Goal: Transaction & Acquisition: Book appointment/travel/reservation

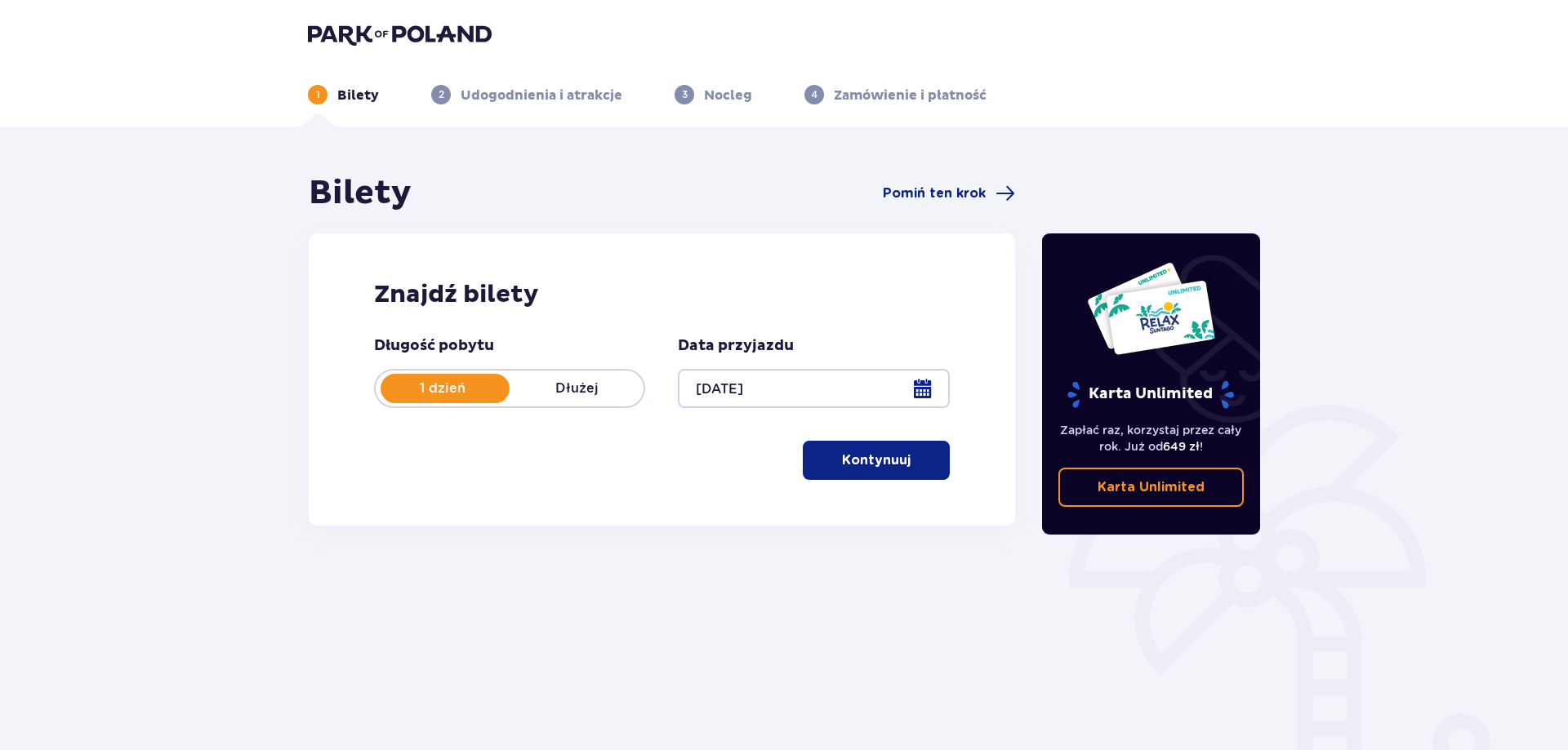
click at [880, 456] on p "Kontynuuj" at bounding box center [876, 460] width 69 height 18
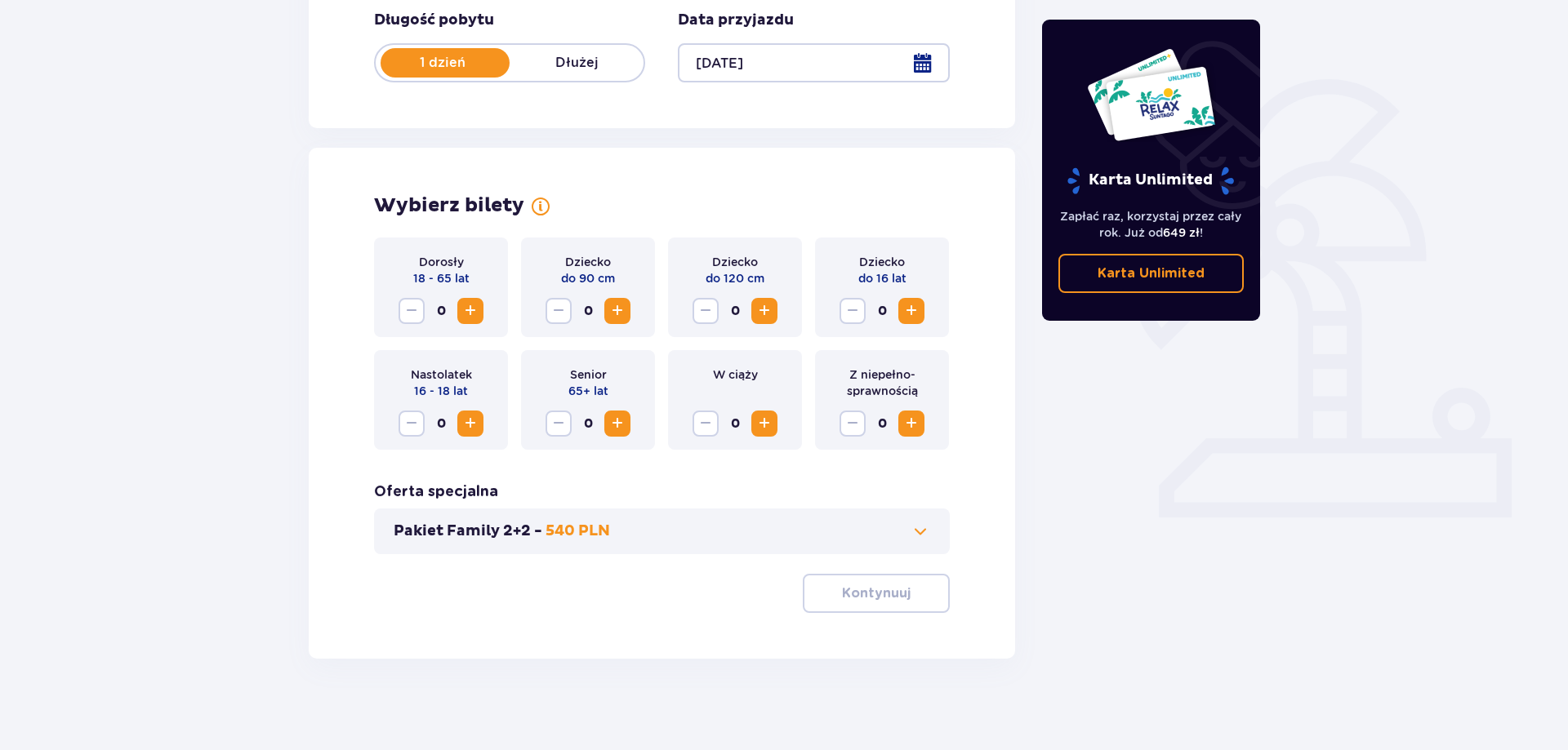
scroll to position [332, 0]
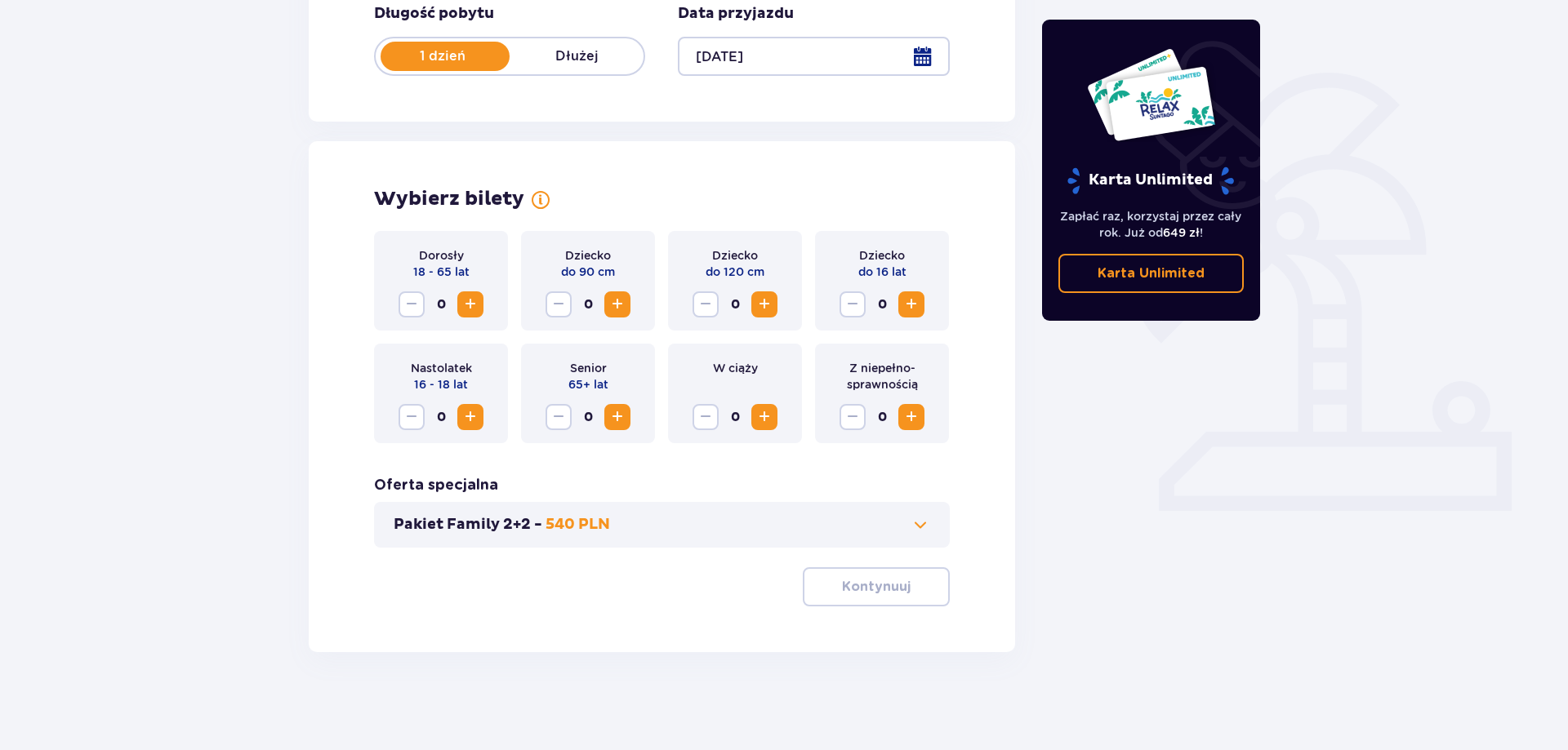
click at [473, 302] on span "Increase" at bounding box center [470, 305] width 19 height 19
click at [879, 592] on p "Kontynuuj" at bounding box center [876, 587] width 69 height 18
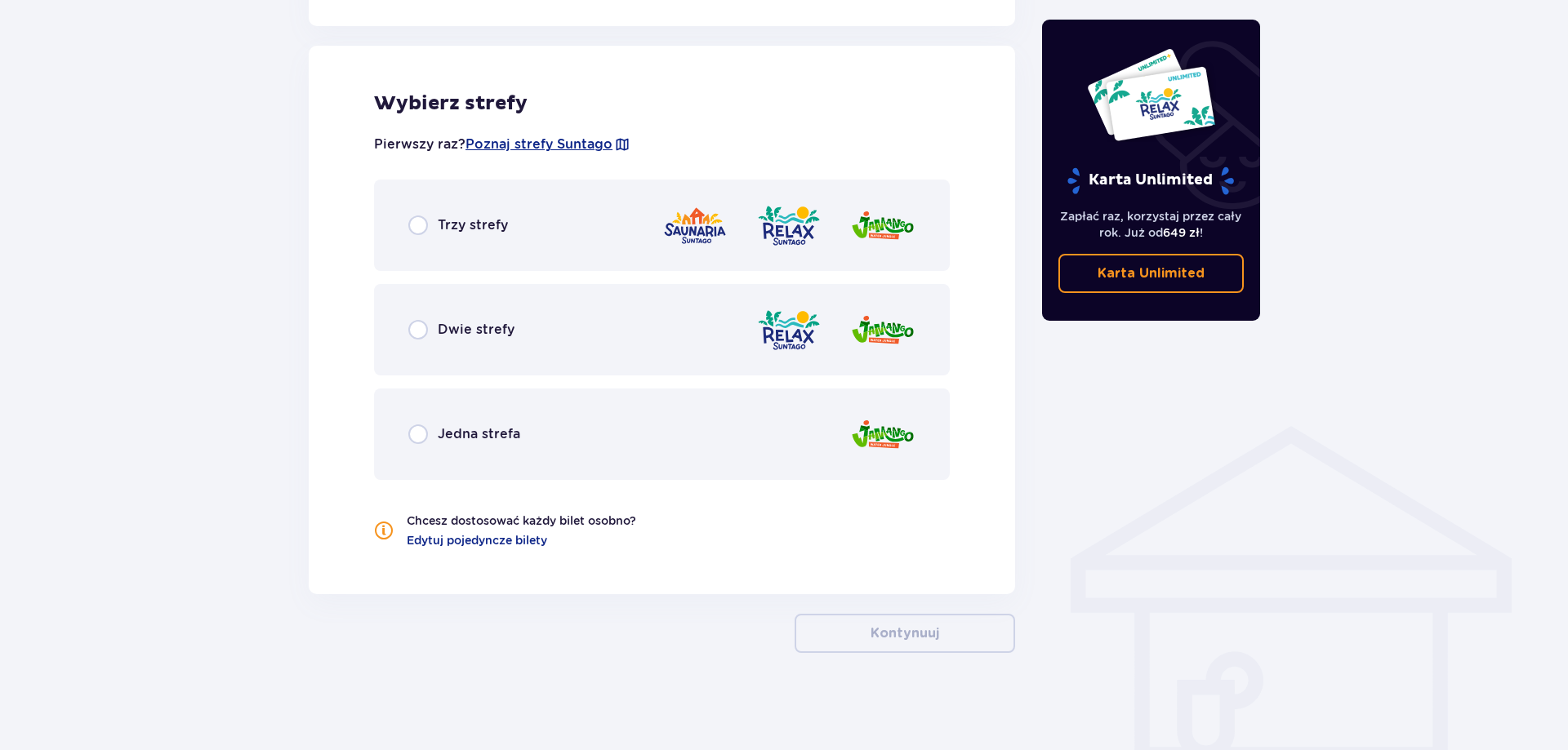
scroll to position [900, 0]
click at [595, 141] on span "Poznaj strefy Suntago" at bounding box center [539, 144] width 147 height 18
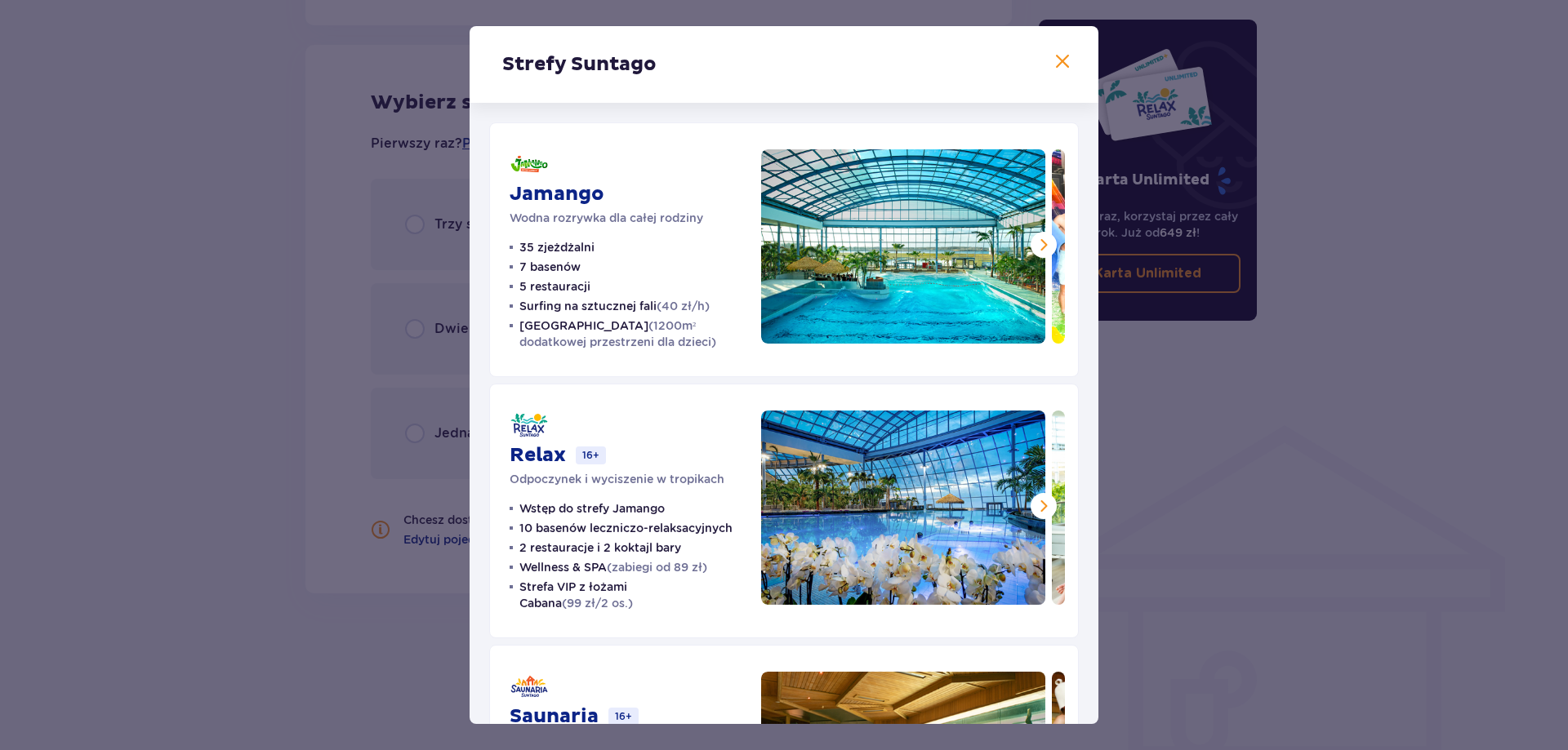
click at [1041, 243] on span at bounding box center [1043, 245] width 19 height 19
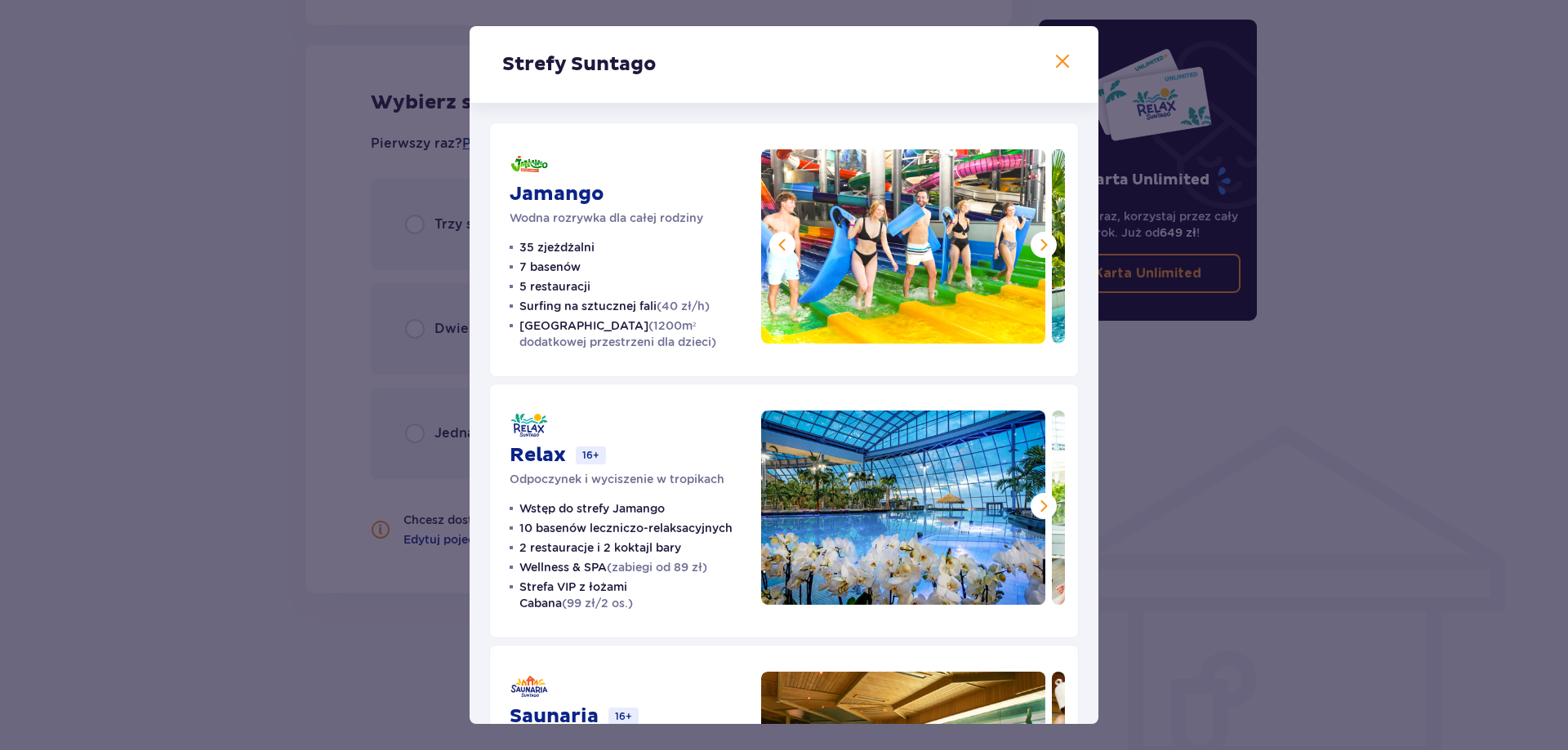
click at [1041, 243] on span at bounding box center [1043, 245] width 19 height 19
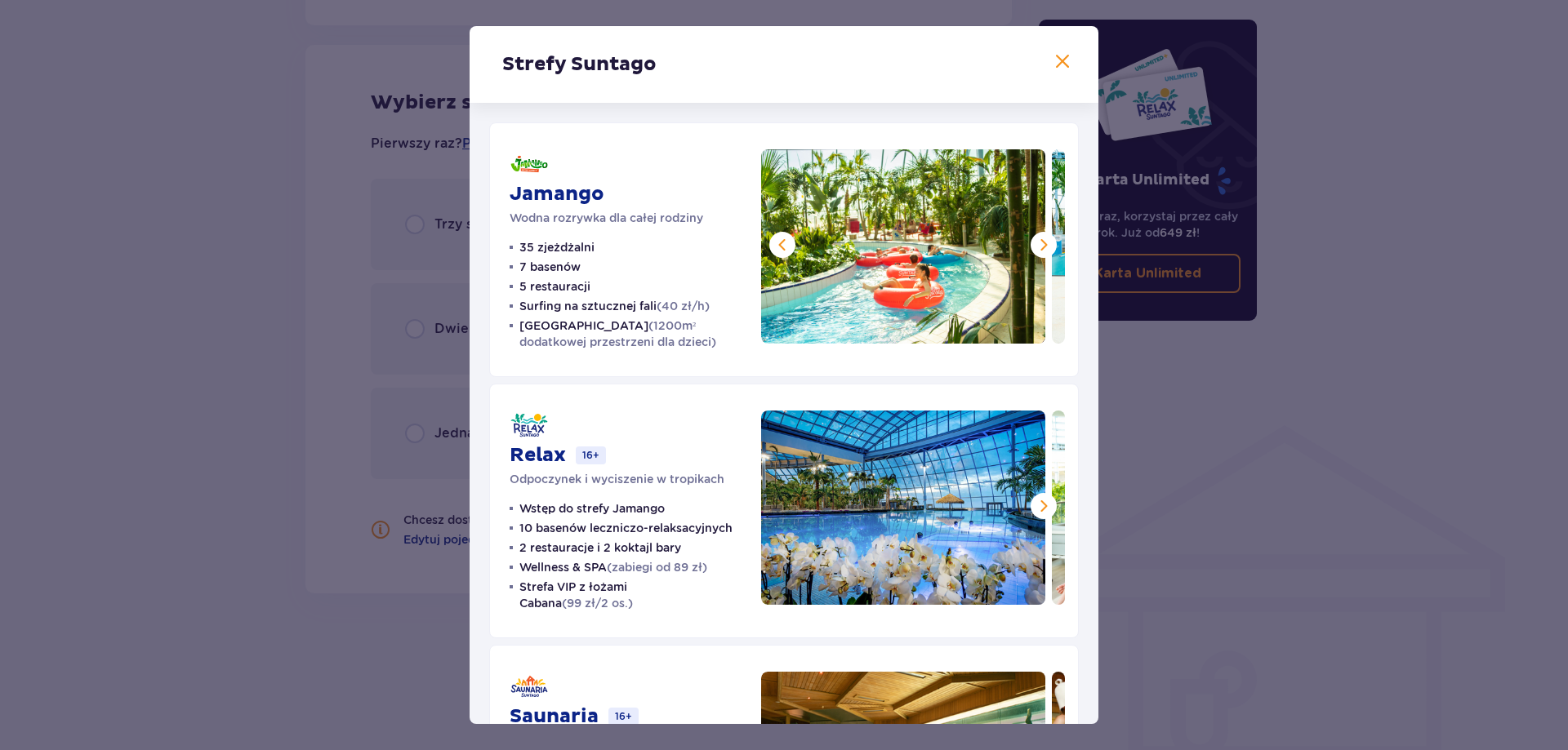
click at [1041, 243] on span at bounding box center [1043, 245] width 19 height 19
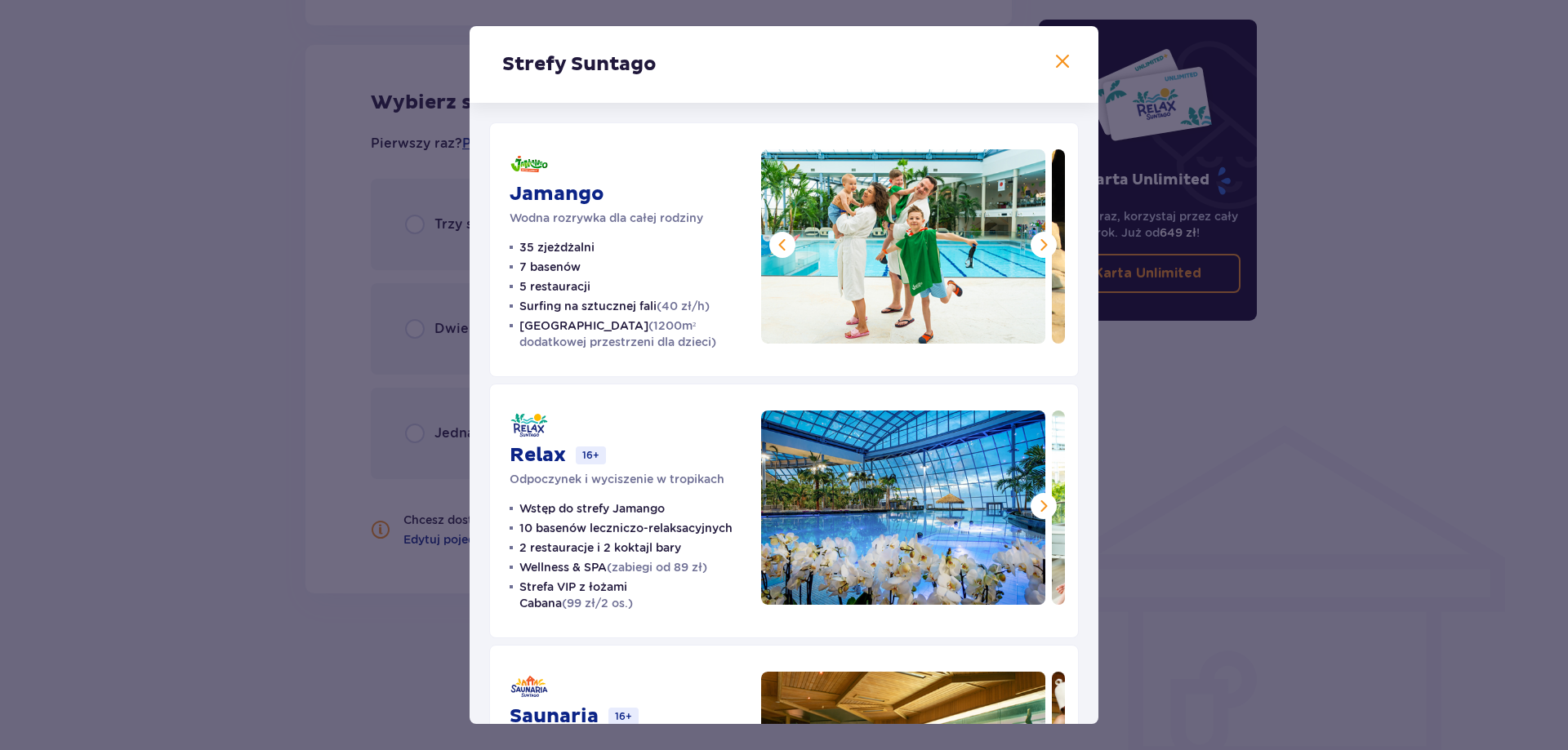
click at [1041, 243] on span at bounding box center [1043, 245] width 19 height 19
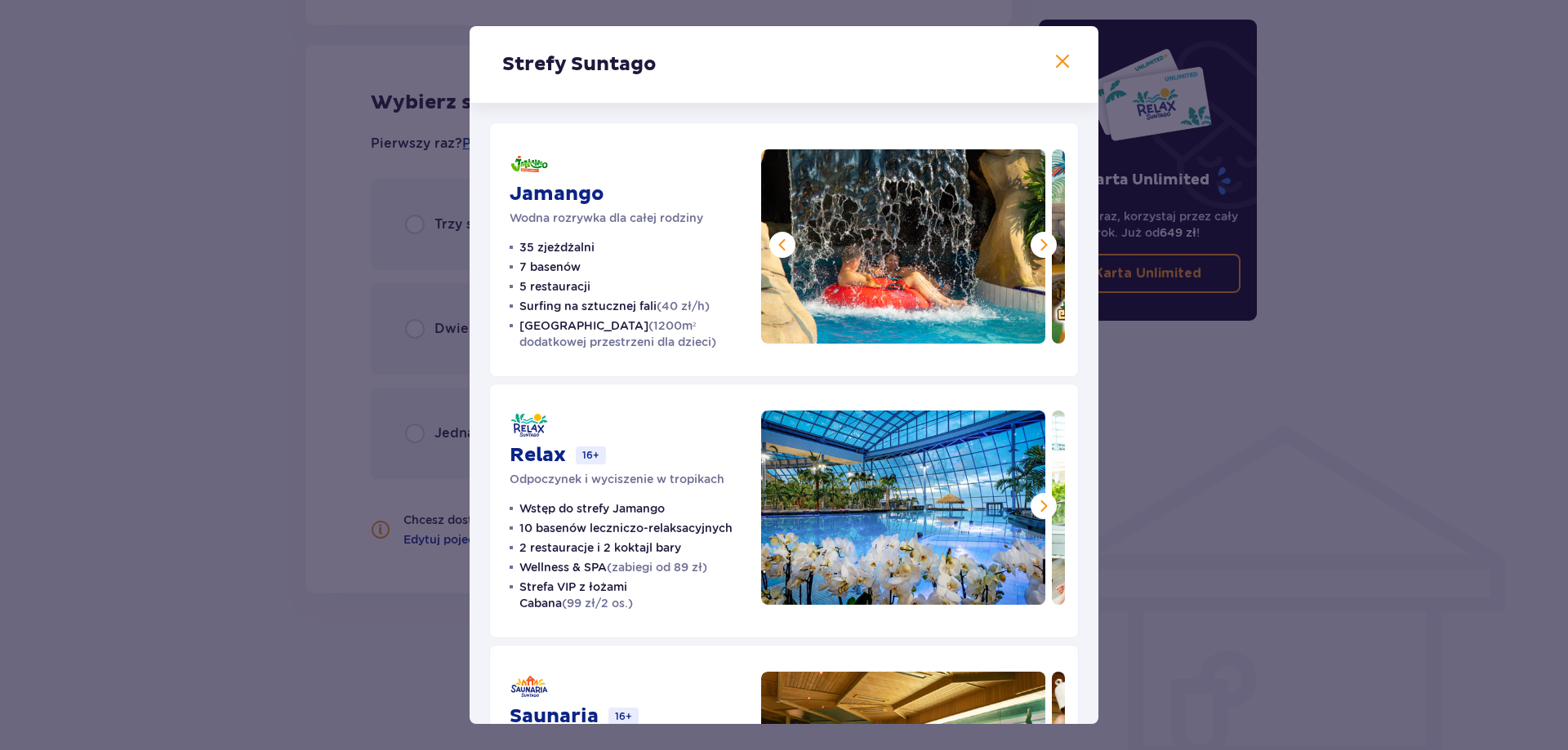
click at [1041, 243] on span at bounding box center [1043, 245] width 19 height 19
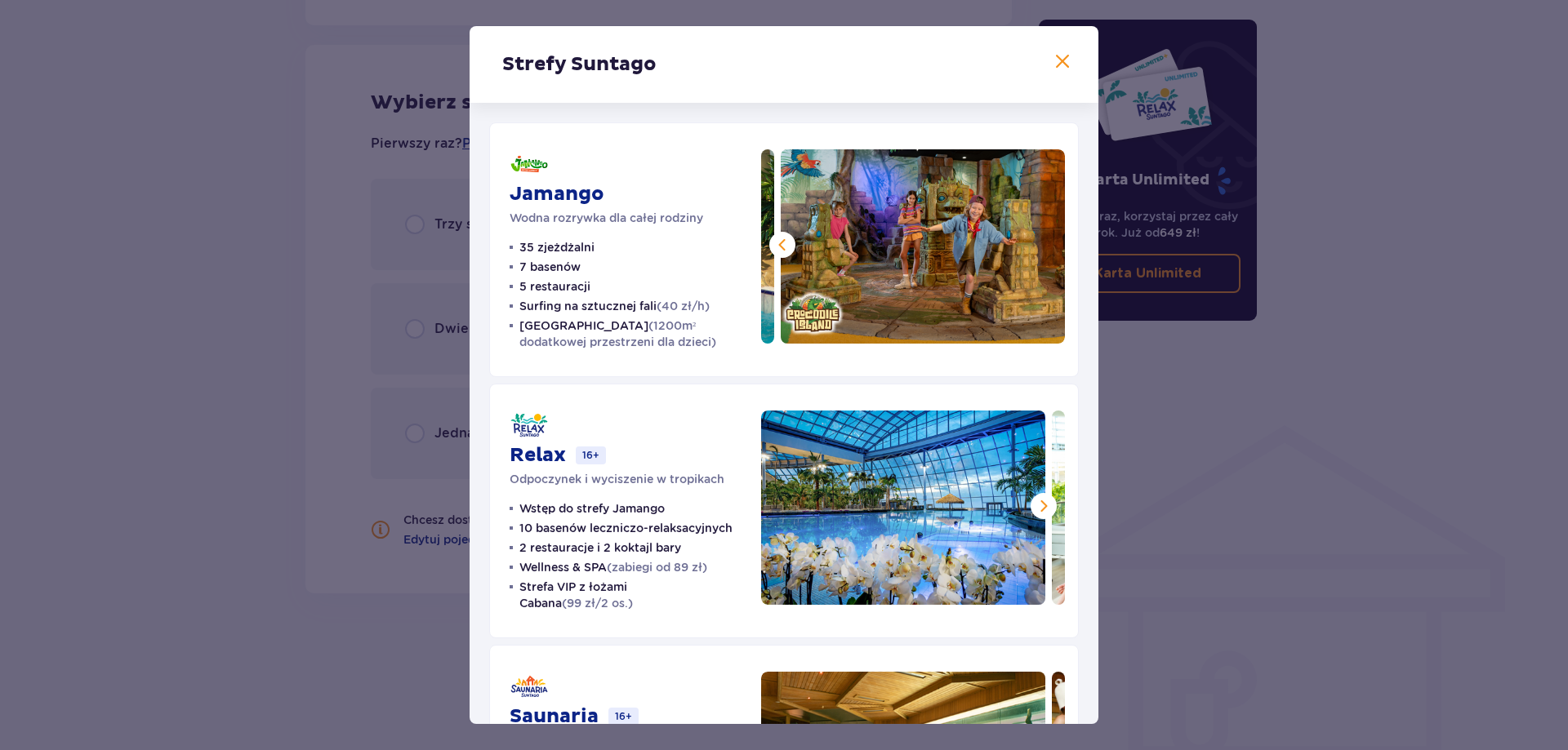
click at [1041, 243] on img at bounding box center [923, 246] width 284 height 194
click at [788, 246] on span at bounding box center [782, 245] width 19 height 19
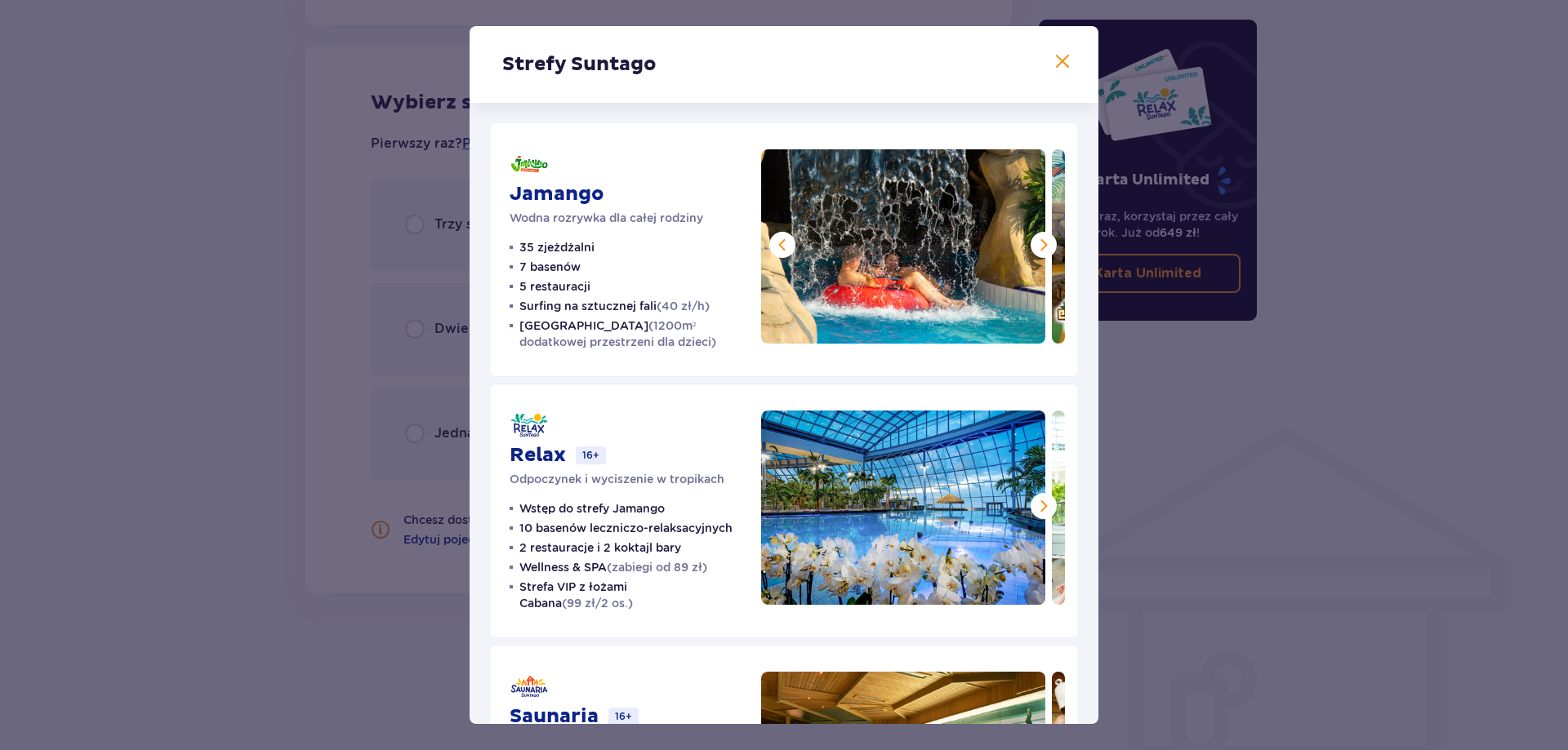
click at [788, 246] on span at bounding box center [782, 245] width 19 height 19
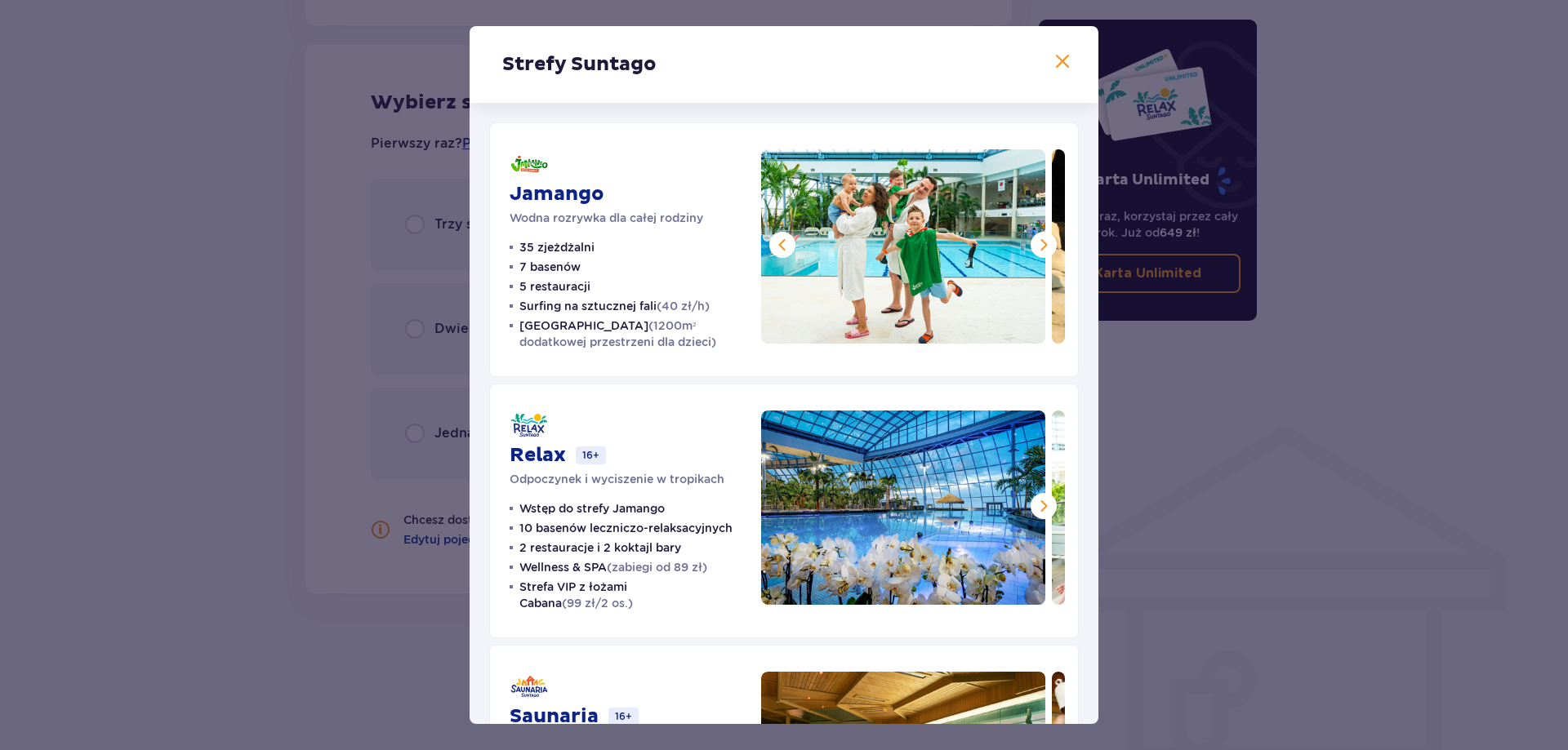
click at [788, 246] on span at bounding box center [782, 245] width 19 height 19
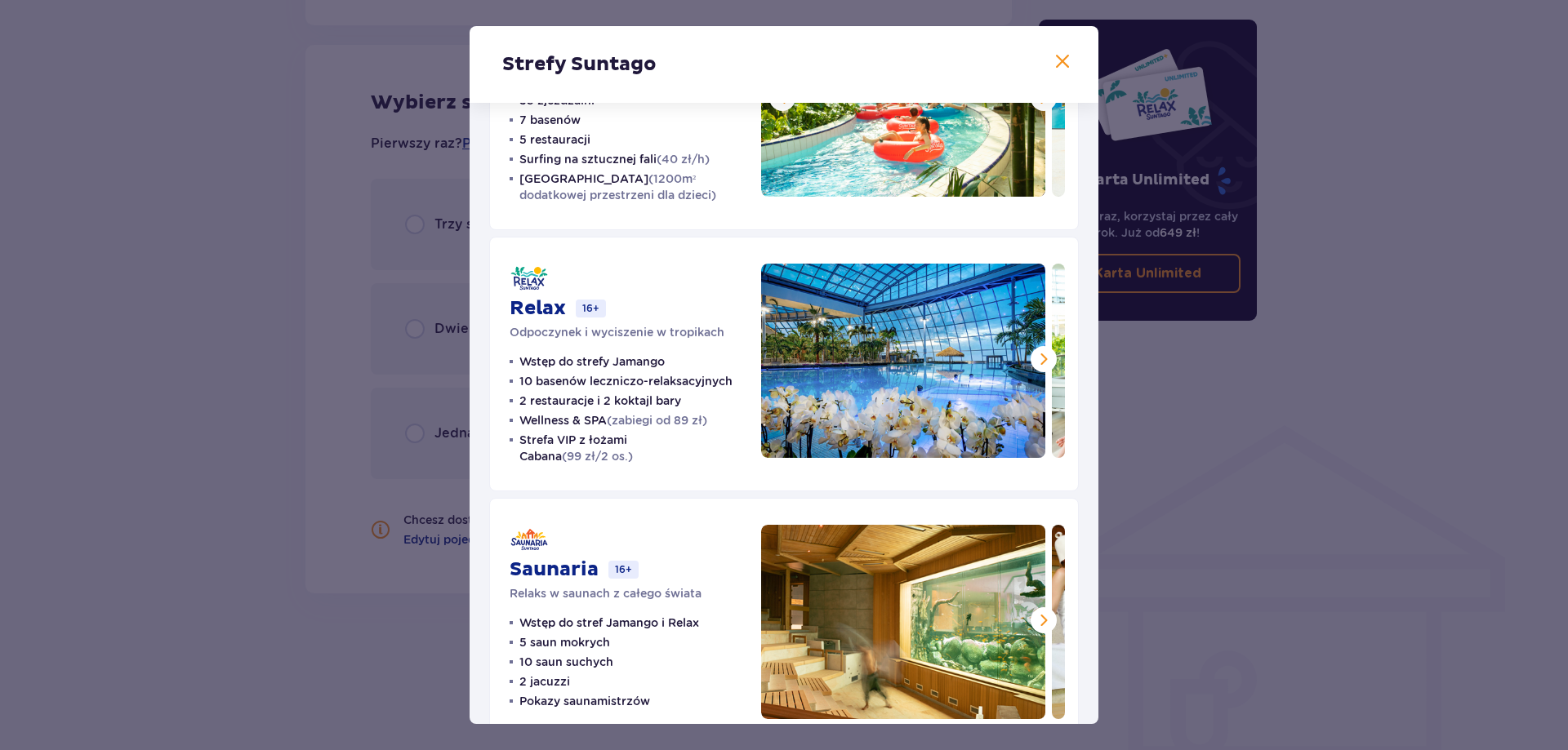
scroll to position [186, 0]
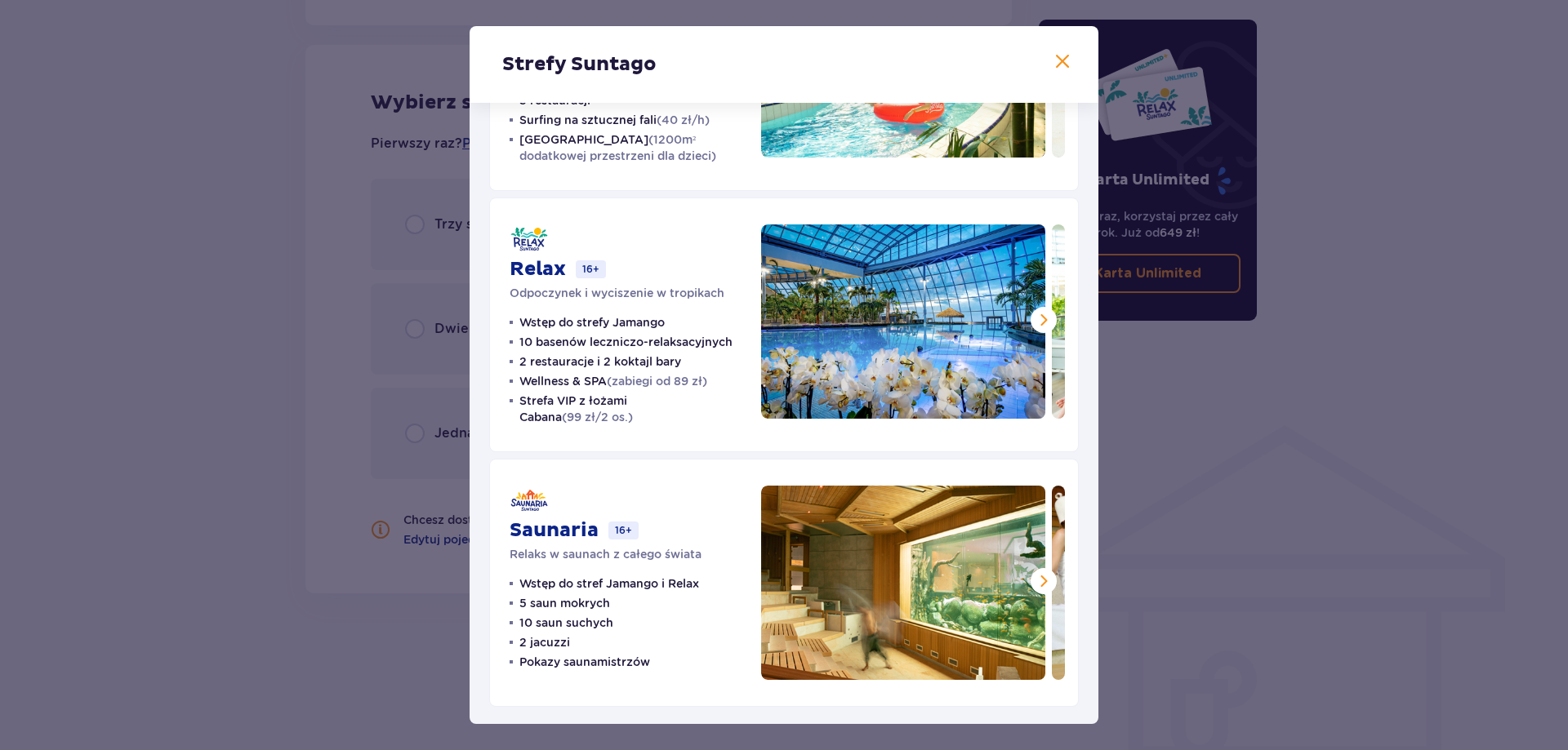
click at [1042, 314] on span at bounding box center [1043, 320] width 19 height 19
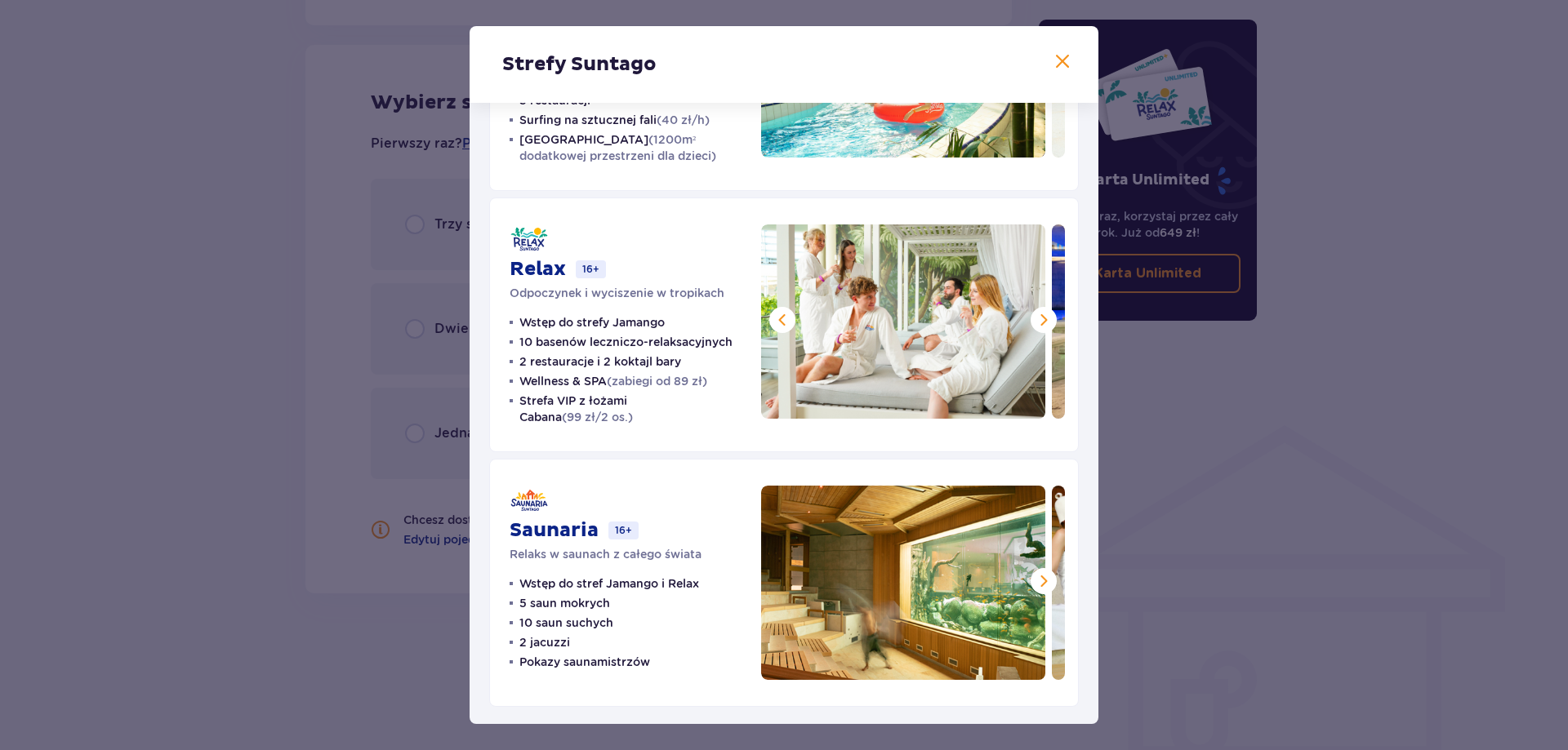
click at [1042, 314] on span at bounding box center [1043, 320] width 19 height 19
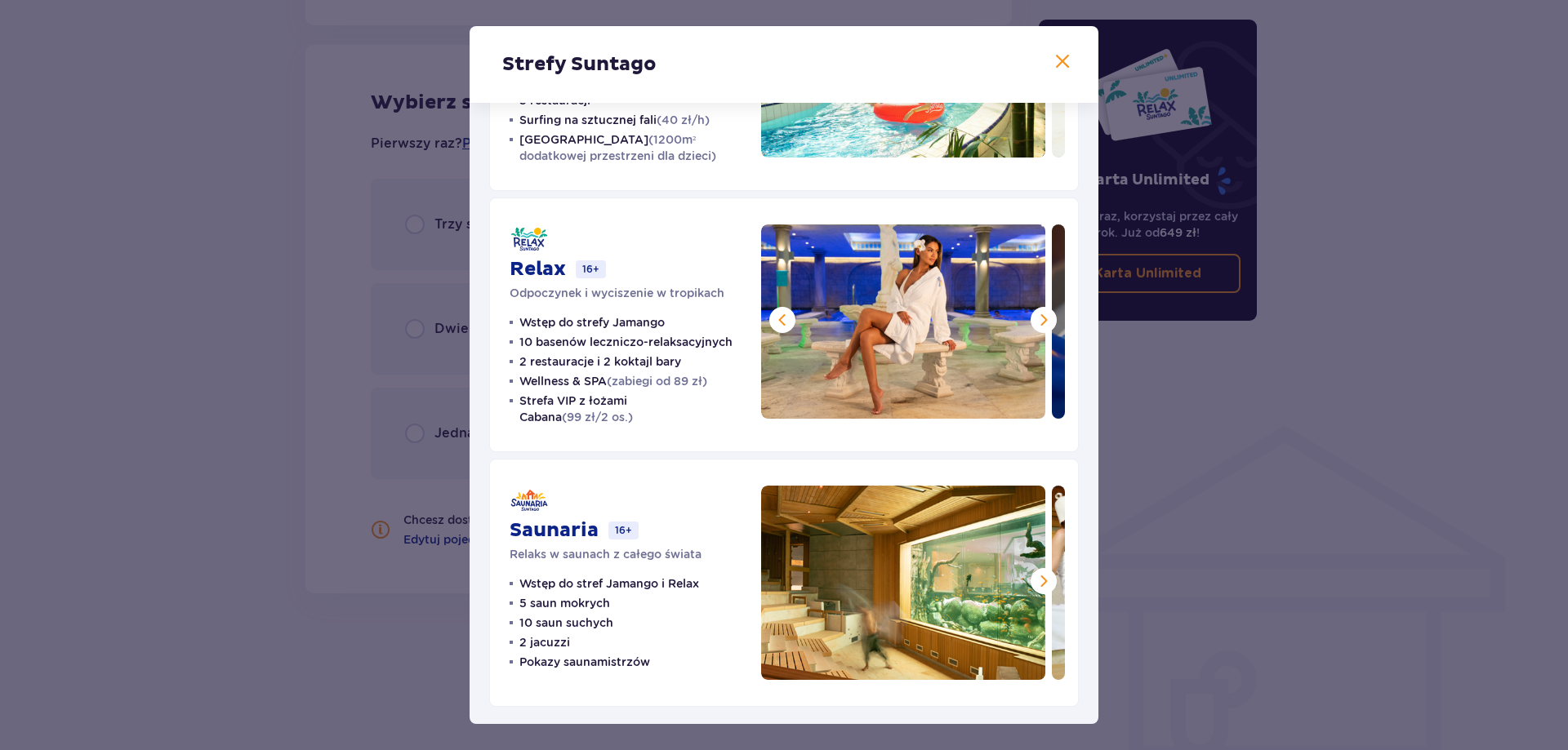
click at [1042, 314] on span at bounding box center [1043, 320] width 19 height 19
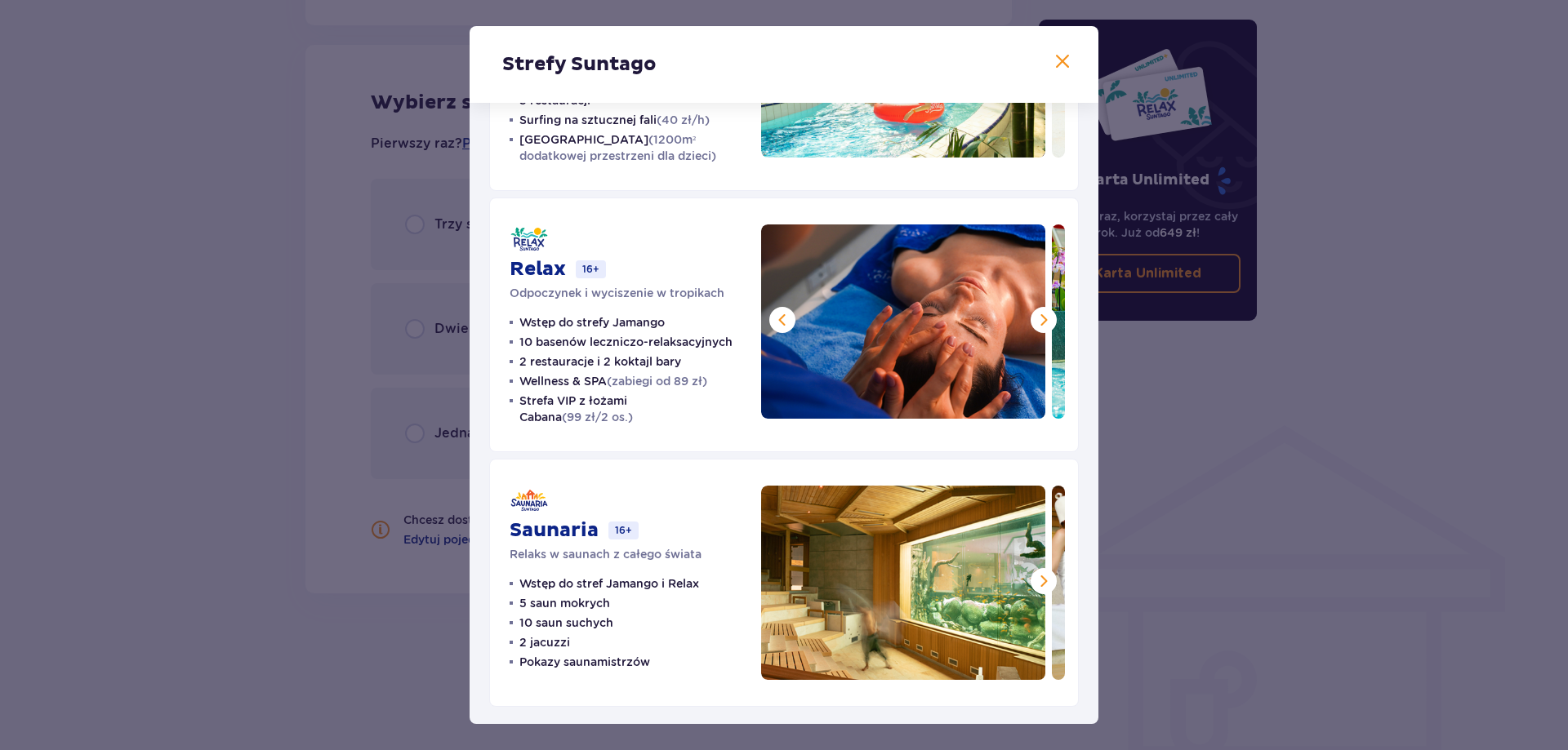
click at [1042, 314] on span at bounding box center [1043, 320] width 19 height 19
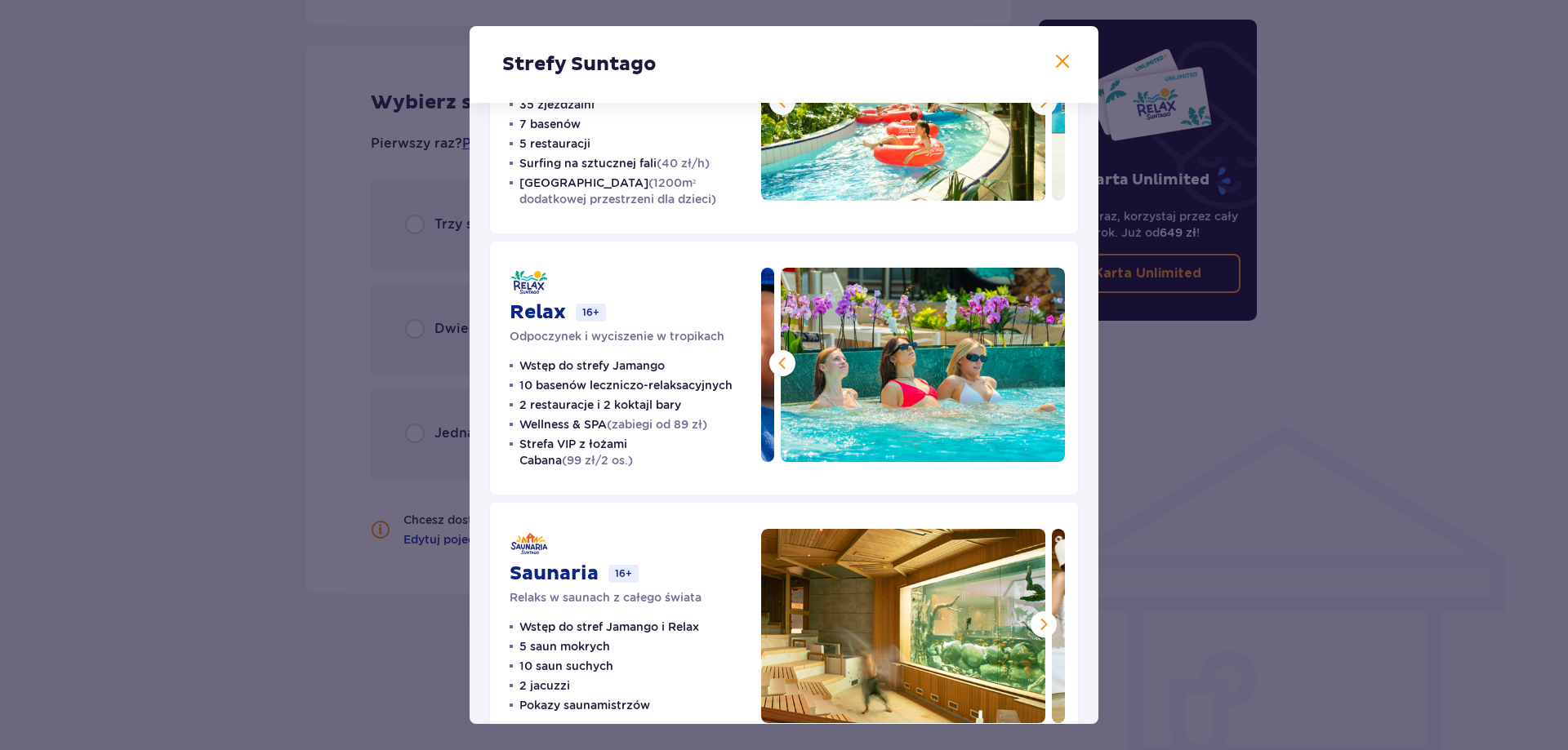
scroll to position [189, 0]
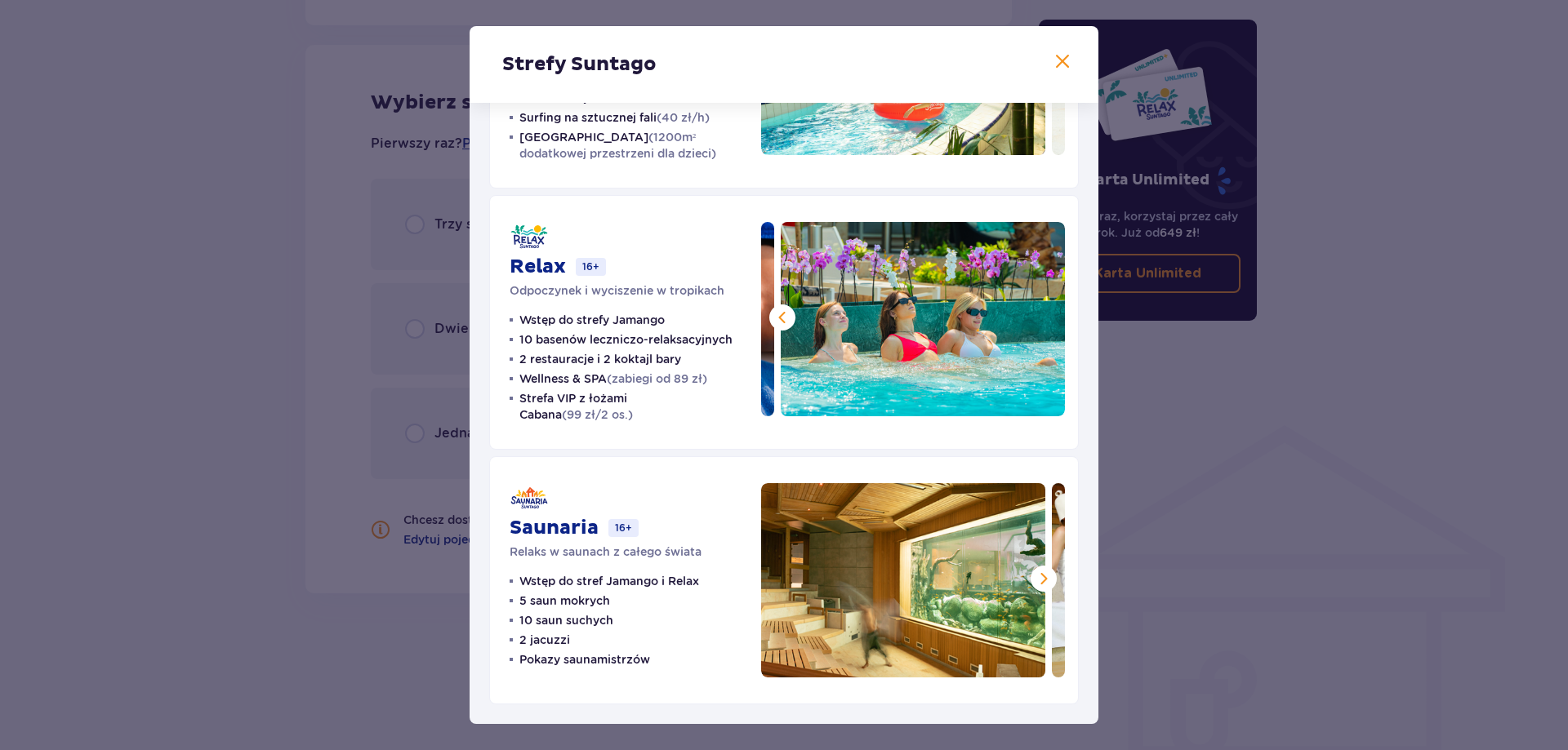
click at [1035, 577] on span at bounding box center [1043, 579] width 19 height 19
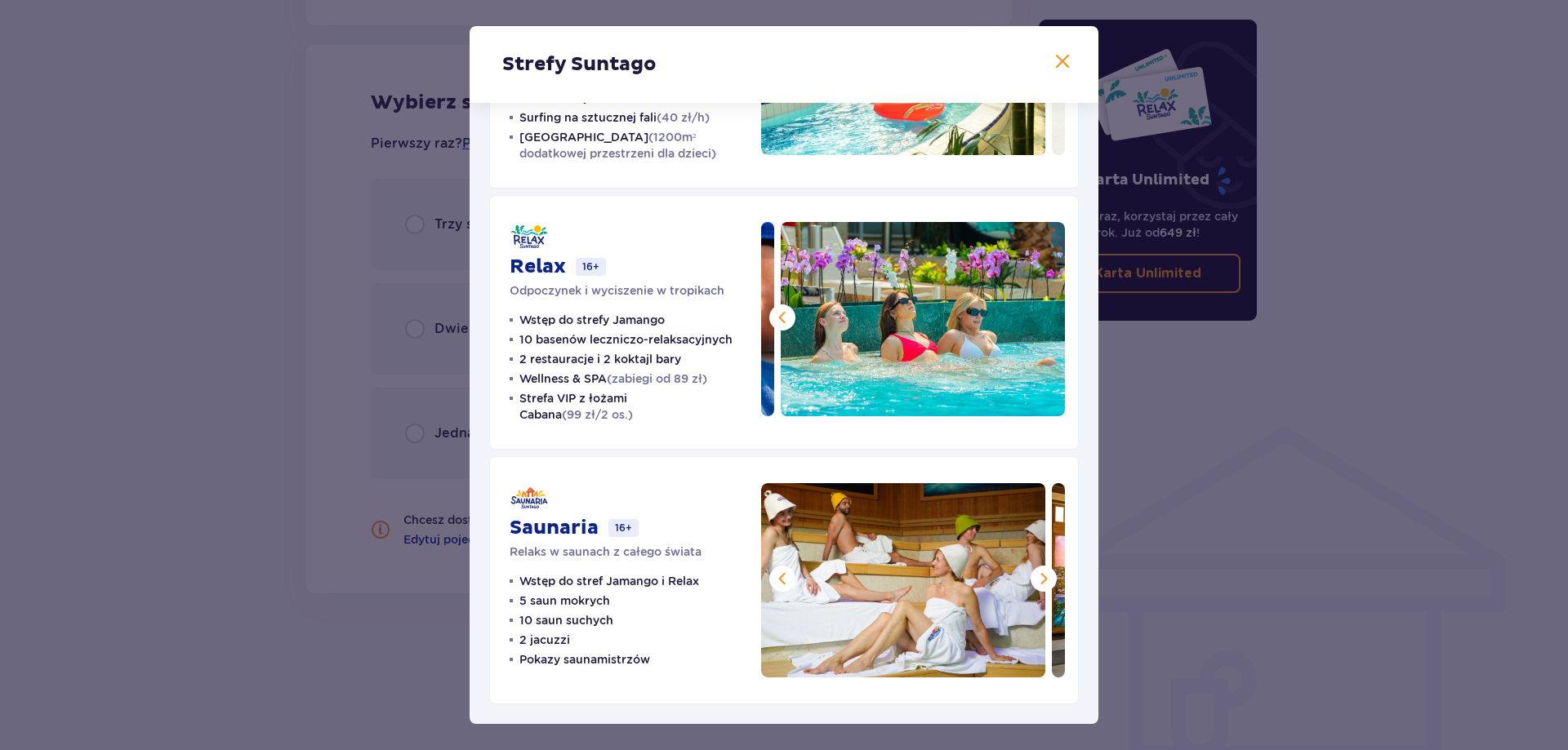
click at [1042, 582] on span at bounding box center [1043, 579] width 19 height 19
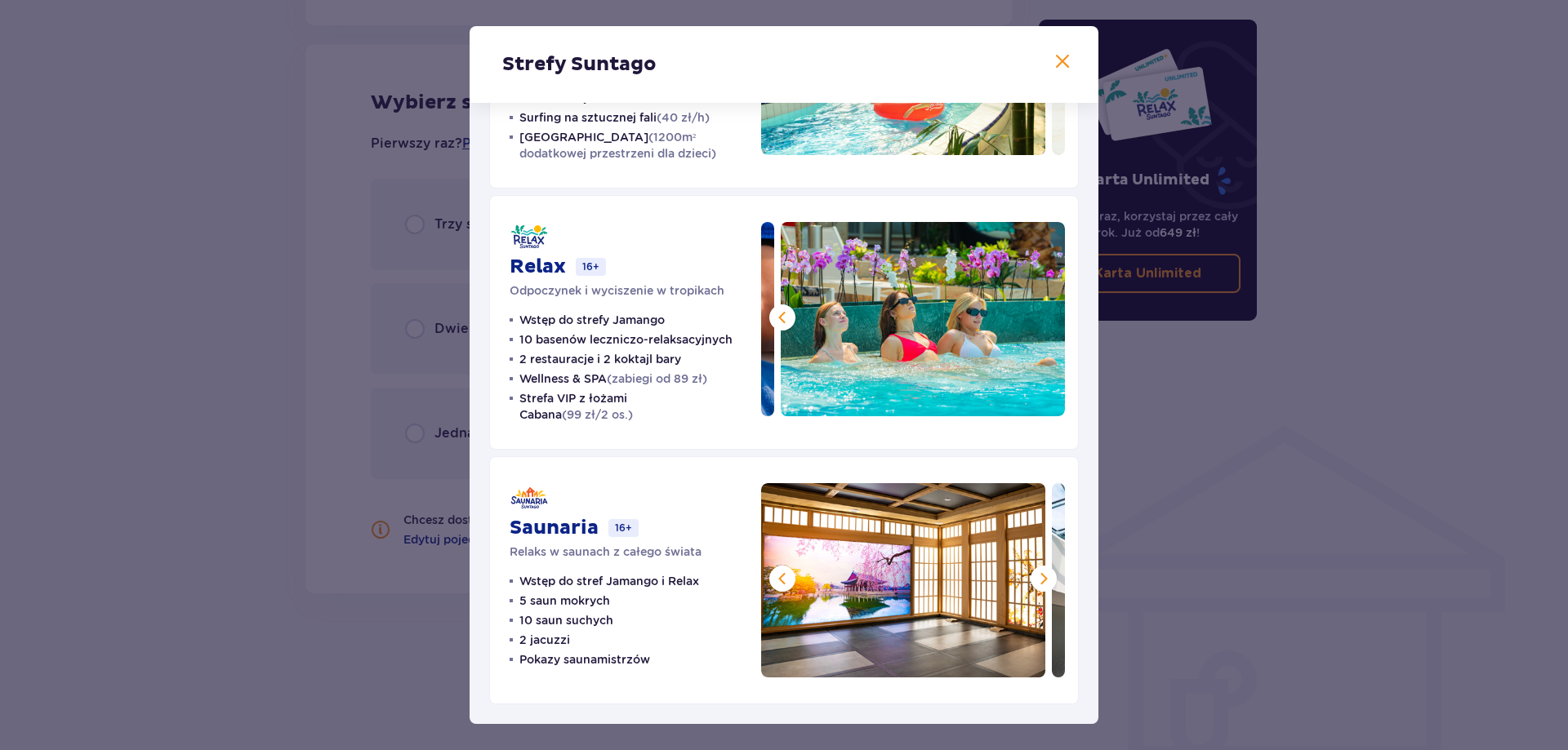
click at [1042, 582] on span at bounding box center [1043, 579] width 19 height 19
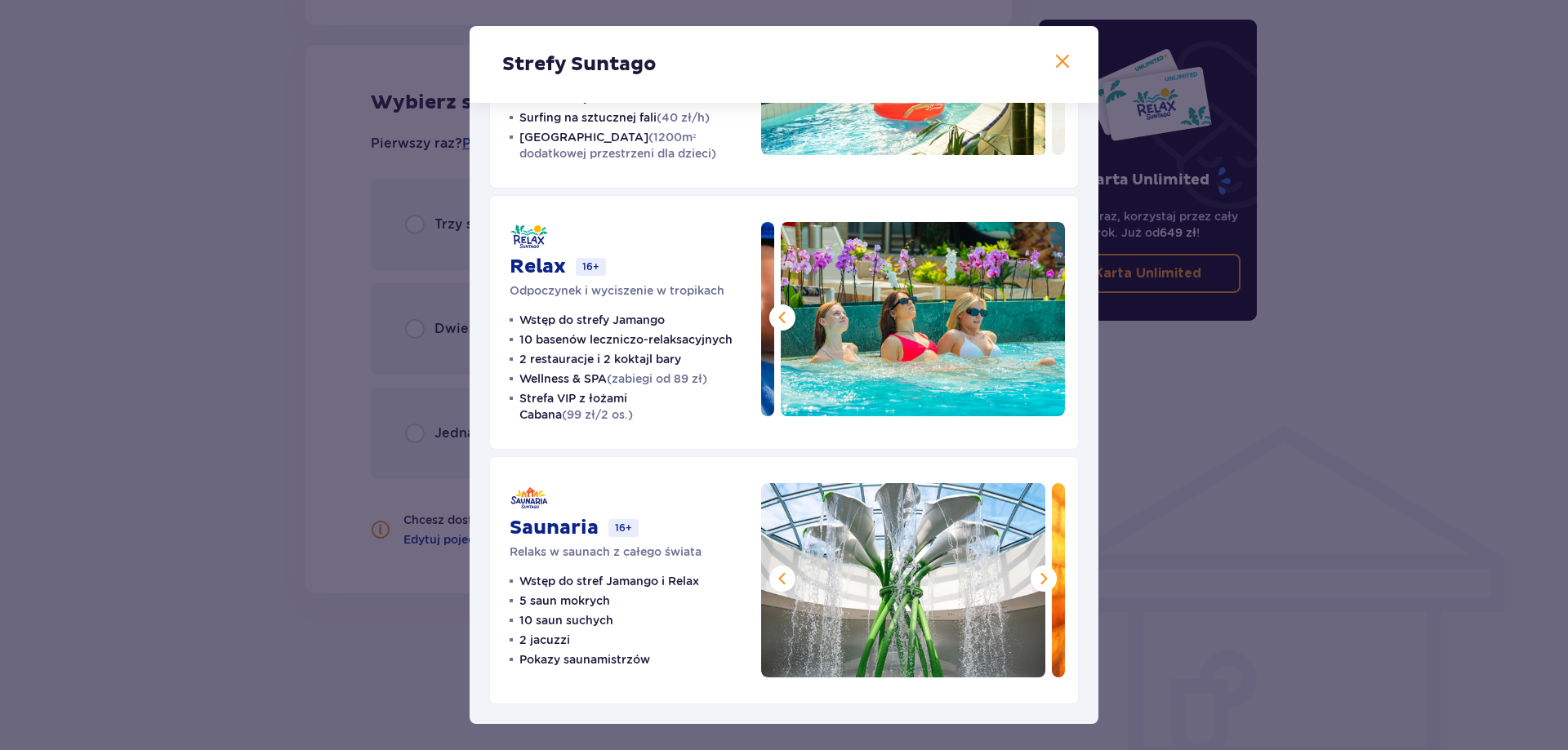
click at [1042, 582] on span at bounding box center [1043, 579] width 19 height 19
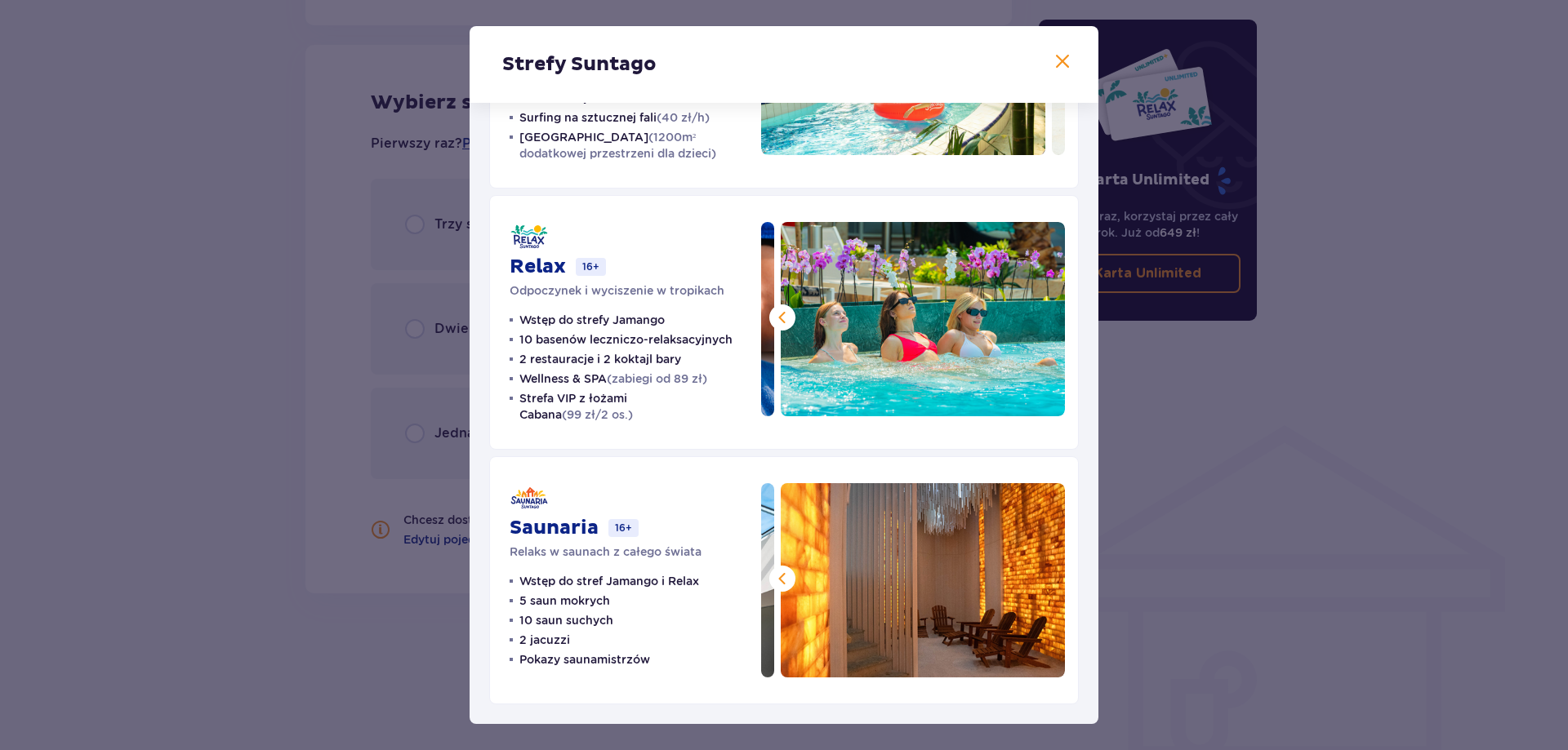
scroll to position [0, 0]
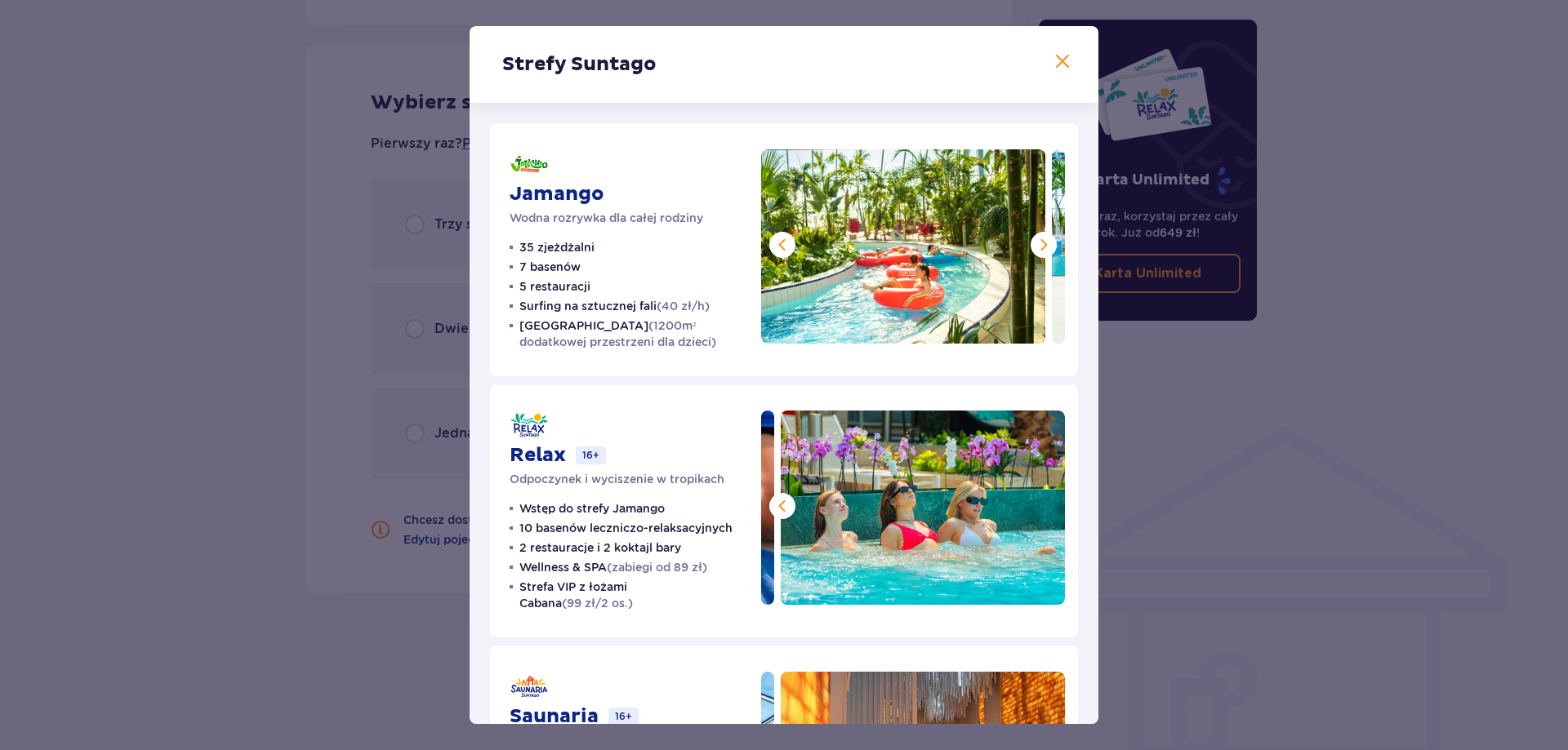
click at [1062, 52] on span at bounding box center [1062, 62] width 19 height 19
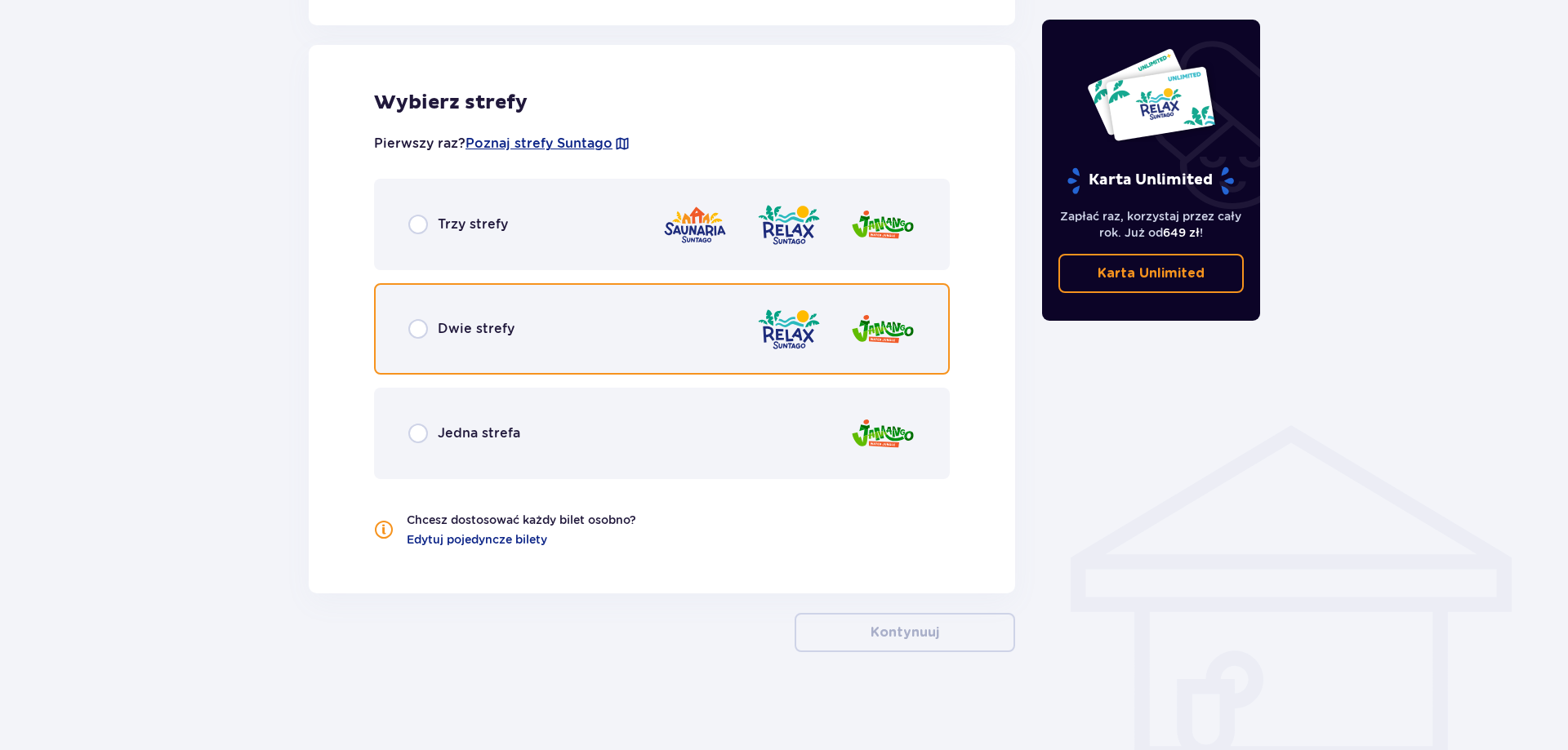
click at [421, 330] on input "radio" at bounding box center [418, 329] width 19 height 19
radio input "true"
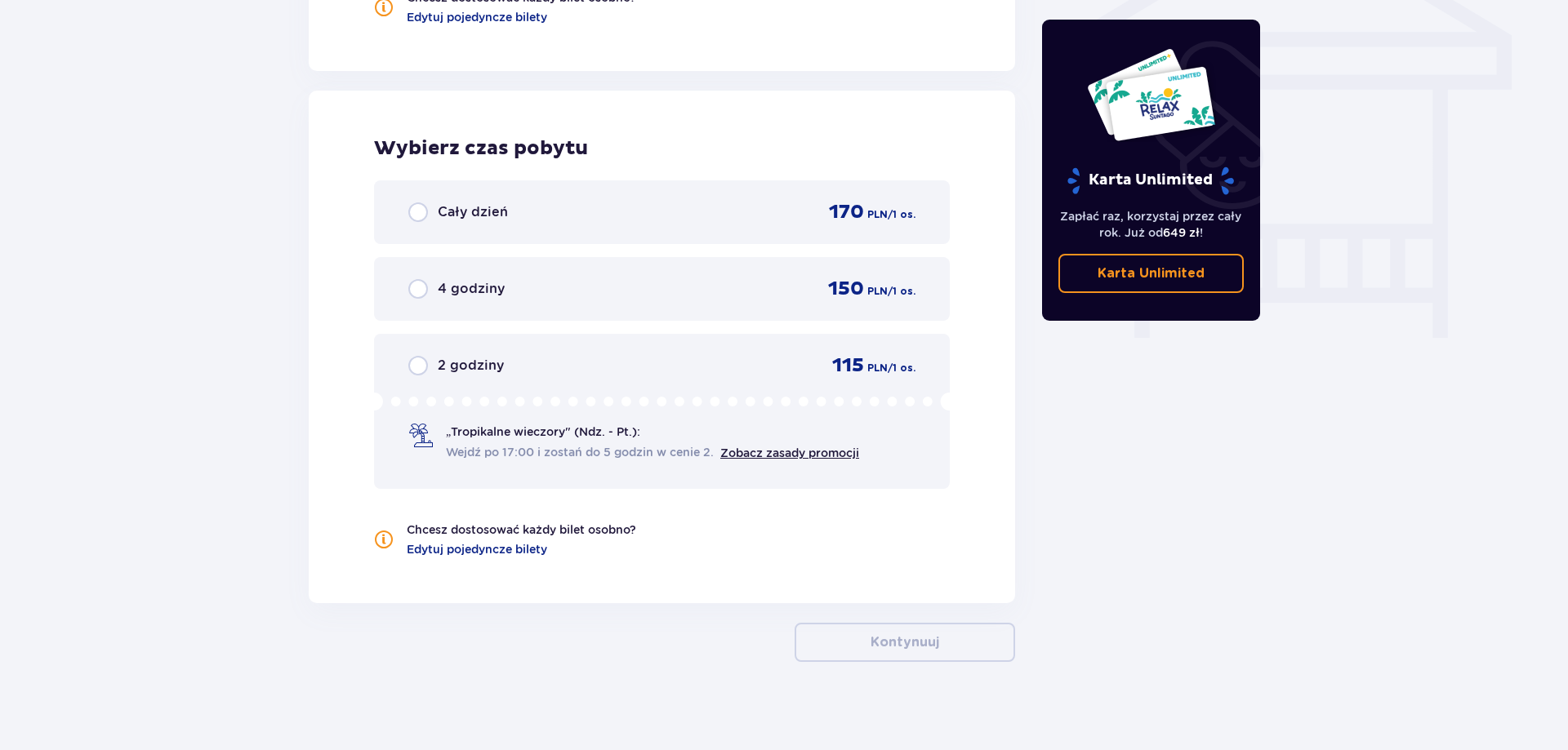
scroll to position [1433, 0]
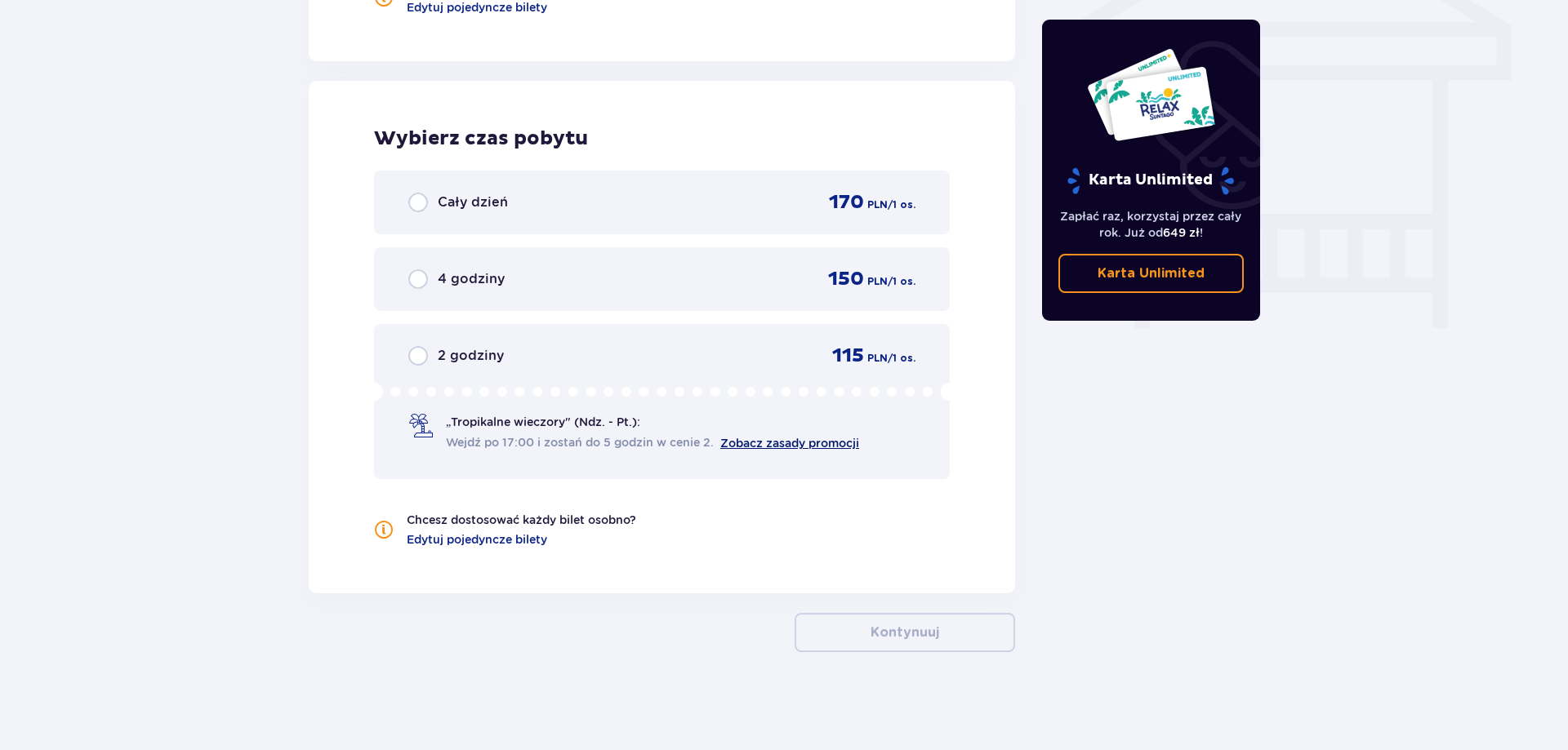
click at [821, 441] on link "Zobacz zasady promocji" at bounding box center [789, 443] width 139 height 13
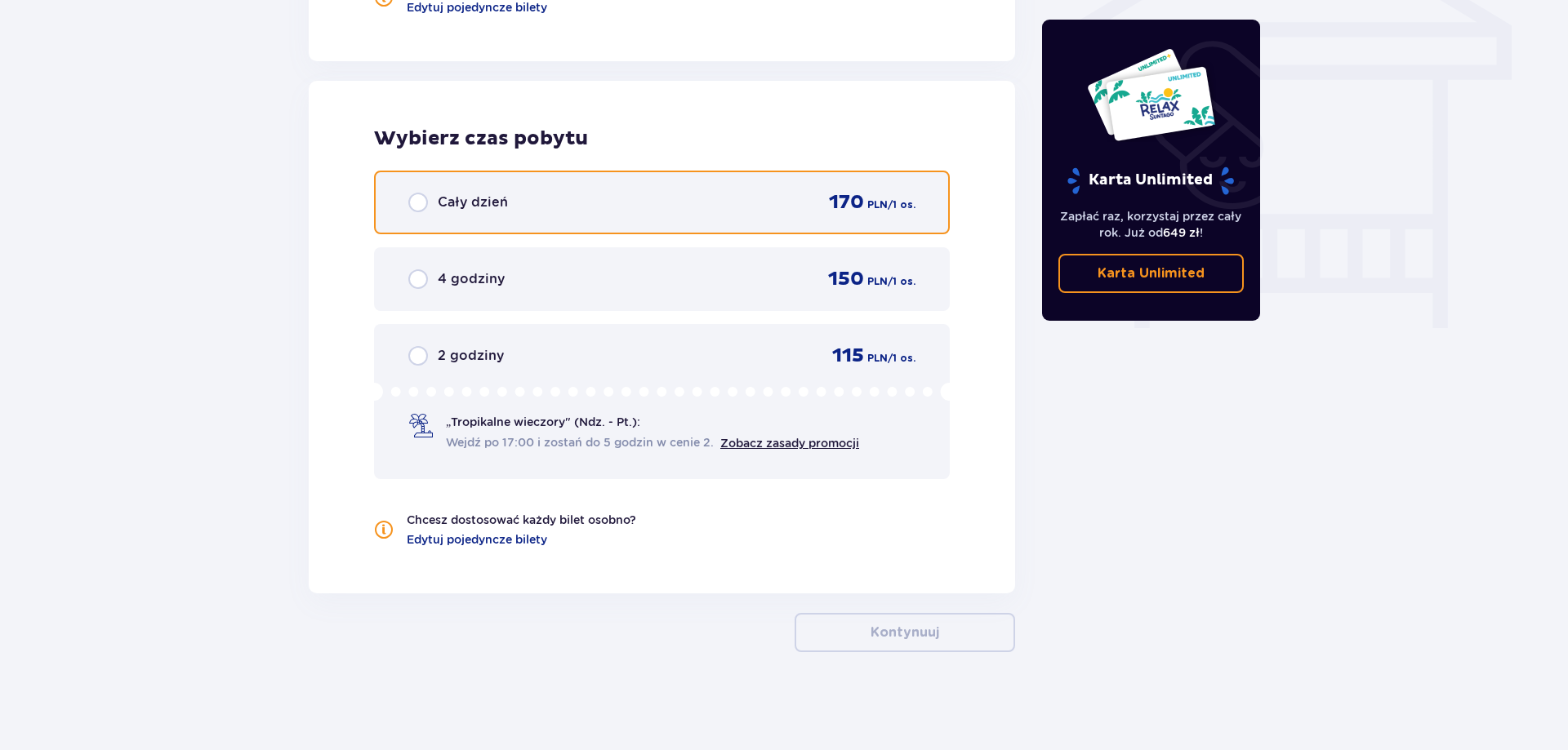
click at [420, 207] on input "radio" at bounding box center [418, 202] width 19 height 19
radio input "true"
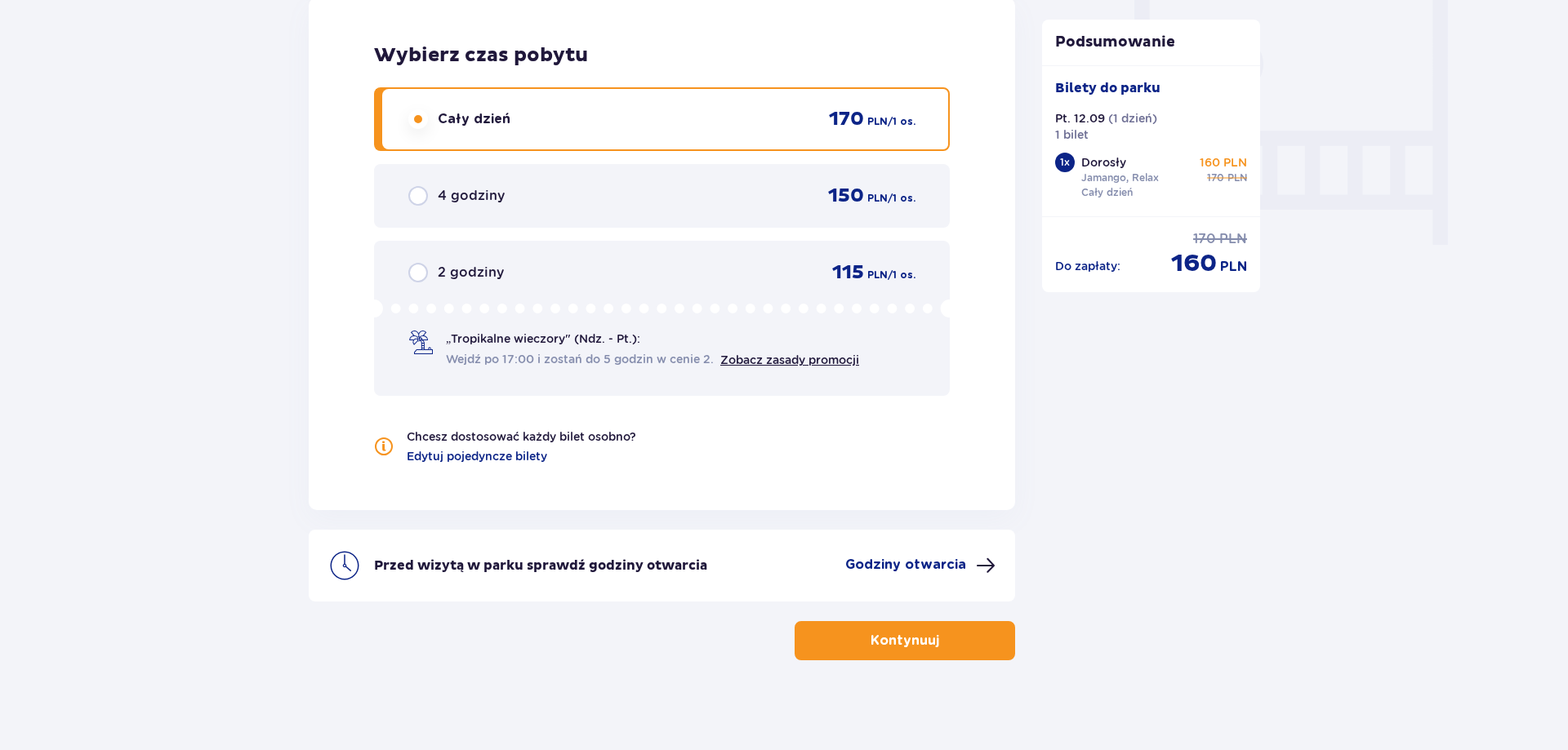
scroll to position [1525, 0]
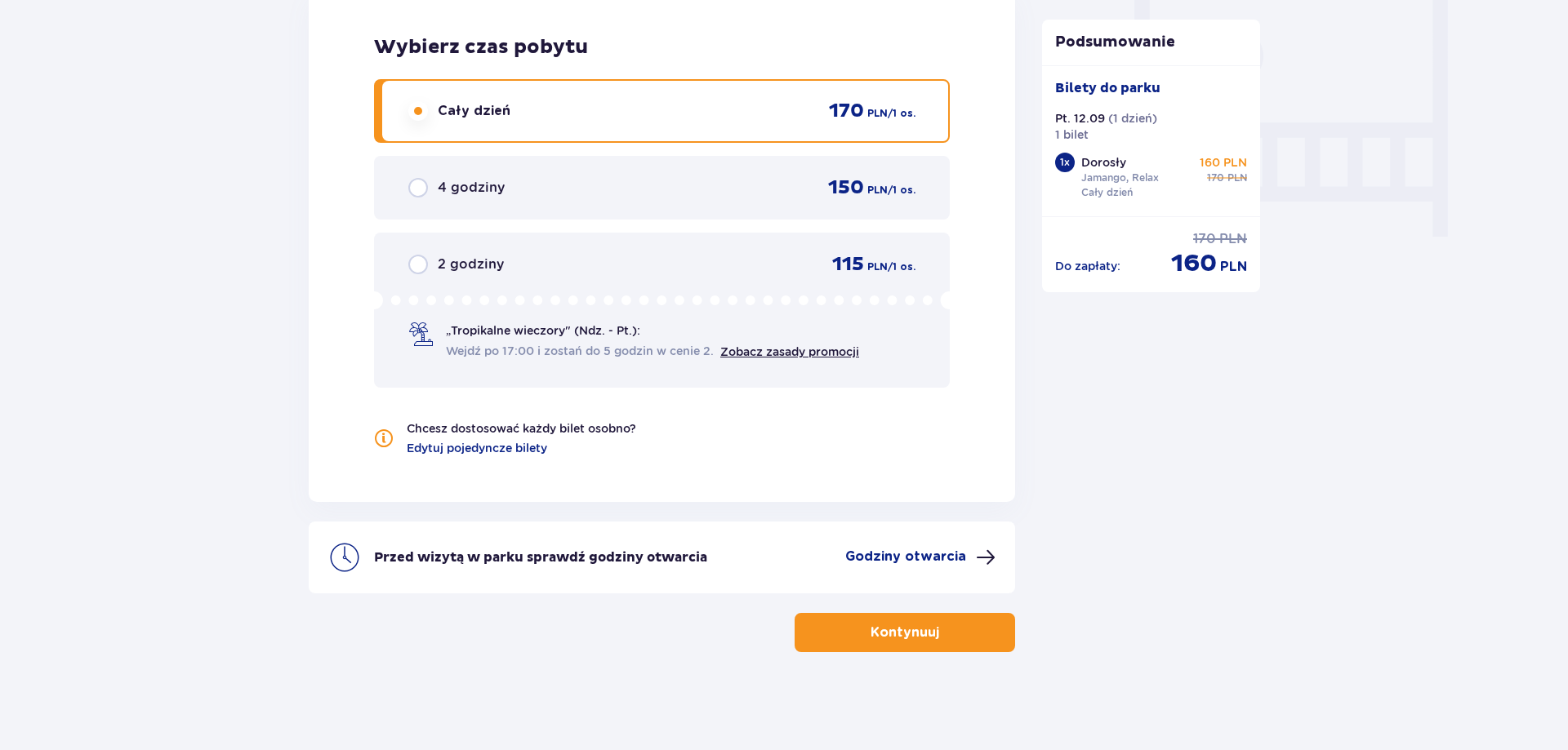
click at [979, 551] on span at bounding box center [985, 557] width 19 height 19
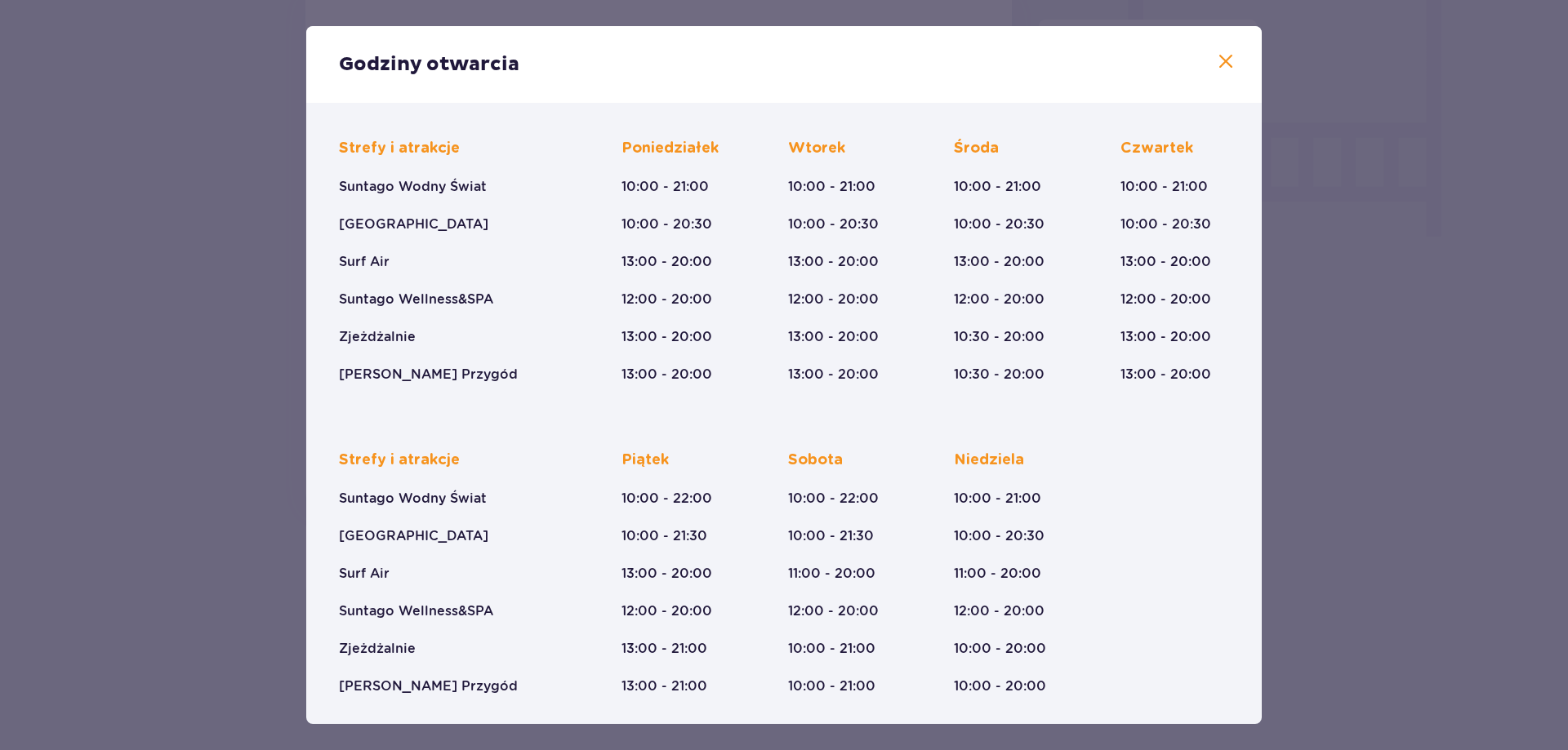
scroll to position [97, 0]
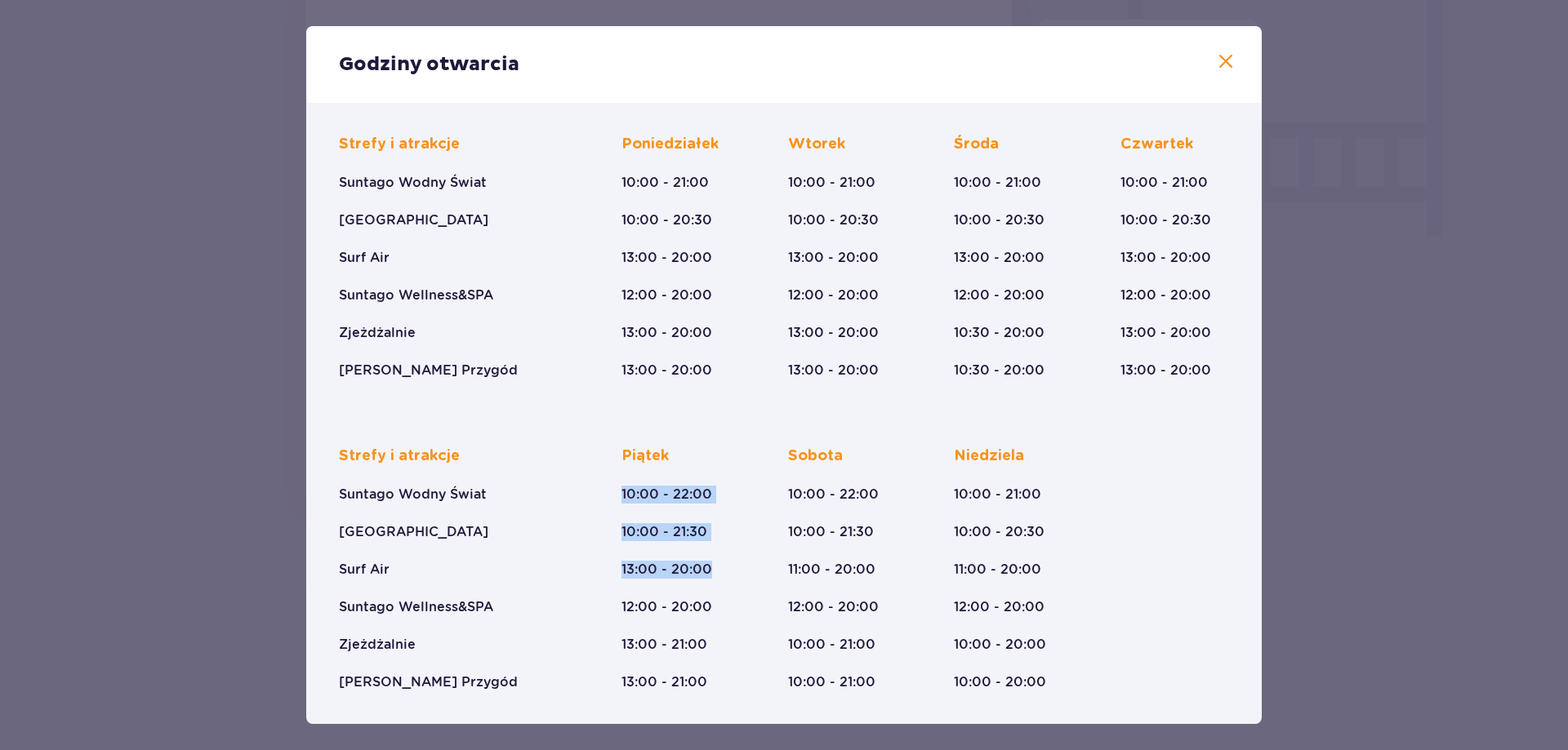
drag, startPoint x: 617, startPoint y: 497, endPoint x: 739, endPoint y: 501, distance: 122.1
click at [739, 501] on div "Strefy i atrakcje Suntago Wodny Świat Crocodile Island Surf Air Suntago Wellnes…" at bounding box center [784, 556] width 890 height 271
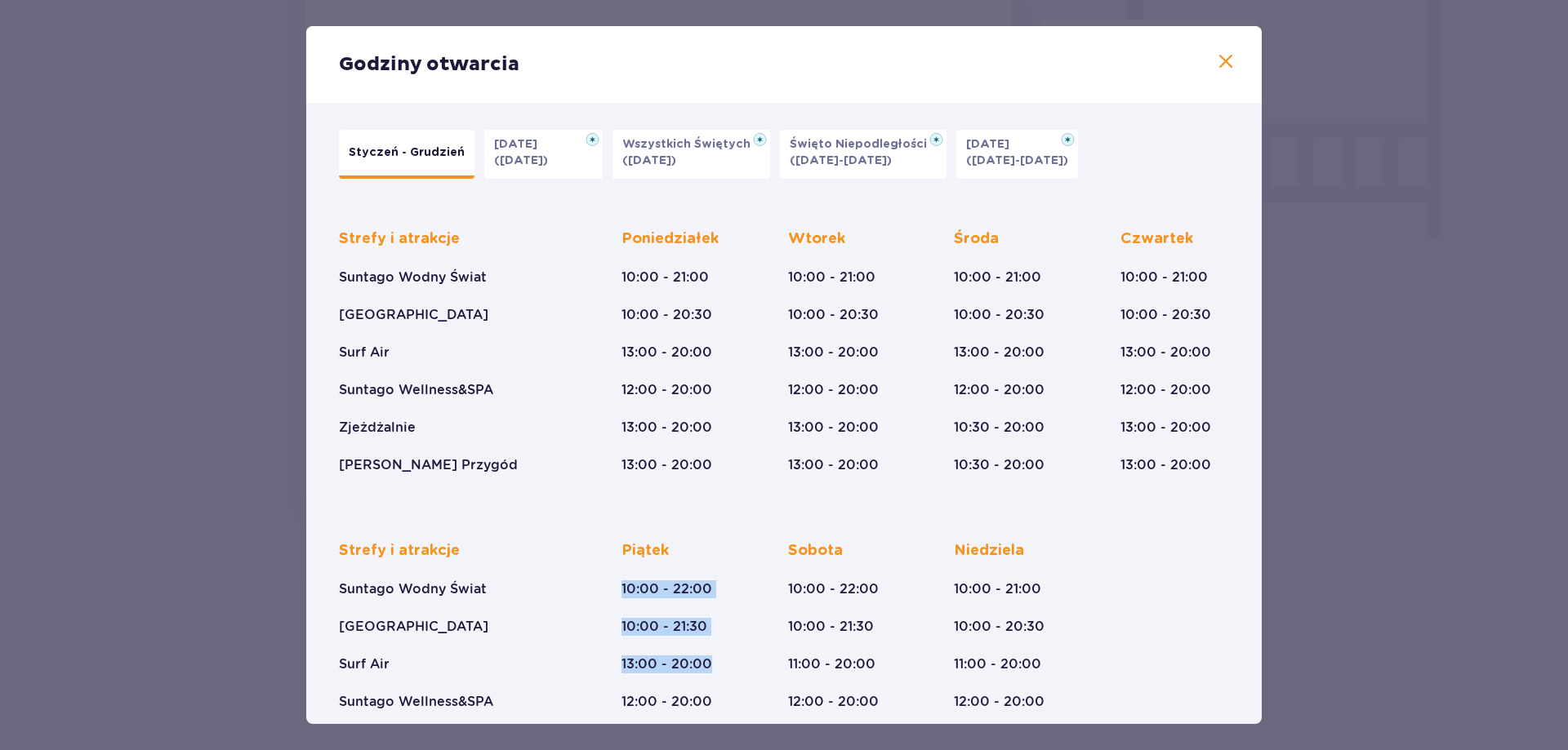
scroll to position [0, 0]
click at [1010, 150] on p "Boże Narodzenie" at bounding box center [992, 147] width 53 height 16
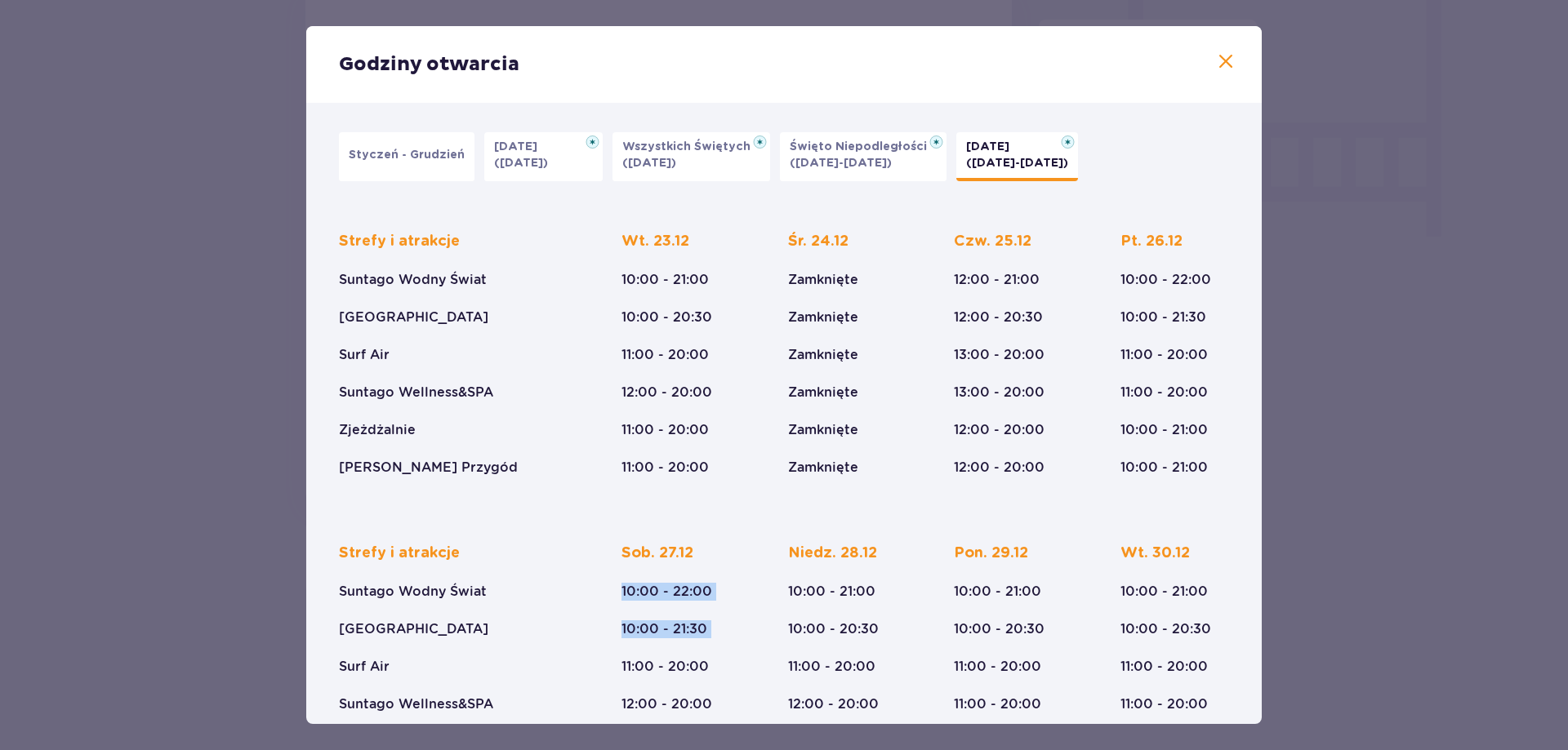
click at [1227, 55] on span at bounding box center [1225, 62] width 19 height 19
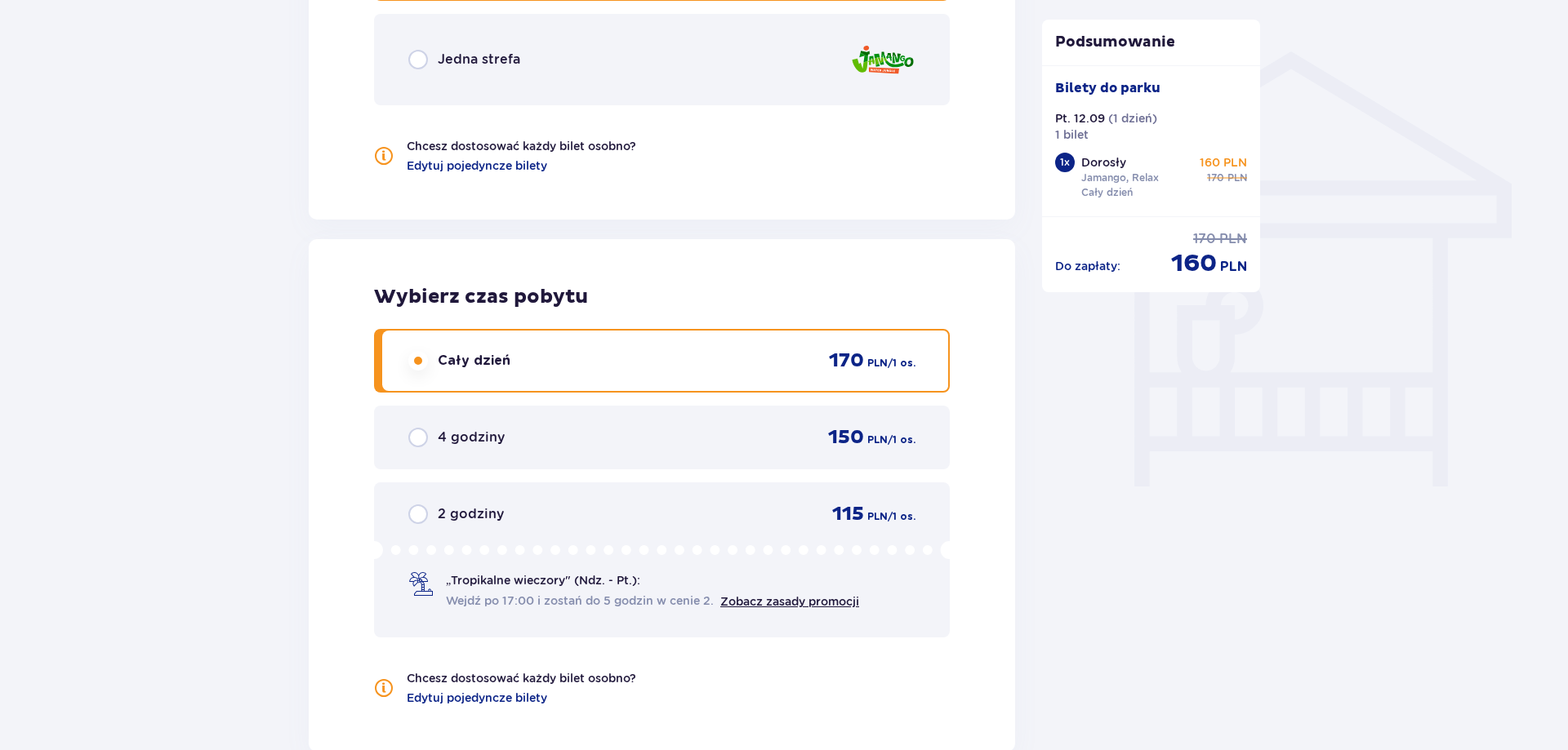
scroll to position [1525, 0]
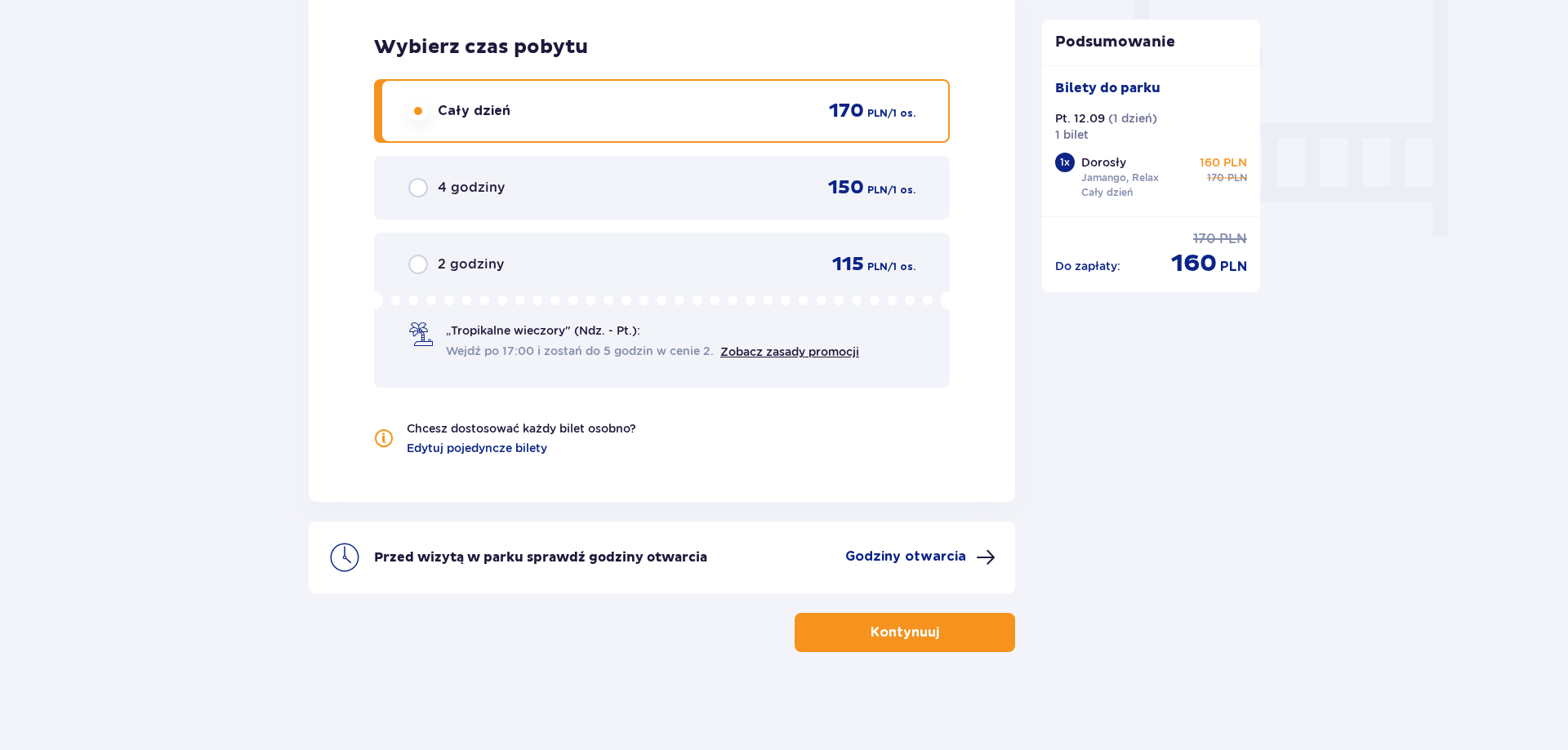
click at [966, 618] on button "Kontynuuj" at bounding box center [905, 633] width 221 height 39
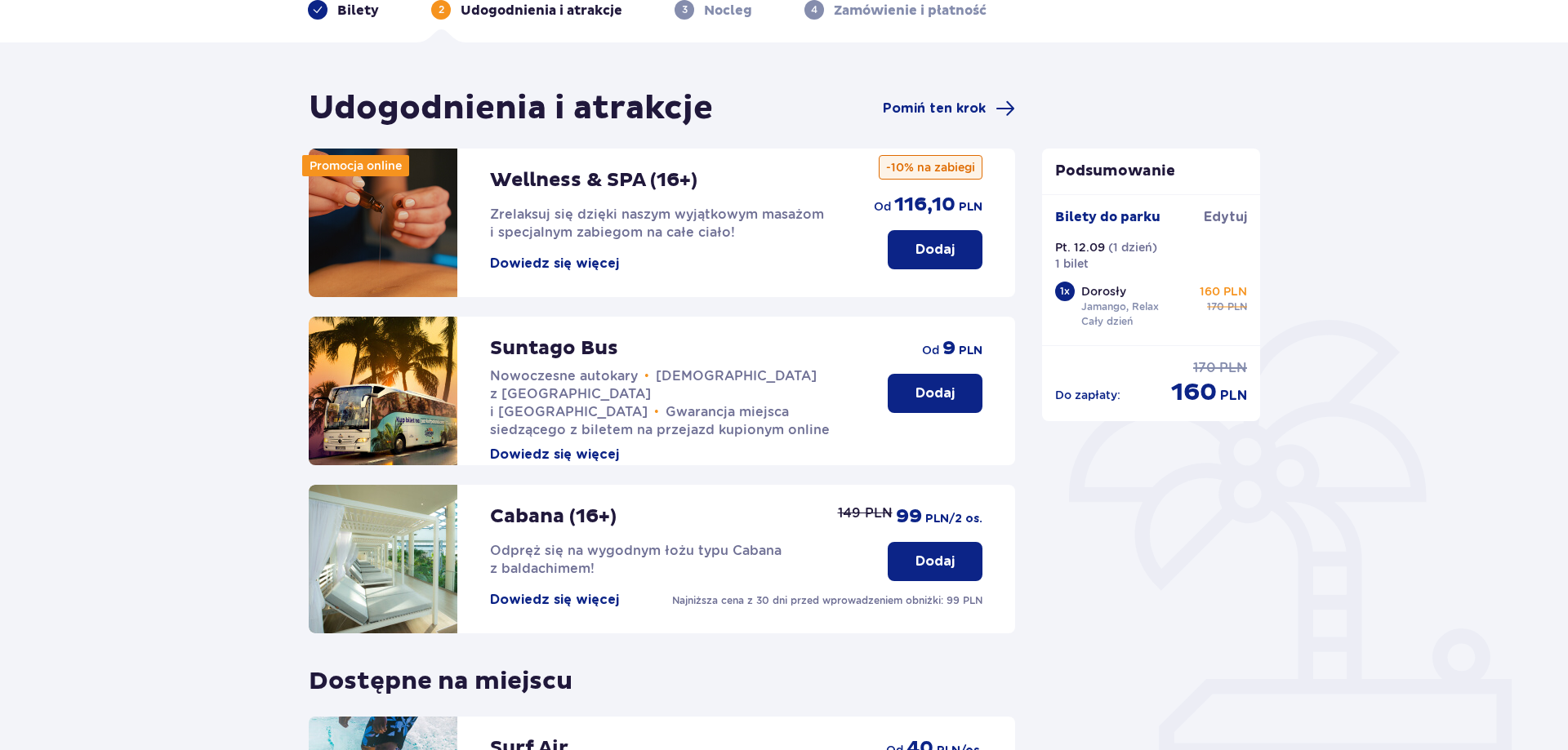
scroll to position [83, 0]
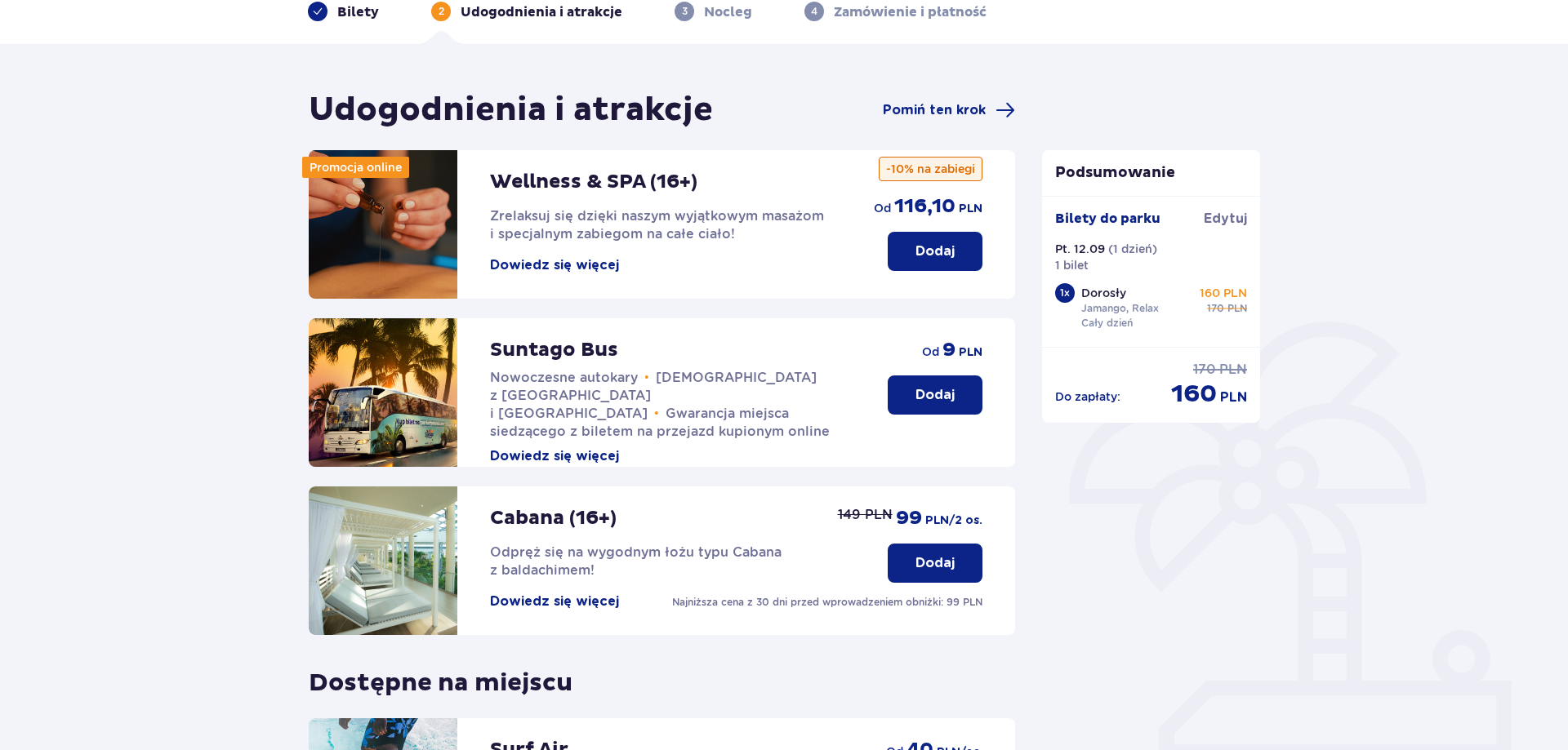
click at [604, 447] on button "Dowiedz się więcej" at bounding box center [555, 456] width 129 height 18
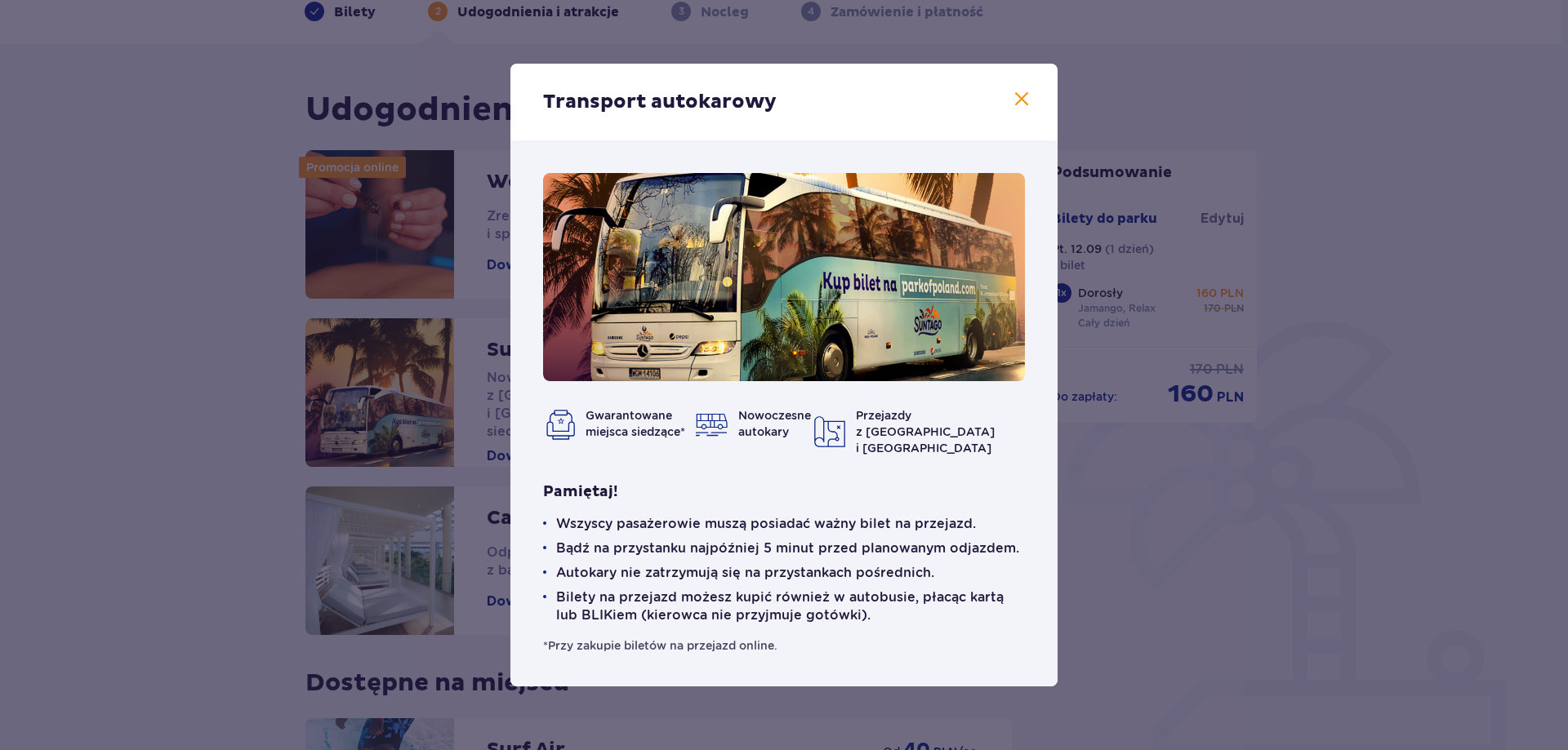
click at [1021, 102] on span at bounding box center [1021, 100] width 19 height 19
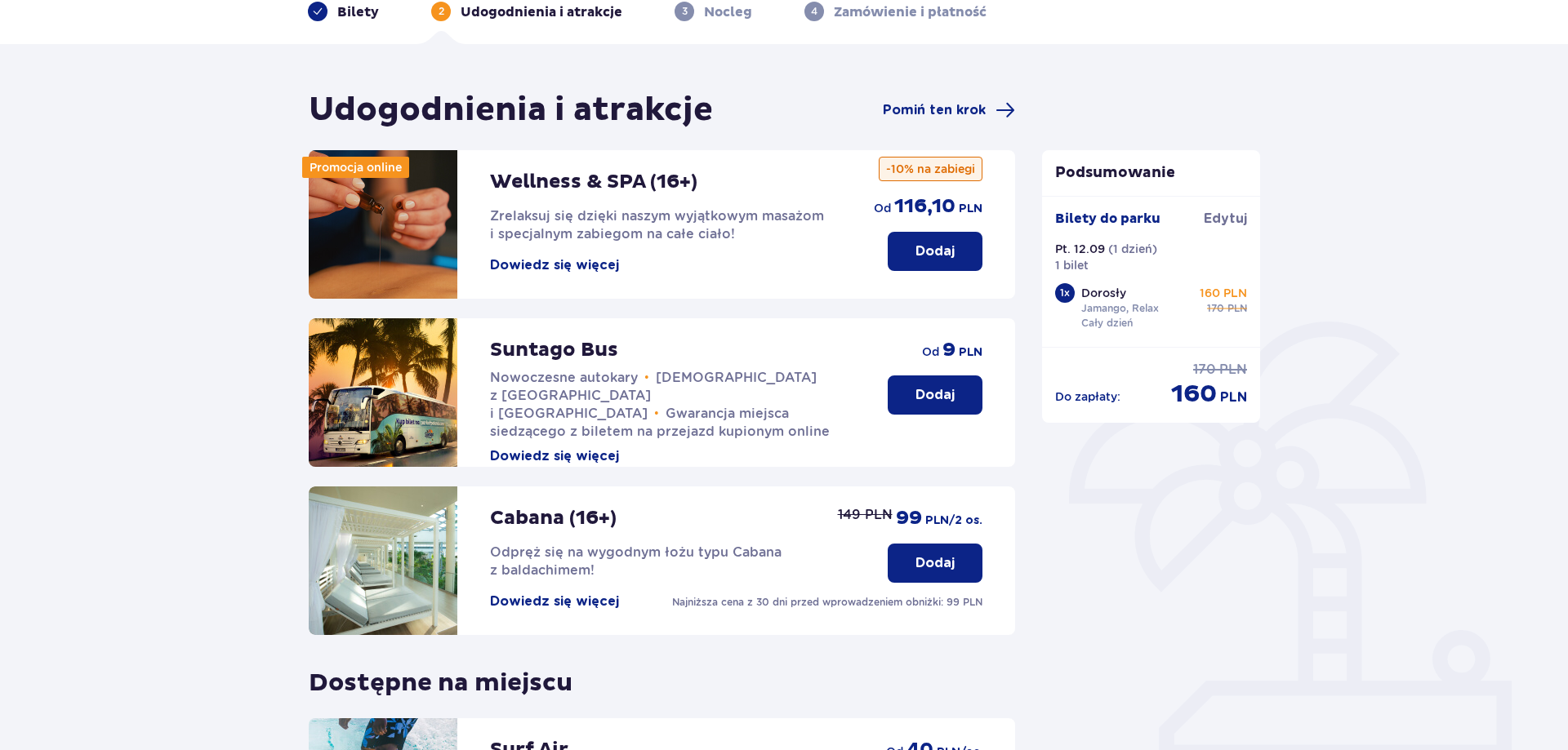
click at [924, 398] on p "Dodaj" at bounding box center [935, 395] width 39 height 18
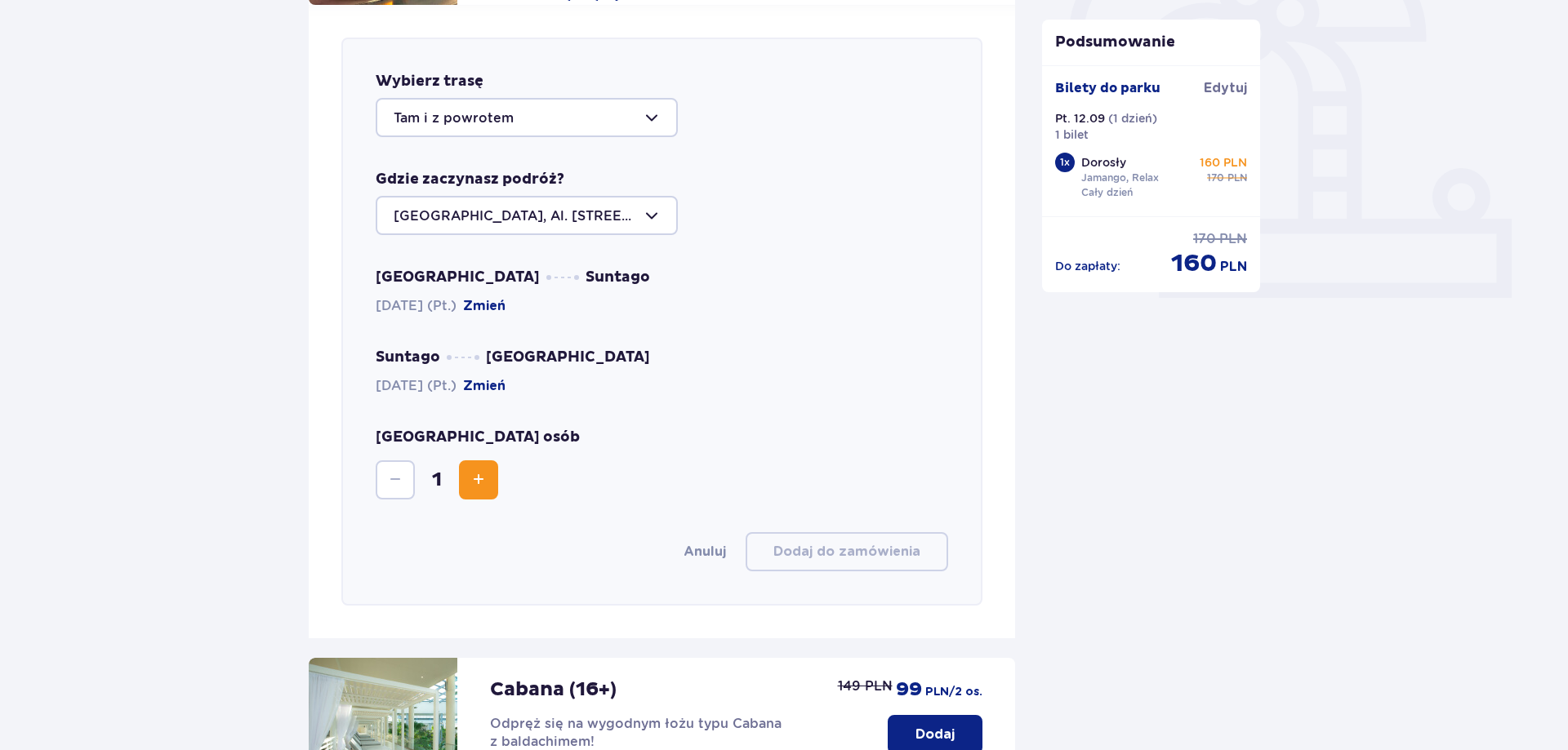
scroll to position [564, 0]
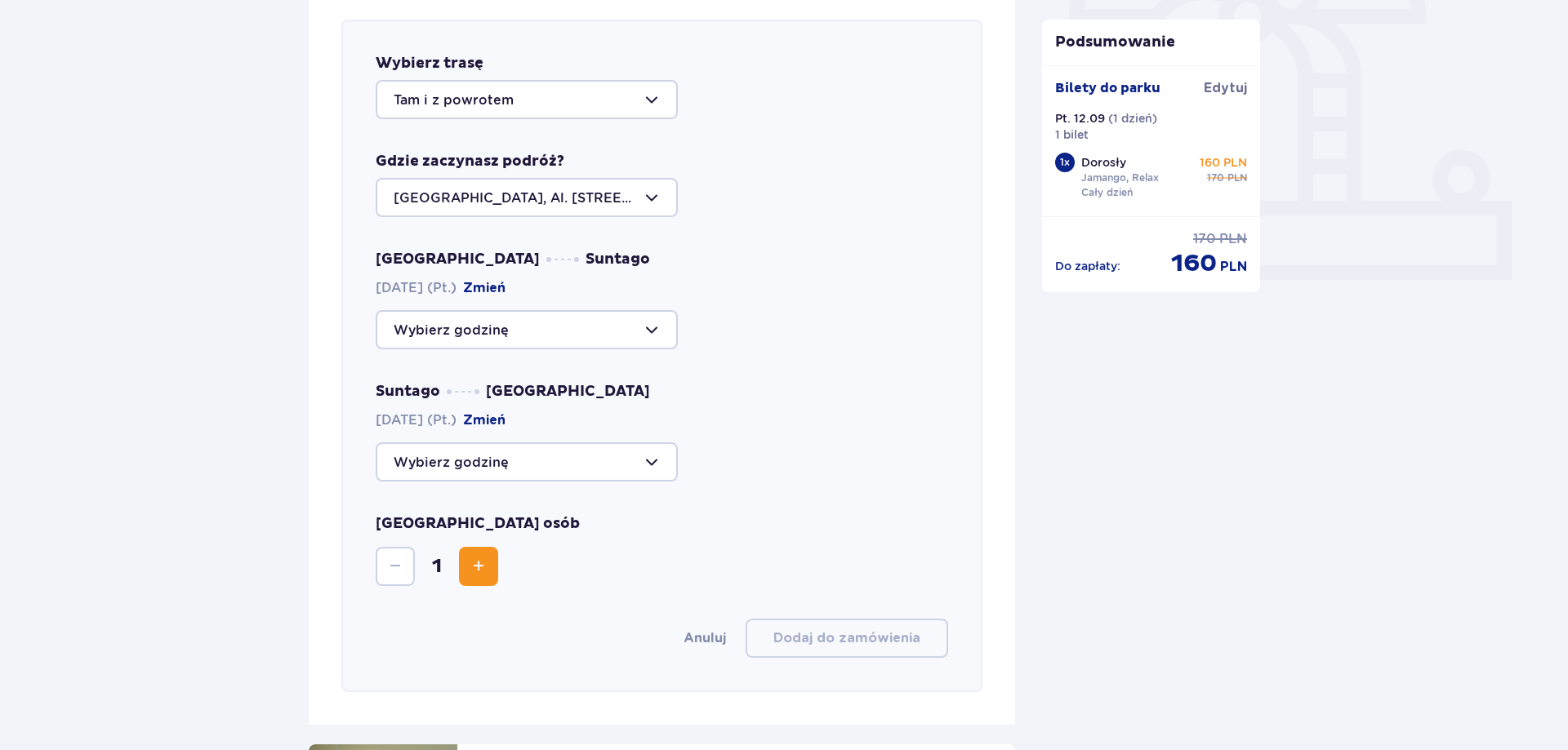
click at [657, 102] on div at bounding box center [526, 100] width 302 height 39
click at [654, 194] on div at bounding box center [526, 197] width 302 height 39
click at [650, 329] on div at bounding box center [526, 330] width 302 height 39
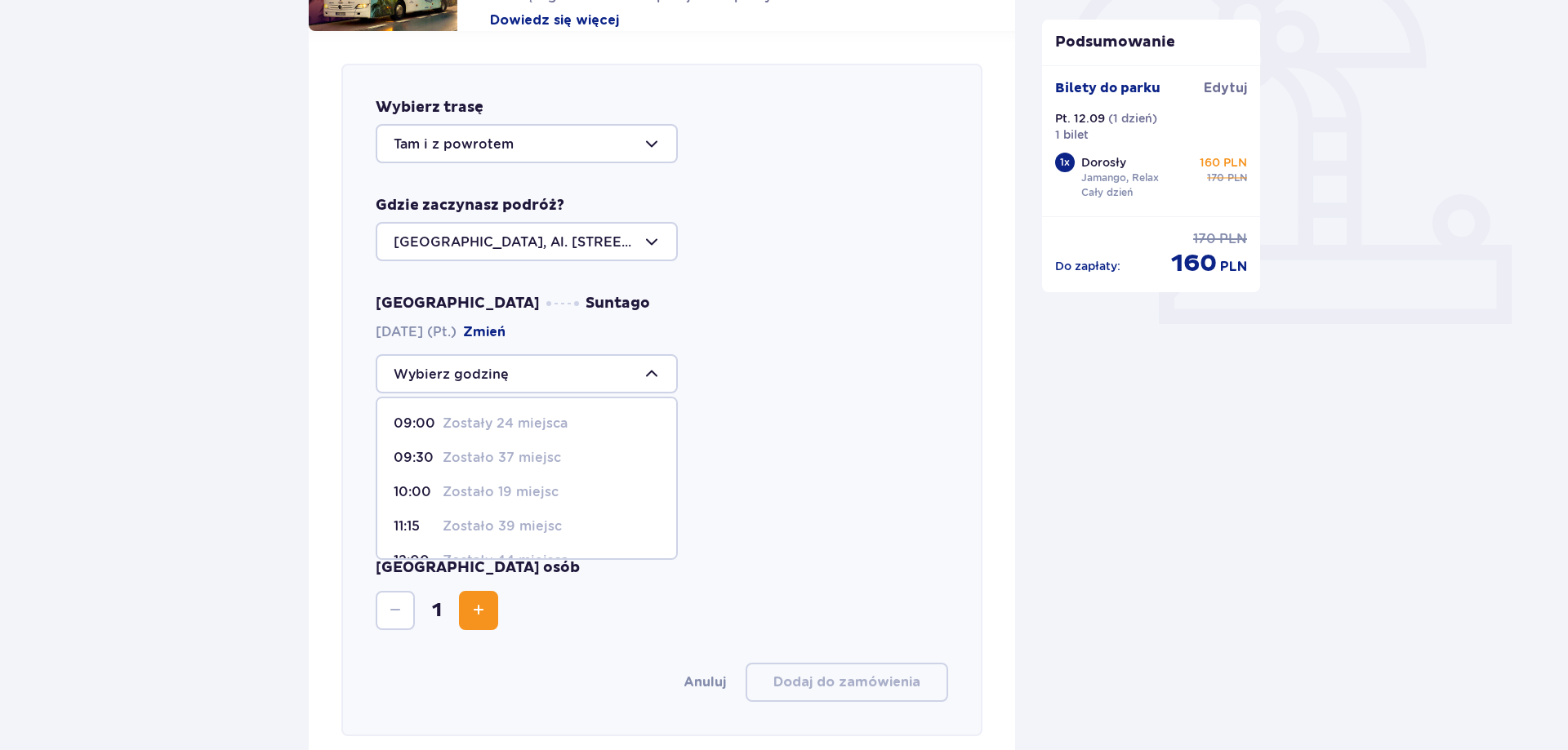
scroll to position [480, 0]
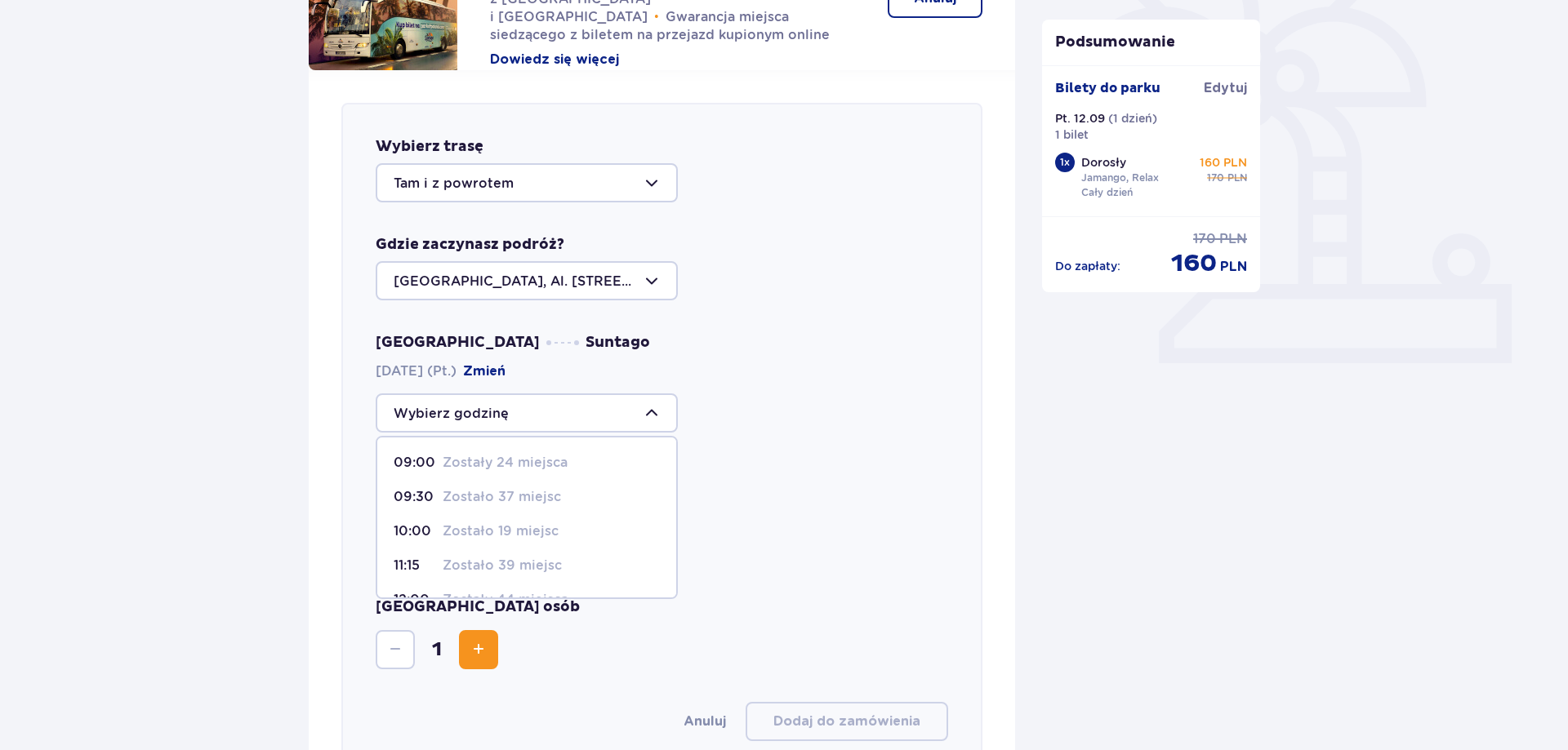
click at [519, 497] on p "Zostało 37 miejsc" at bounding box center [502, 497] width 118 height 18
type input "09:30"
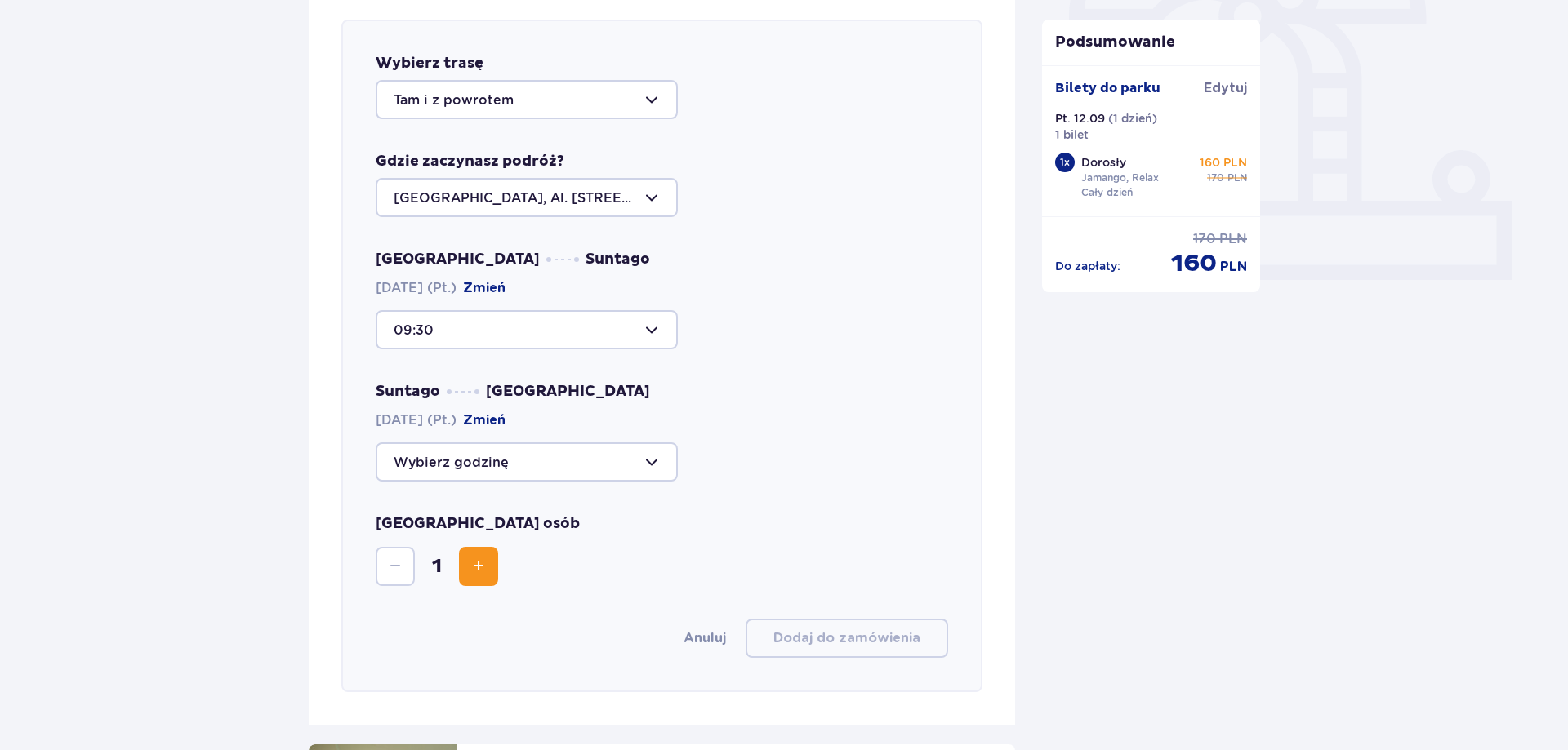
click at [649, 327] on div at bounding box center [526, 330] width 302 height 39
click at [527, 417] on p "Zostało 37 miejsc" at bounding box center [502, 413] width 118 height 18
click at [650, 464] on div at bounding box center [526, 462] width 302 height 39
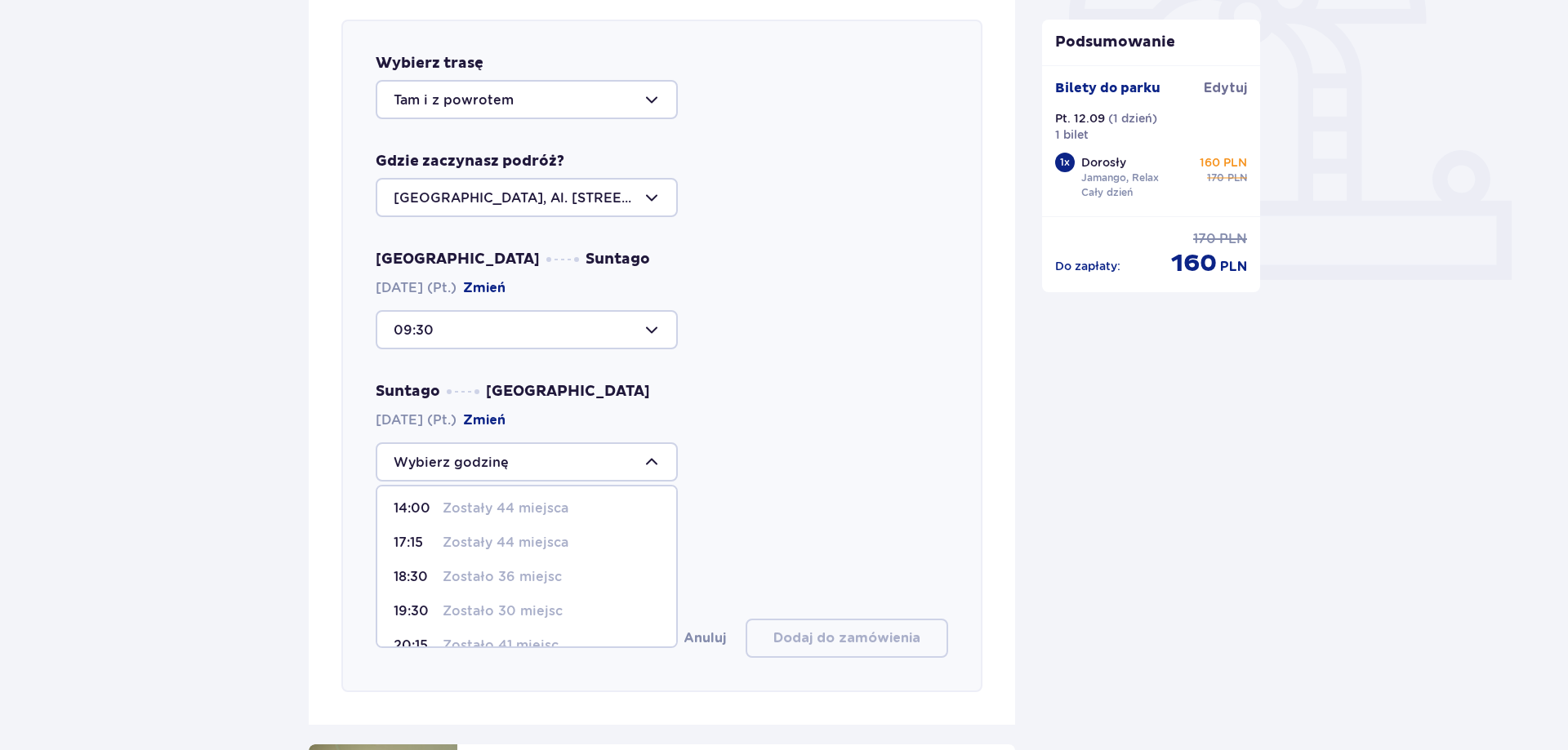
click at [525, 575] on p "Zostało 36 miejsc" at bounding box center [502, 577] width 119 height 18
type input "18:30"
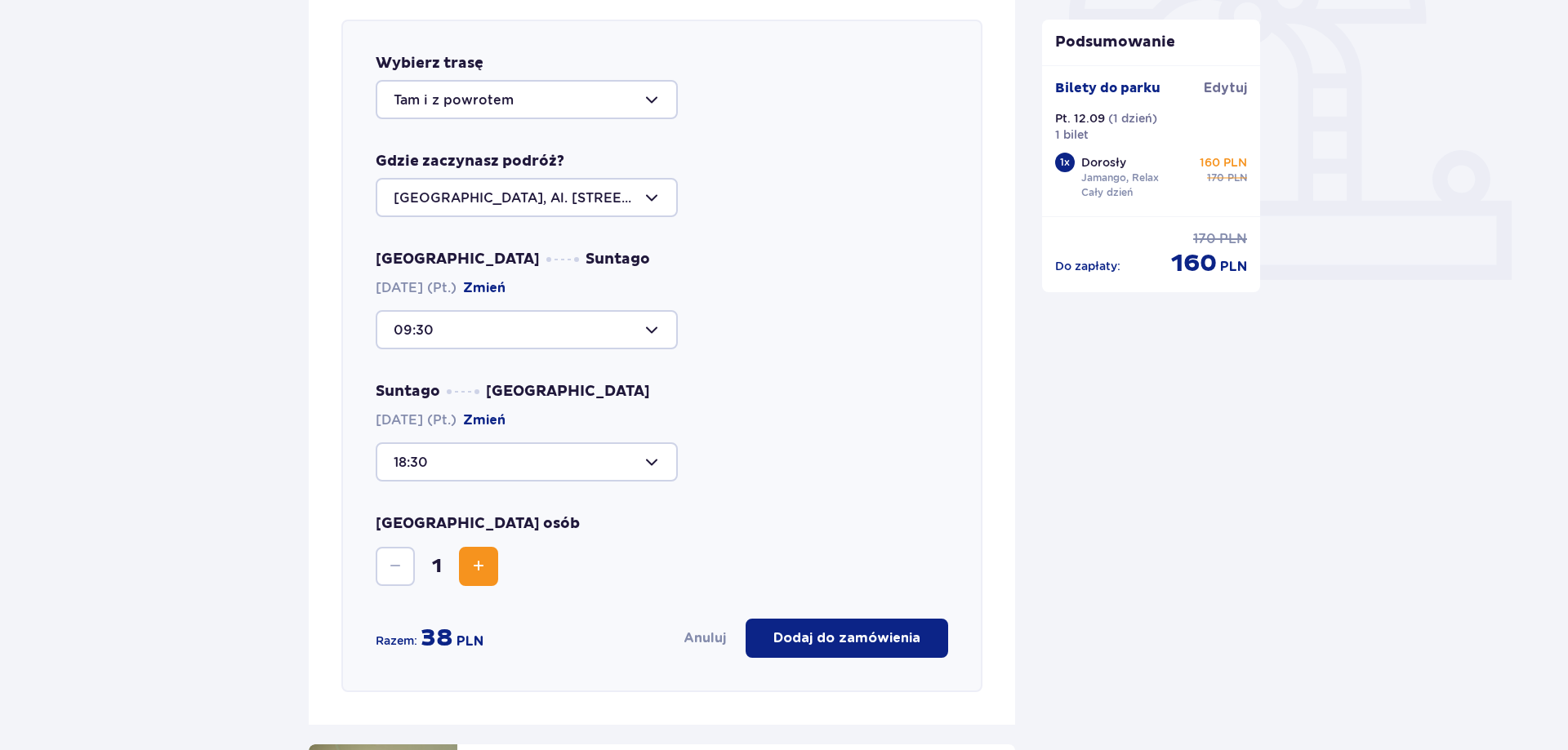
click at [662, 329] on div at bounding box center [526, 330] width 302 height 39
click at [513, 448] on p "Zostało 40 miejsc" at bounding box center [503, 455] width 121 height 18
type input "15:00"
click at [631, 466] on div at bounding box center [526, 462] width 302 height 39
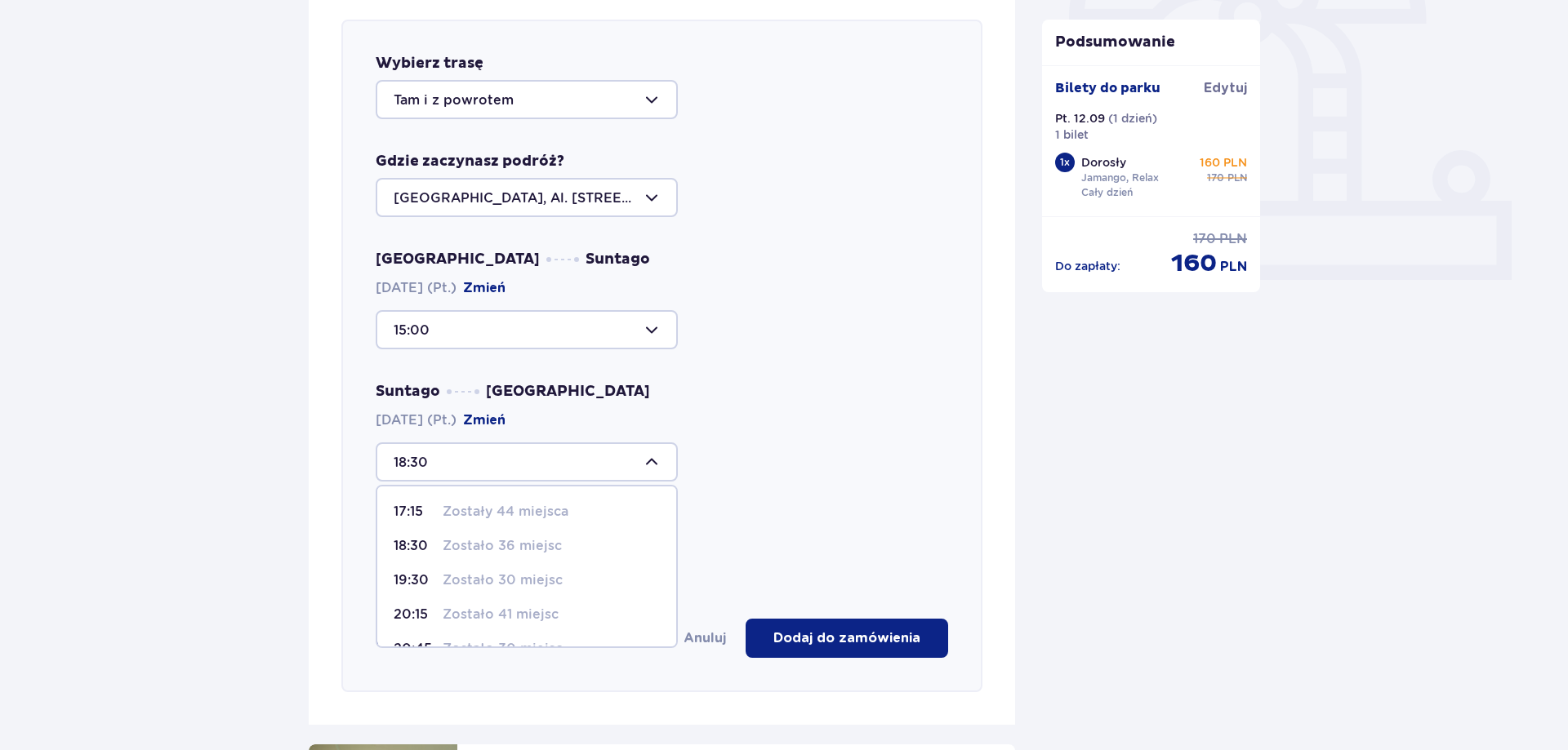
click at [568, 508] on div "17:15 Zostały 44 miejsca" at bounding box center [526, 511] width 266 height 18
type input "17:15"
click at [647, 339] on div at bounding box center [526, 330] width 302 height 39
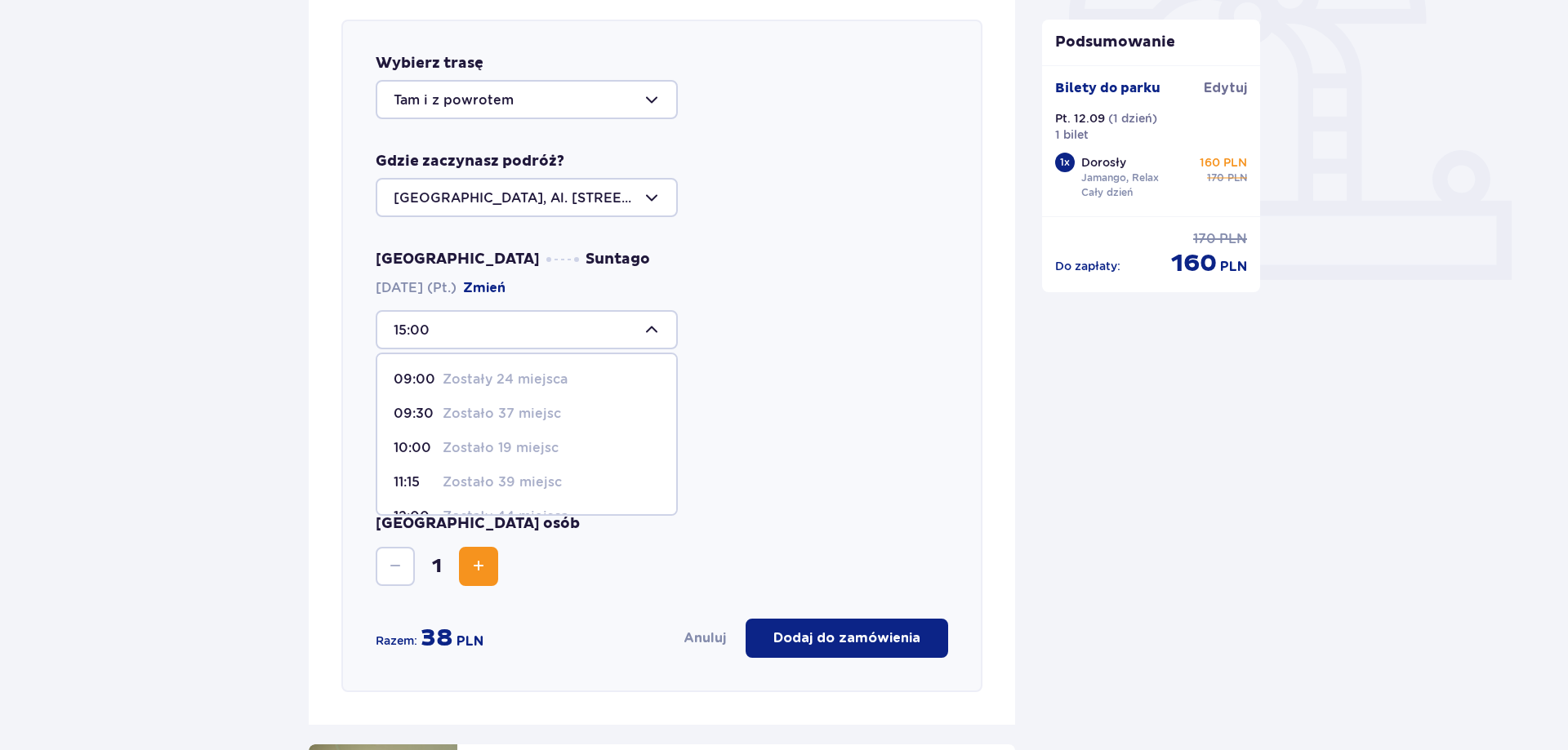
scroll to position [397, 0]
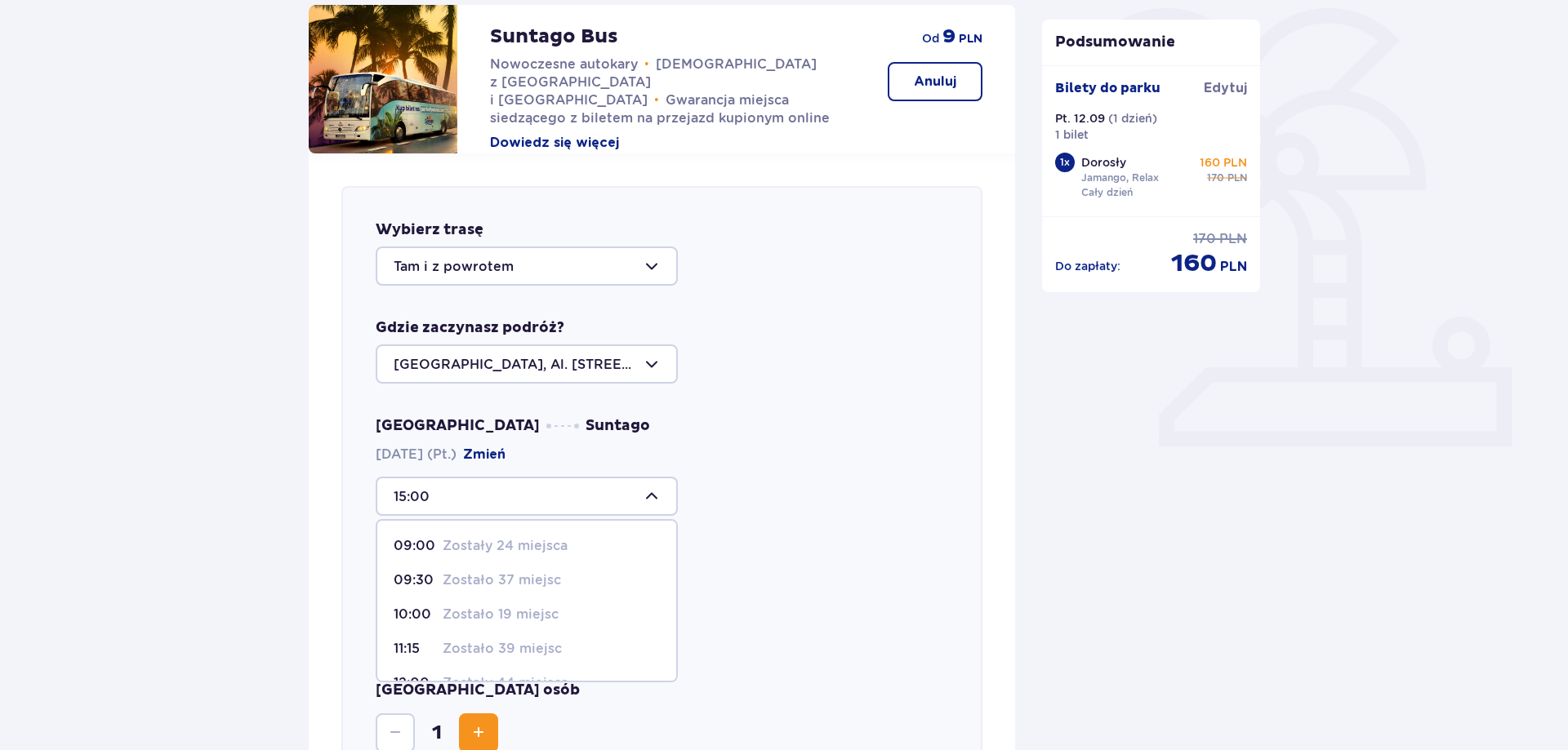
click at [518, 542] on p "Zostały 24 miejsca" at bounding box center [504, 546] width 125 height 18
type input "09:00"
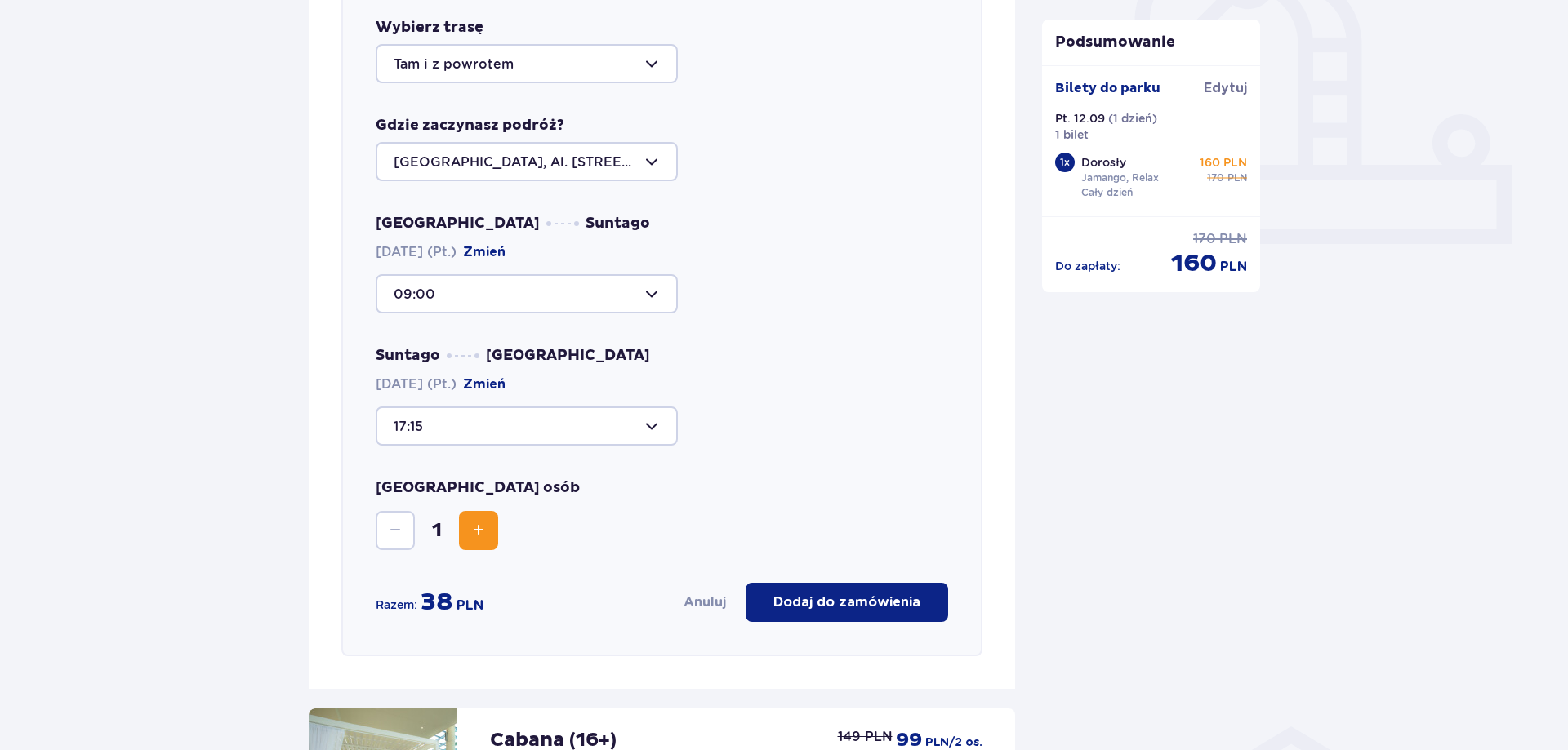
scroll to position [564, 0]
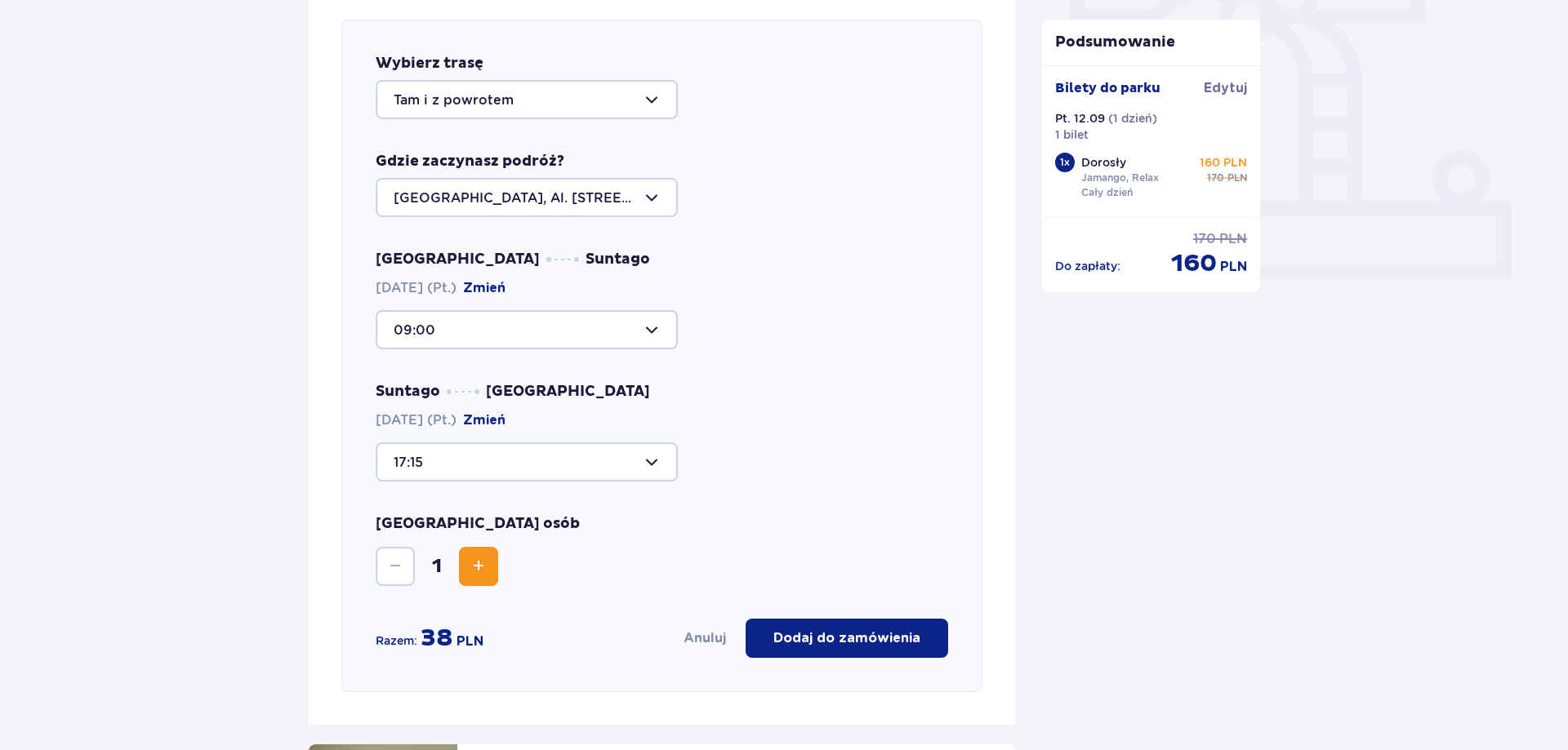
click at [648, 197] on div at bounding box center [526, 197] width 302 height 39
click at [571, 291] on p "Żyrardów, Al. Partyzantów 3/1" at bounding box center [493, 299] width 200 height 18
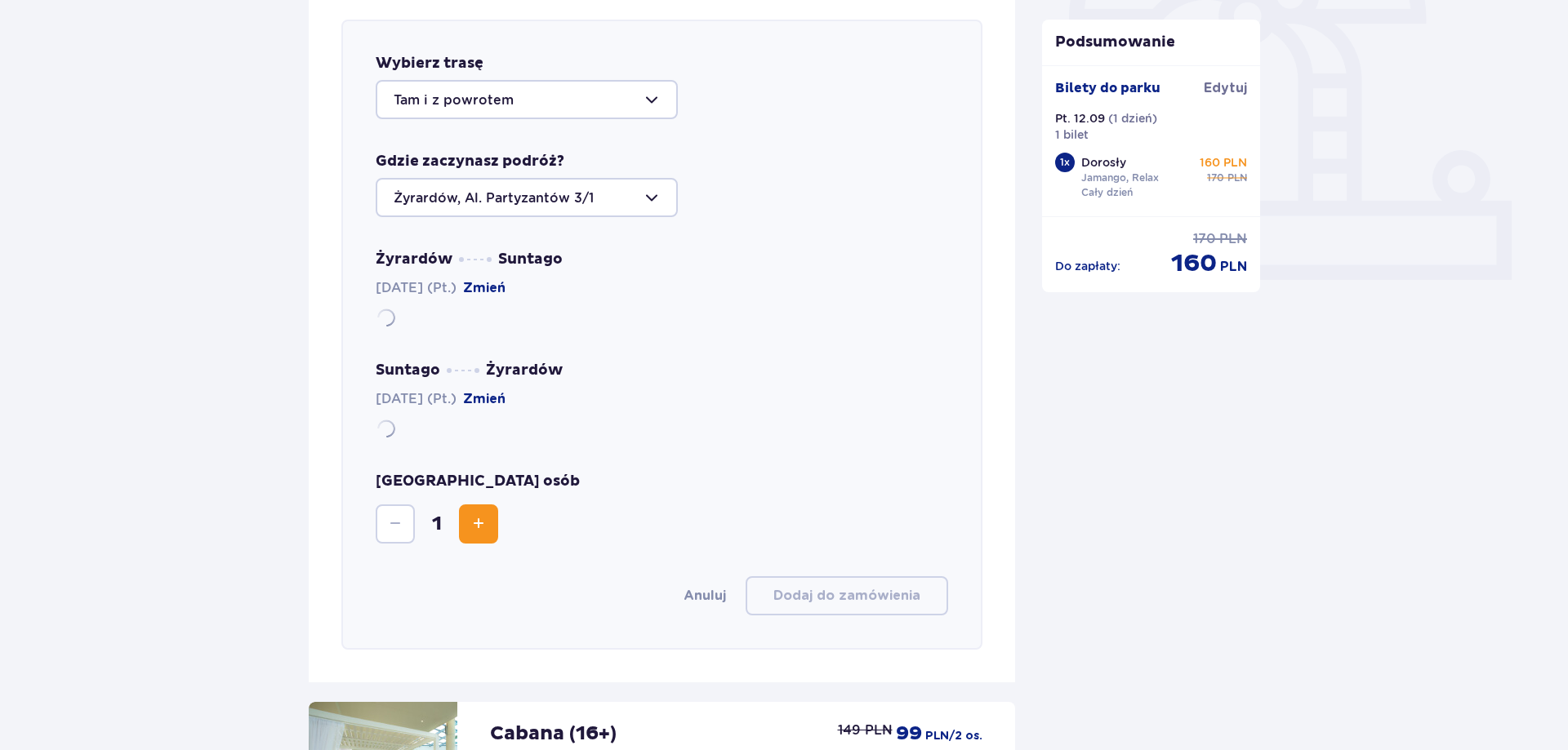
type input "Żyrardów, Al. Partyzantów 3/1"
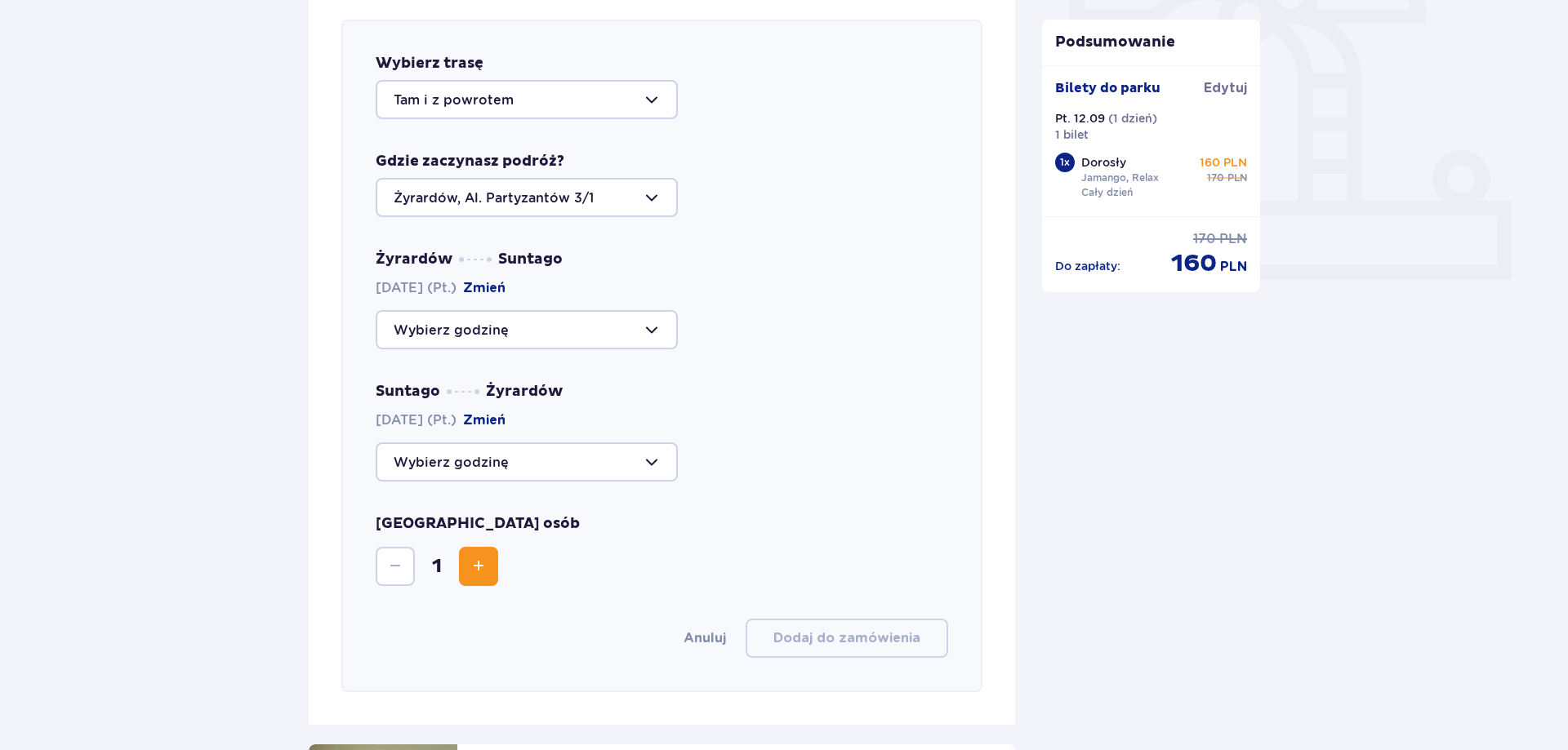
click at [613, 331] on div at bounding box center [526, 330] width 302 height 39
click at [542, 376] on p "Zostały 44 miejsca" at bounding box center [505, 380] width 125 height 18
type input "09:00"
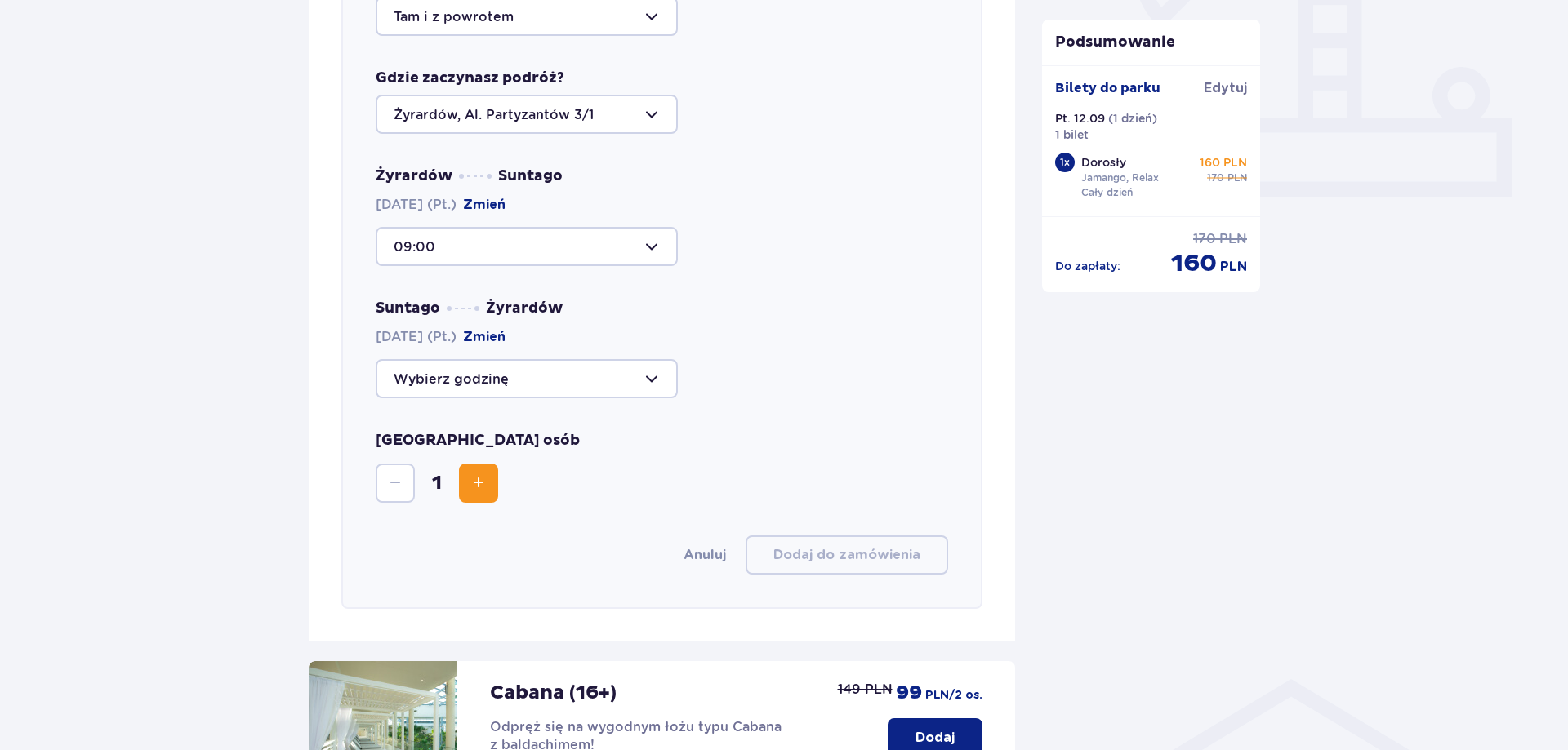
click at [554, 383] on div at bounding box center [526, 379] width 302 height 39
click at [519, 519] on span "15:30 Zostały 44 miejsca" at bounding box center [526, 531] width 299 height 34
type input "15:30"
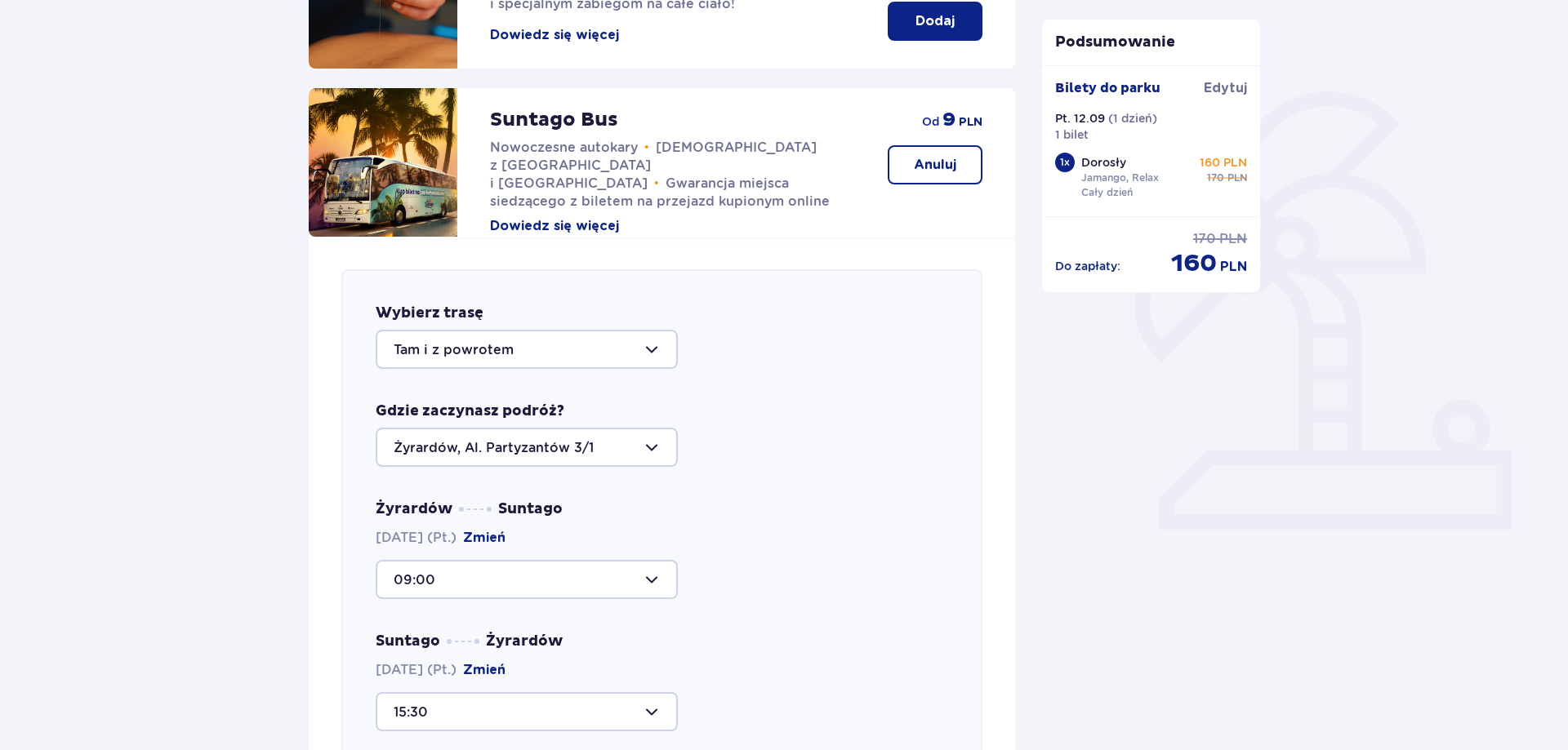
scroll to position [0, 0]
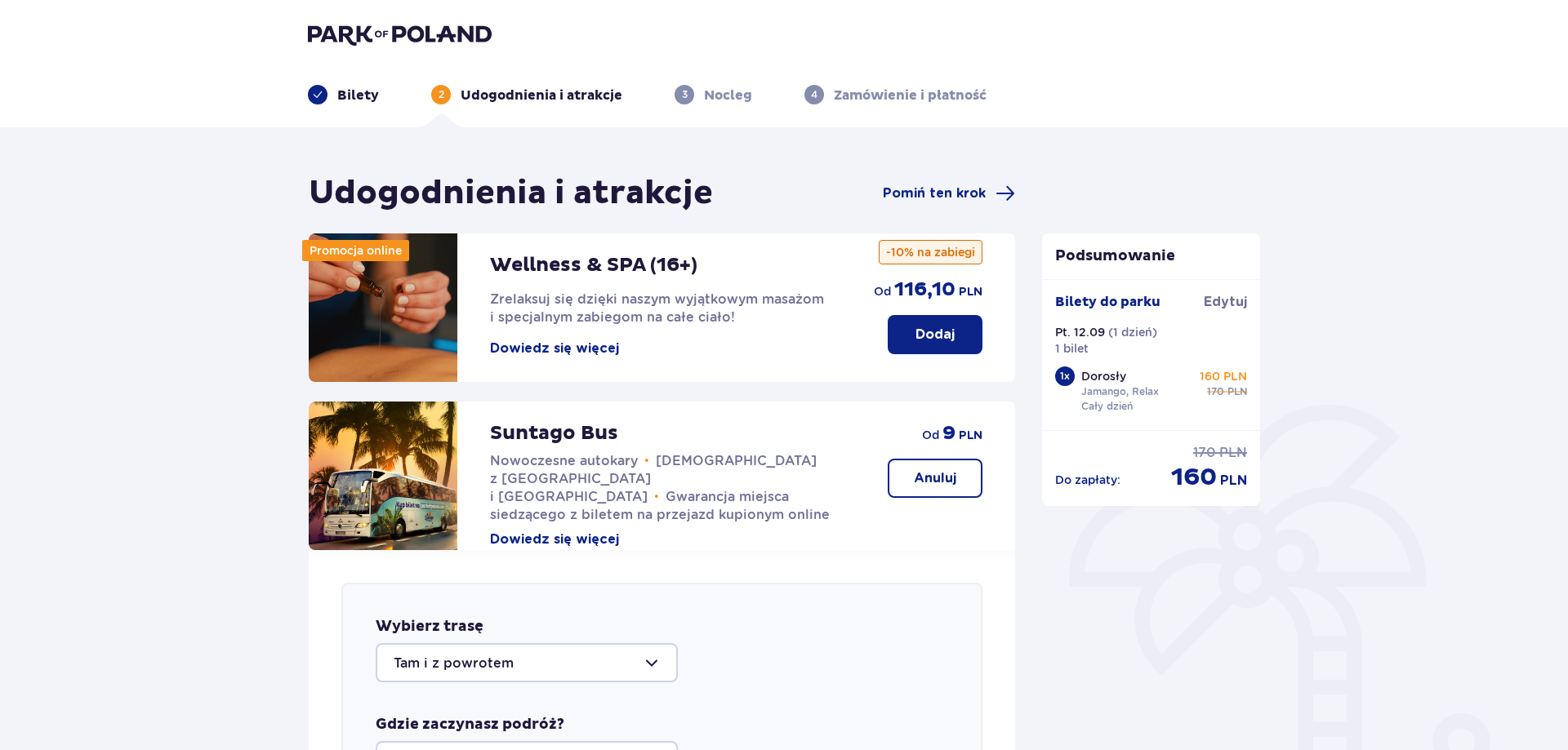
click at [337, 42] on img at bounding box center [399, 34] width 184 height 23
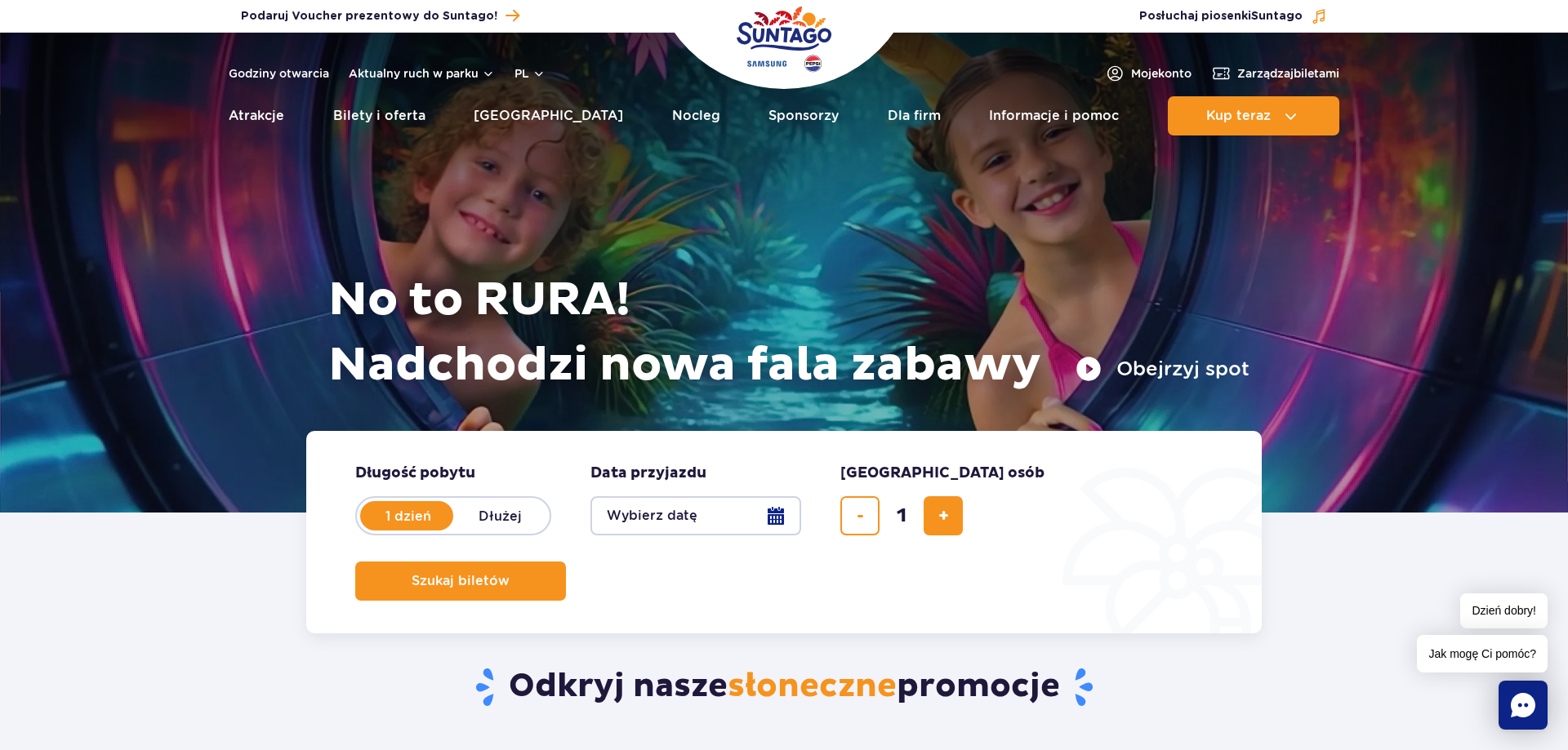
click at [1180, 373] on button "Obejrzyj spot" at bounding box center [1162, 369] width 174 height 27
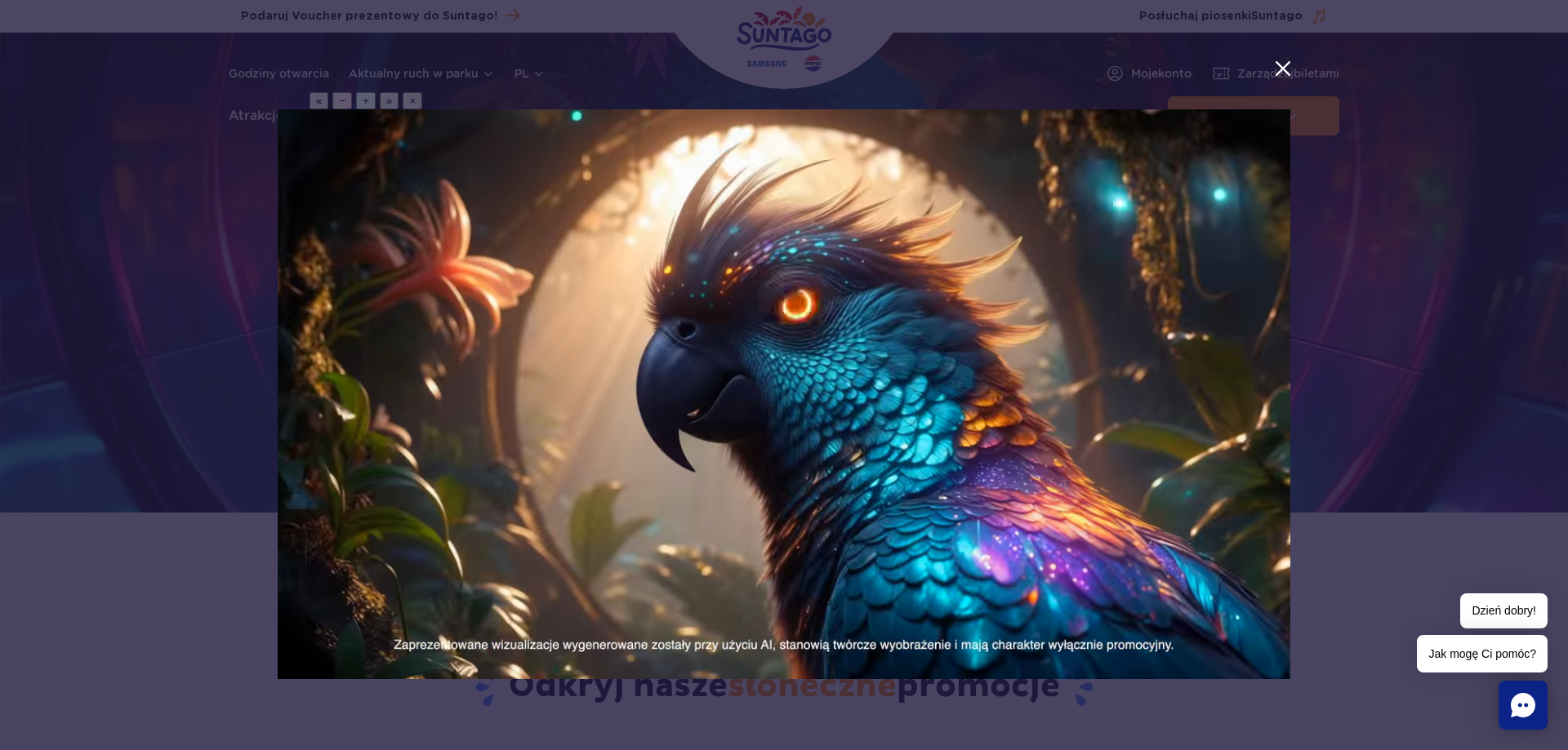
click at [1277, 80] on button "menu.aria_label.close_suntago_spot_modal" at bounding box center [1283, 69] width 21 height 21
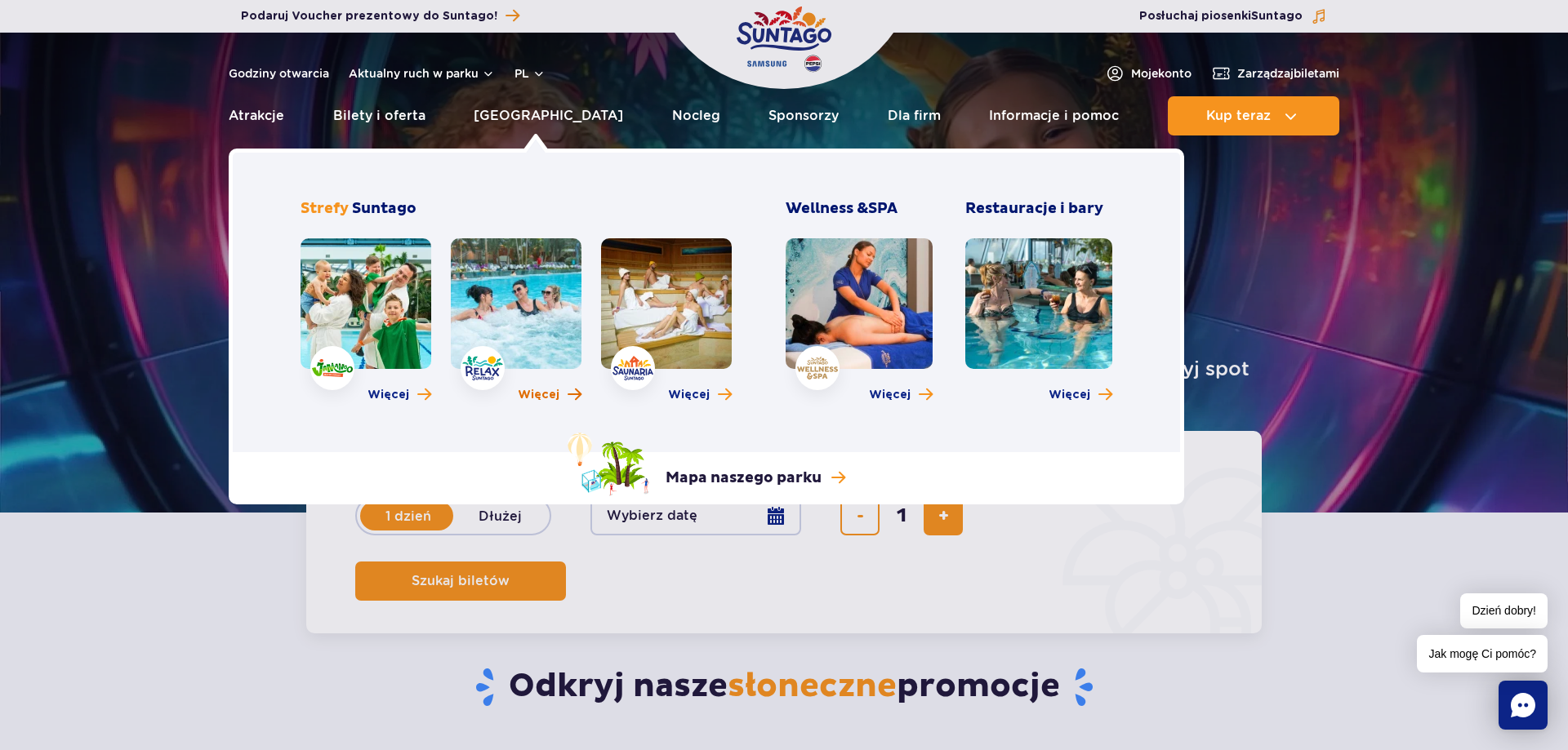
click at [545, 396] on span "Więcej" at bounding box center [538, 395] width 42 height 16
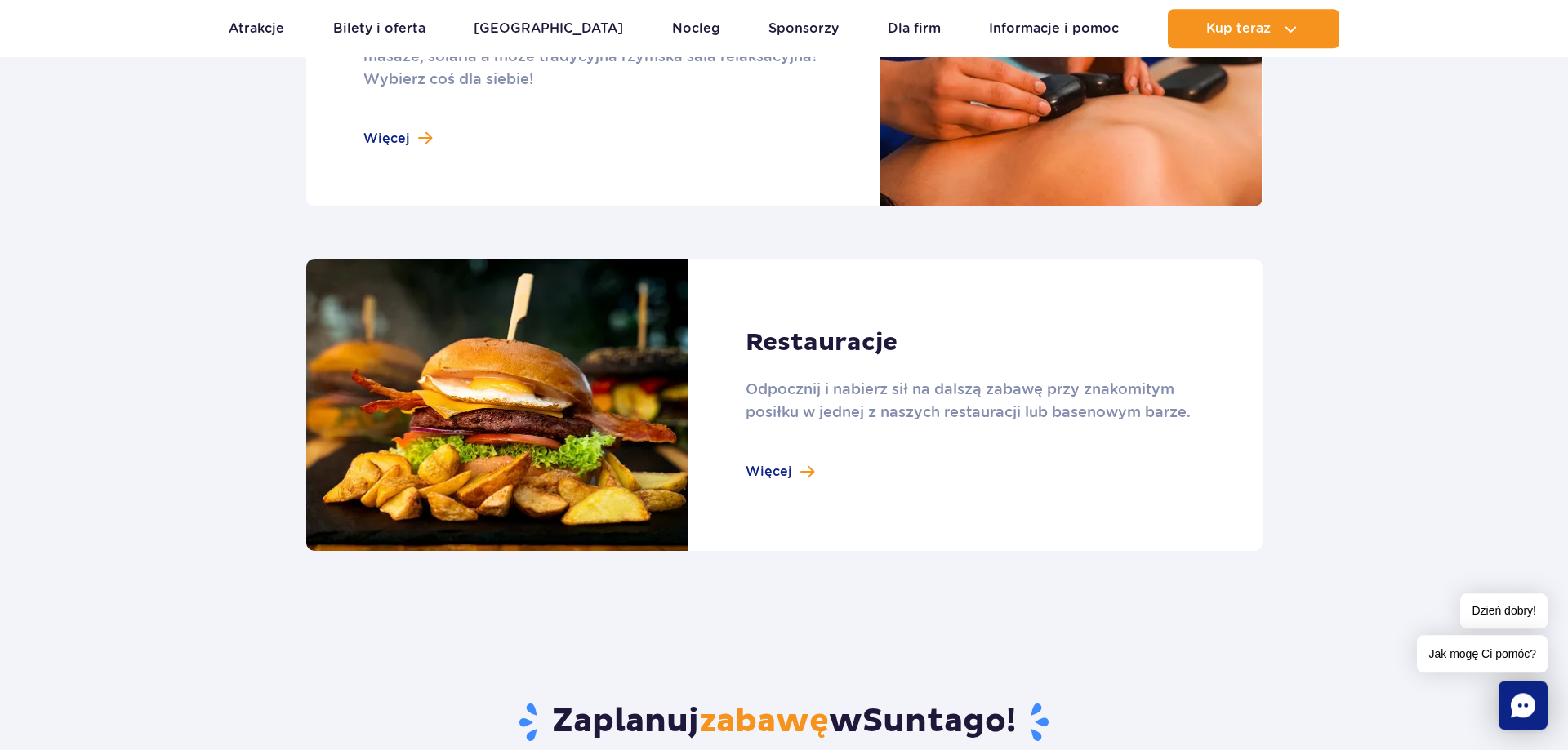
scroll to position [1665, 0]
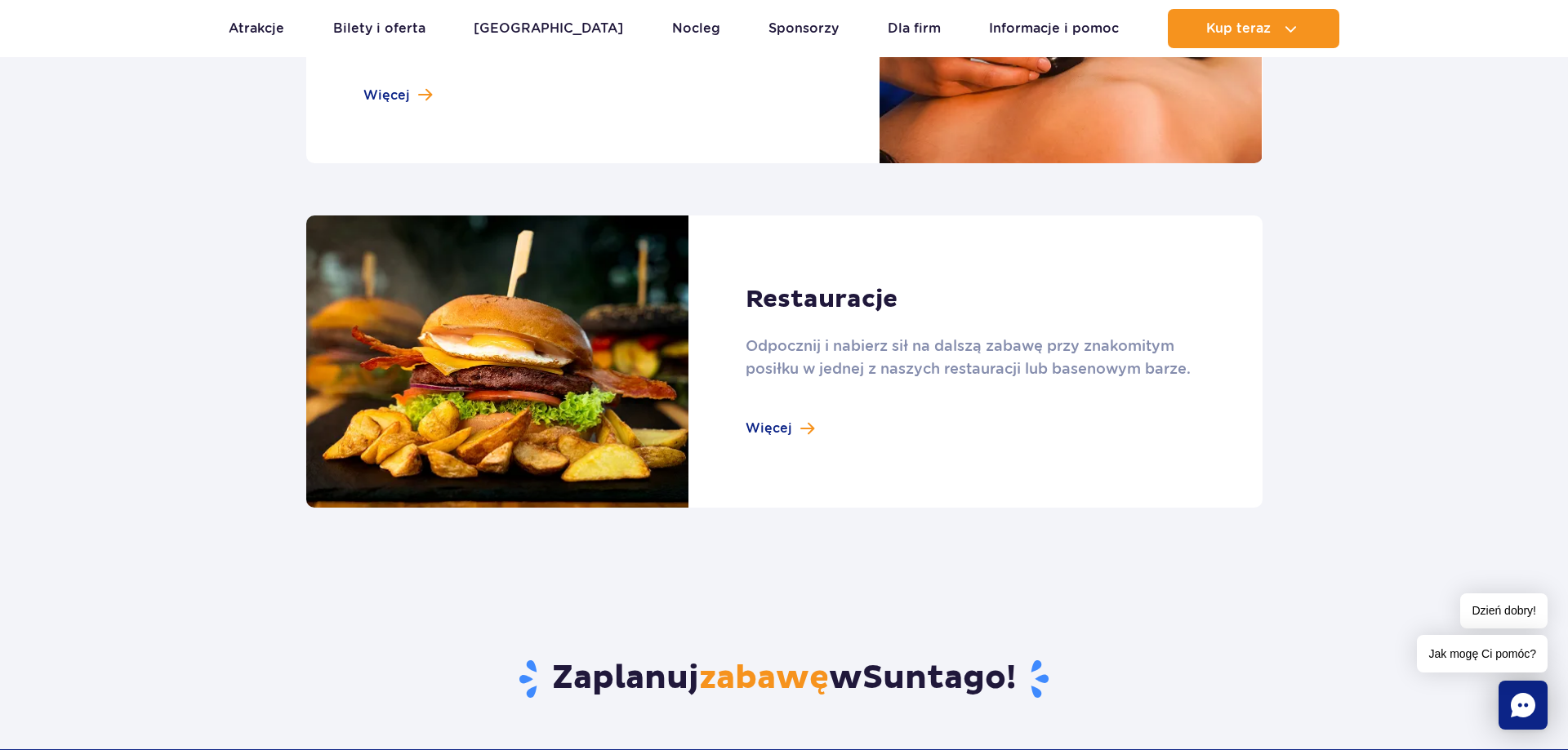
click at [798, 428] on link at bounding box center [784, 362] width 956 height 293
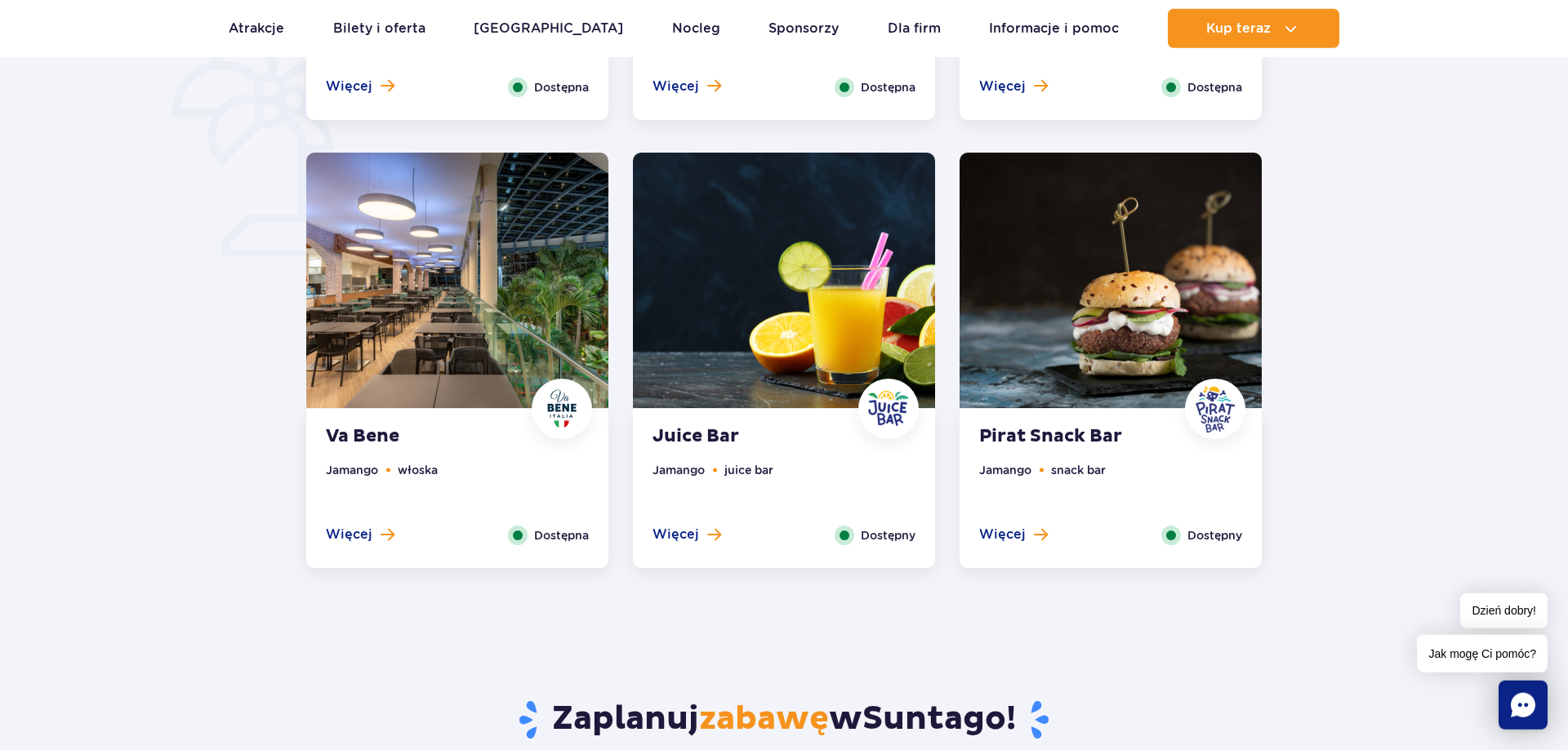
scroll to position [1249, 0]
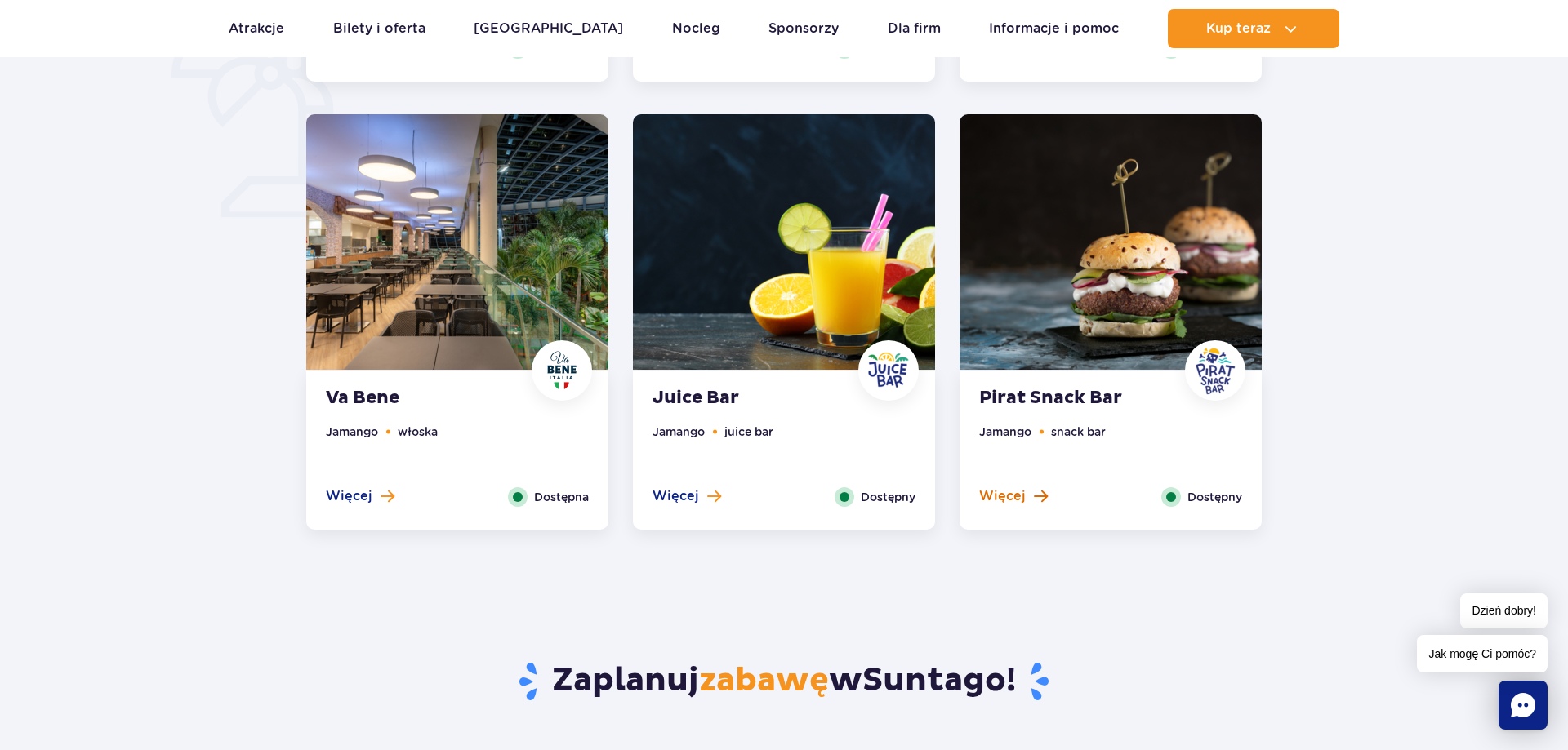
click at [1027, 496] on button "Więcej" at bounding box center [1013, 496] width 69 height 18
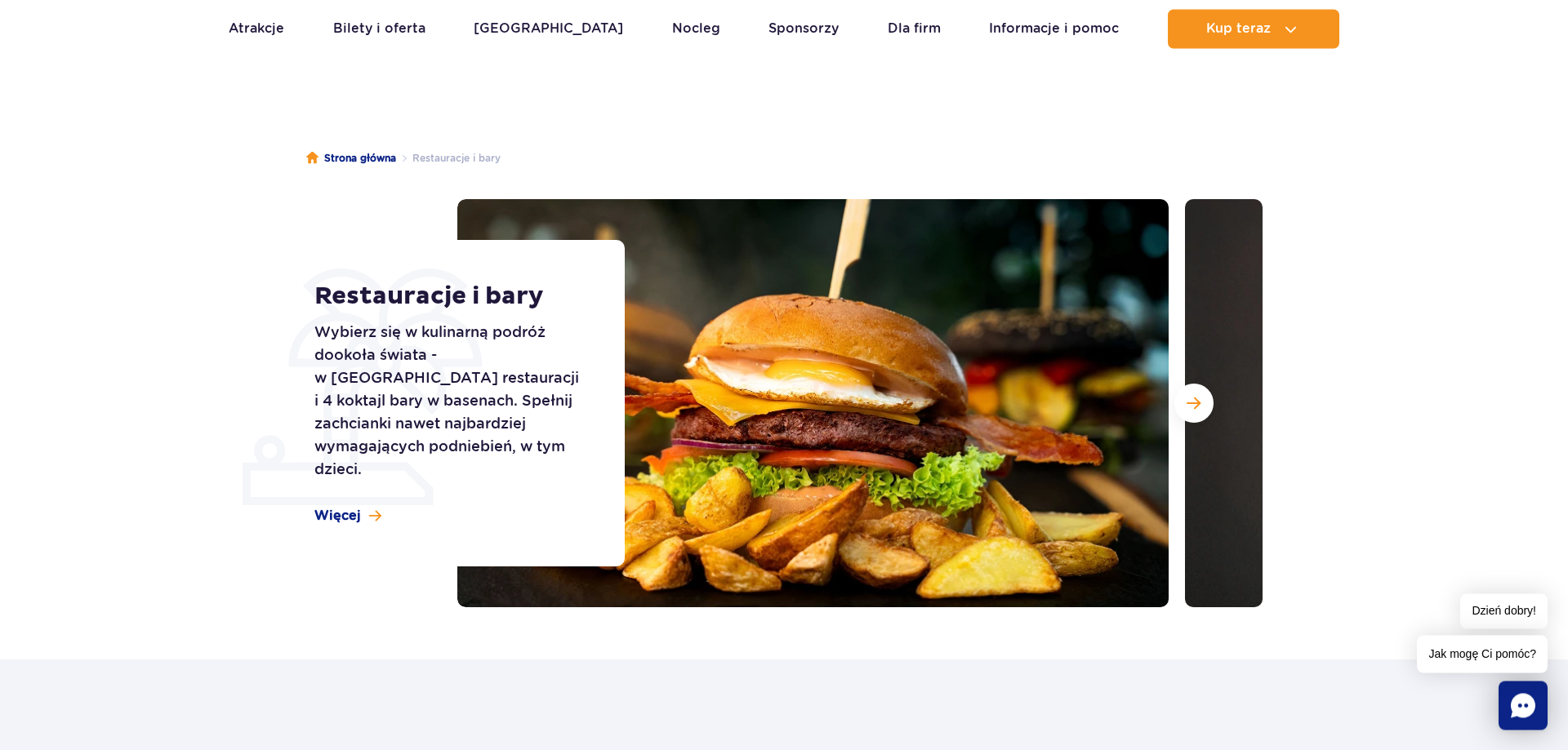
scroll to position [0, 0]
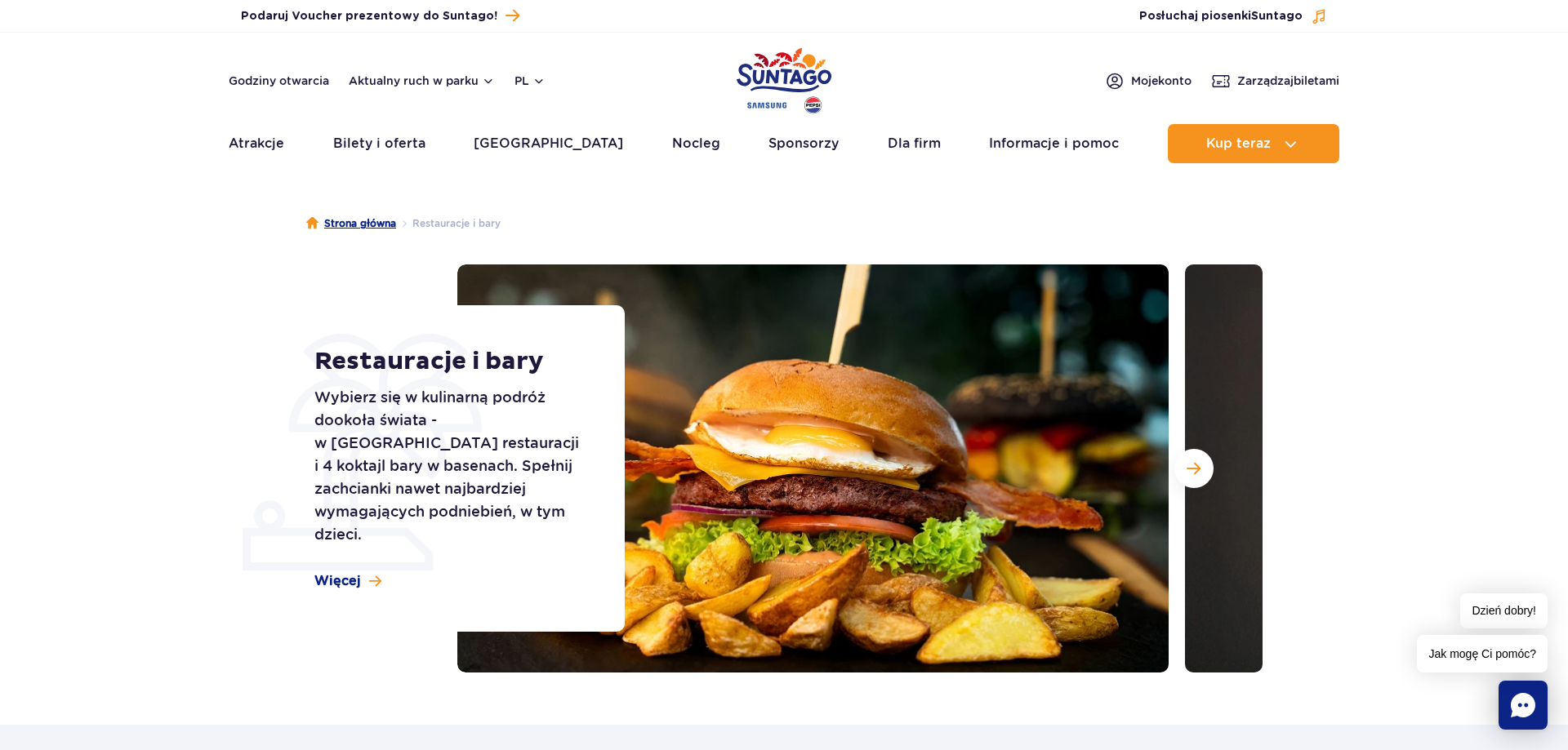
click at [373, 221] on link "Strona główna" at bounding box center [352, 223] width 90 height 16
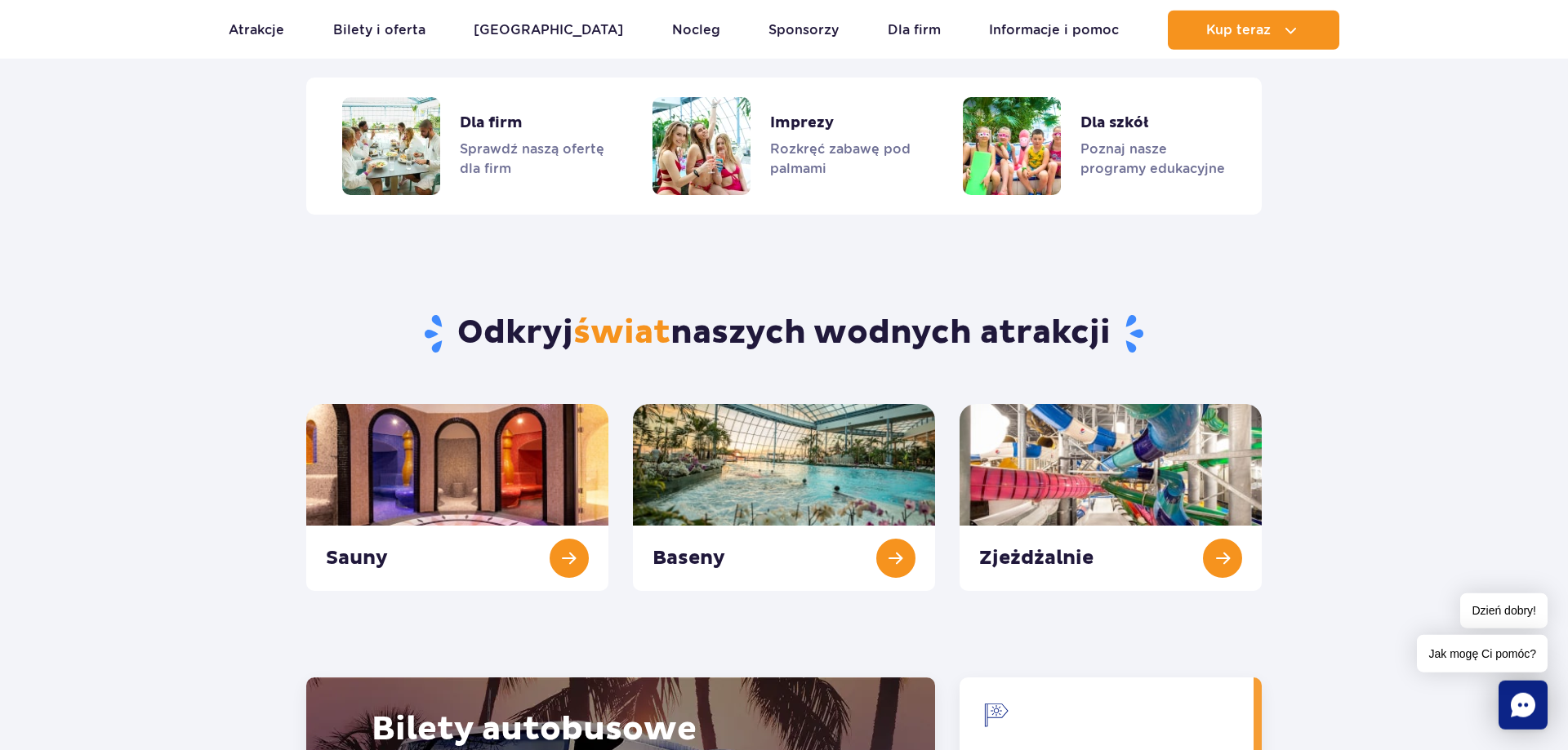
scroll to position [1499, 0]
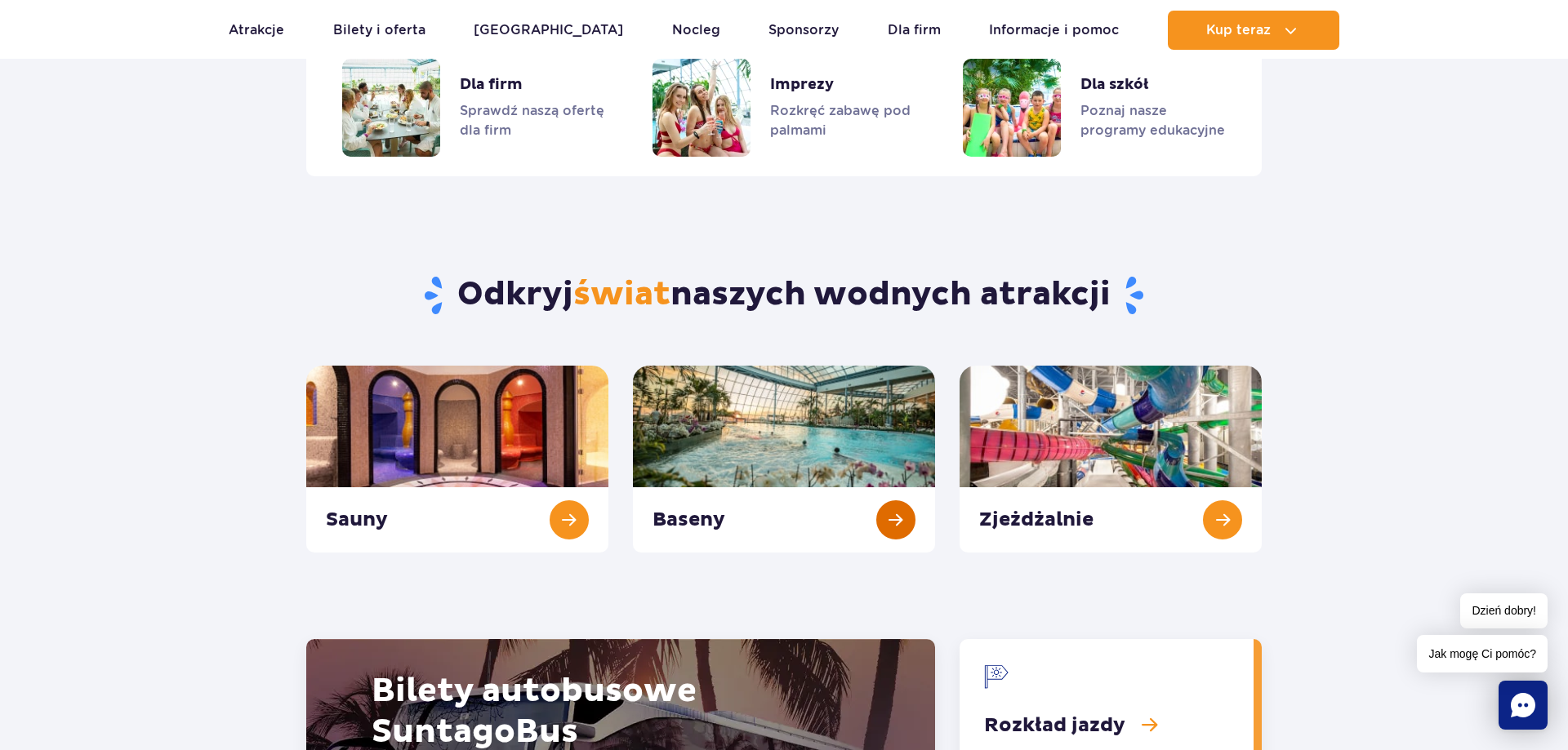
click at [895, 519] on link "Baseny" at bounding box center [784, 459] width 302 height 187
click at [891, 511] on link "Baseny" at bounding box center [784, 459] width 302 height 187
click at [1231, 522] on link "Zjeżdżalnie" at bounding box center [1110, 459] width 302 height 187
click at [566, 519] on link "Sauny" at bounding box center [458, 459] width 302 height 187
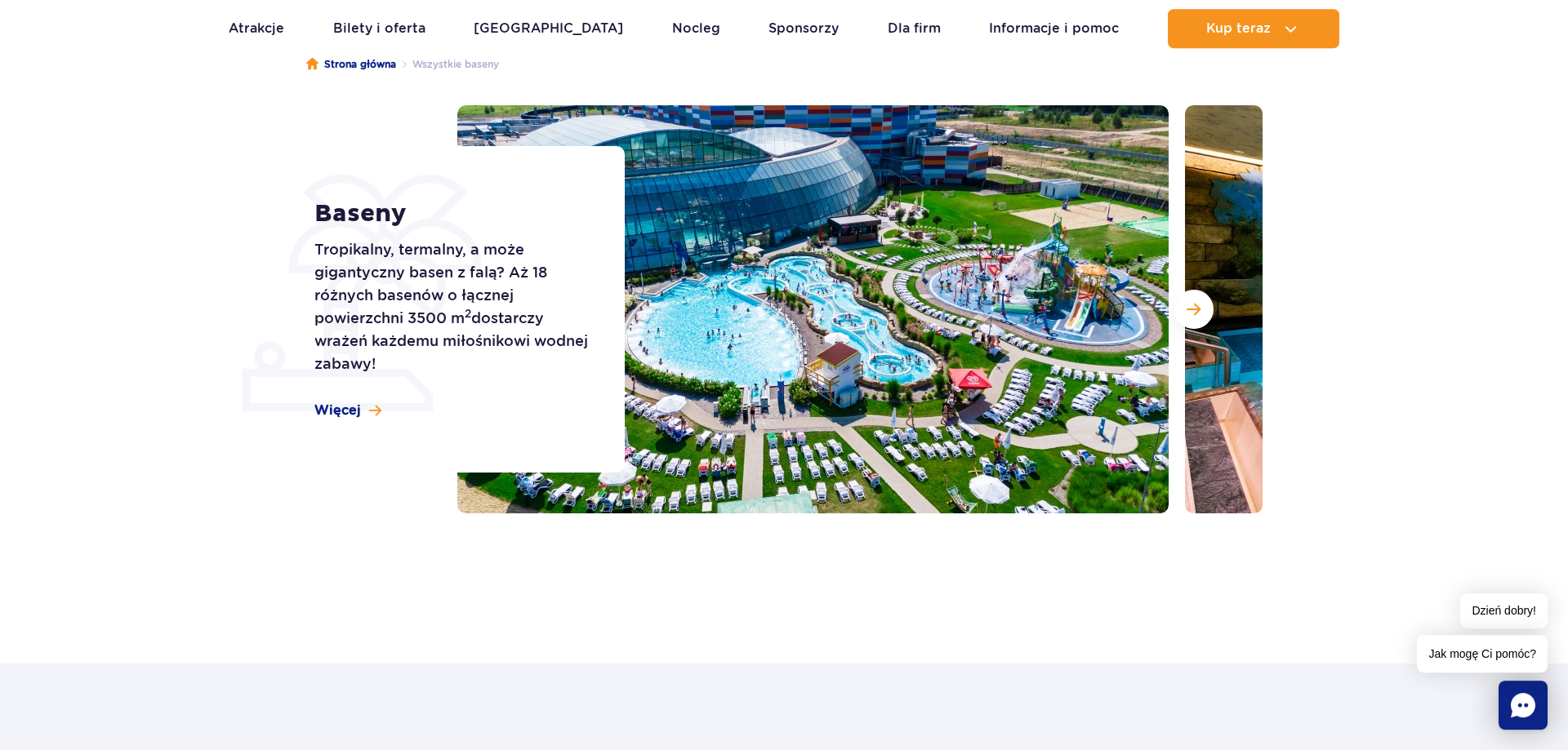
scroll to position [167, 0]
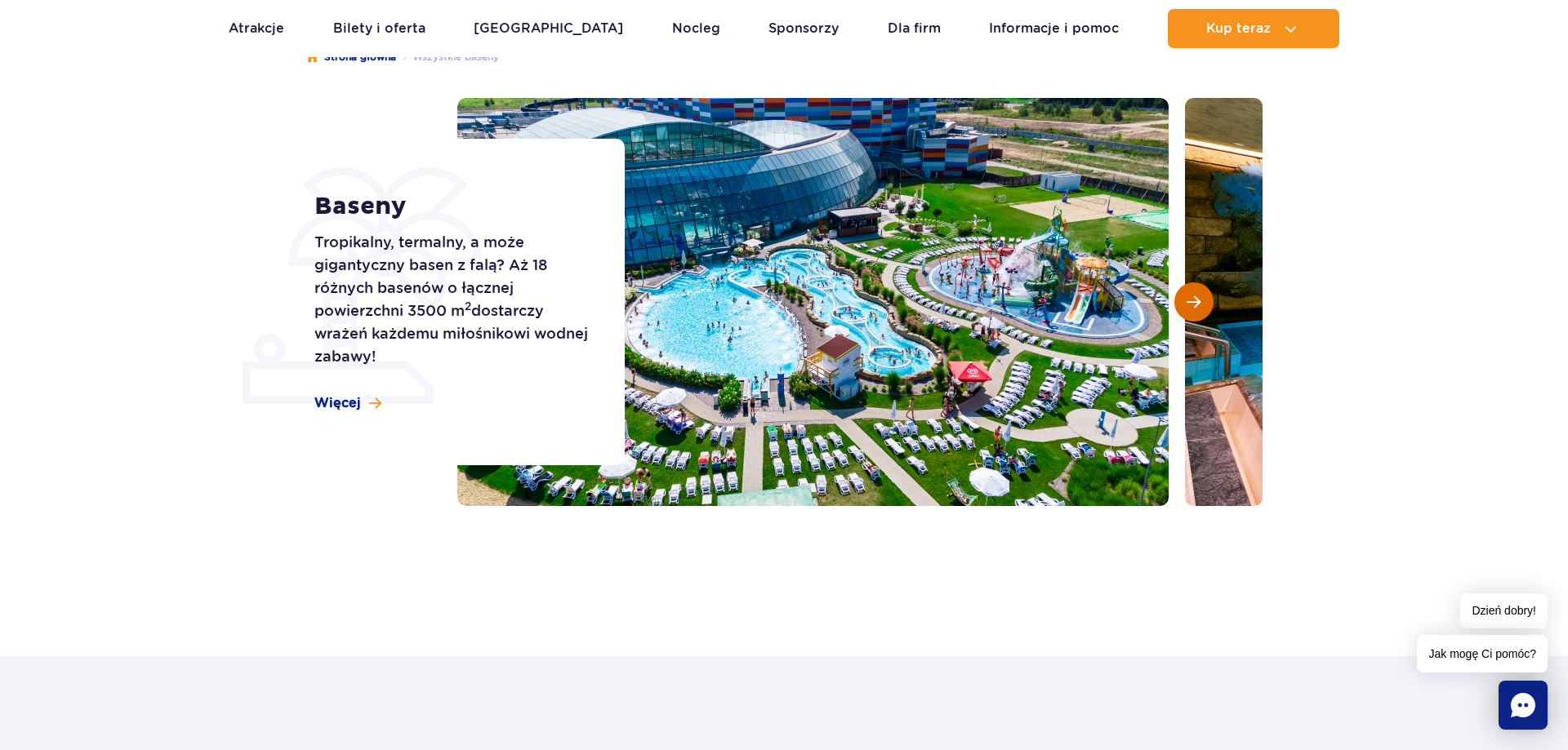
click at [1197, 307] on span "Następny slajd" at bounding box center [1193, 302] width 14 height 15
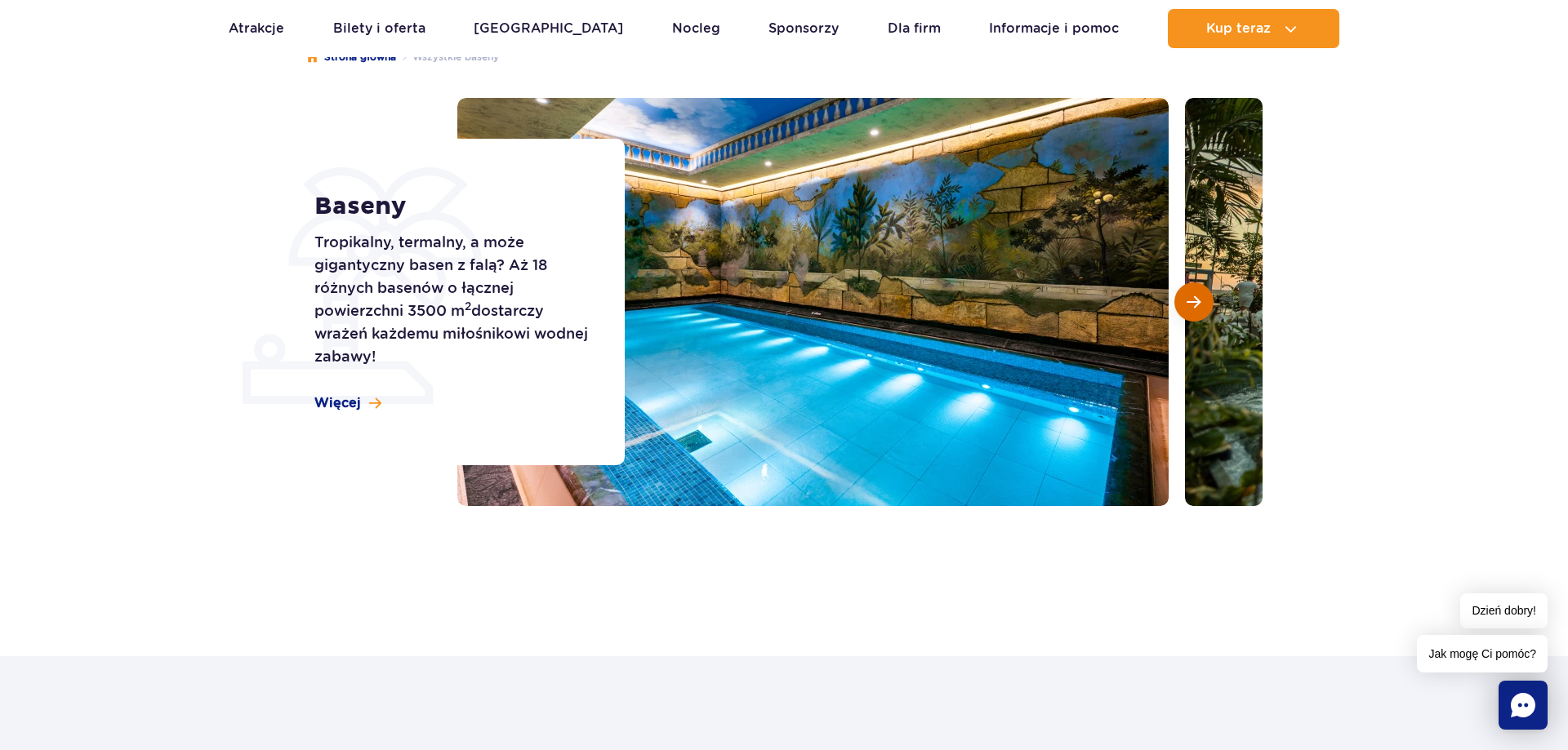
click at [1197, 307] on span "Następny slajd" at bounding box center [1193, 302] width 14 height 15
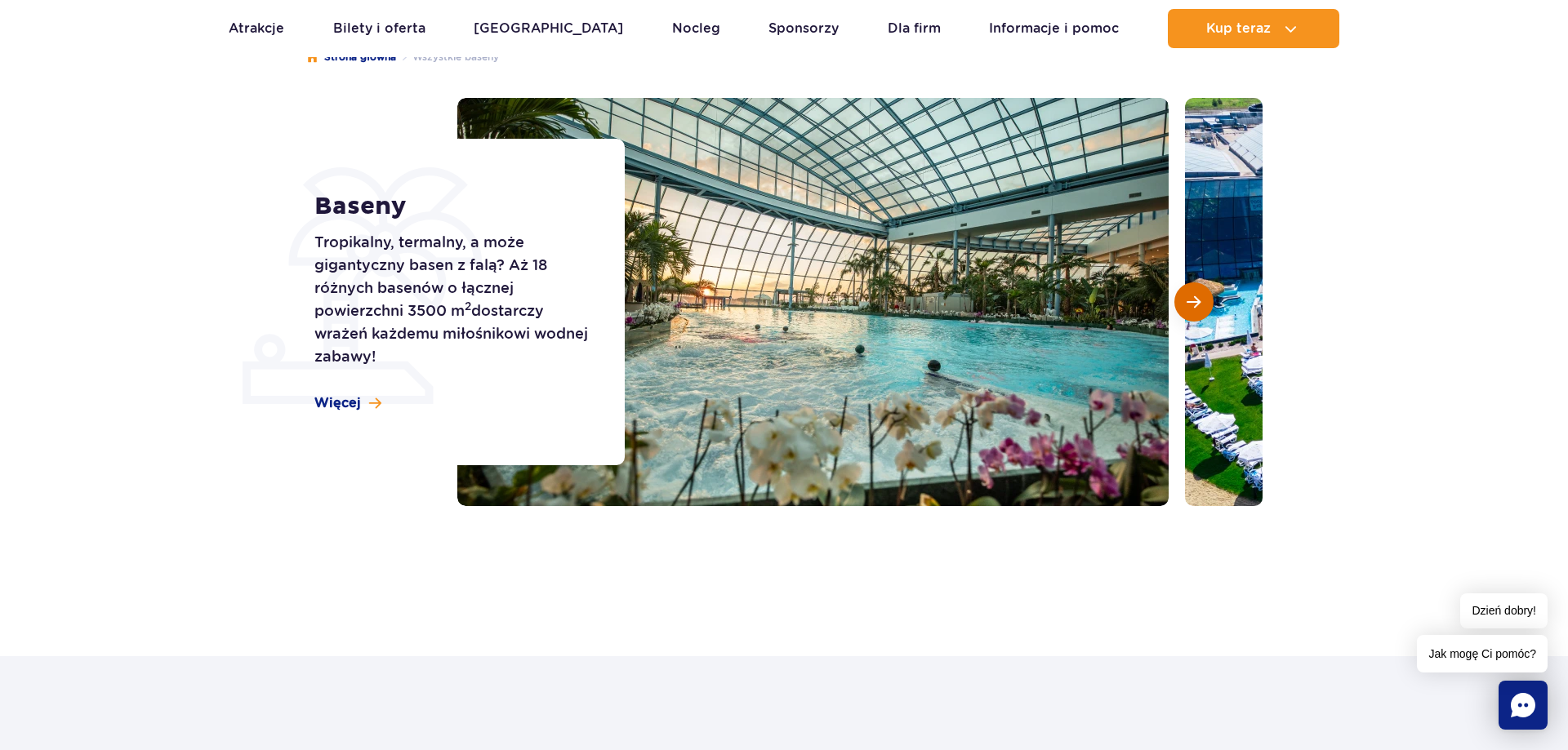
click at [1197, 307] on span "Następny slajd" at bounding box center [1193, 302] width 14 height 15
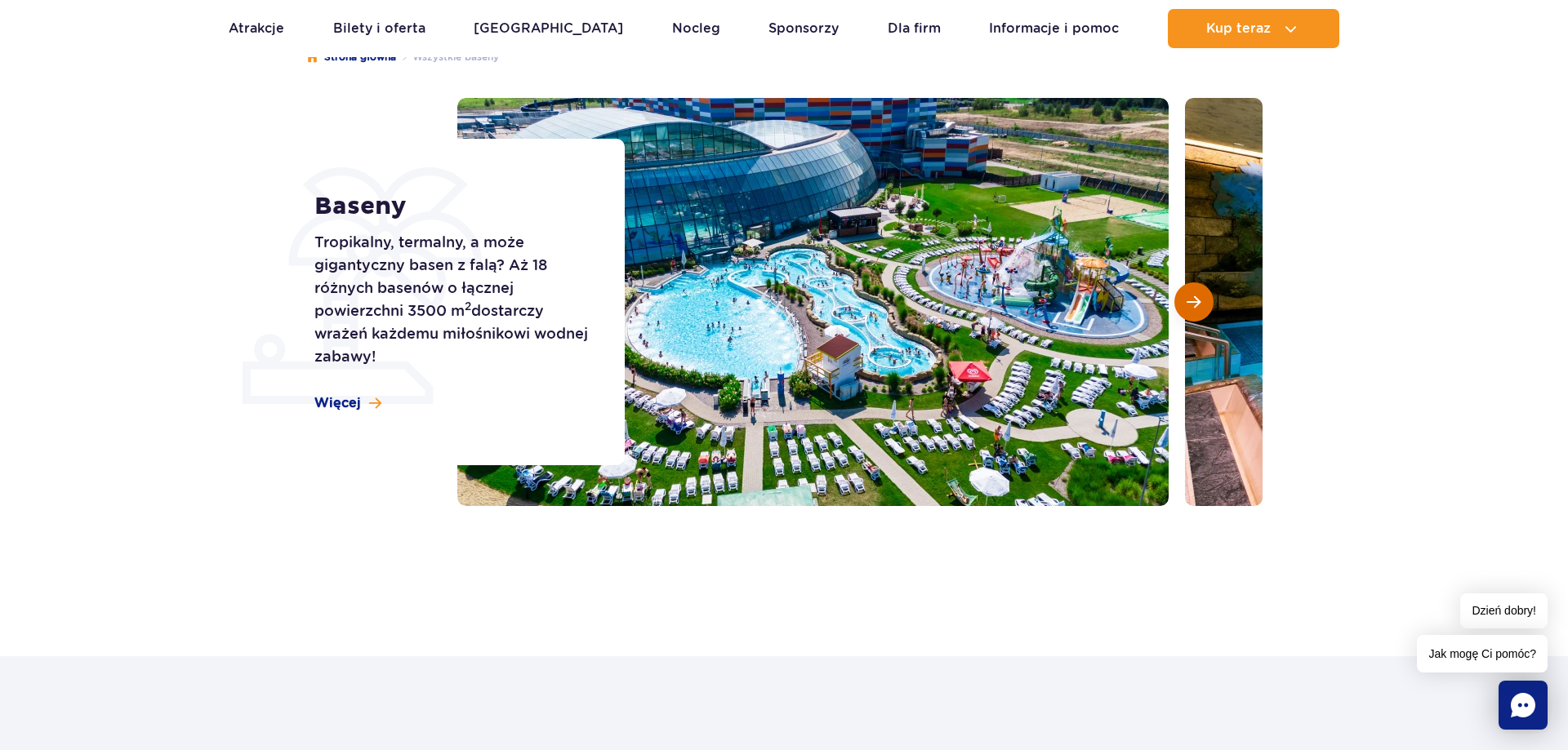
click at [1197, 307] on span "Następny slajd" at bounding box center [1193, 302] width 14 height 15
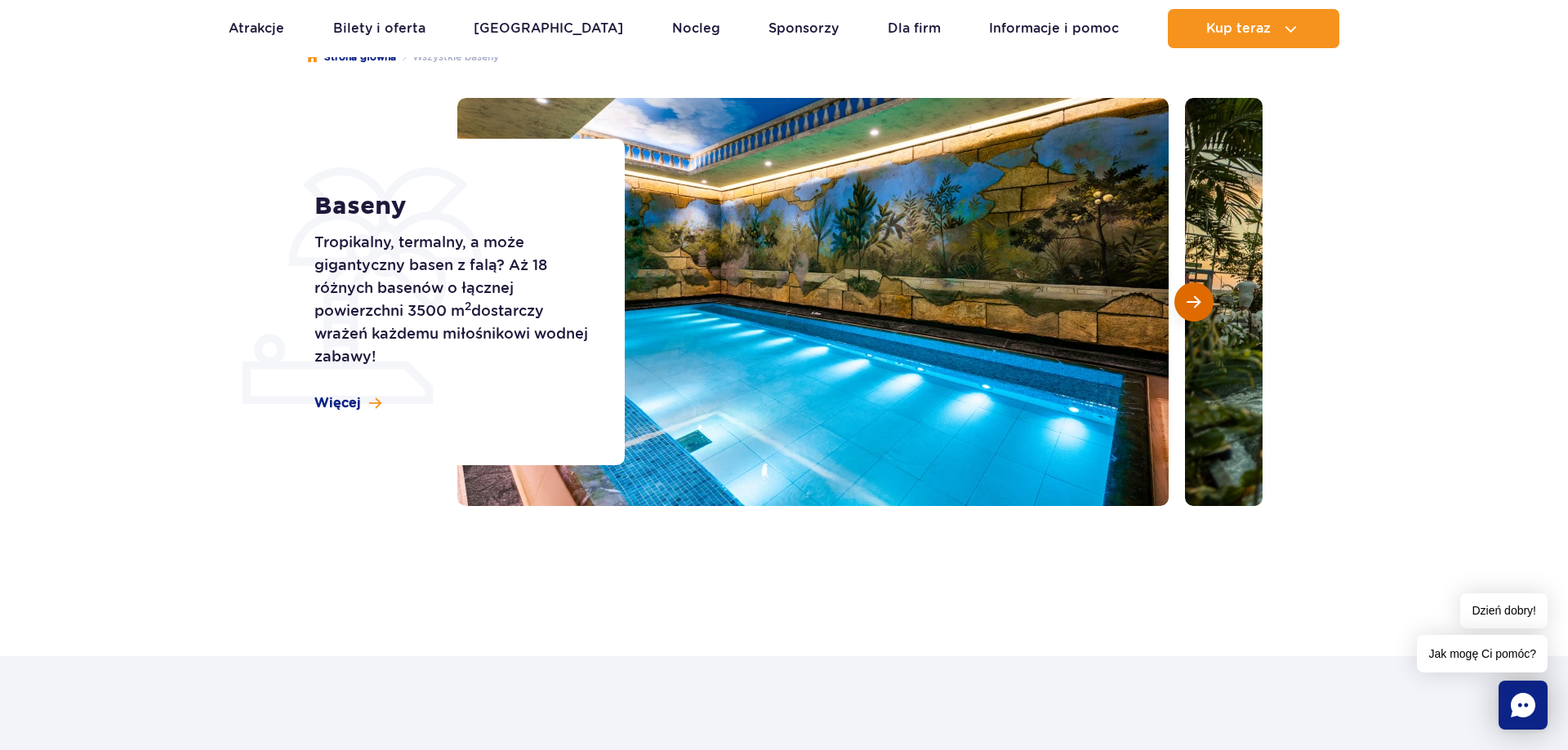
click at [1197, 307] on span "Następny slajd" at bounding box center [1193, 302] width 14 height 15
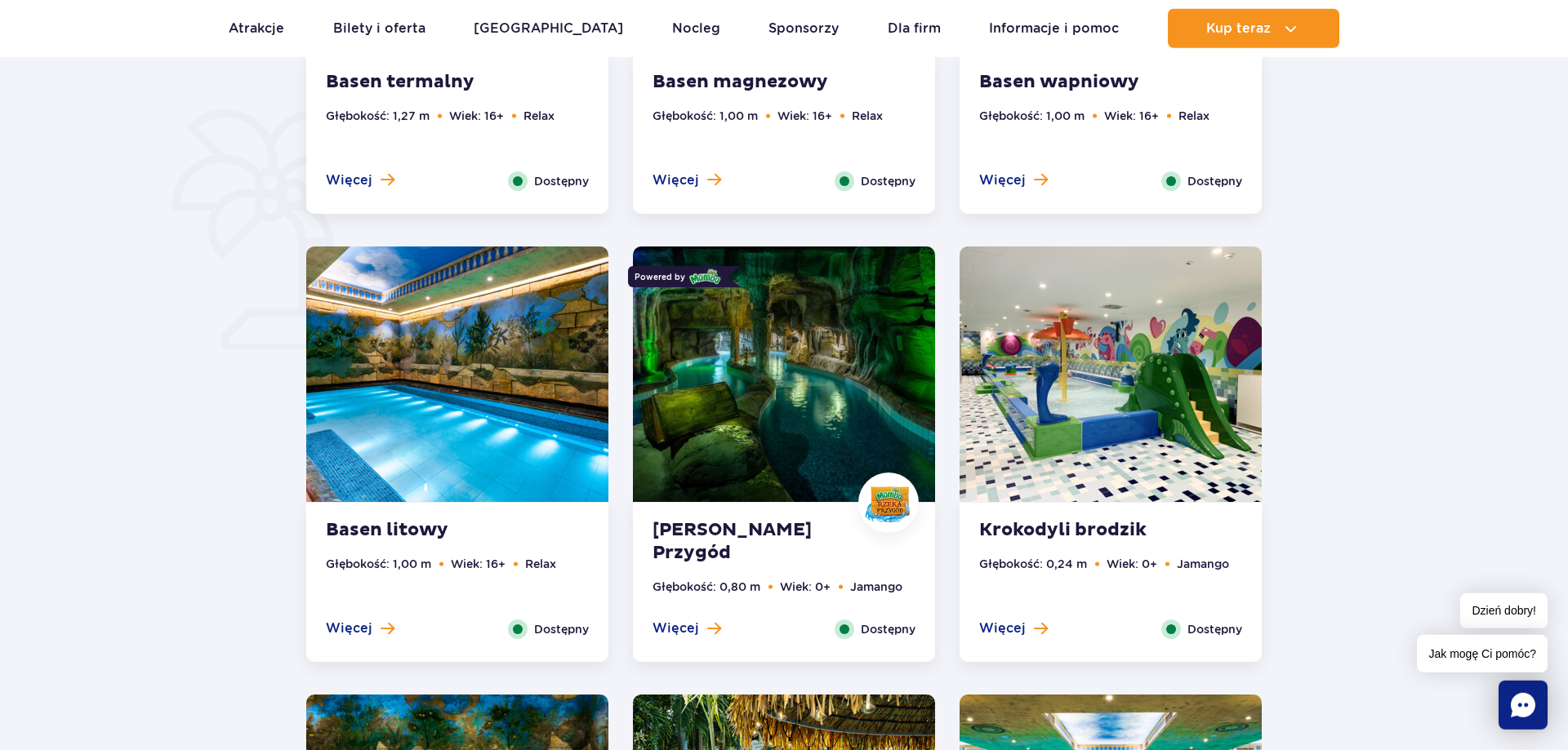
scroll to position [1249, 0]
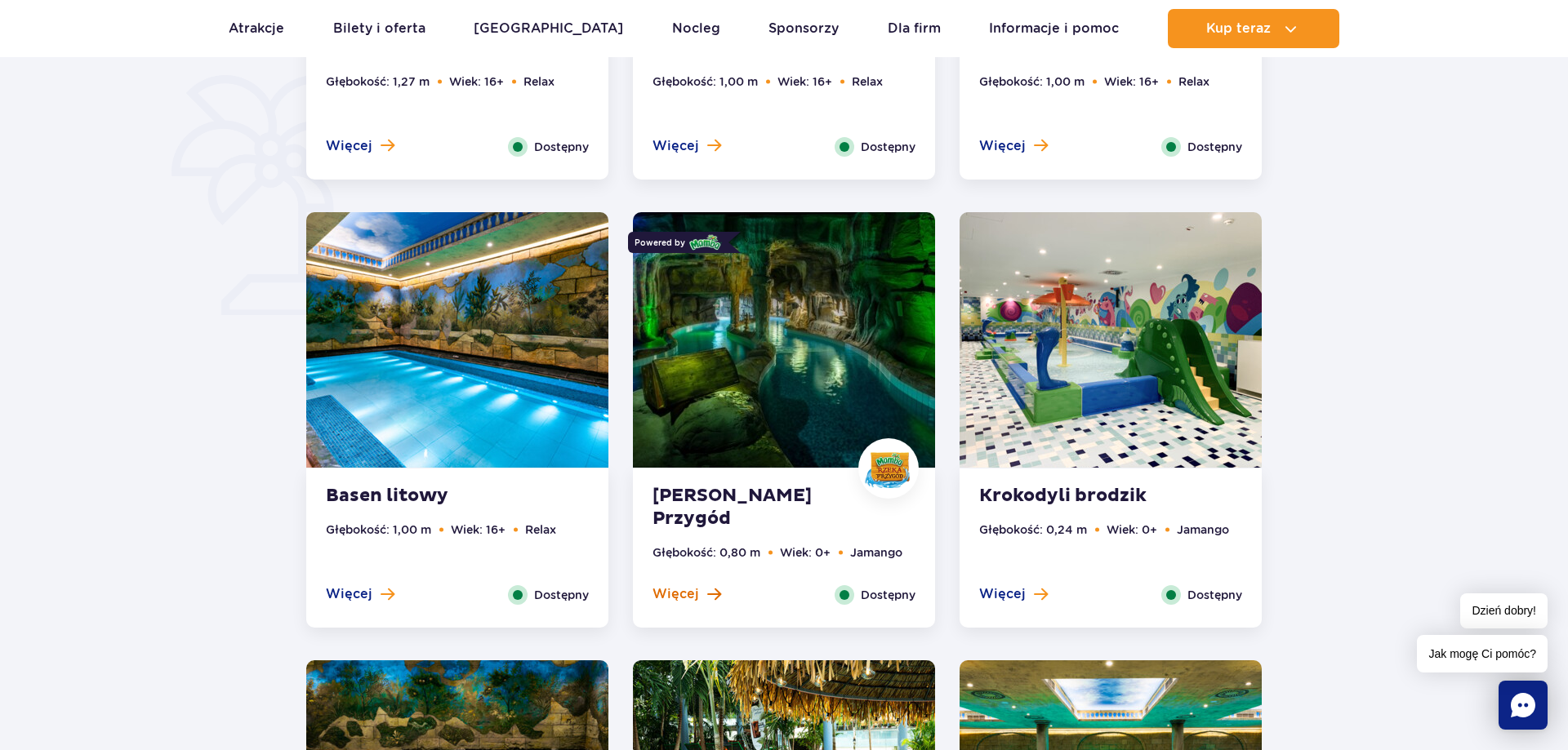
click at [693, 589] on span "Więcej" at bounding box center [675, 595] width 47 height 18
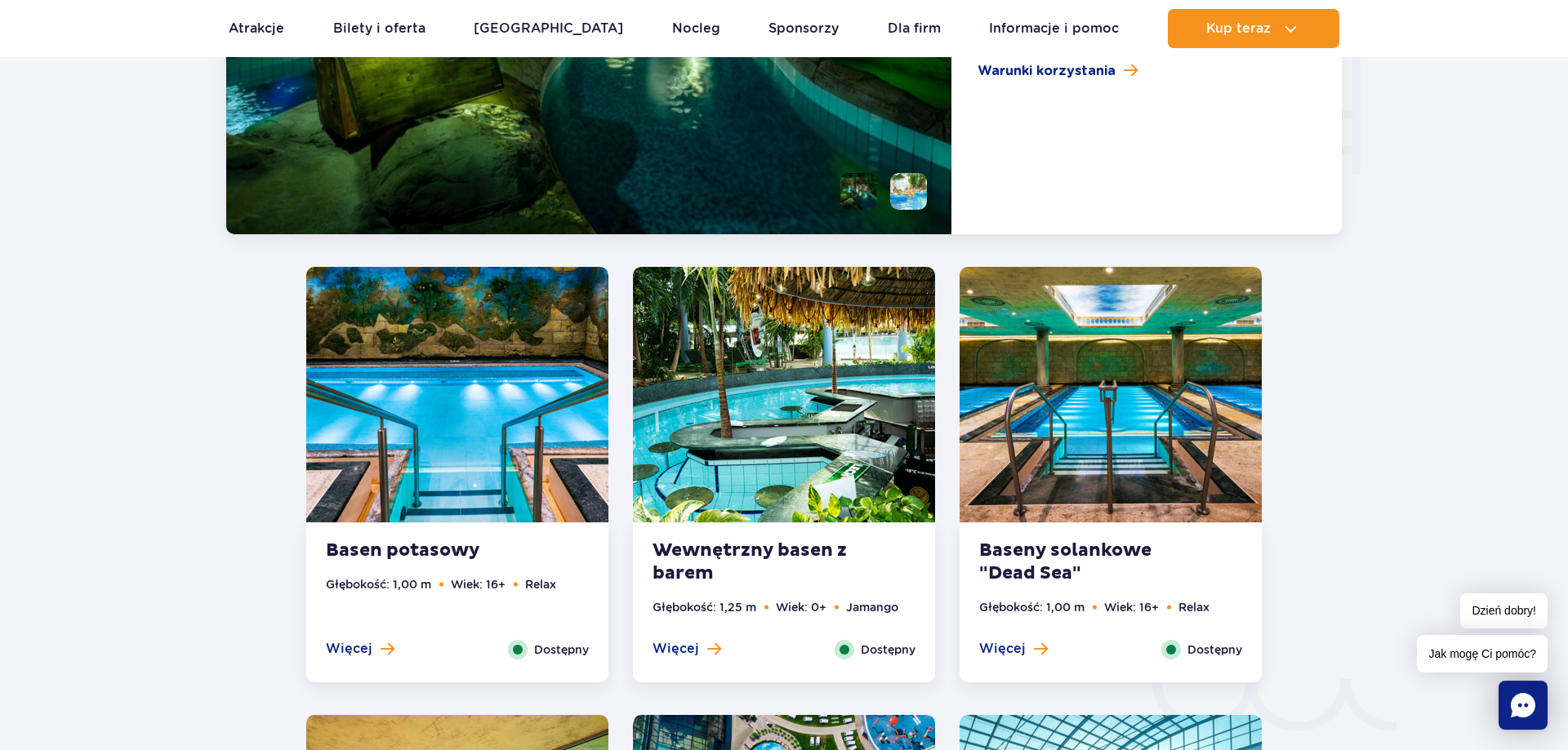
scroll to position [2150, 0]
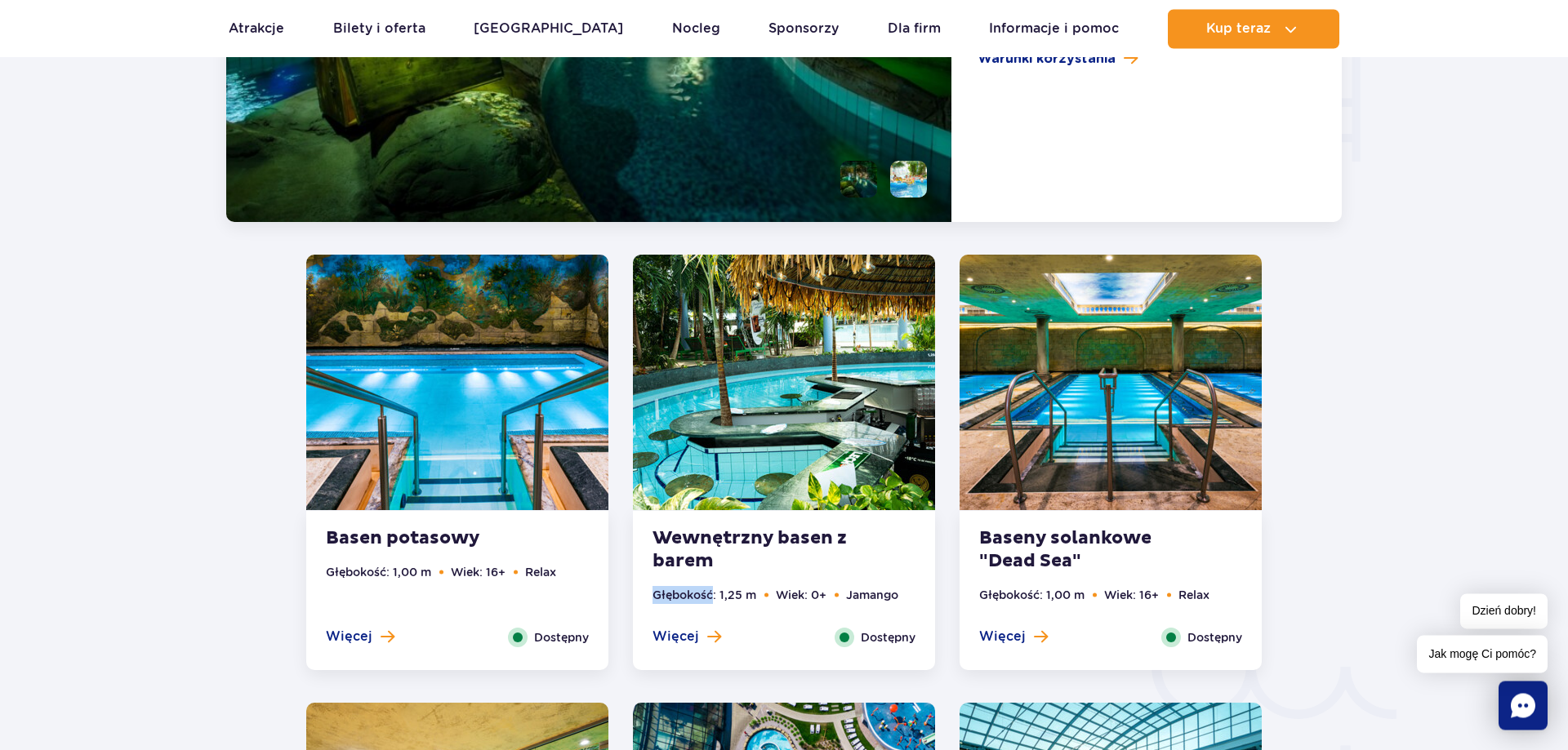
drag, startPoint x: 714, startPoint y: 598, endPoint x: 713, endPoint y: 609, distance: 11.0
click at [713, 573] on strong "Wewnętrzny basen z barem" at bounding box center [751, 550] width 198 height 46
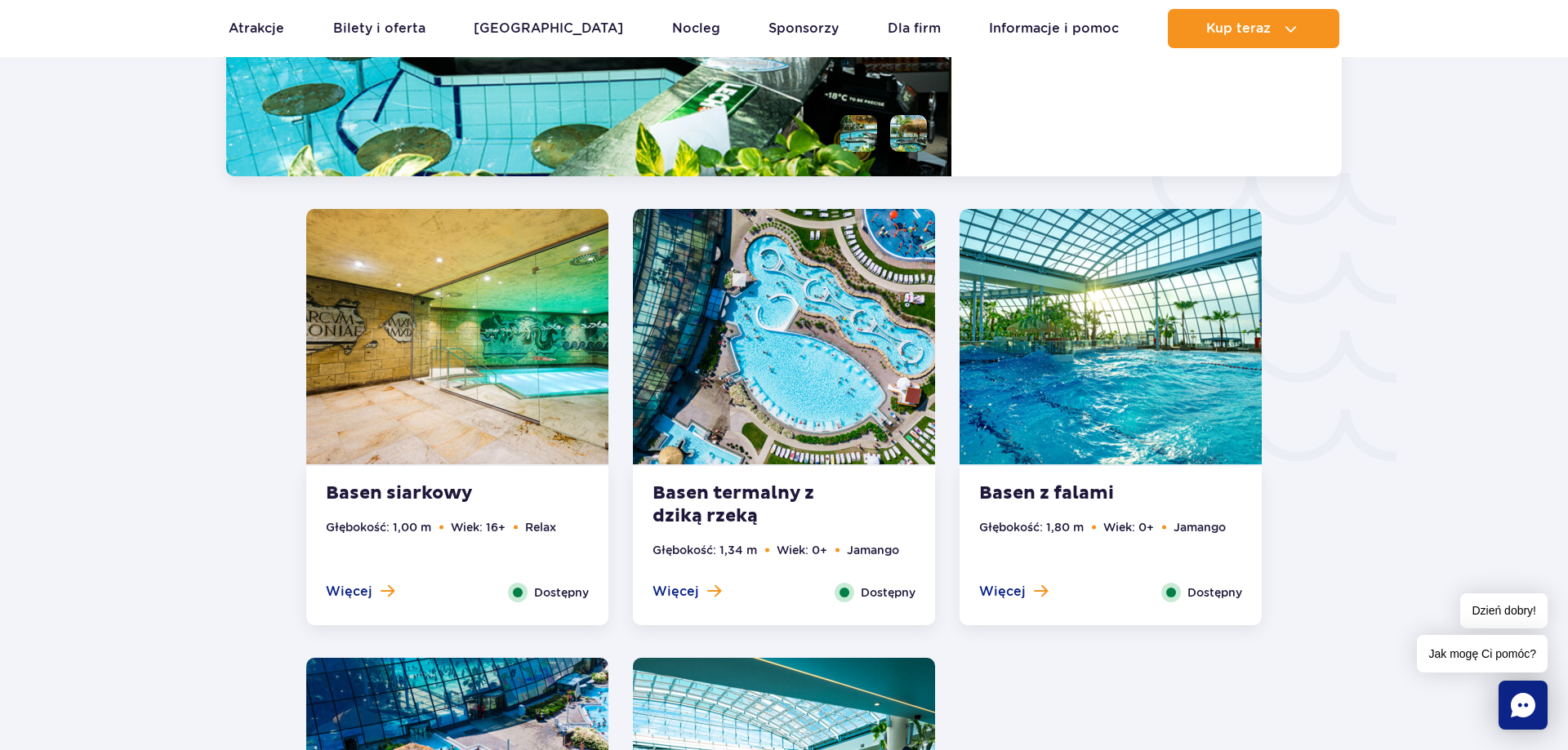
scroll to position [2681, 0]
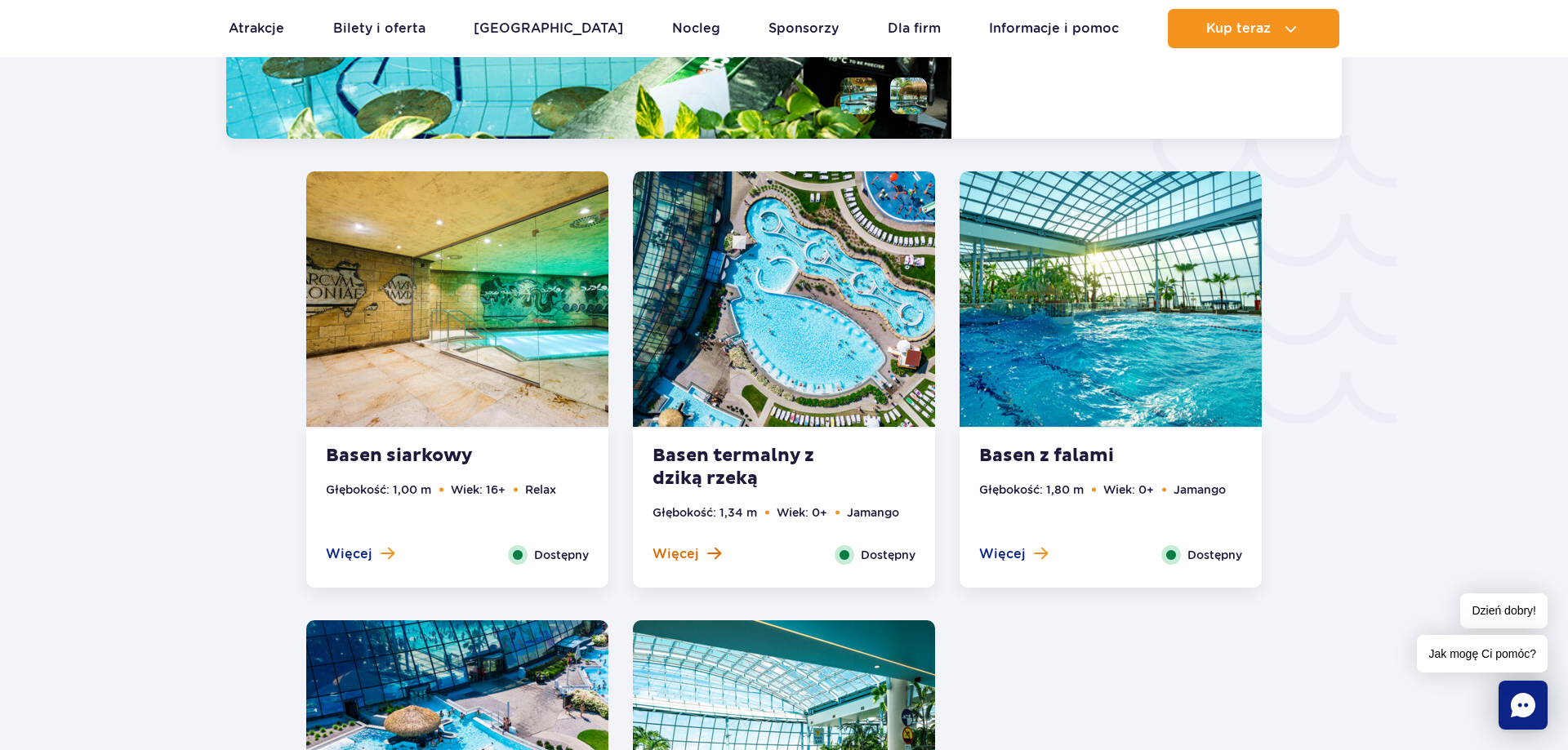
click at [716, 549] on span at bounding box center [714, 553] width 14 height 15
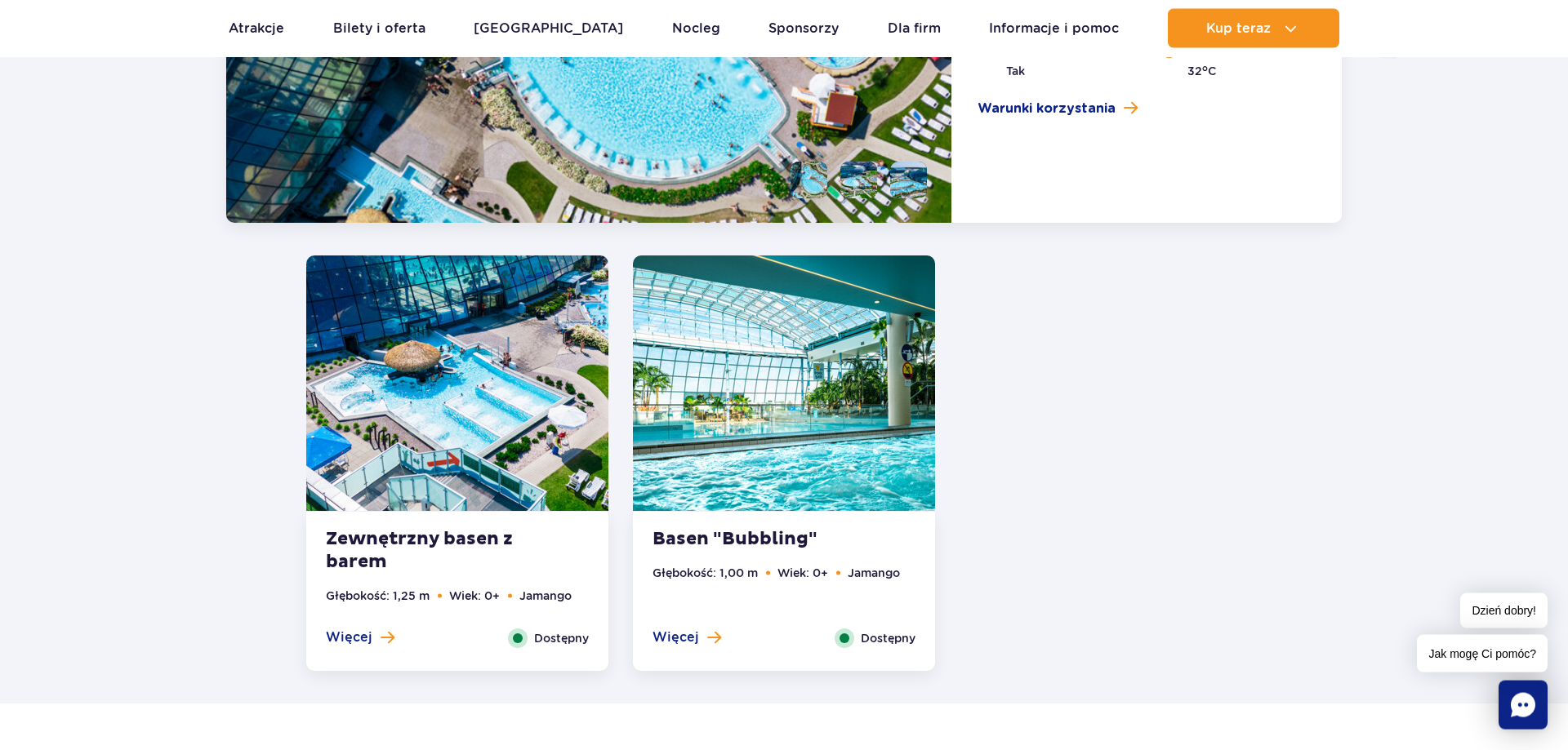
scroll to position [3047, 0]
click at [715, 633] on span at bounding box center [714, 637] width 14 height 15
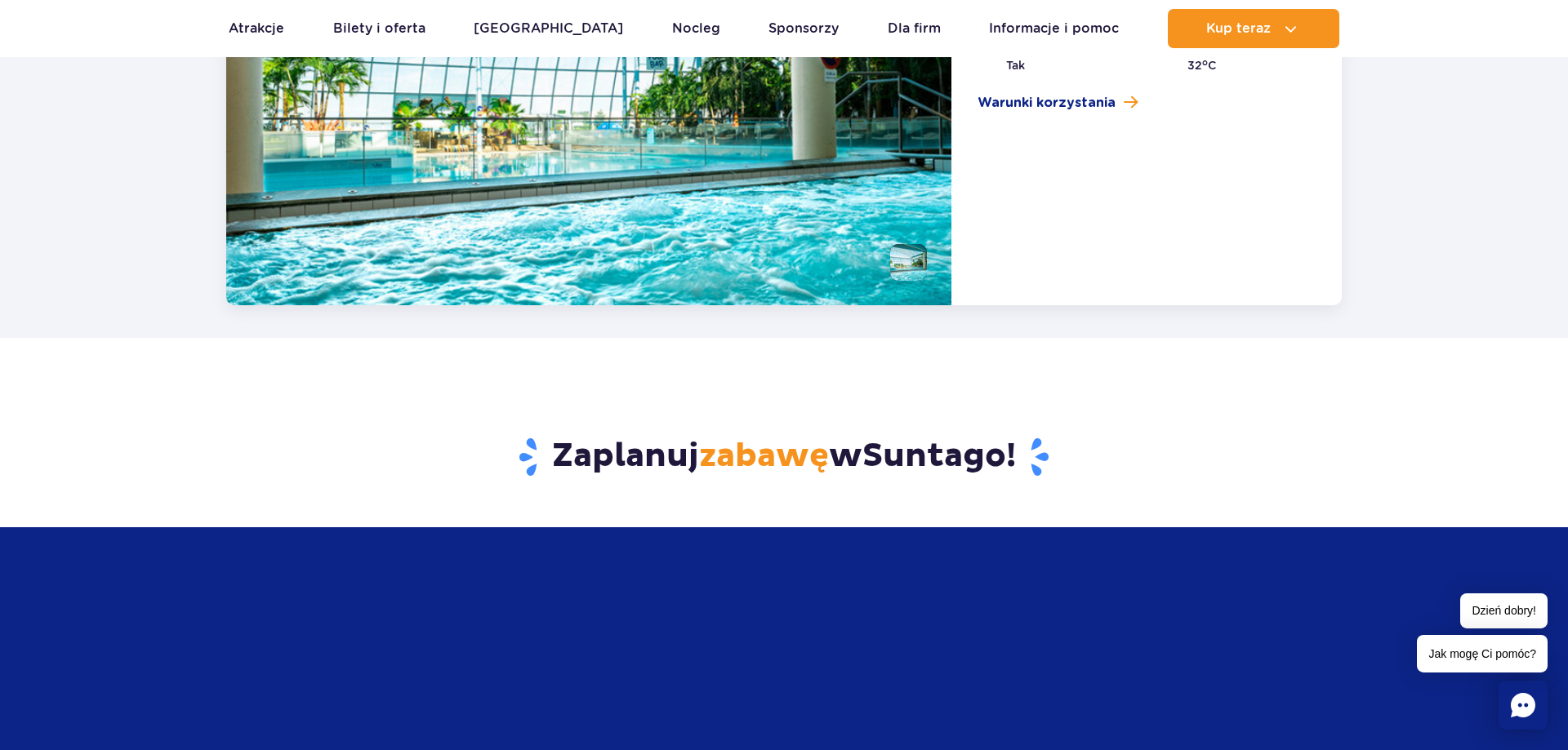
scroll to position [3079, 0]
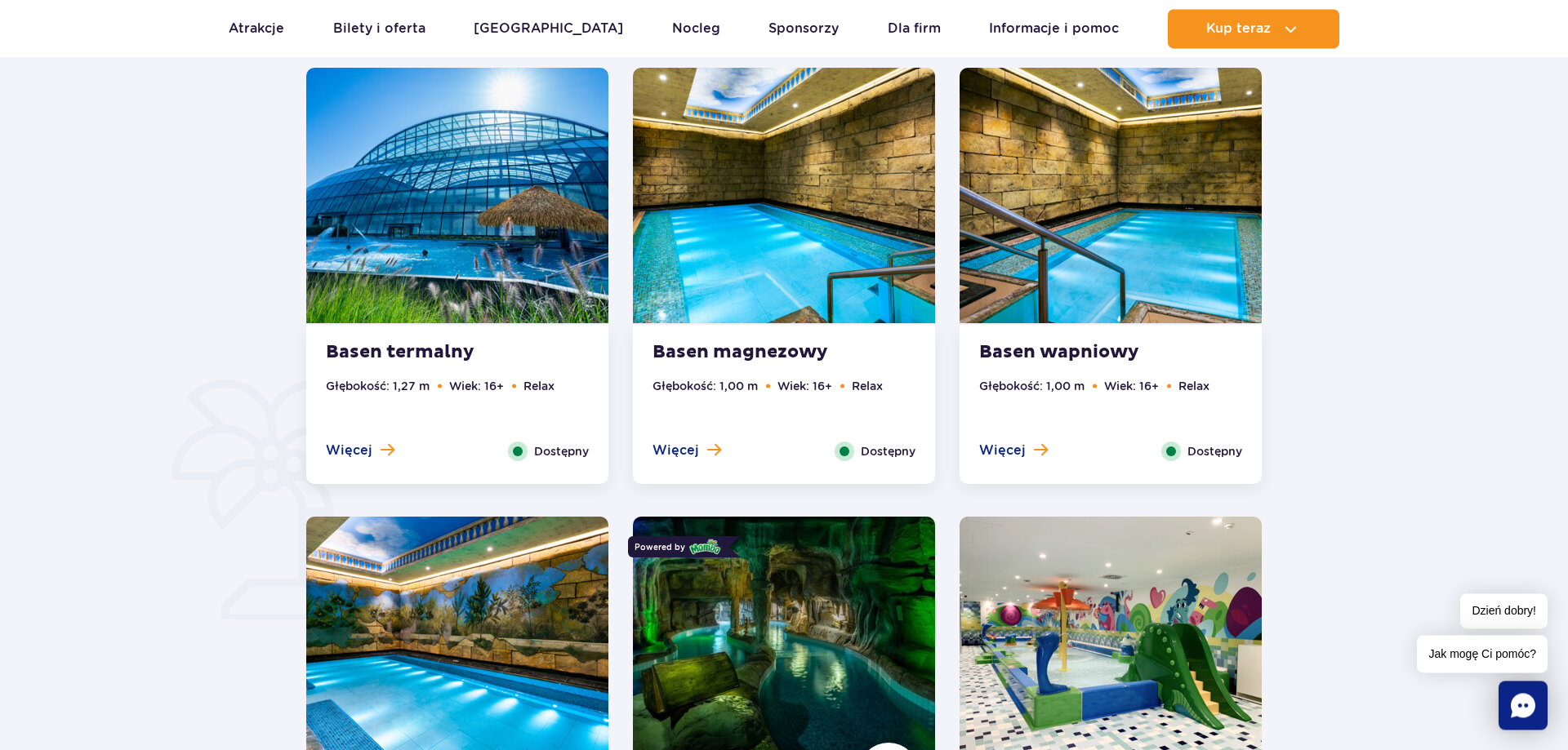
scroll to position [916, 0]
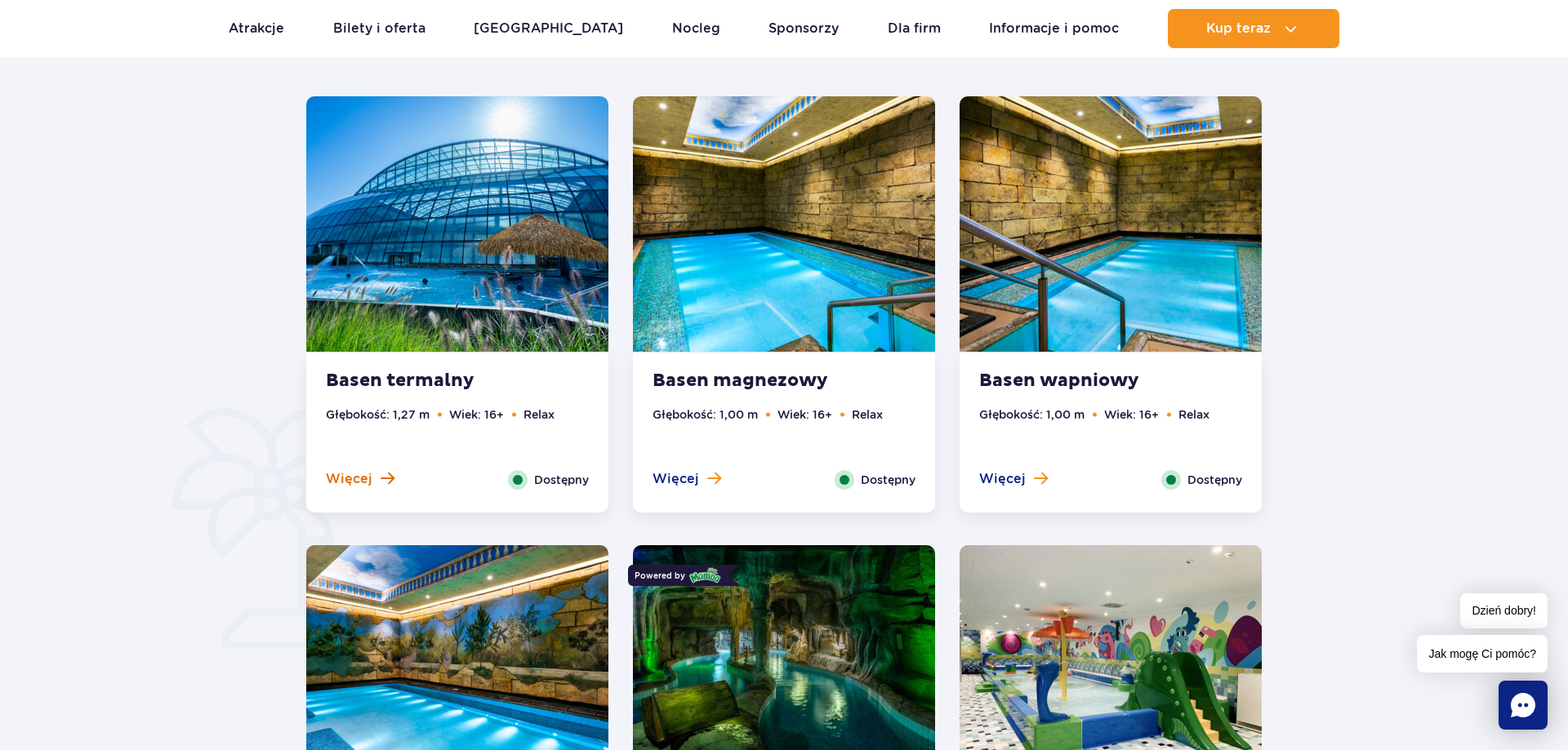
click at [381, 480] on span at bounding box center [388, 478] width 14 height 15
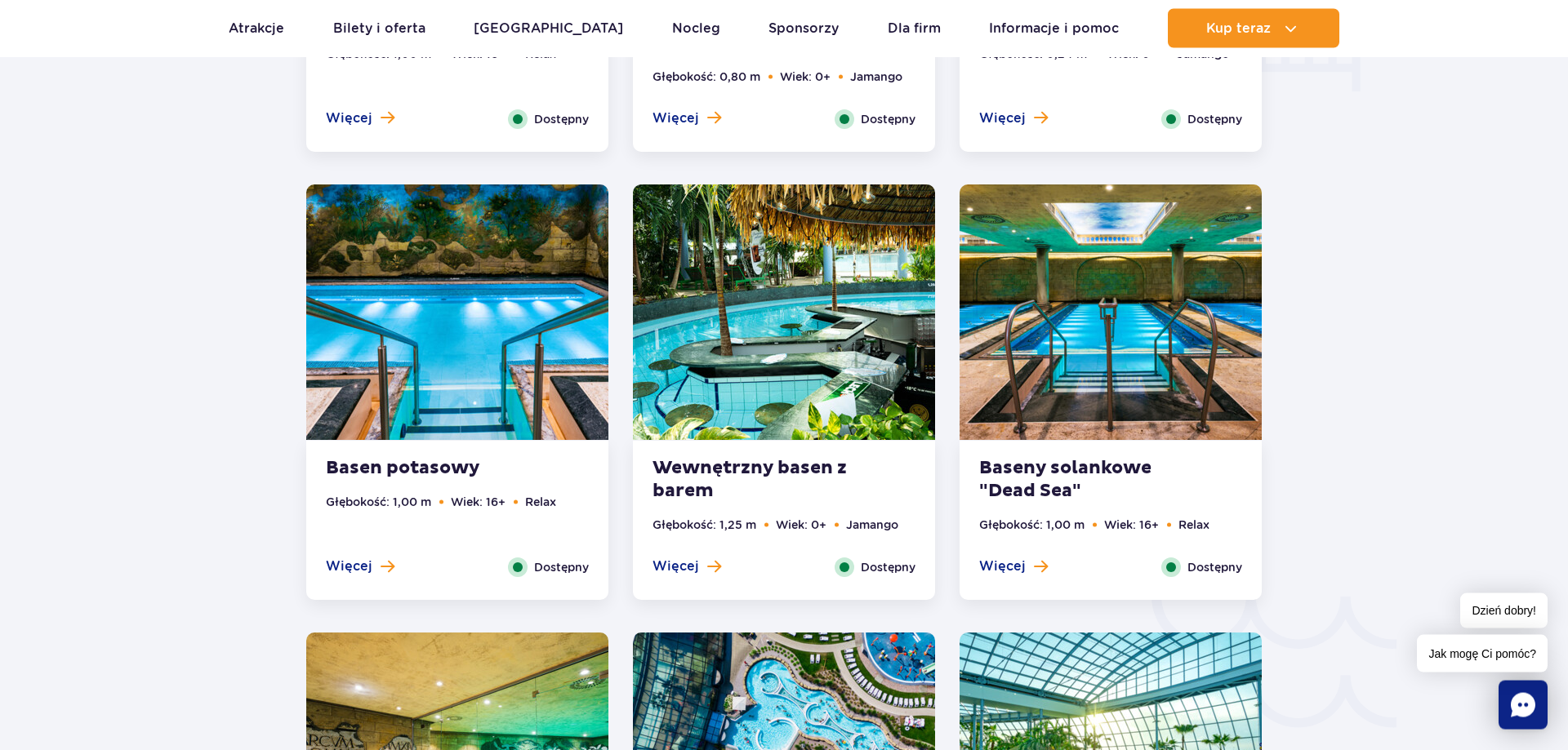
scroll to position [2284, 0]
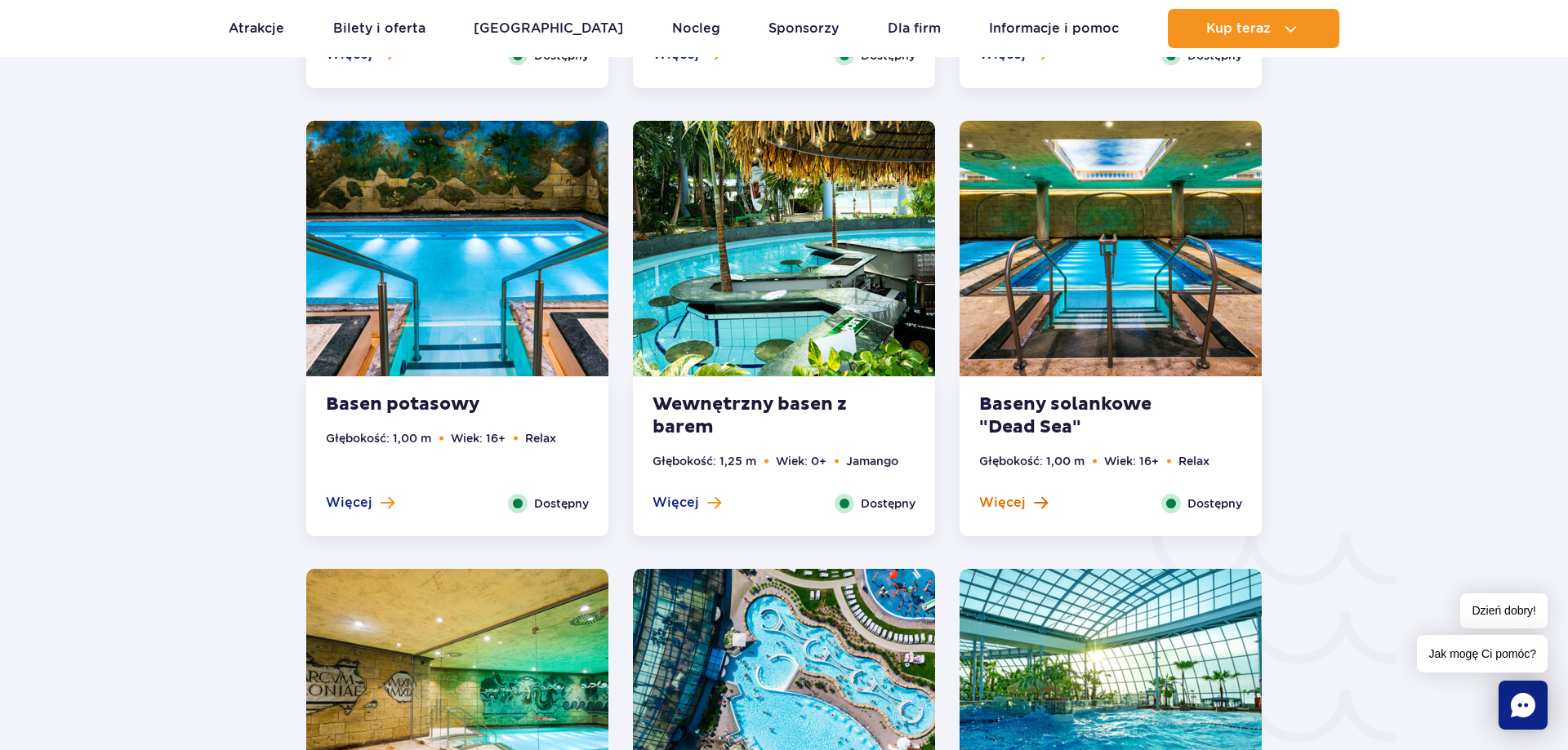
click at [1042, 499] on span at bounding box center [1041, 503] width 14 height 15
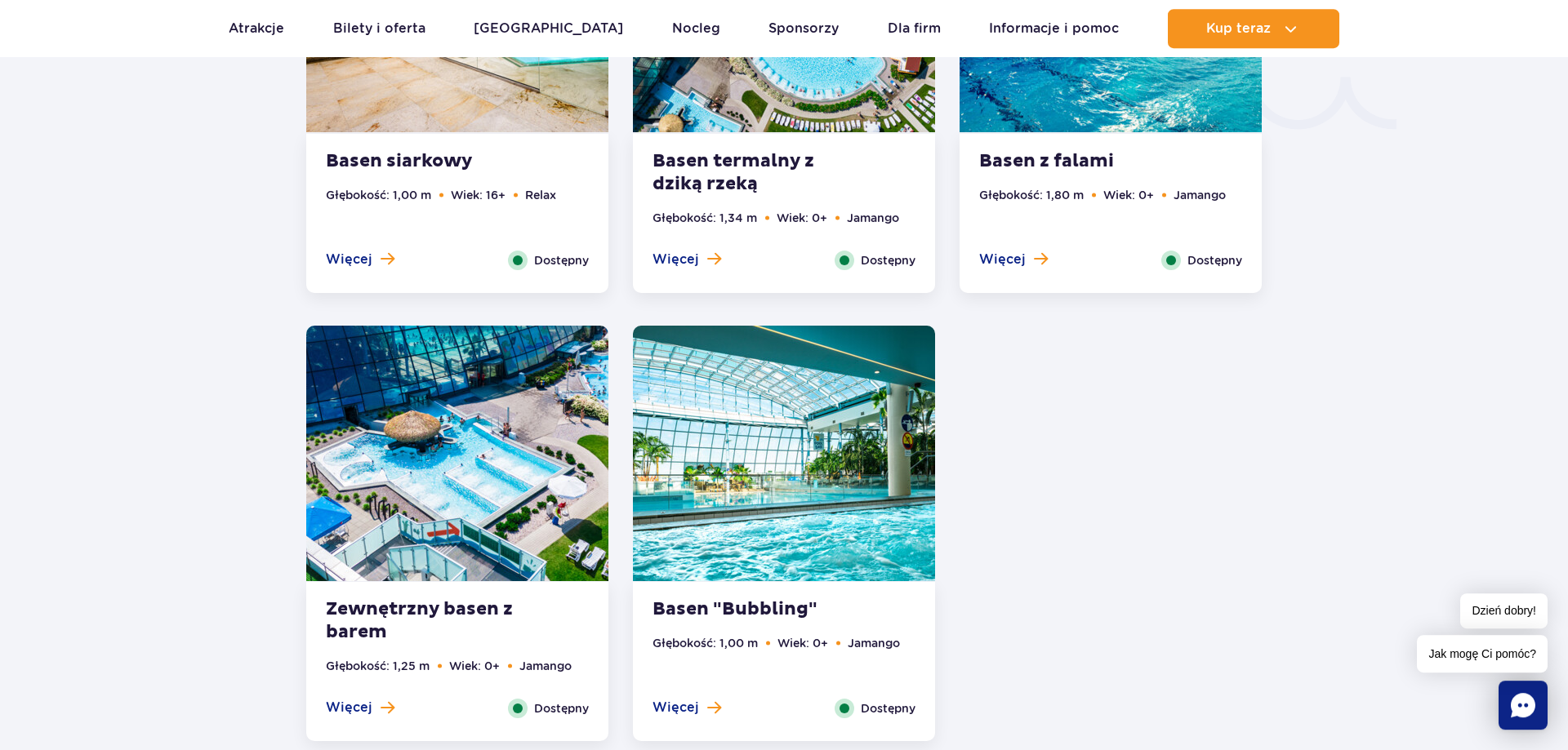
scroll to position [3014, 0]
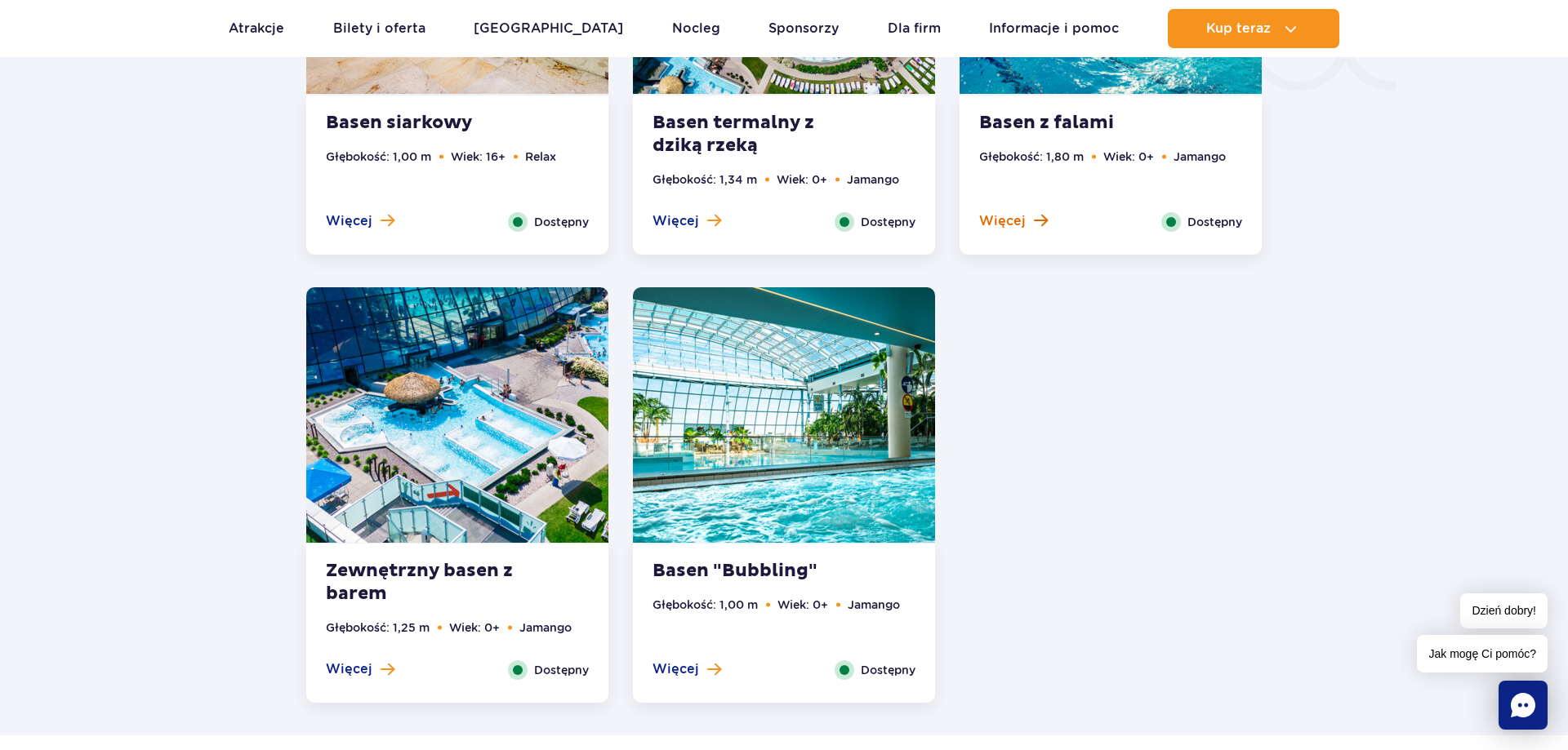
click at [1034, 220] on span at bounding box center [1041, 220] width 14 height 15
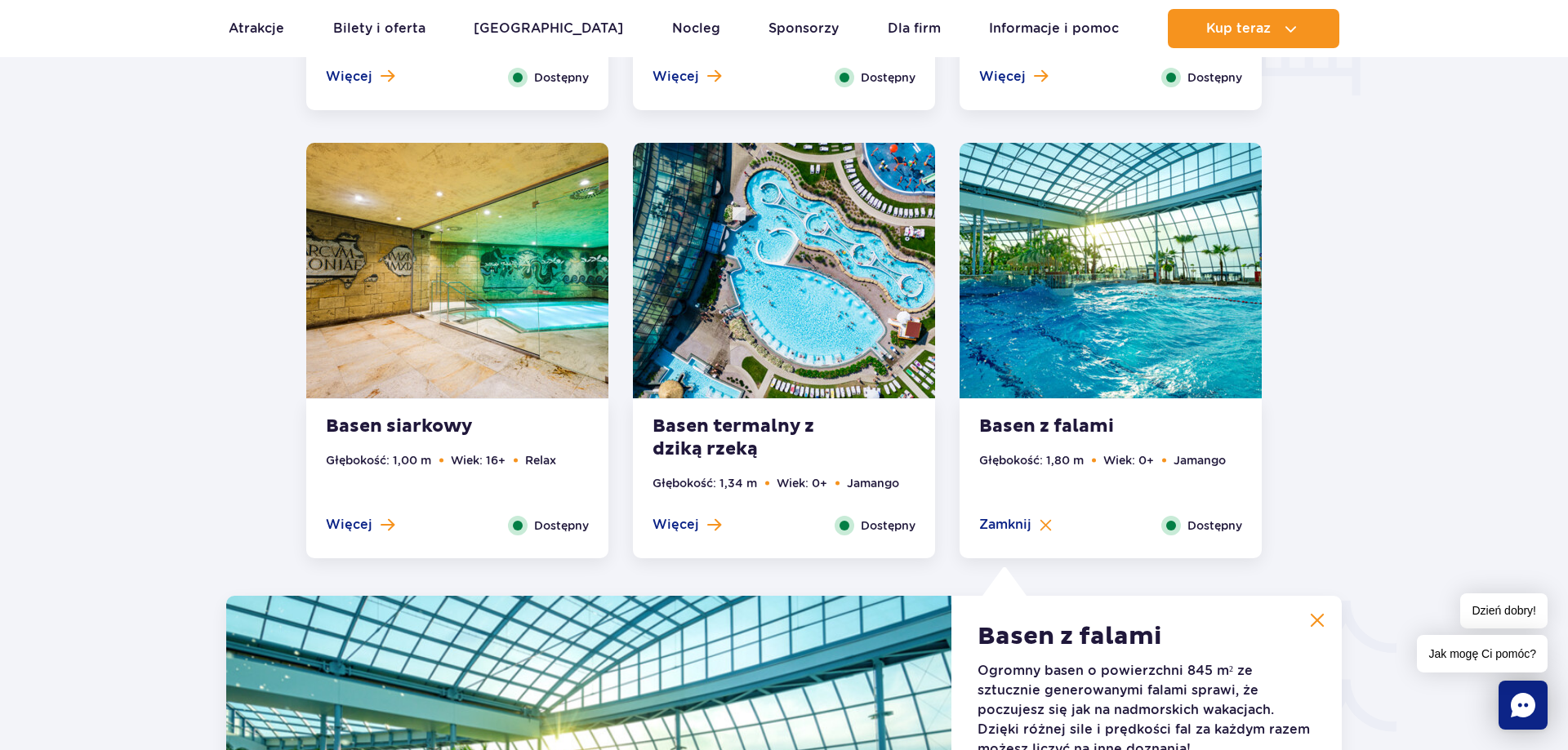
scroll to position [2215, 0]
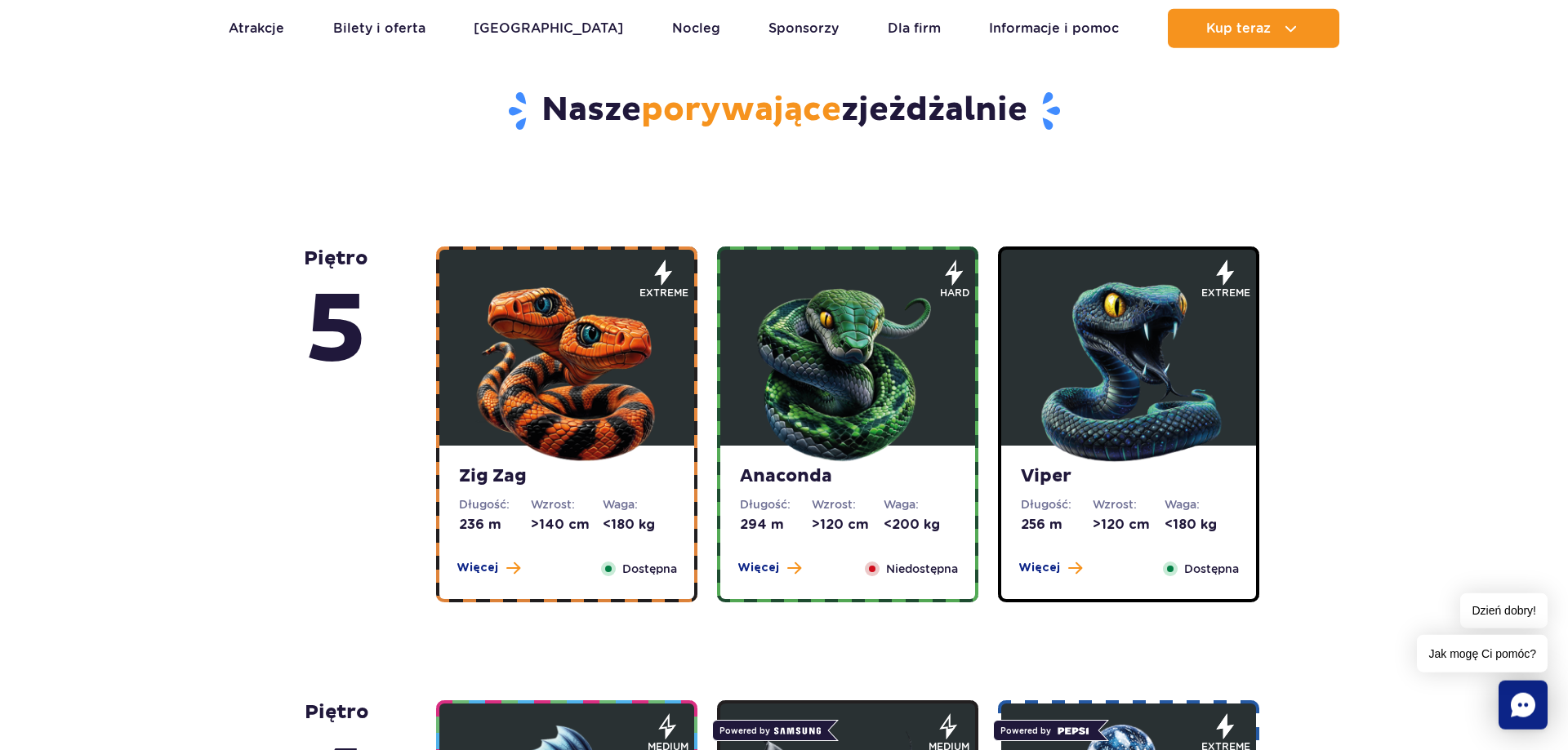
scroll to position [833, 0]
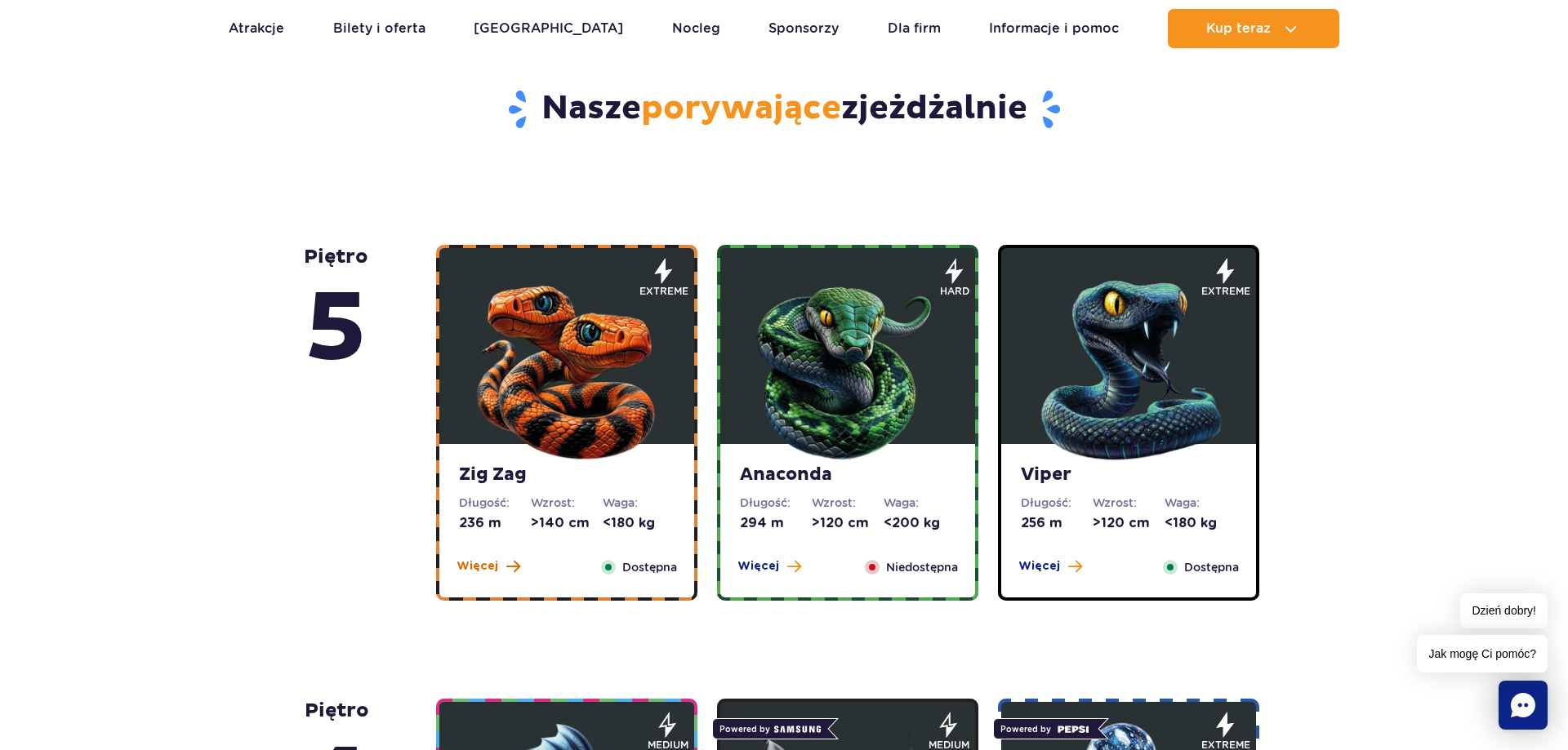
click at [506, 567] on span at bounding box center [513, 566] width 14 height 15
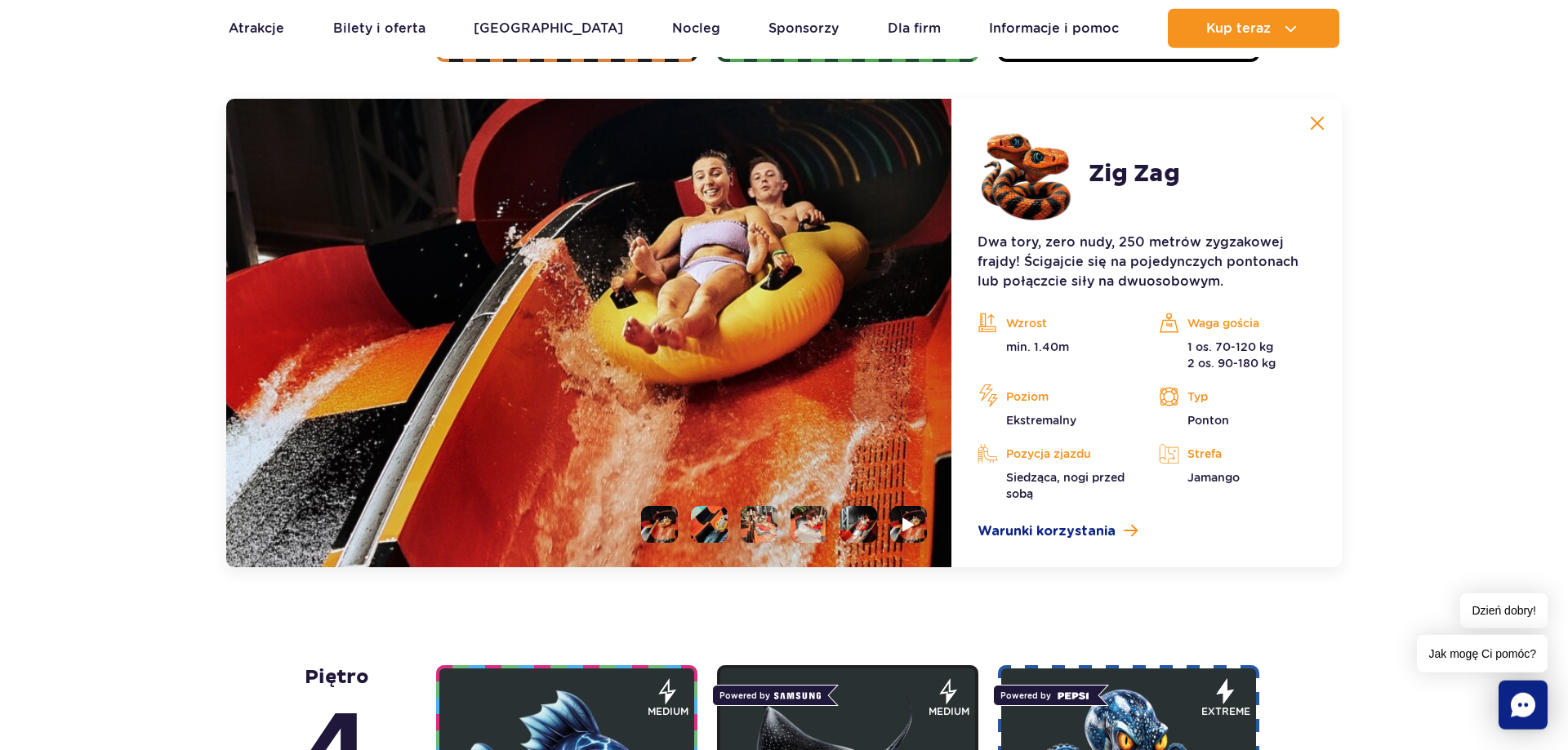
scroll to position [1373, 0]
click at [704, 526] on li at bounding box center [709, 524] width 37 height 37
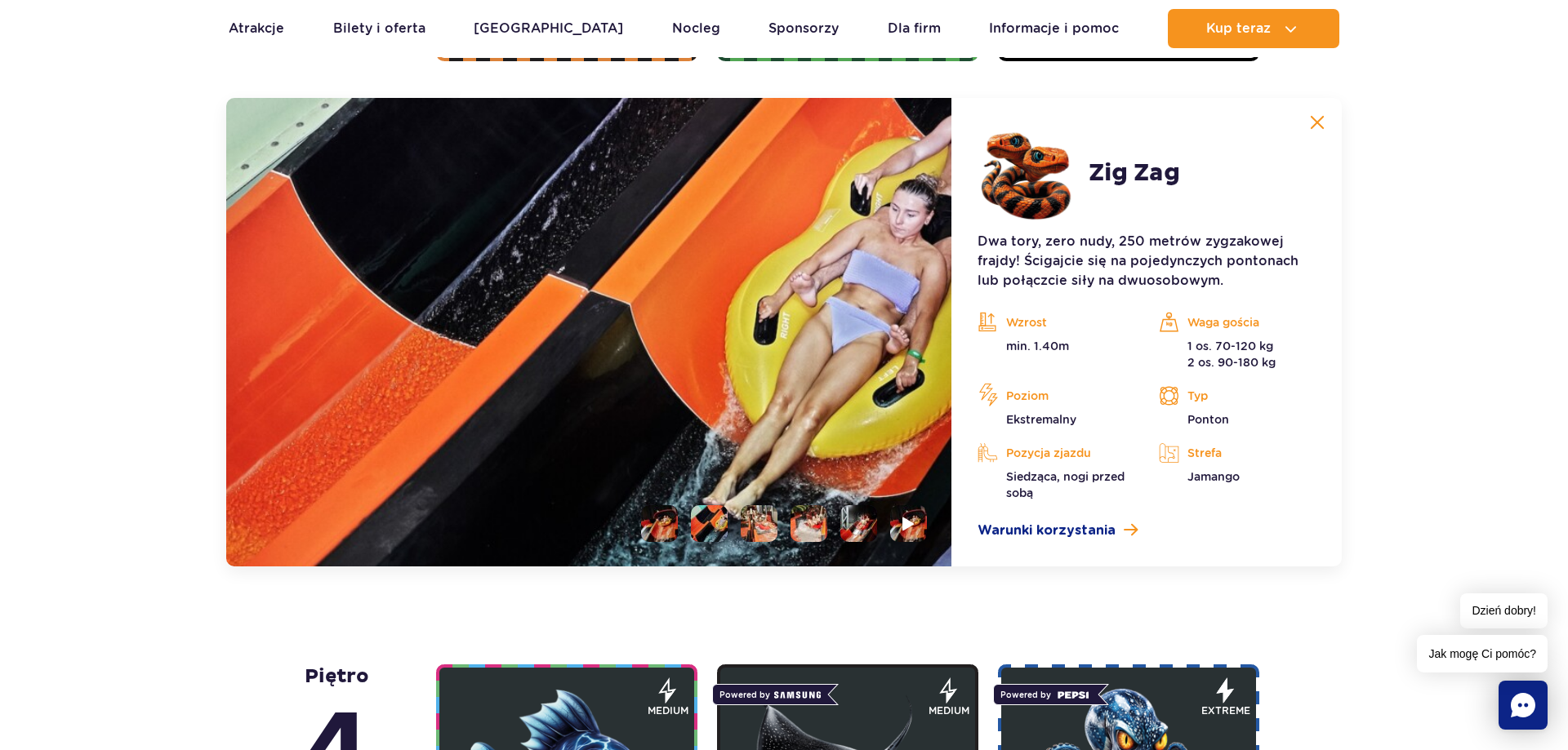
click at [750, 530] on li at bounding box center [759, 524] width 37 height 37
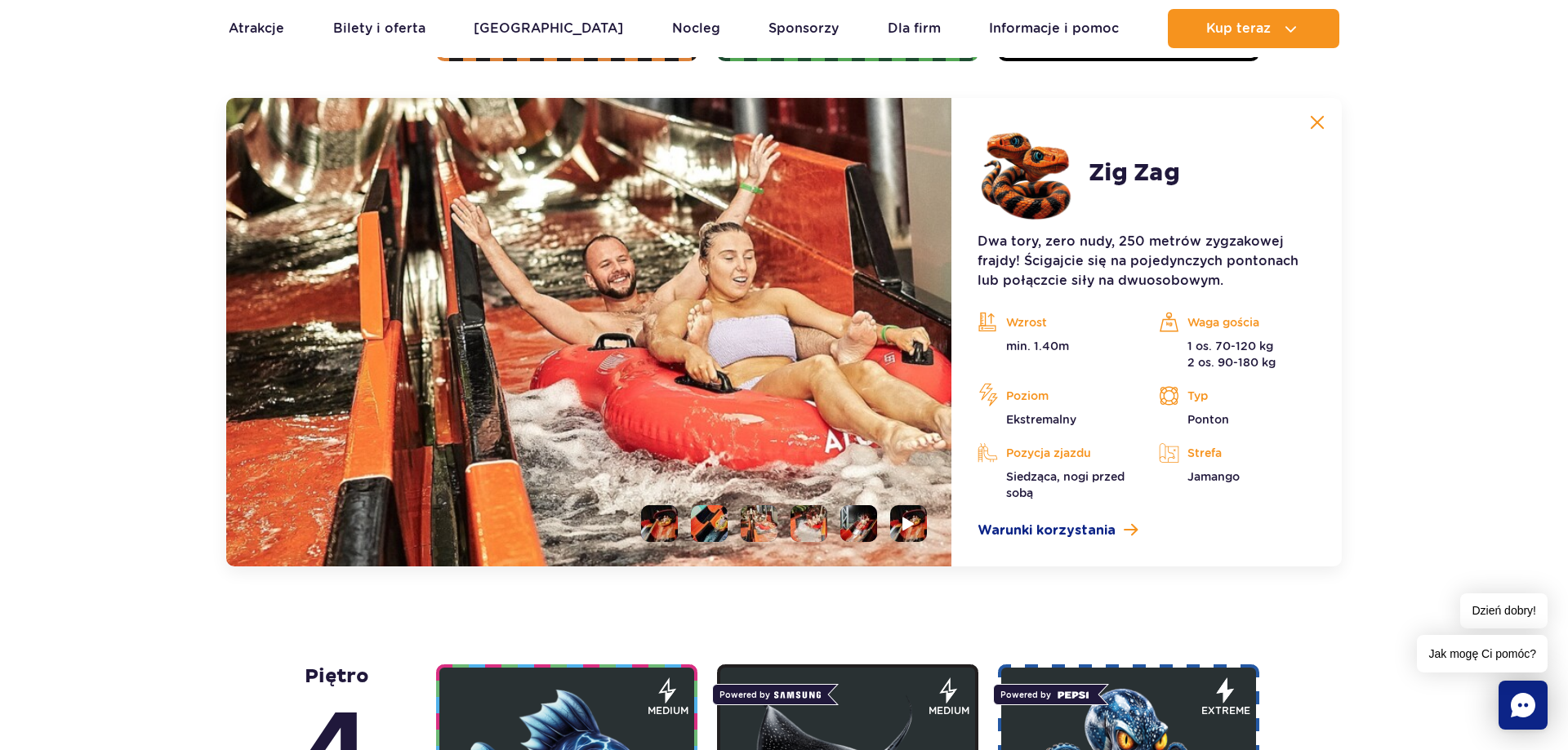
click at [799, 529] on li at bounding box center [809, 524] width 37 height 37
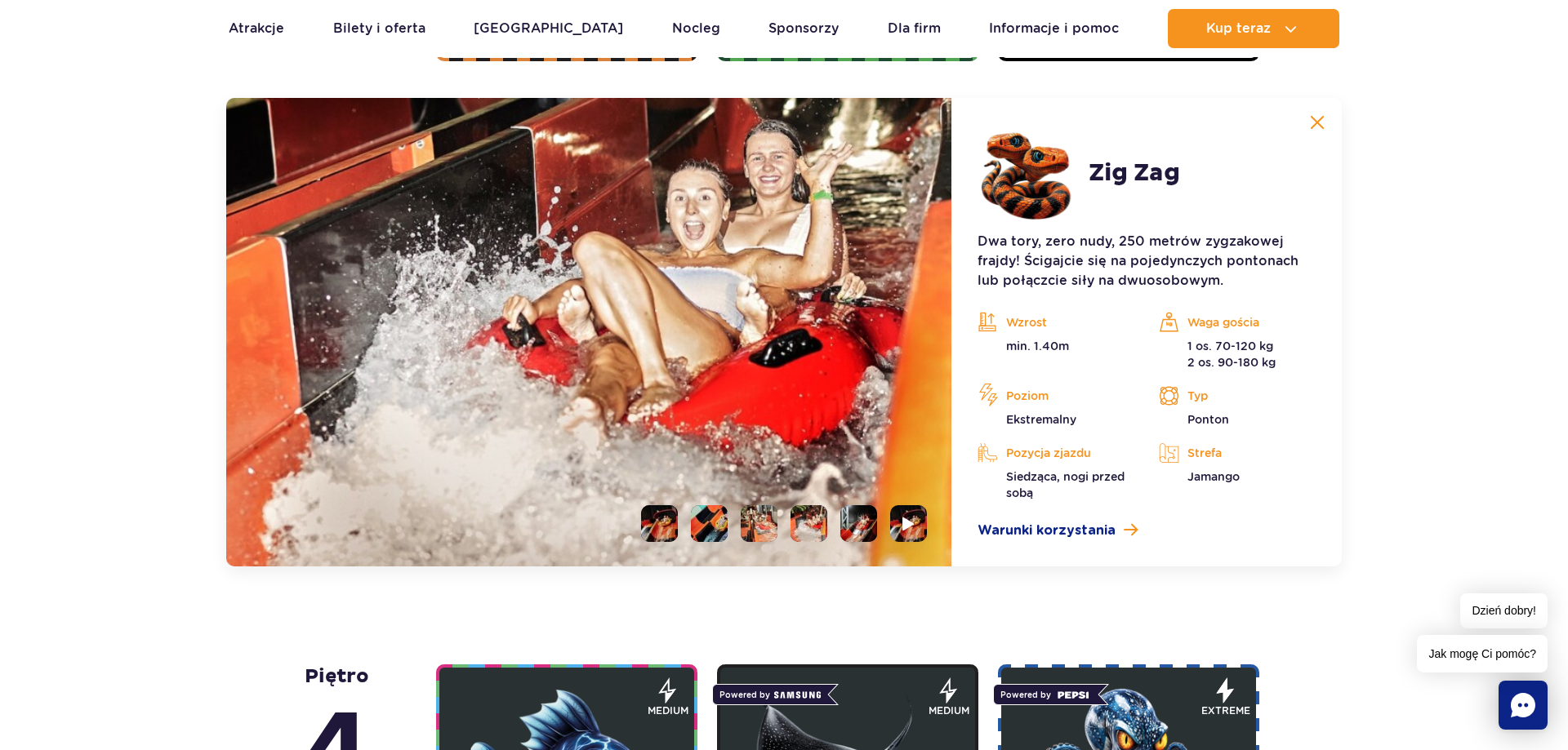
click at [860, 525] on li at bounding box center [859, 524] width 37 height 37
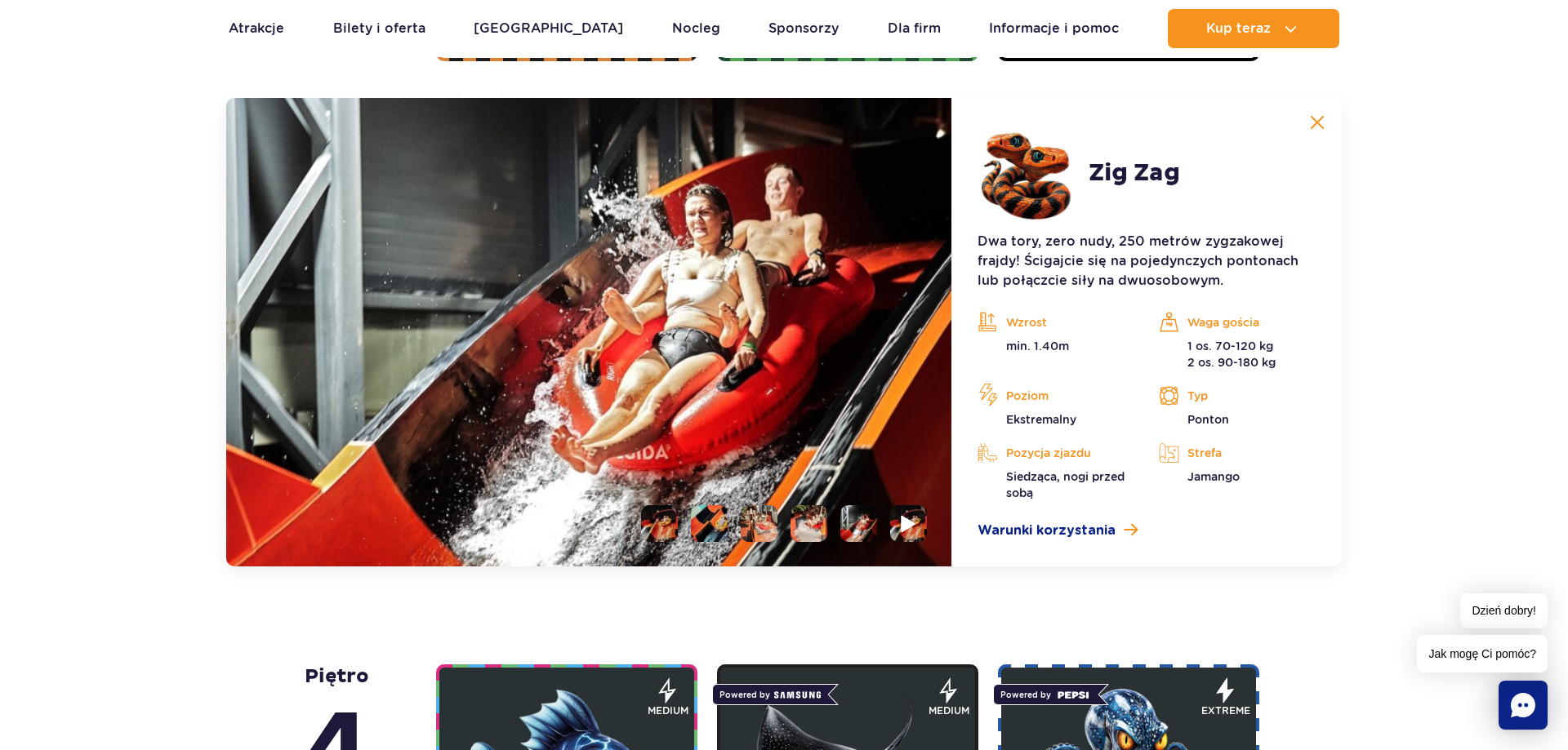
click at [919, 526] on li at bounding box center [908, 524] width 37 height 37
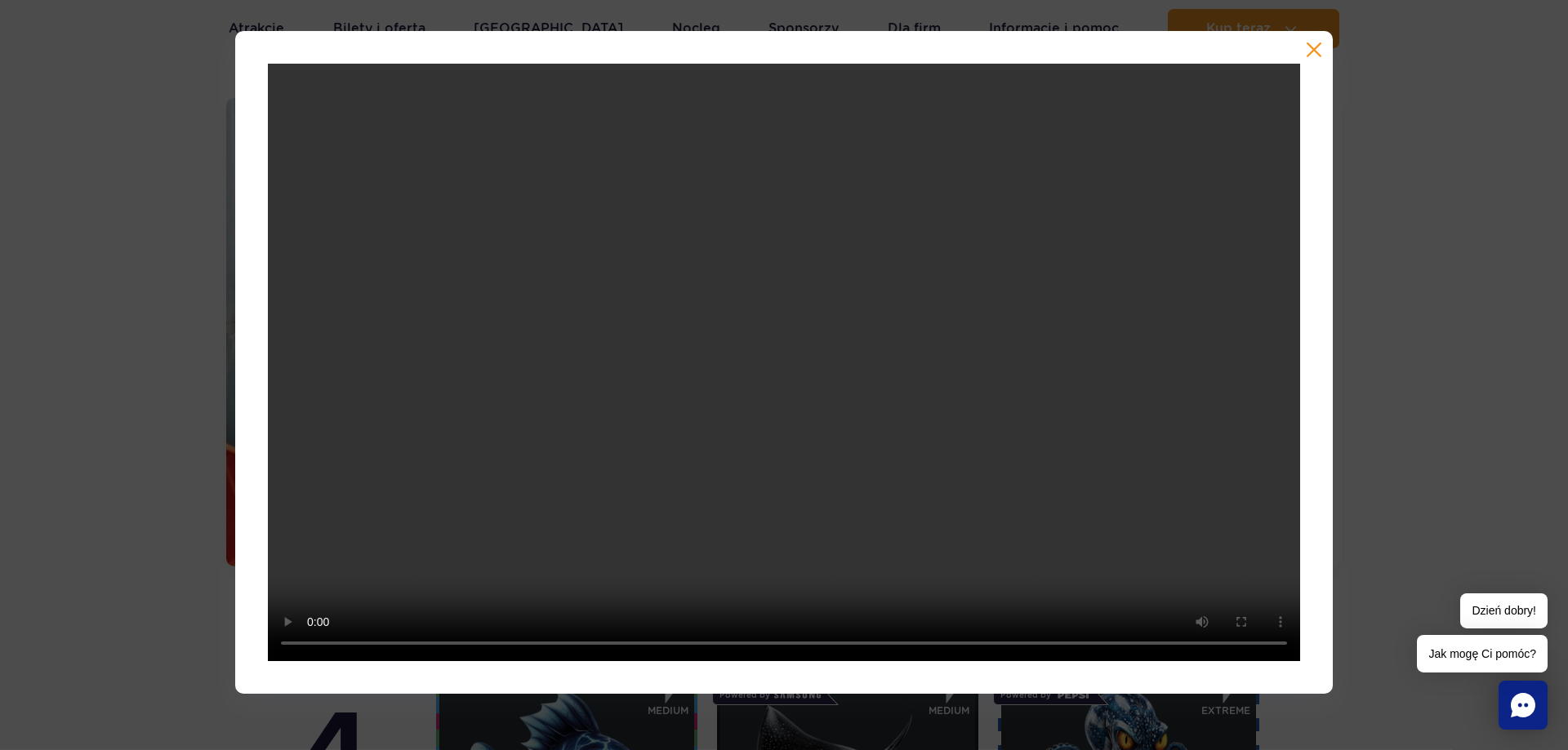
click at [1314, 49] on button "button" at bounding box center [1314, 49] width 16 height 16
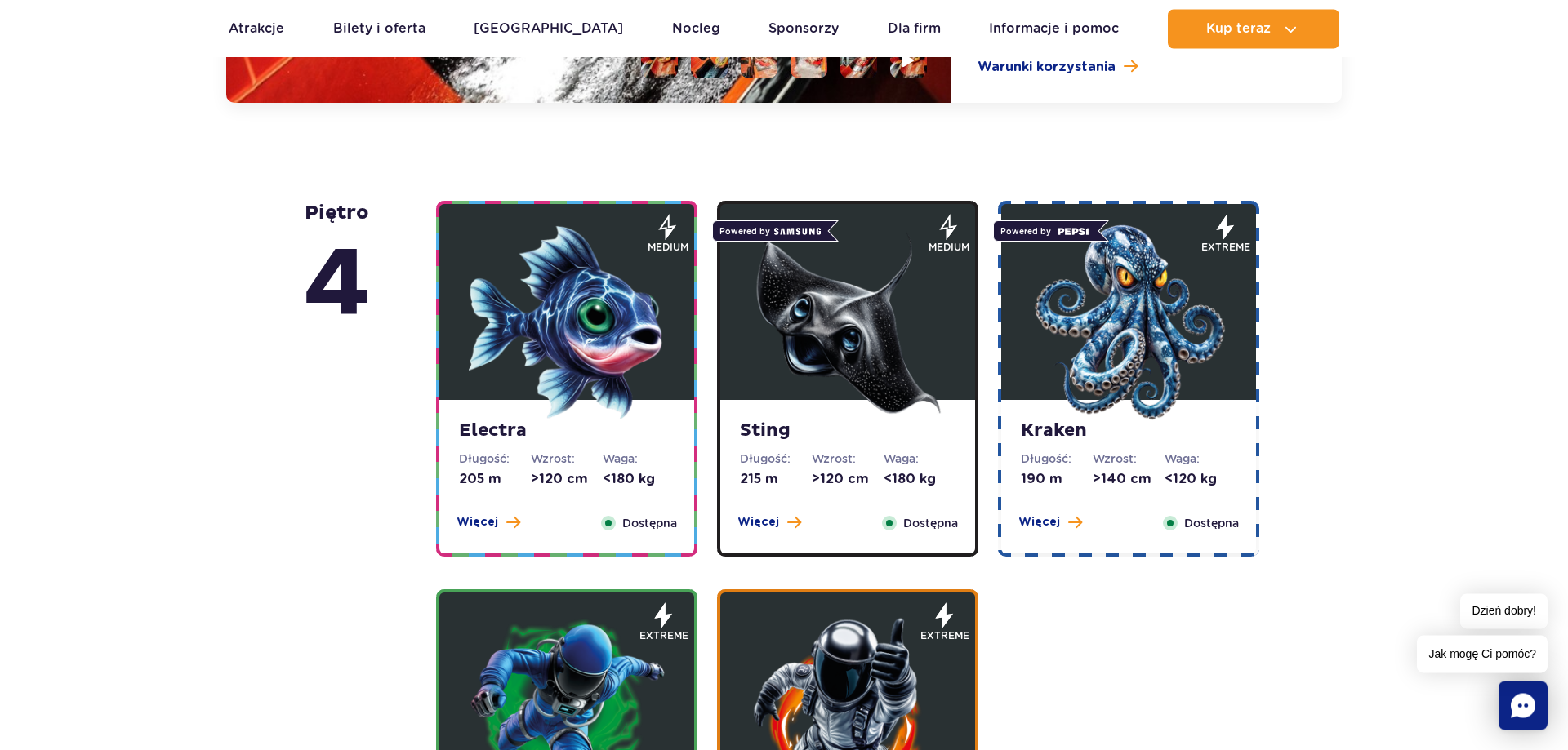
scroll to position [1872, 0]
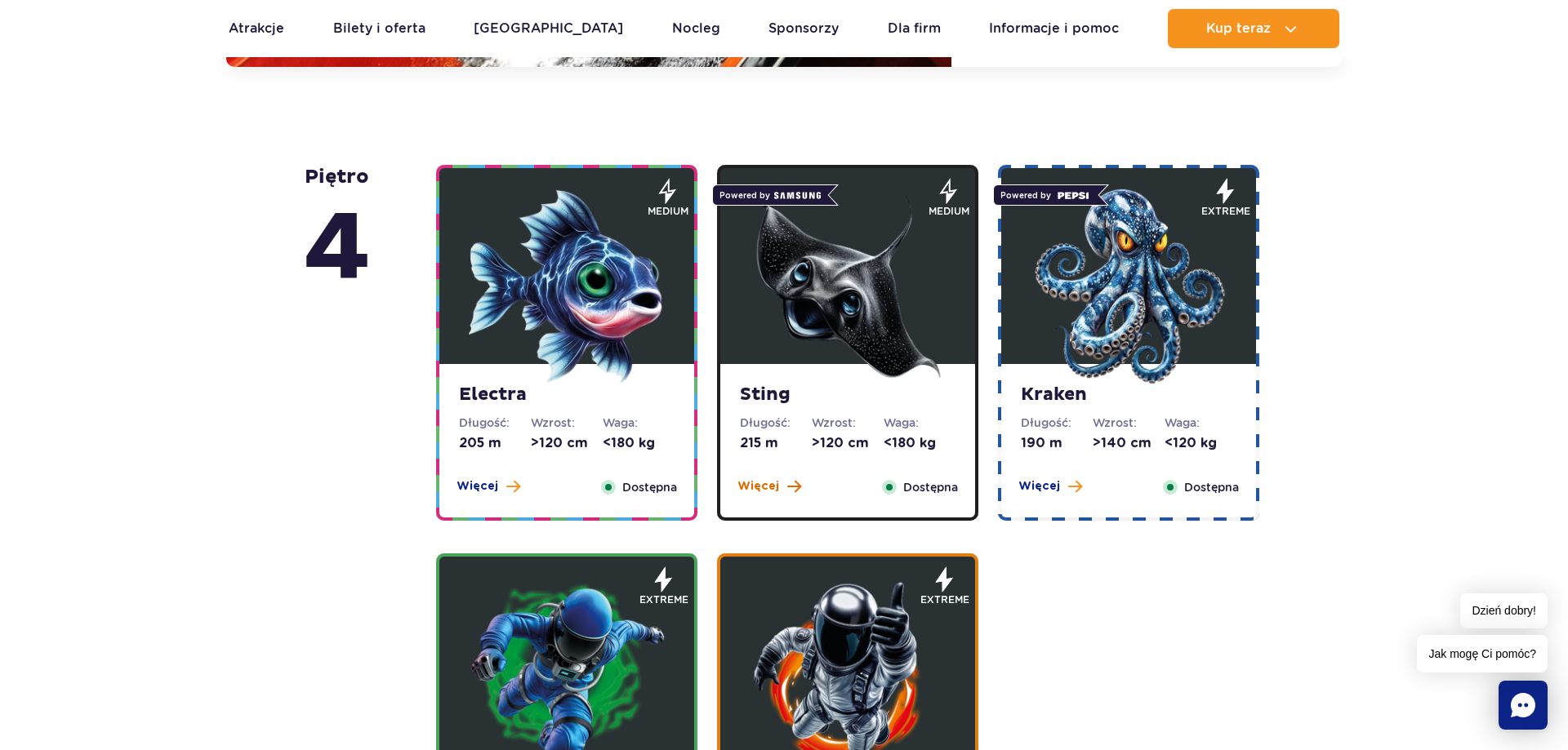
click at [790, 487] on span at bounding box center [794, 487] width 14 height 15
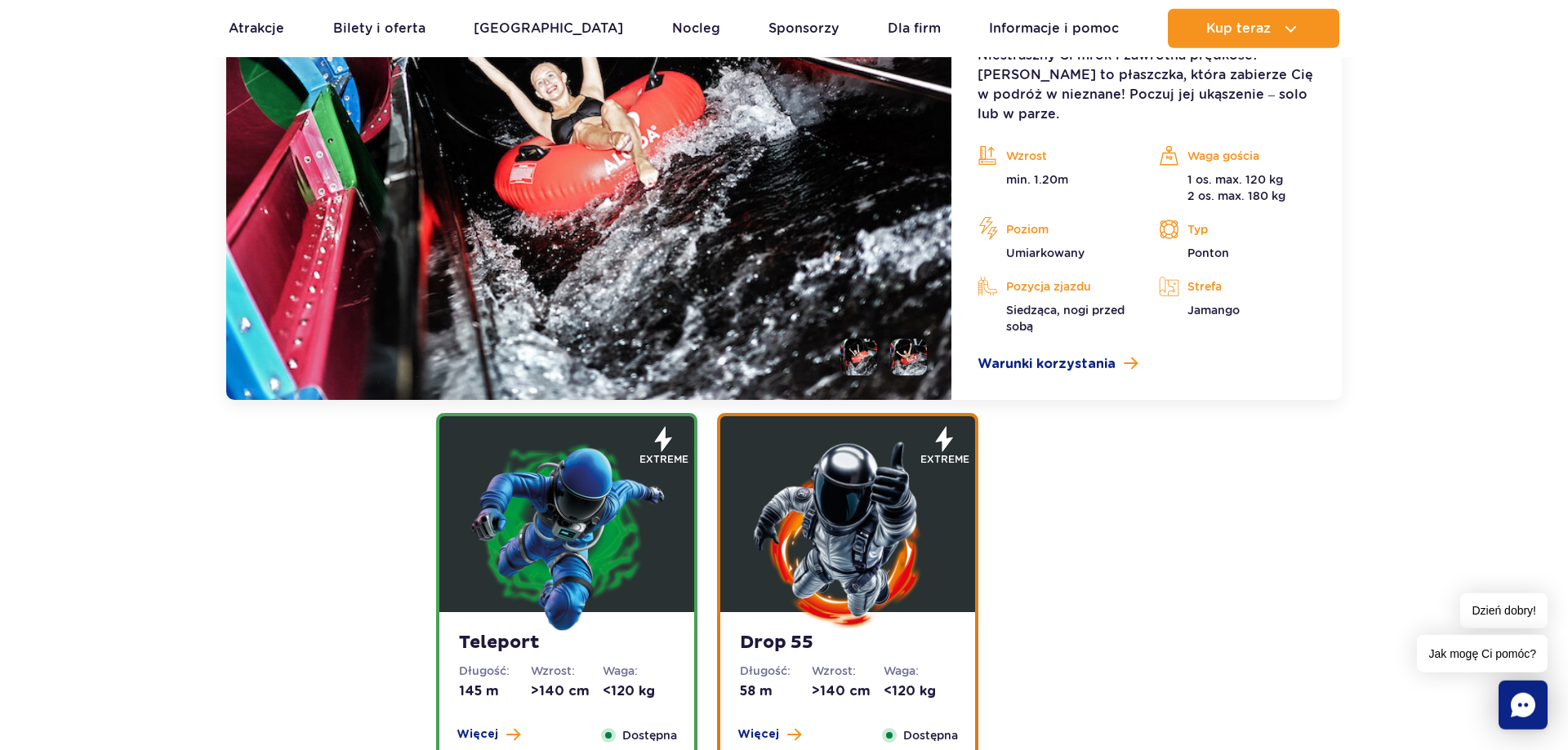
scroll to position [2076, 0]
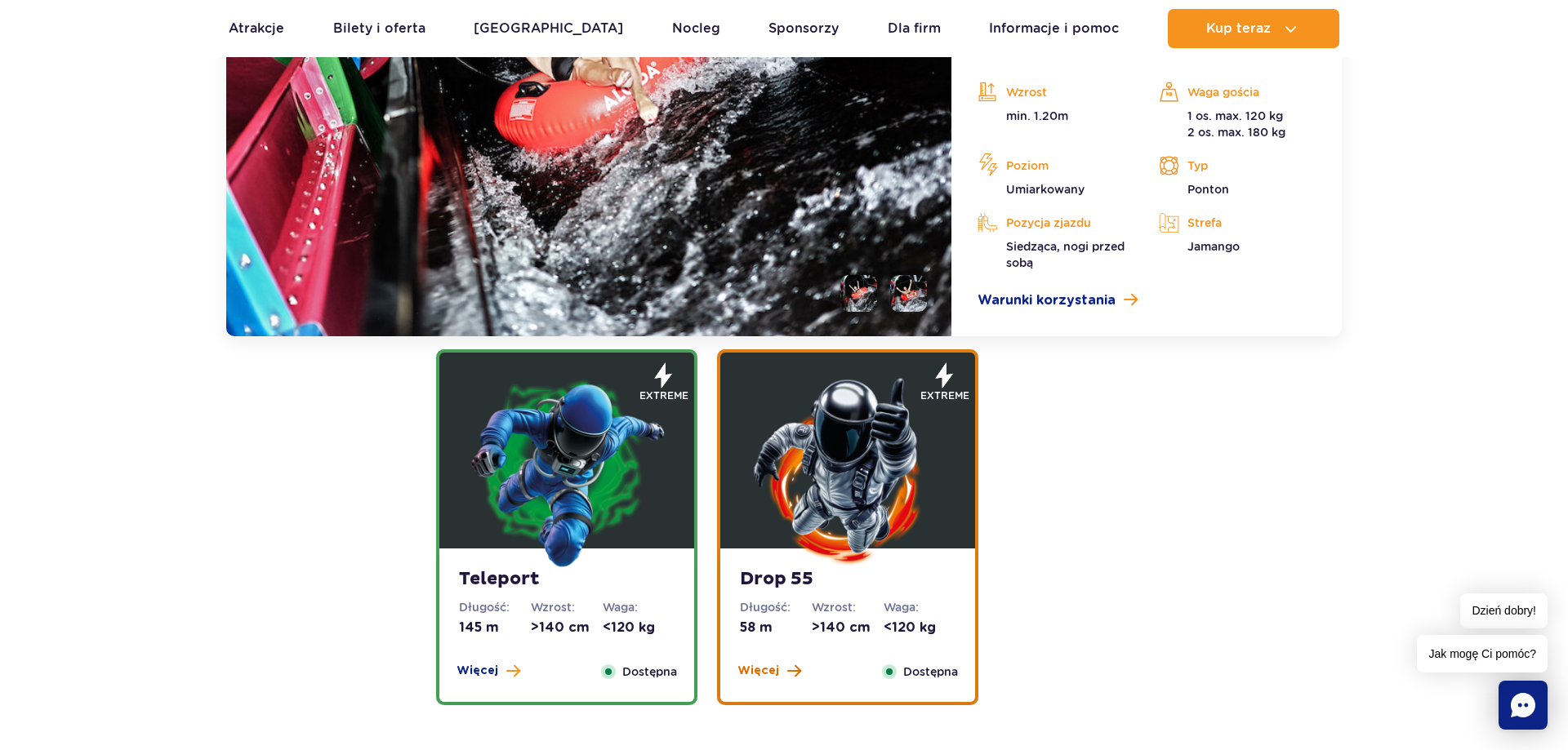
click at [791, 670] on span at bounding box center [794, 670] width 14 height 15
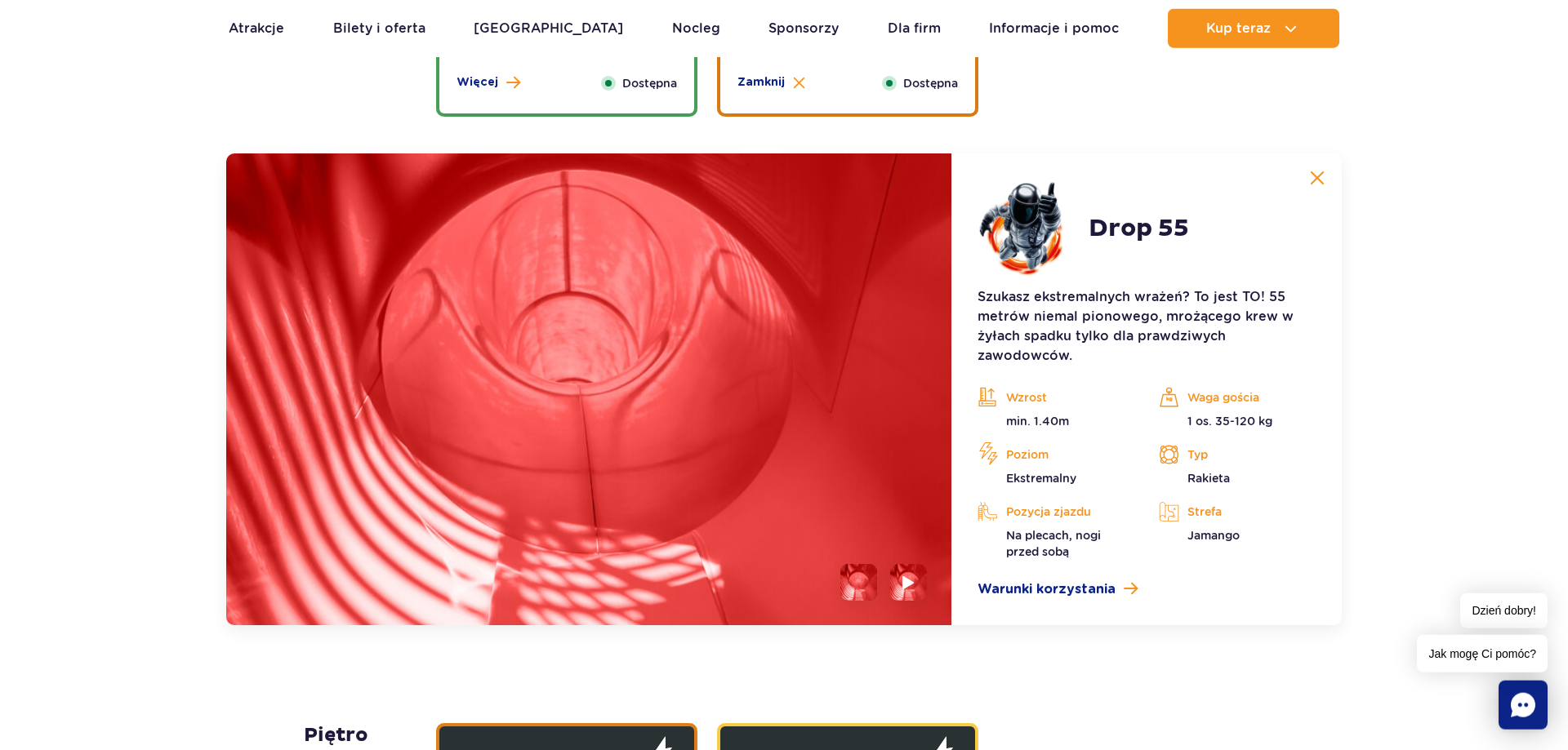
scroll to position [2132, 0]
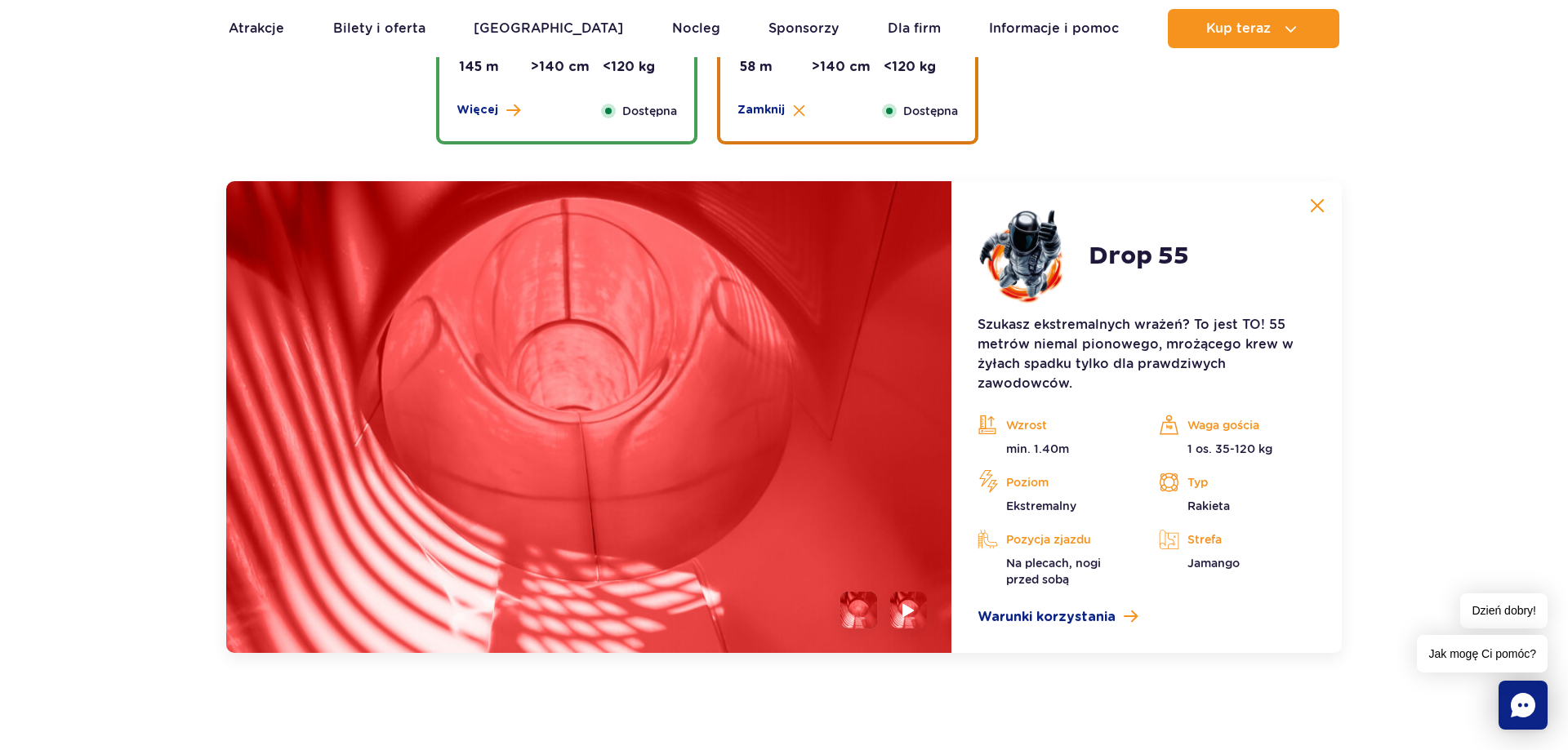
click at [857, 603] on li at bounding box center [859, 610] width 37 height 37
click at [905, 607] on img at bounding box center [908, 610] width 16 height 19
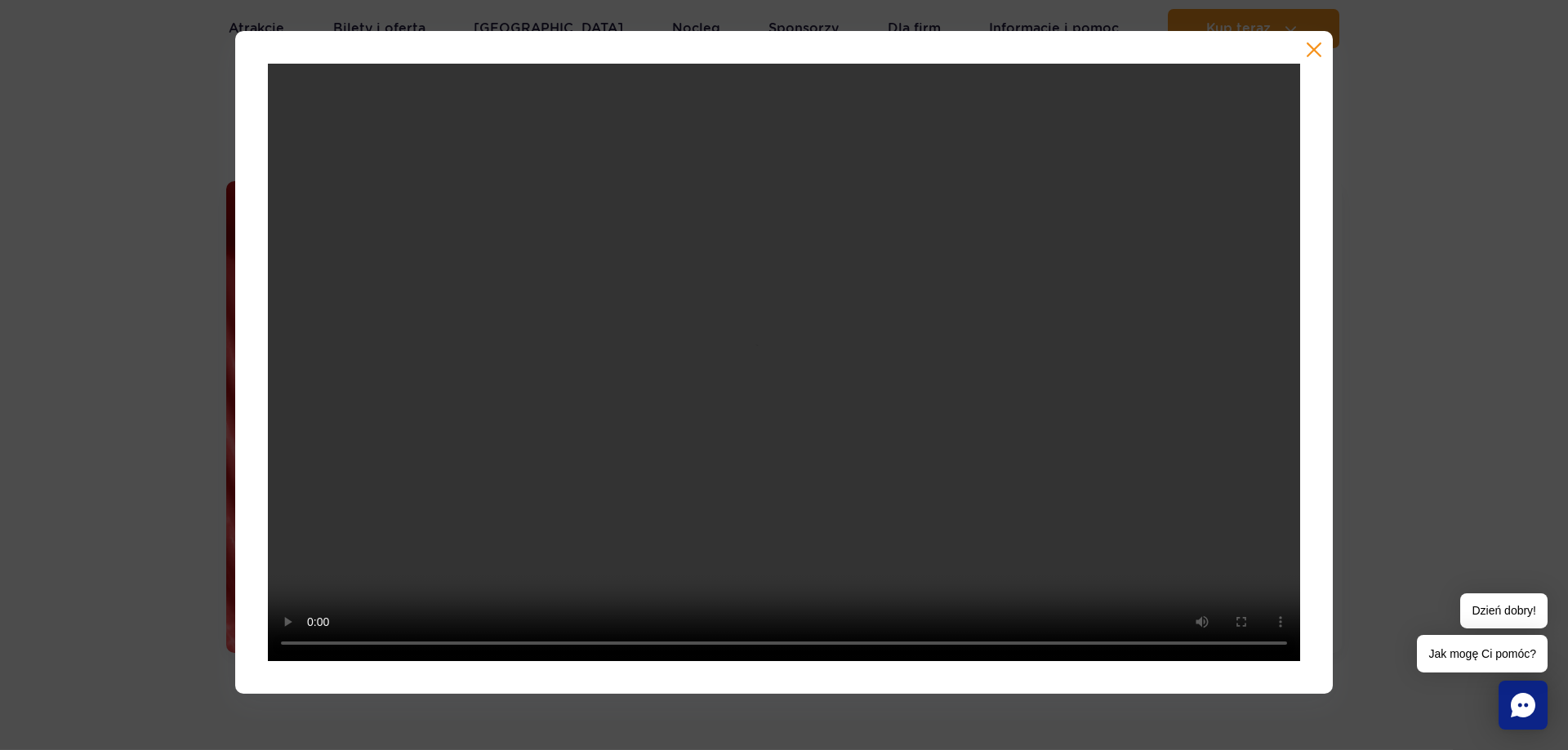
click at [1314, 46] on button "button" at bounding box center [1314, 49] width 16 height 16
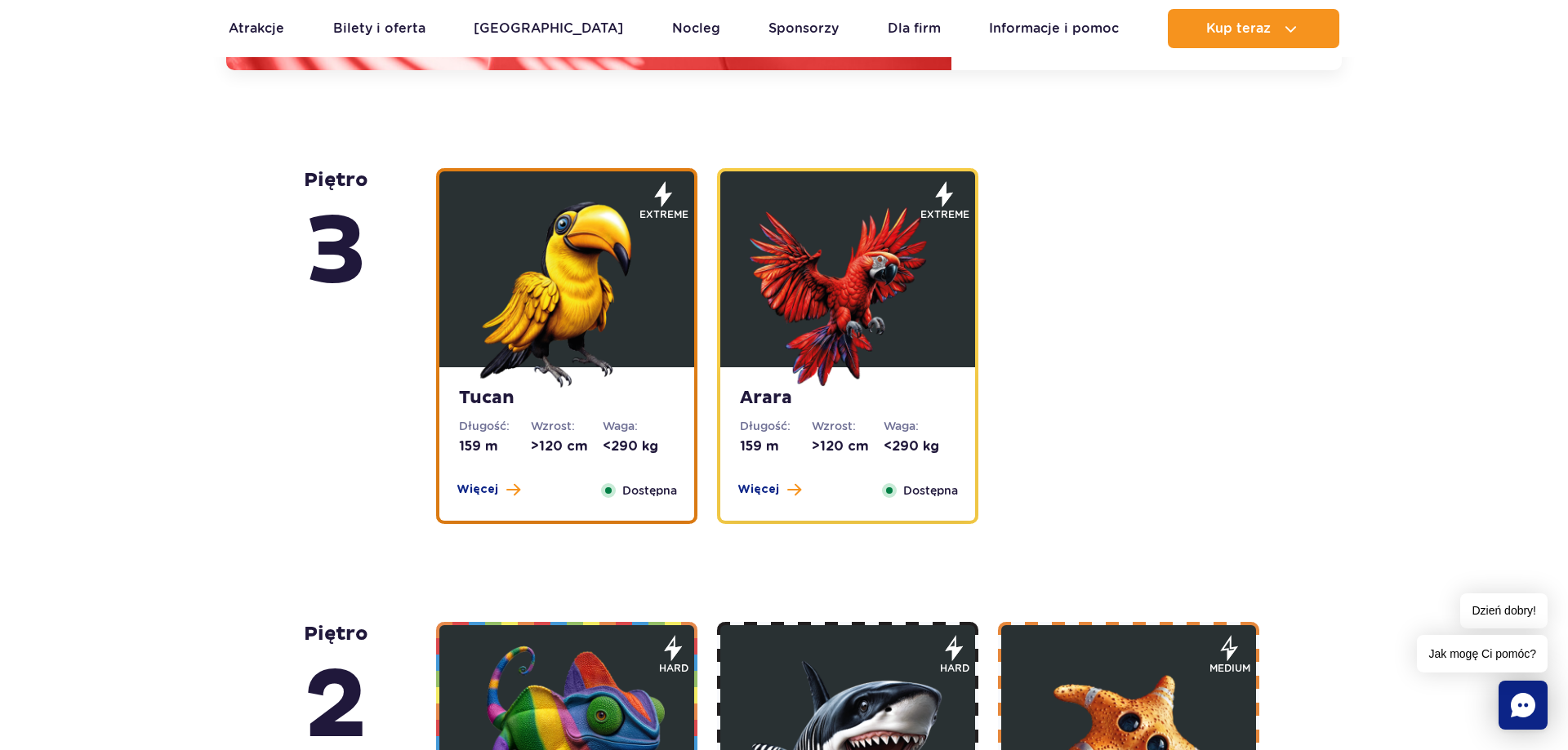
scroll to position [2299, 0]
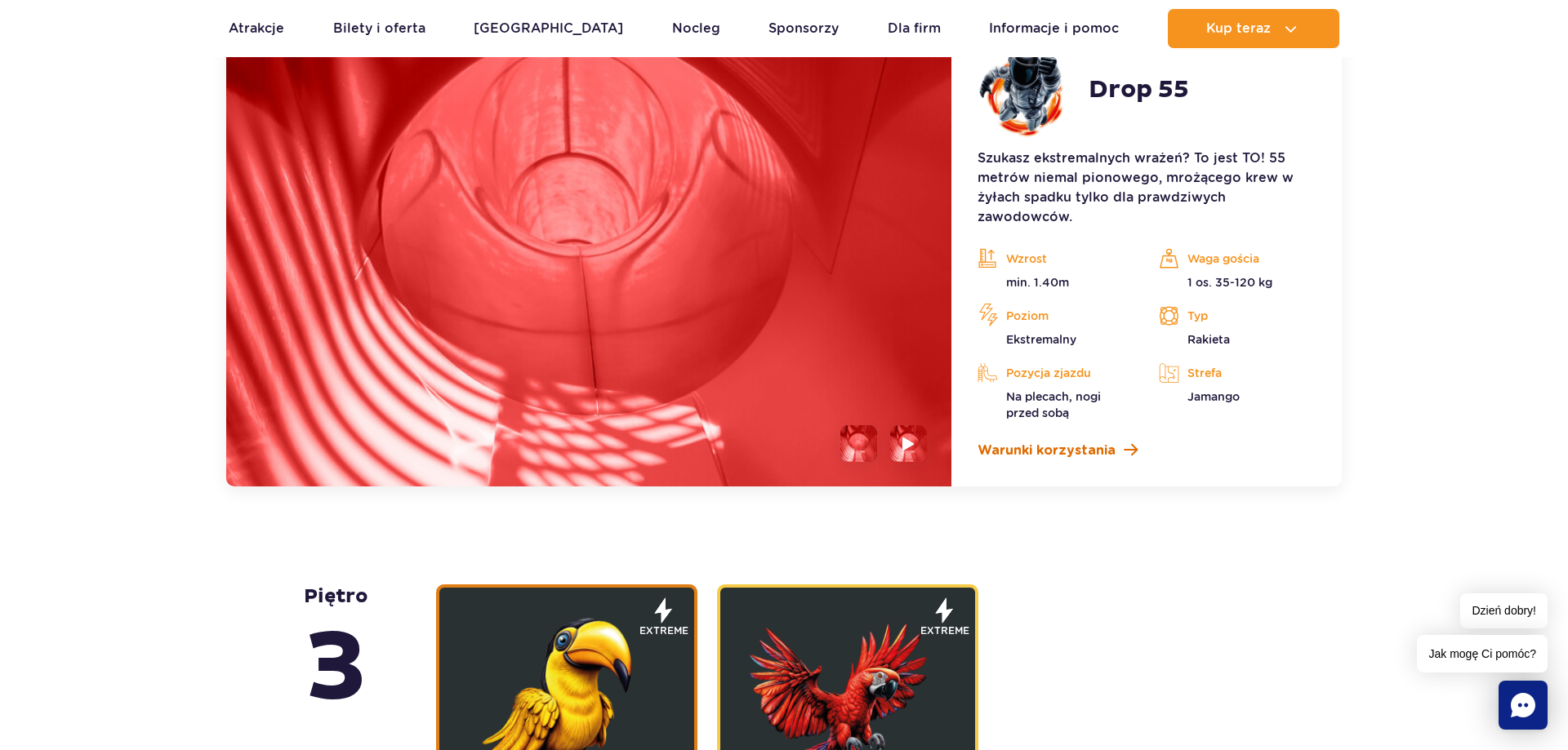
click at [1127, 447] on span at bounding box center [1131, 451] width 14 height 16
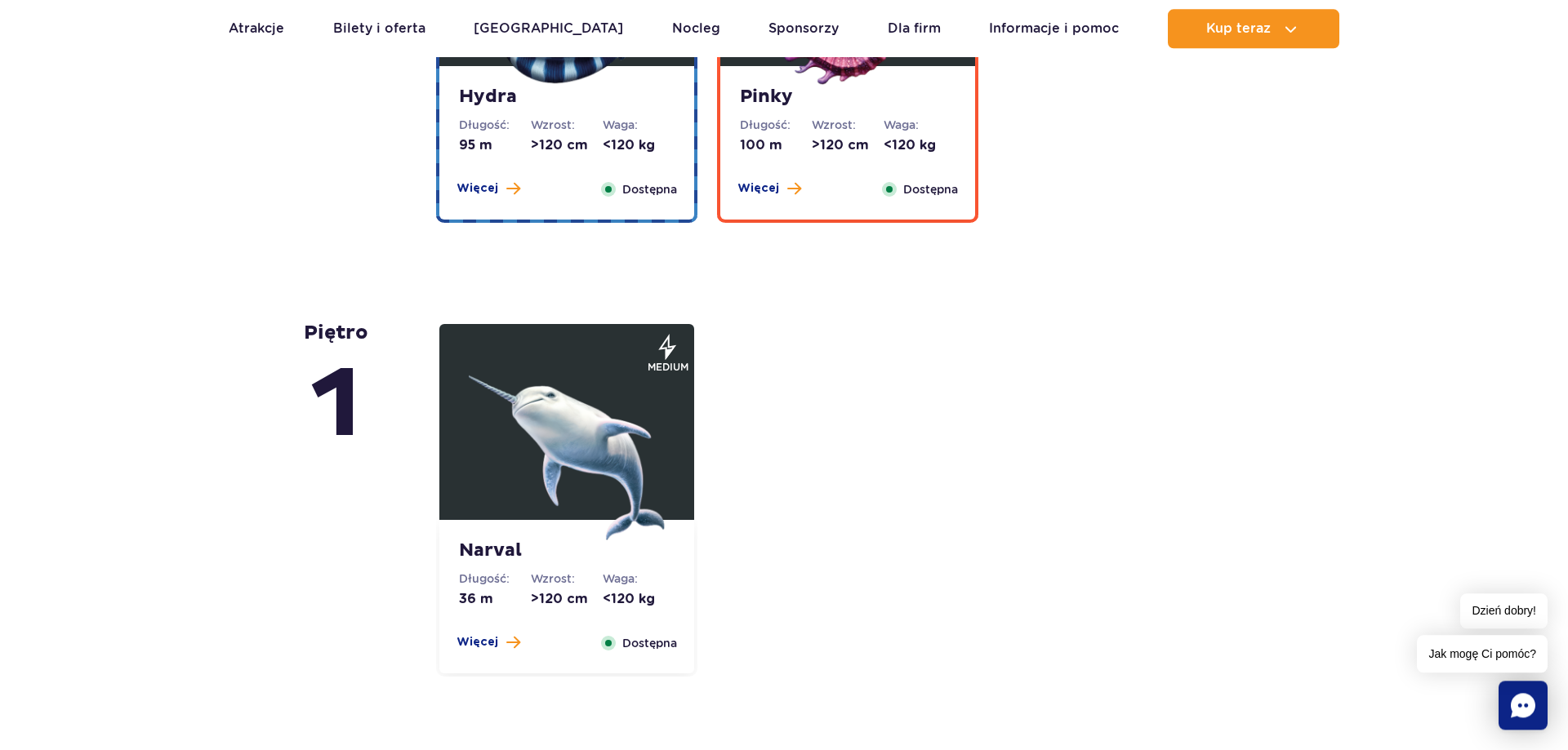
scroll to position [3798, 0]
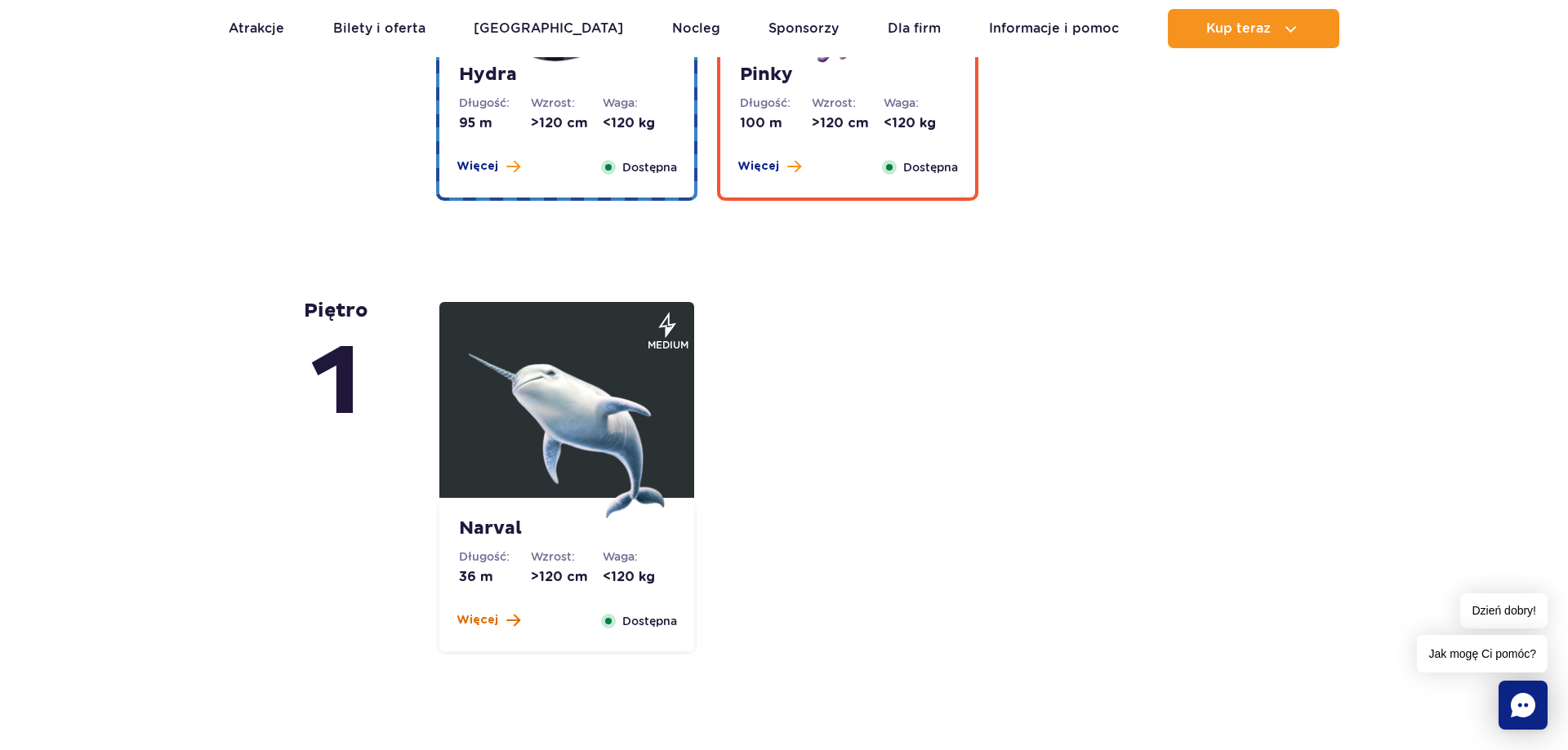
click at [512, 620] on span at bounding box center [513, 620] width 14 height 15
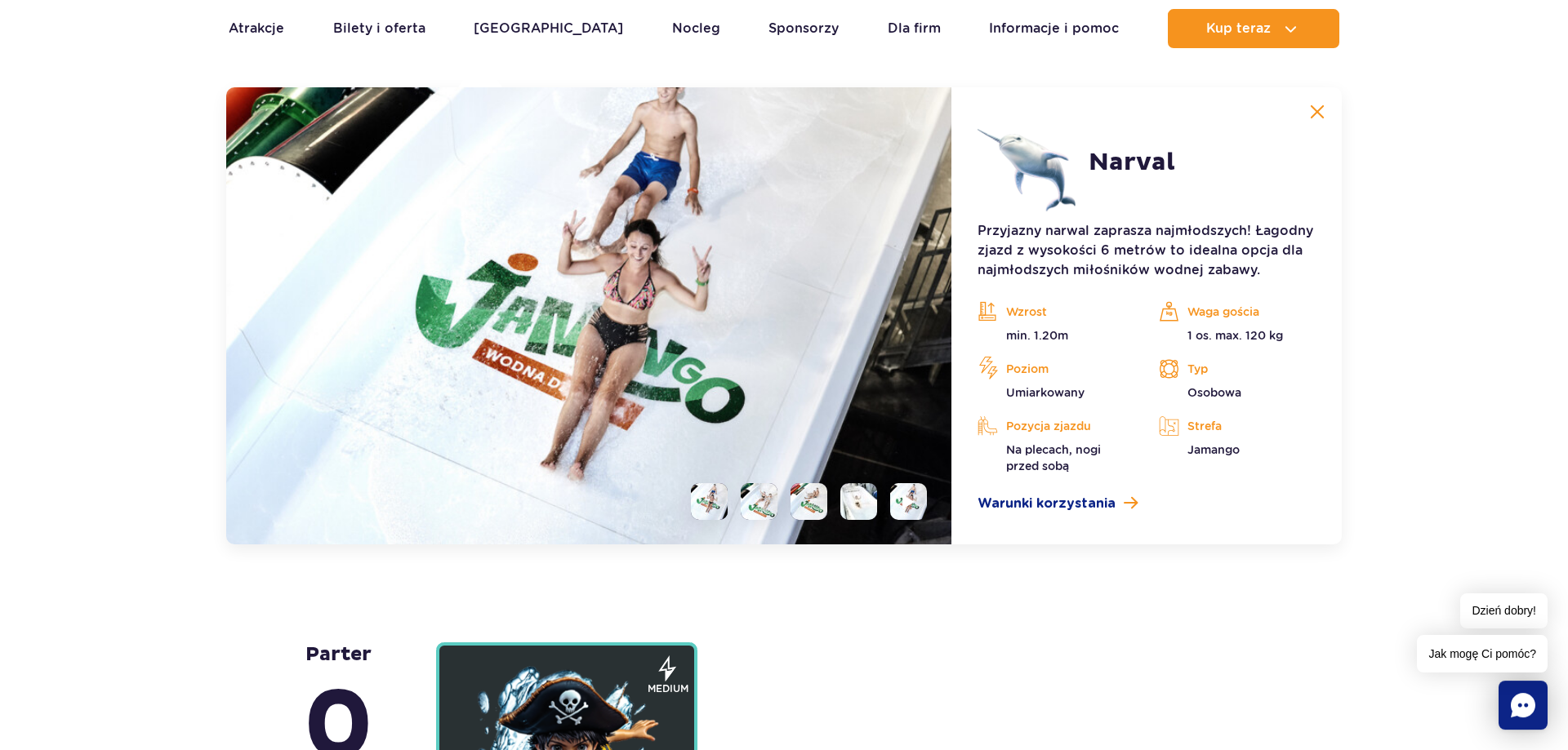
scroll to position [3966, 0]
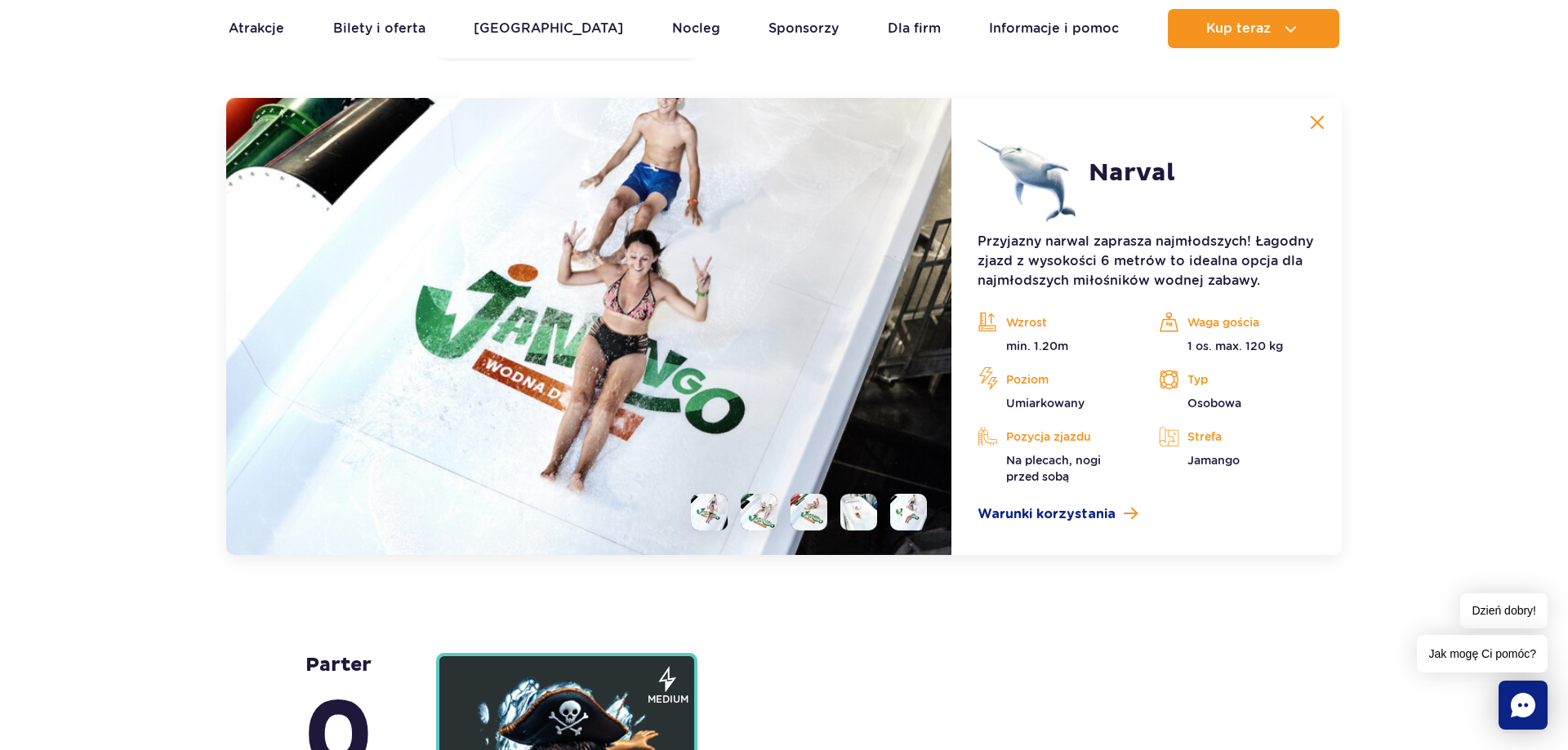
click at [805, 511] on li at bounding box center [809, 512] width 37 height 37
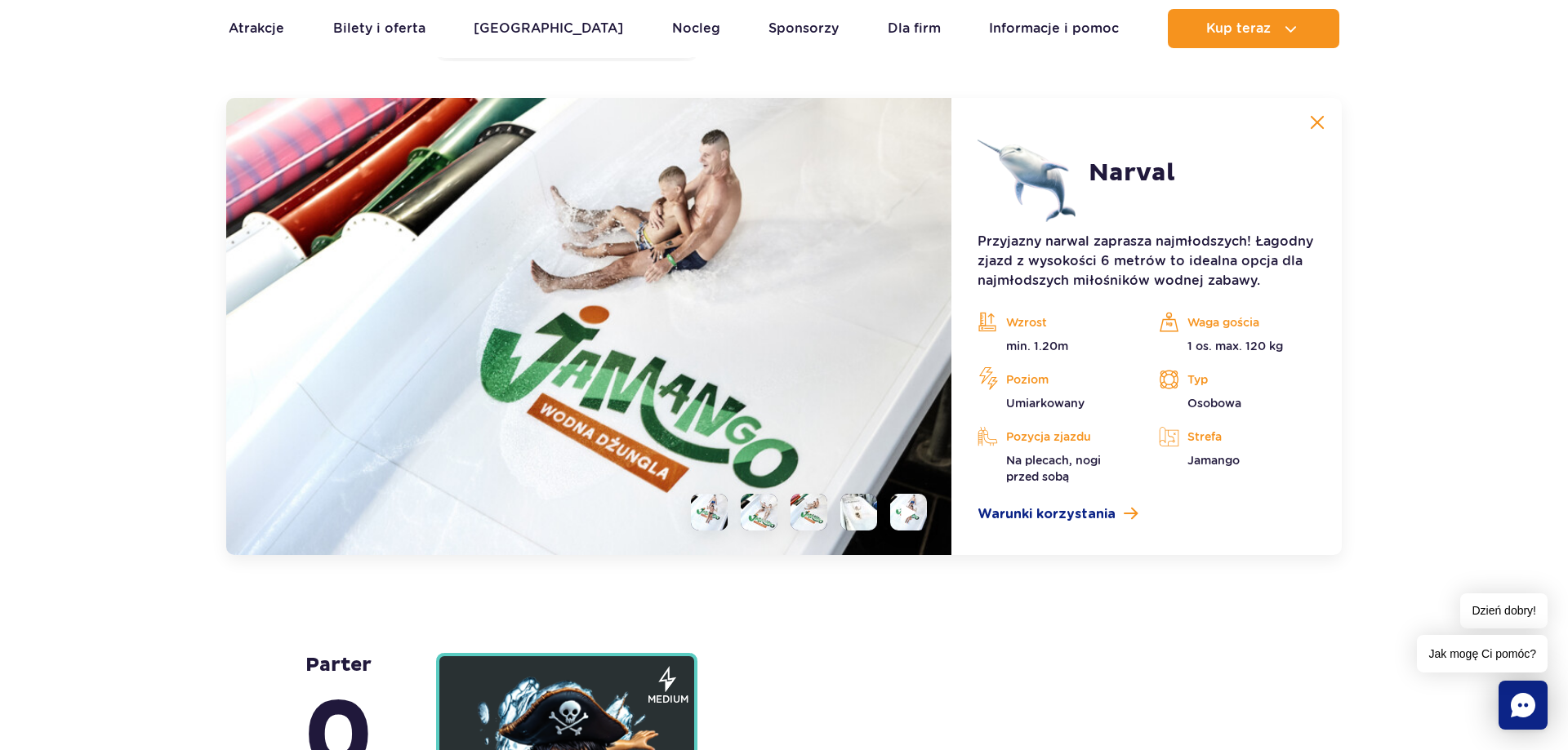
click at [913, 520] on img at bounding box center [908, 511] width 16 height 19
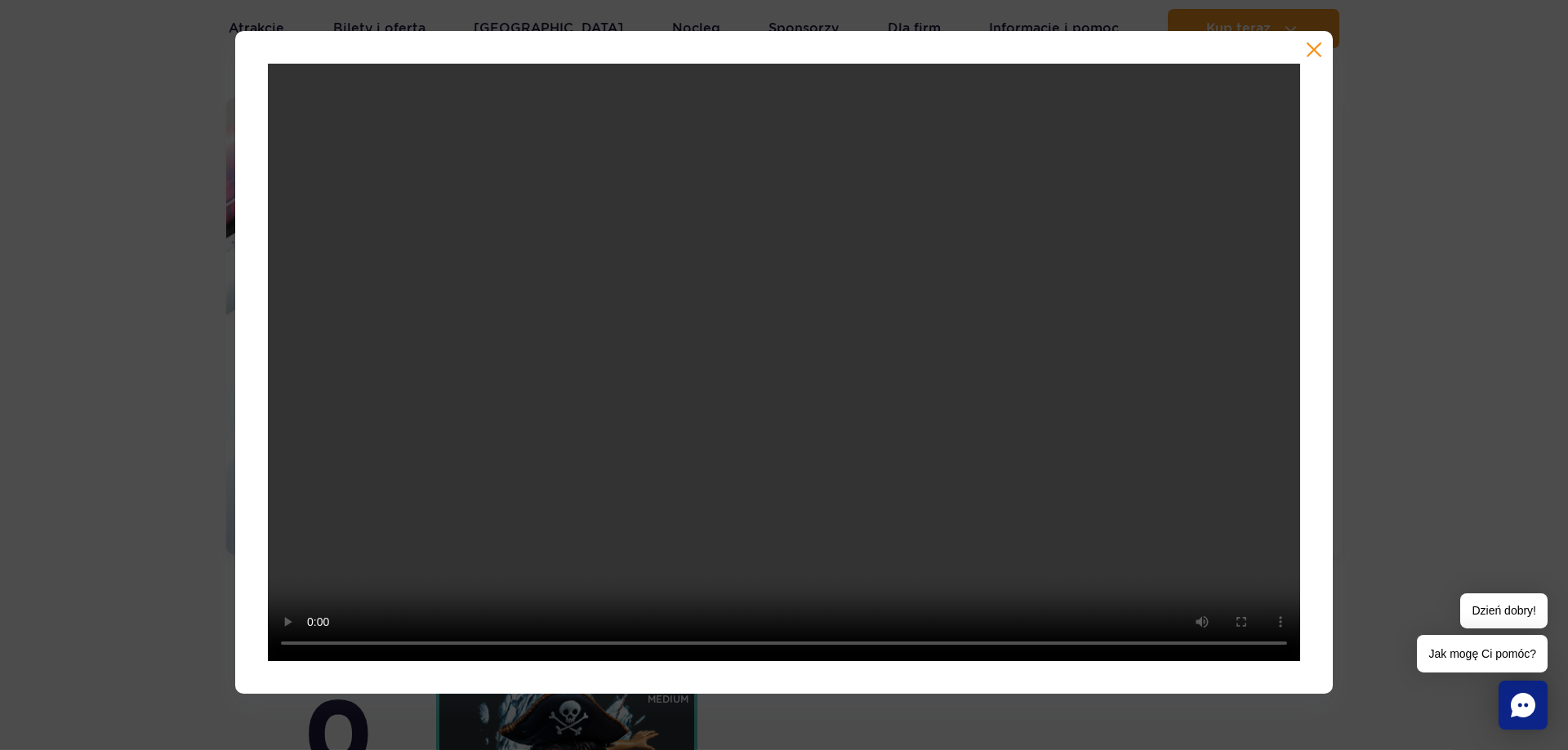
click at [1320, 49] on button "button" at bounding box center [1314, 49] width 16 height 16
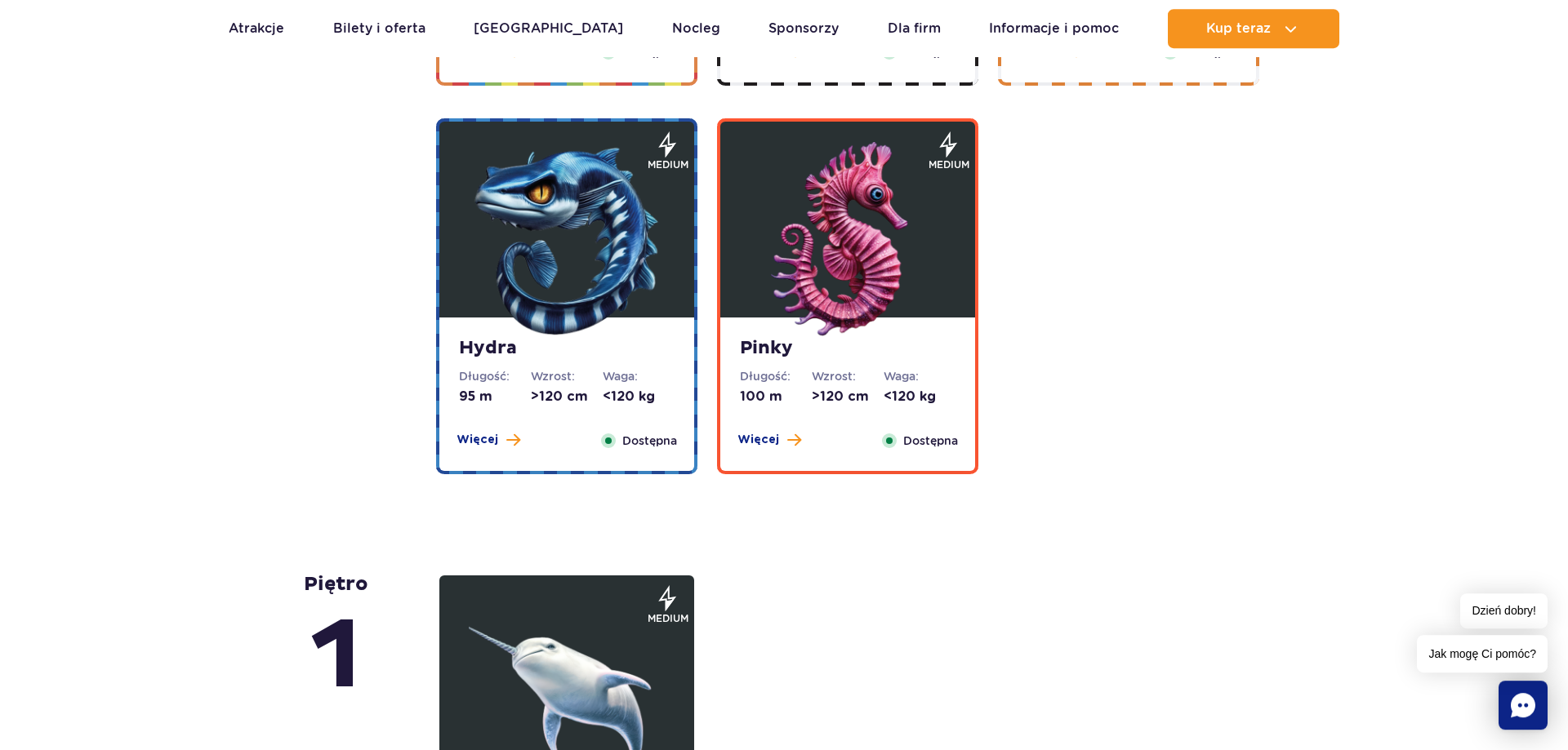
scroll to position [3049, 0]
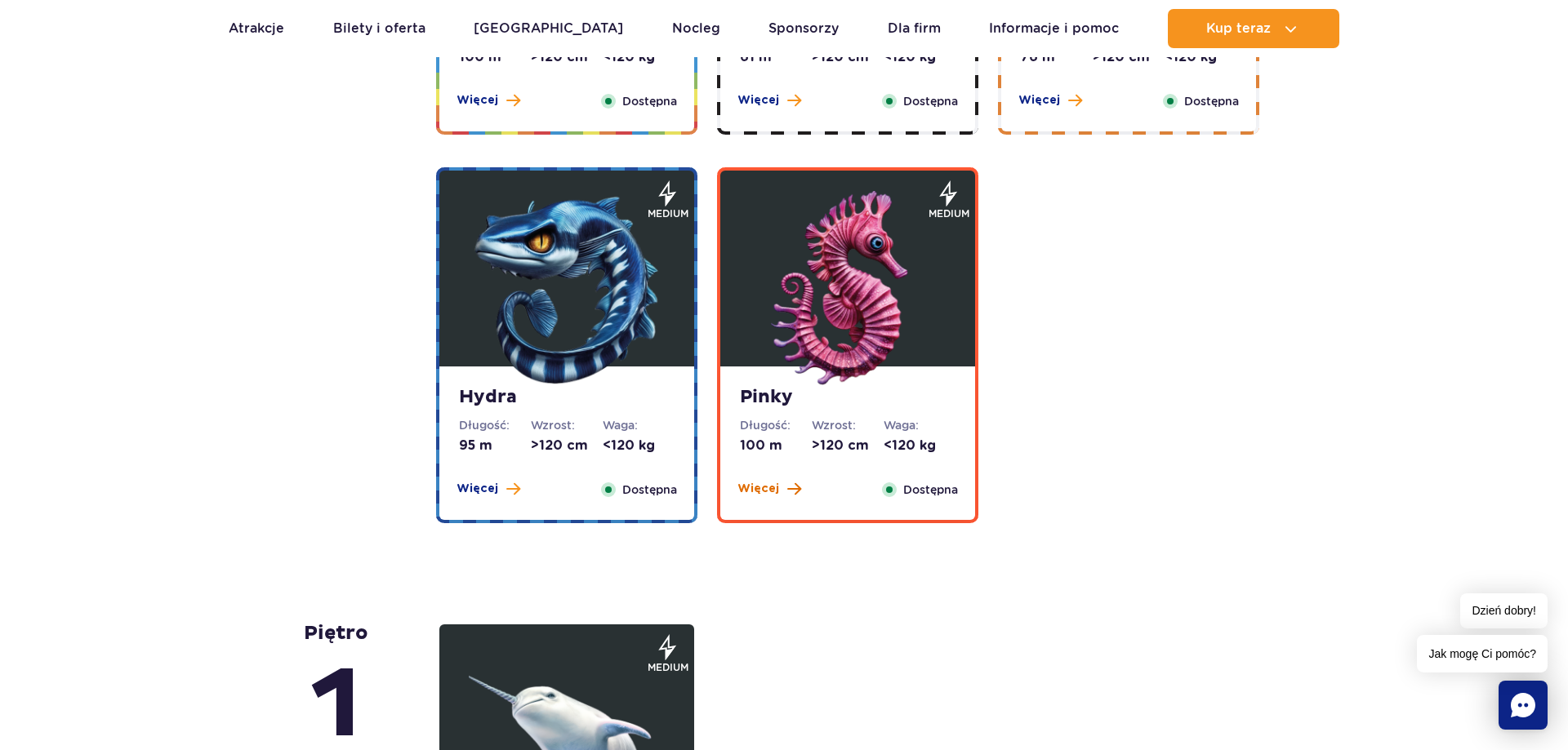
click at [799, 486] on span at bounding box center [794, 489] width 14 height 15
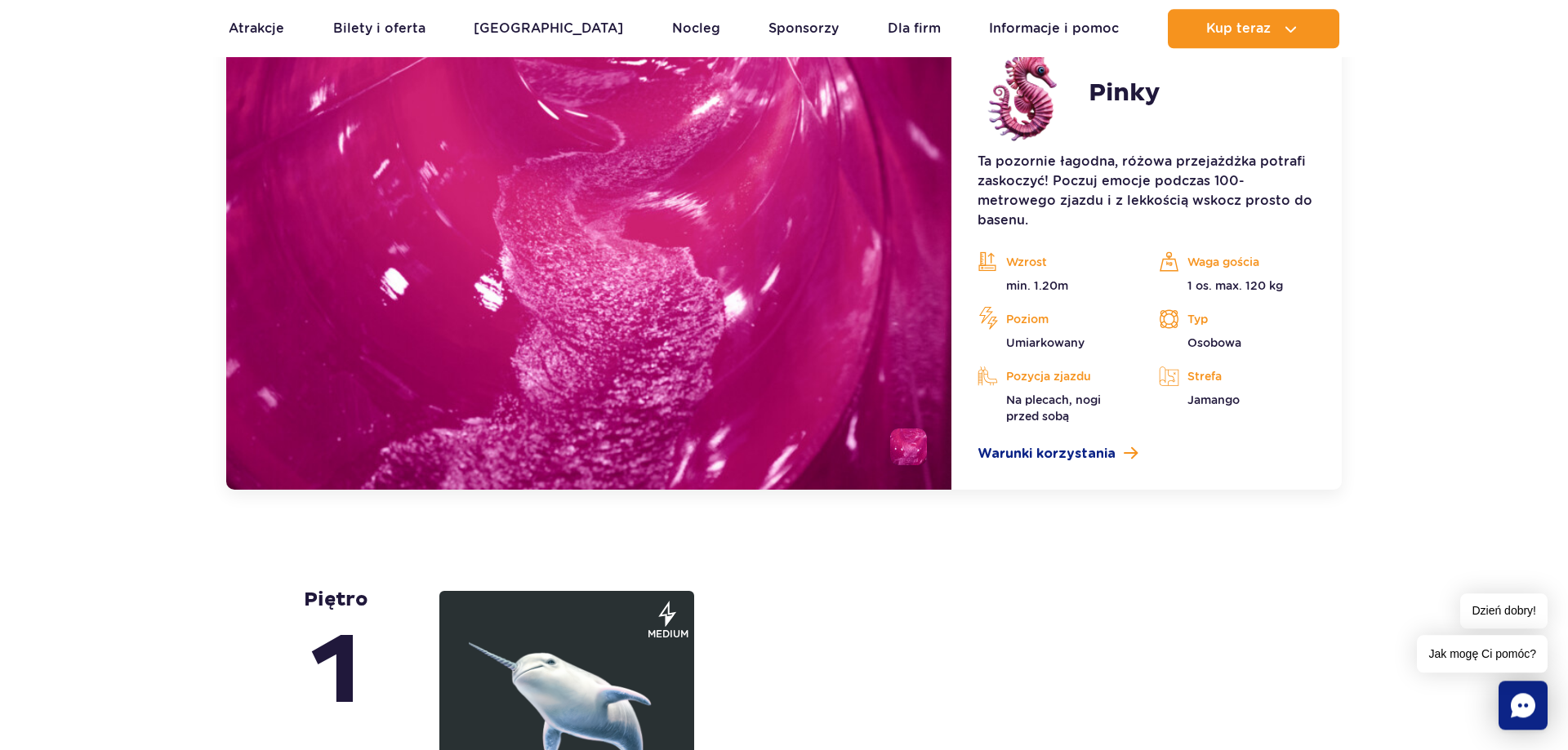
scroll to position [3428, 0]
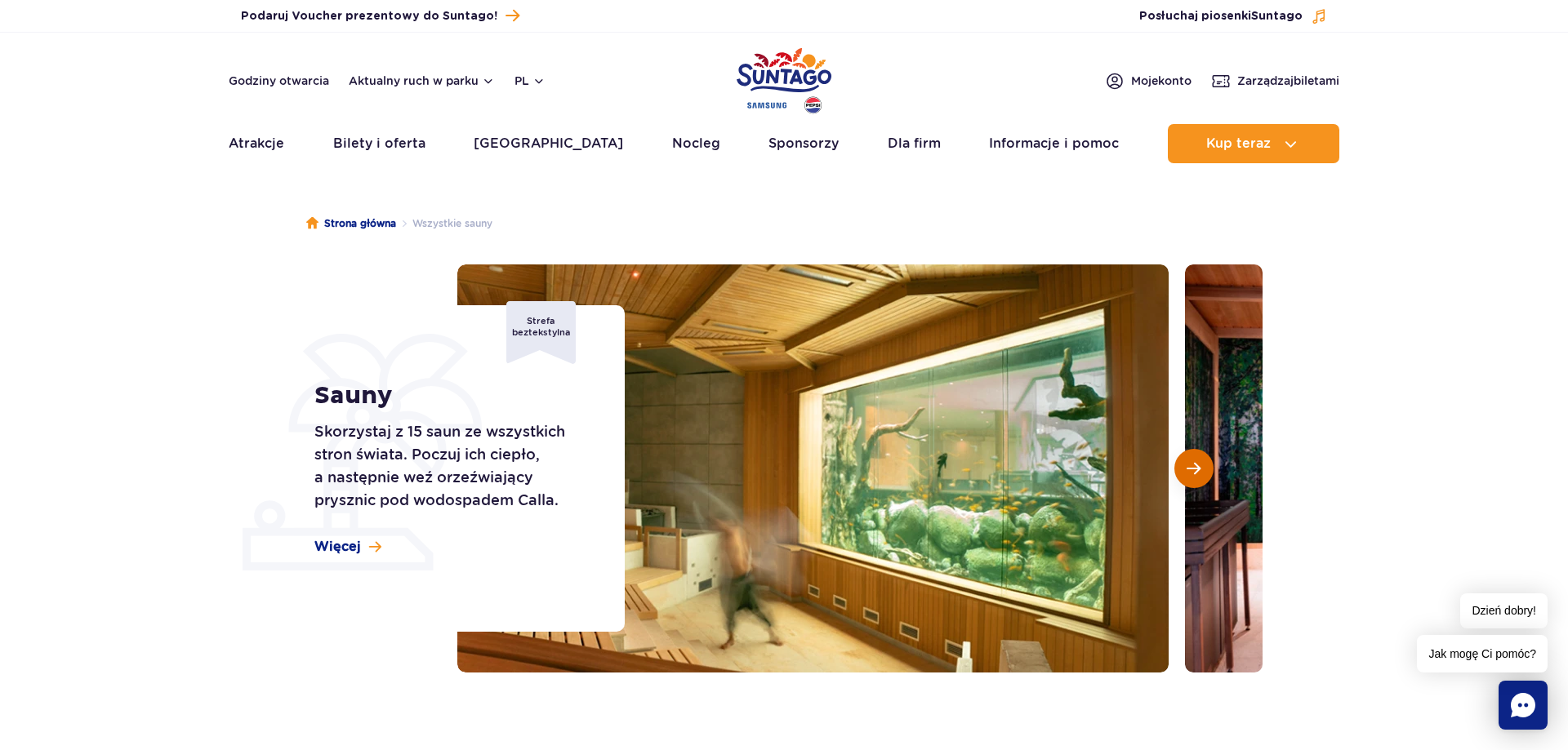
click at [1196, 472] on span "Następny slajd" at bounding box center [1193, 468] width 14 height 15
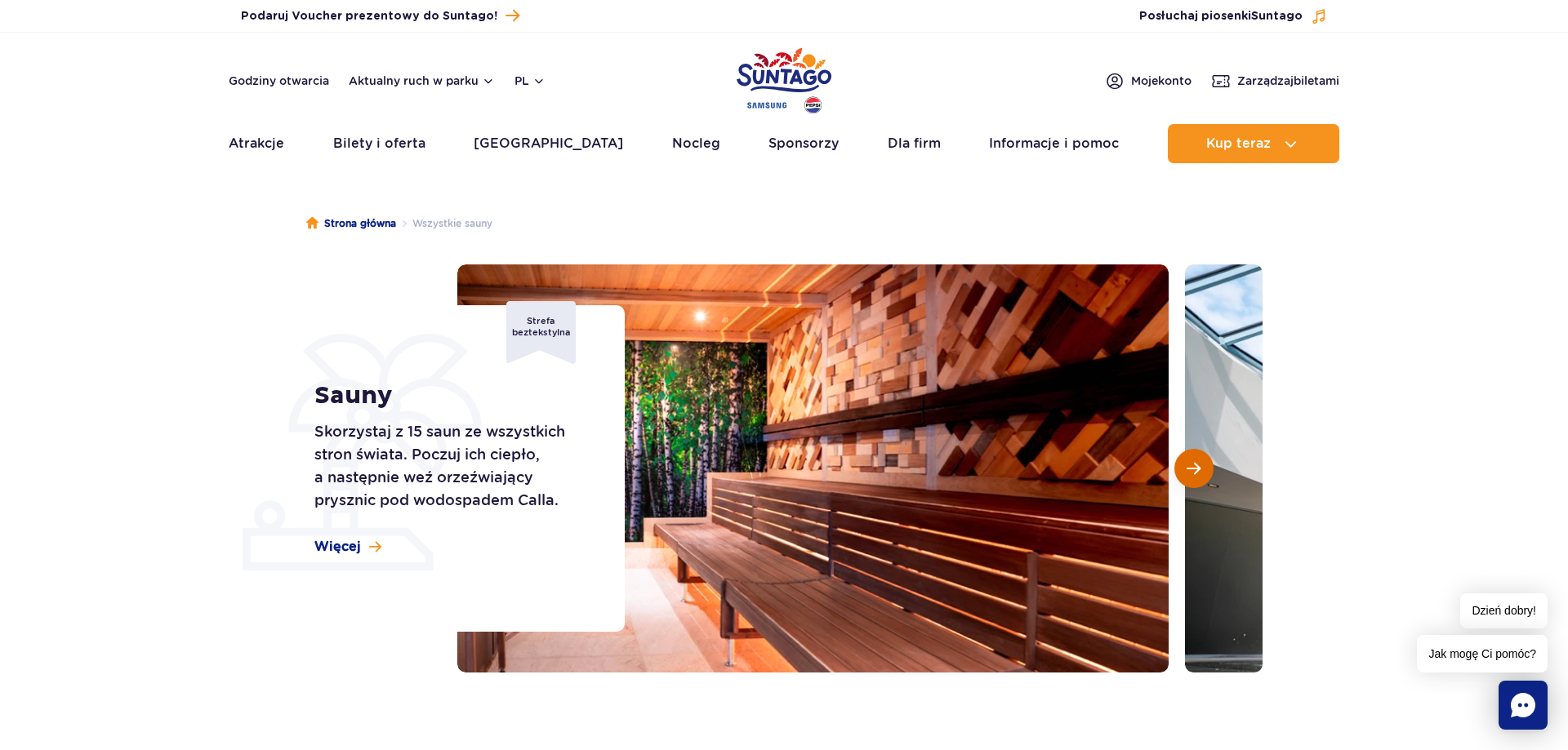
click at [1196, 472] on span "Następny slajd" at bounding box center [1193, 468] width 14 height 15
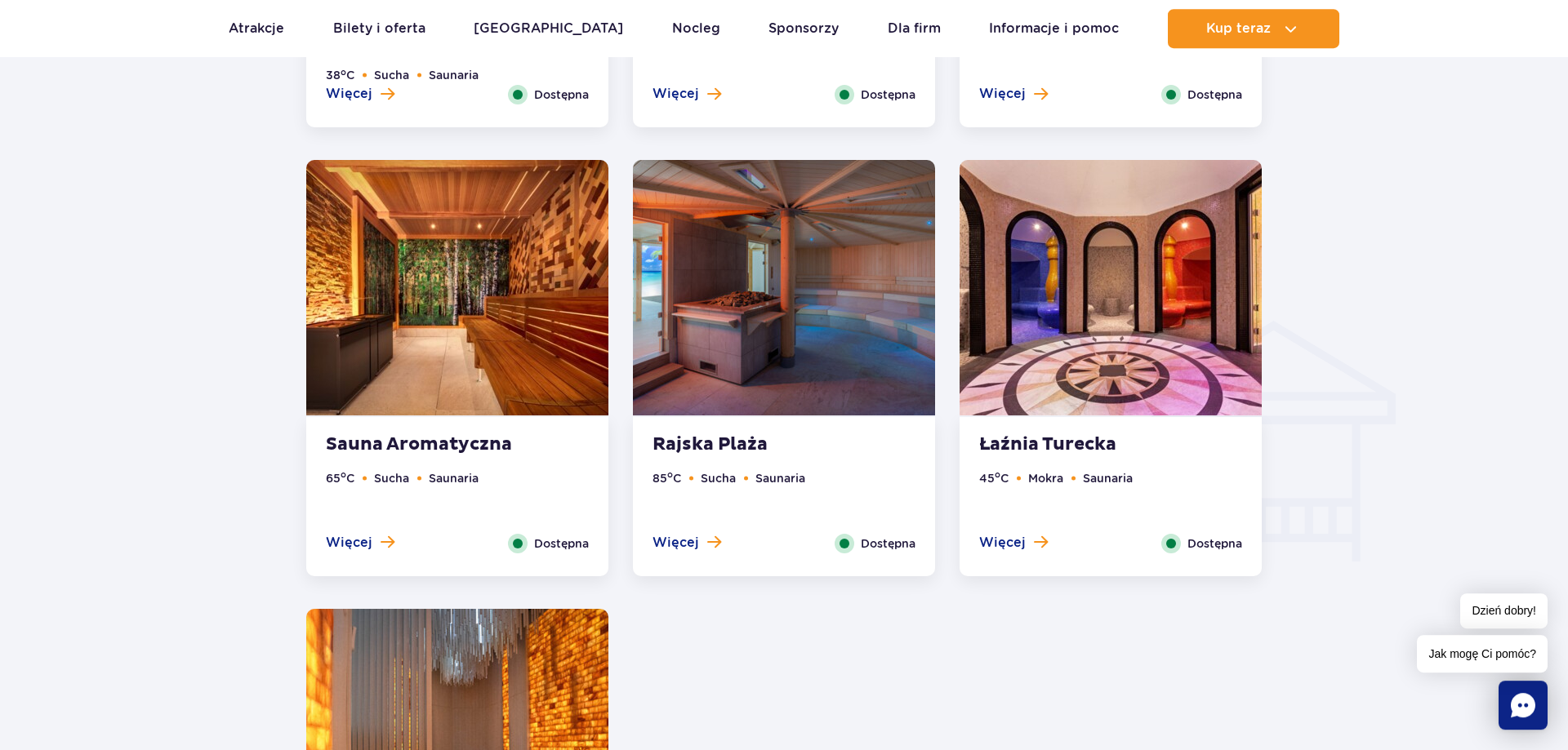
scroll to position [1749, 0]
click at [383, 552] on button "Więcej" at bounding box center [360, 543] width 69 height 18
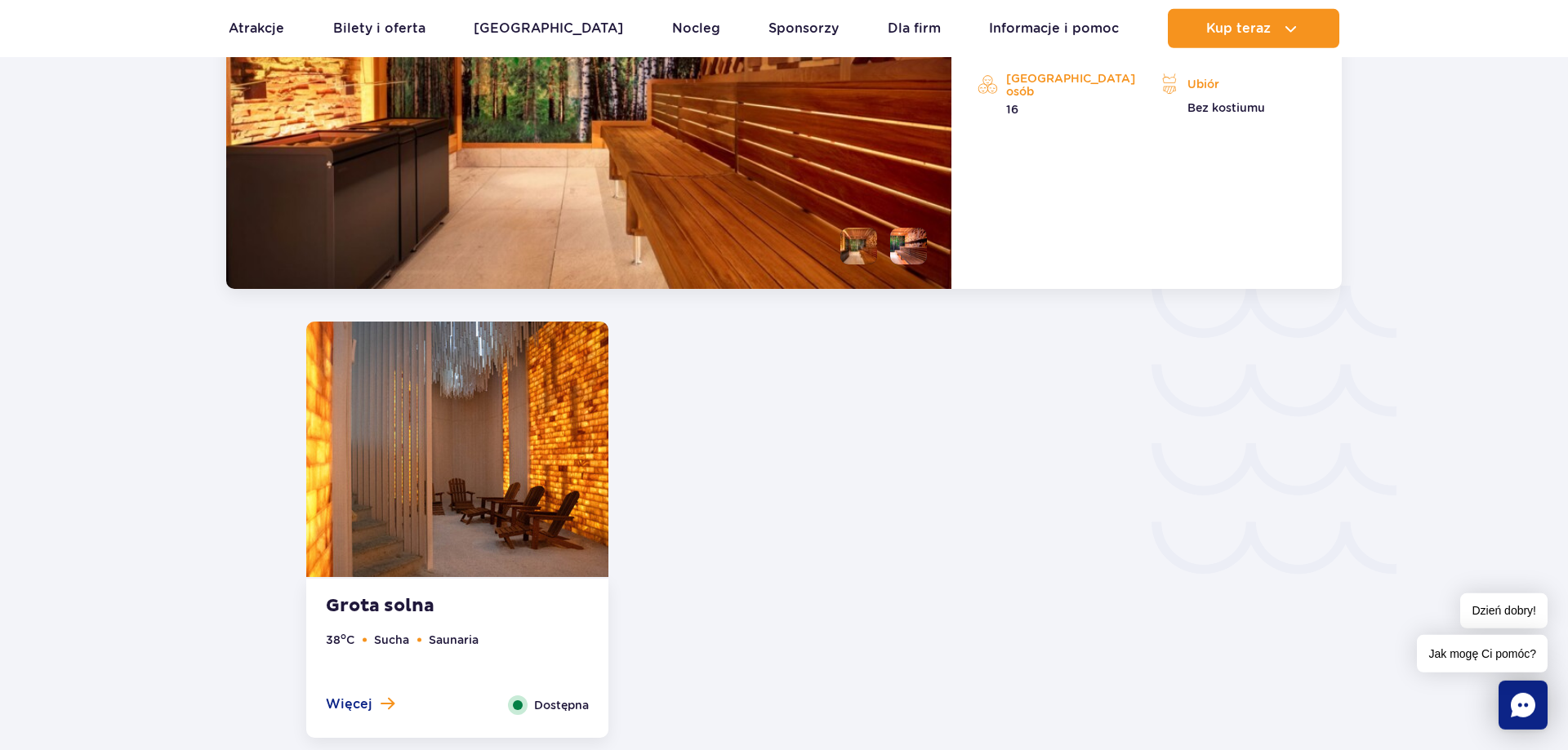
scroll to position [2598, 0]
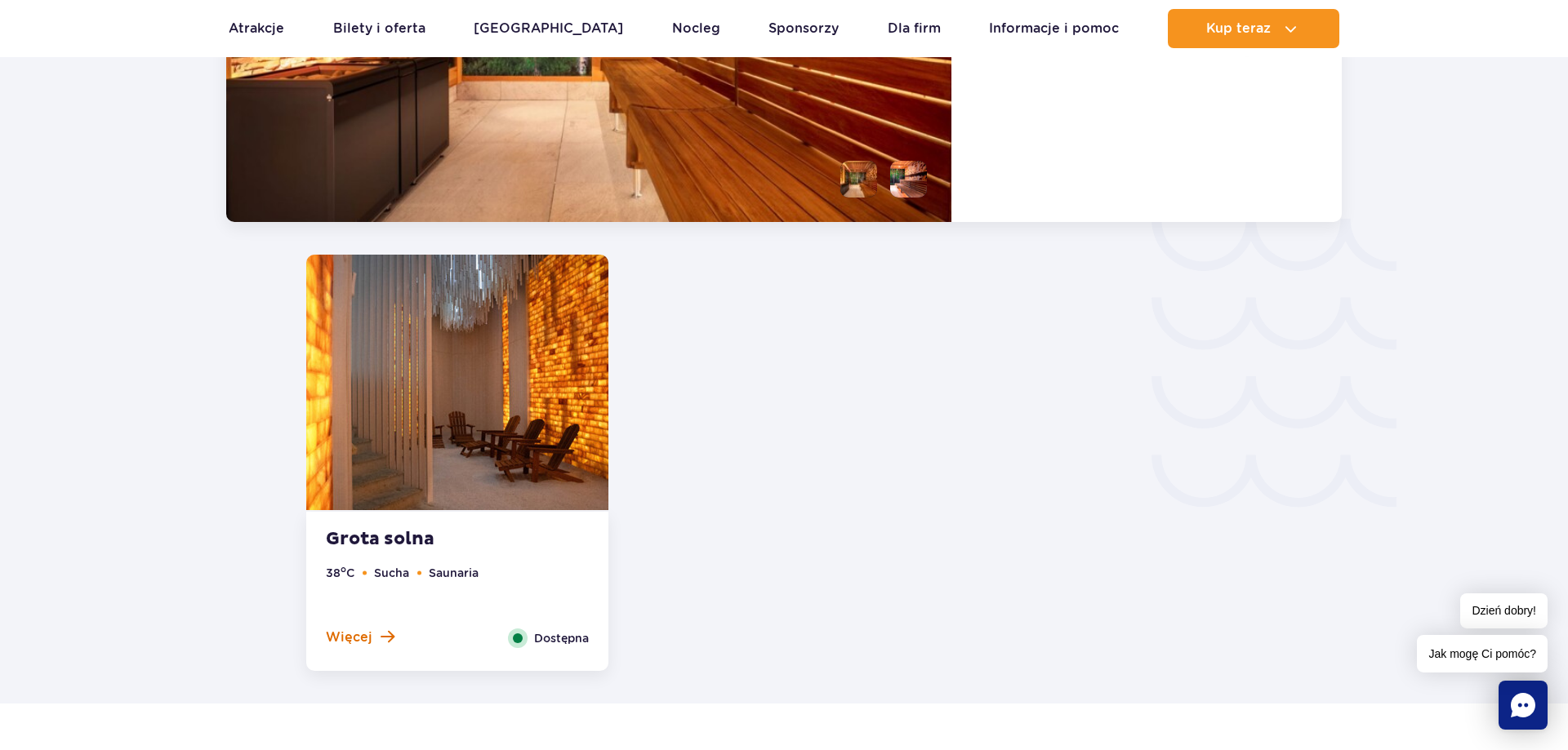
click at [387, 640] on span at bounding box center [388, 637] width 14 height 15
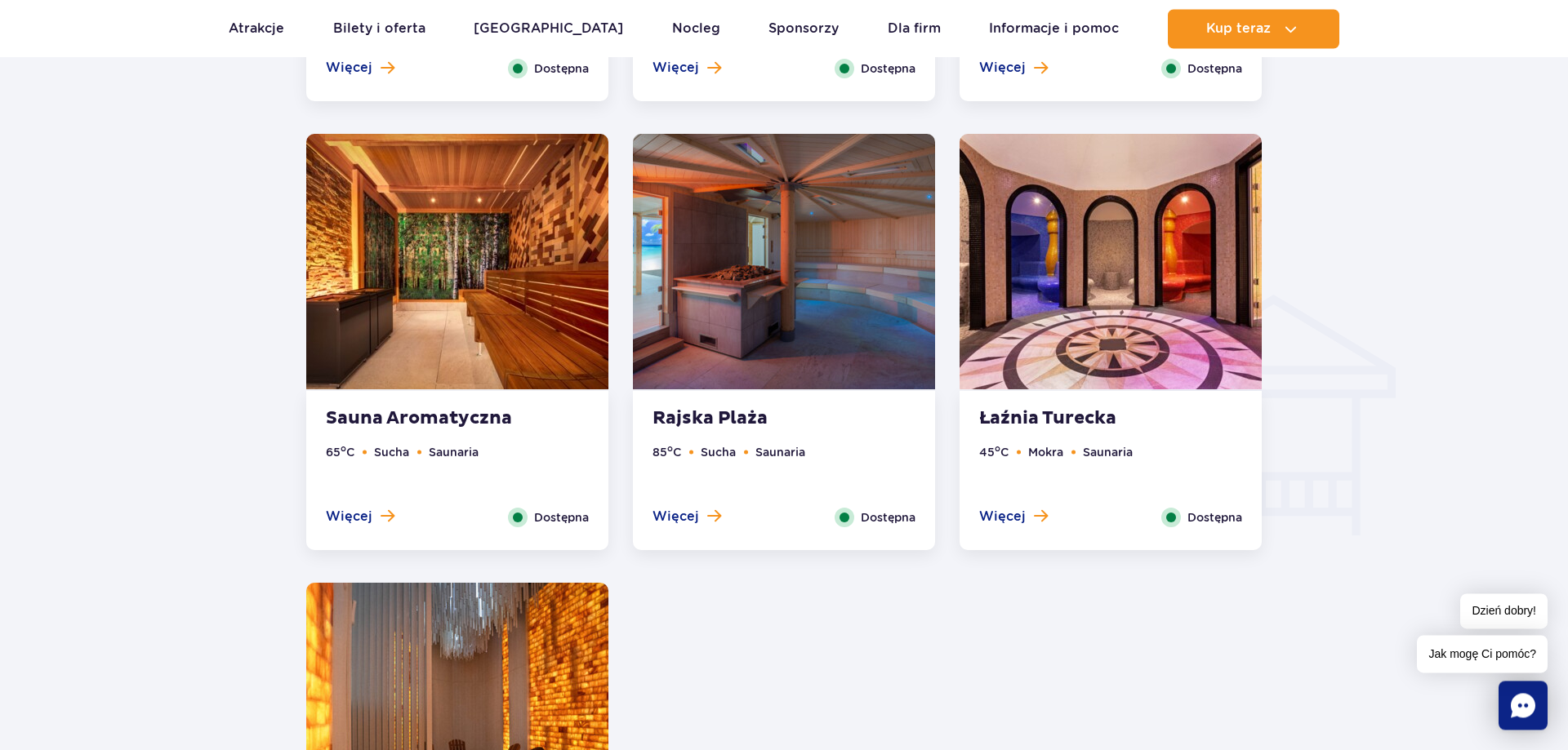
scroll to position [1632, 0]
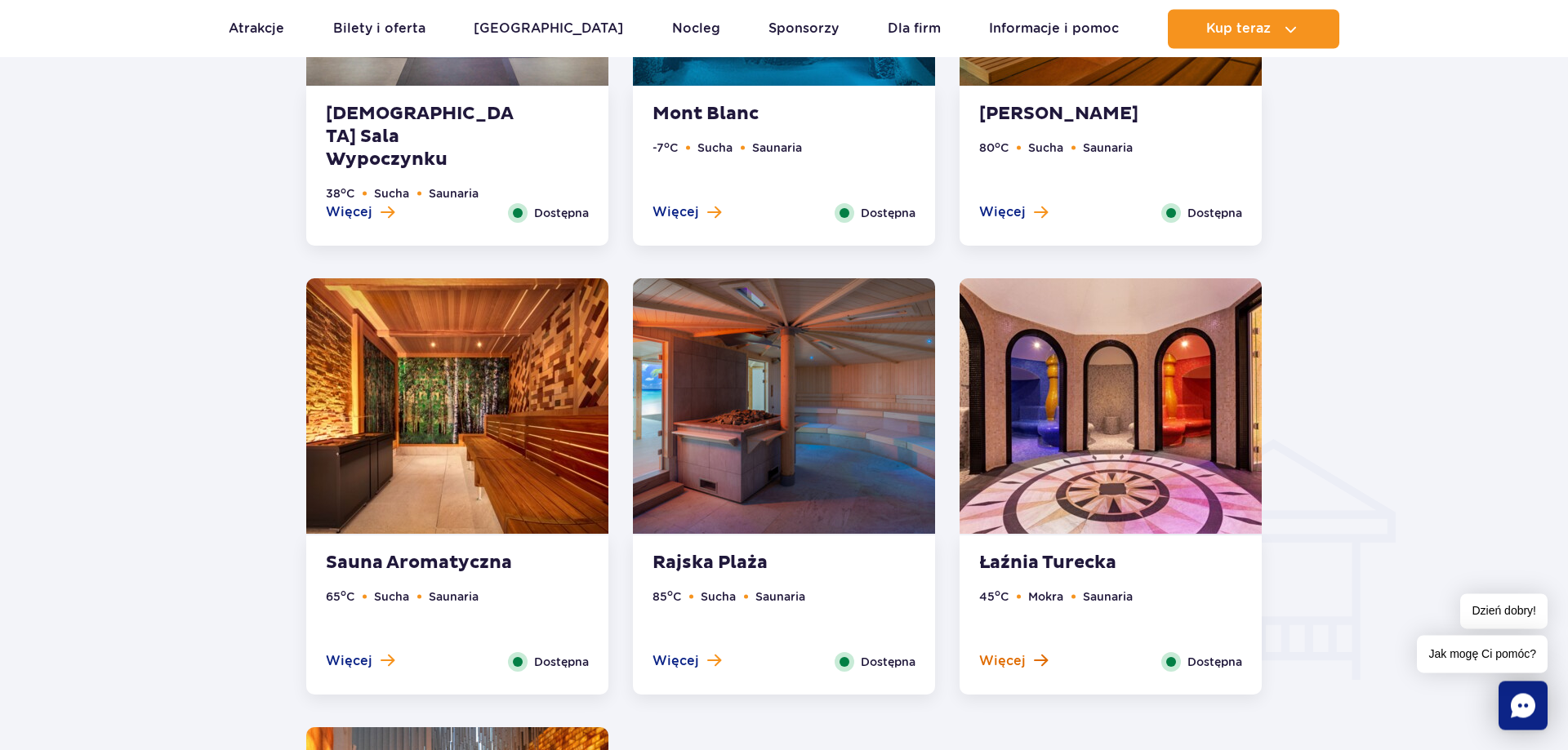
click at [1035, 652] on button "Więcej" at bounding box center [1013, 661] width 69 height 18
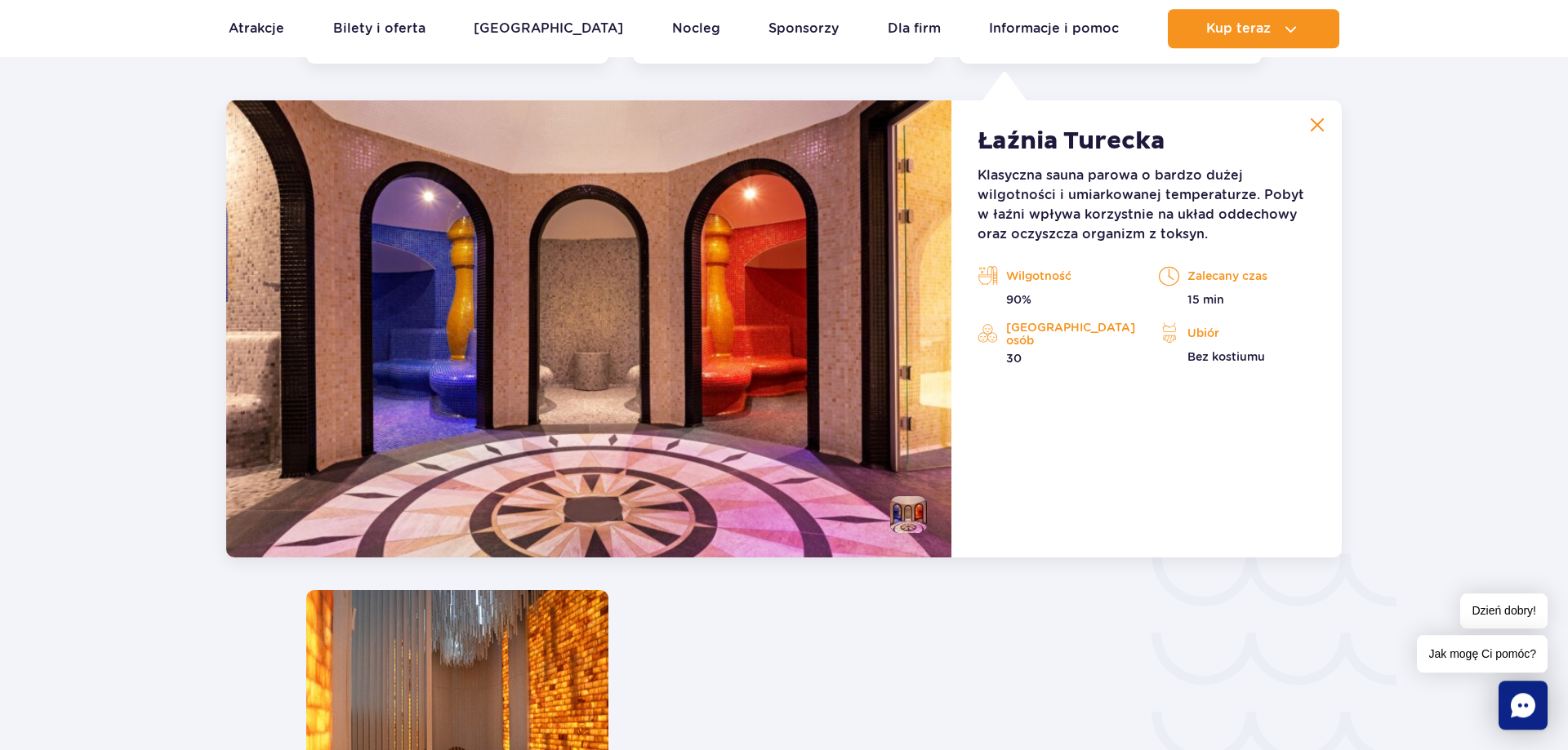
scroll to position [2265, 0]
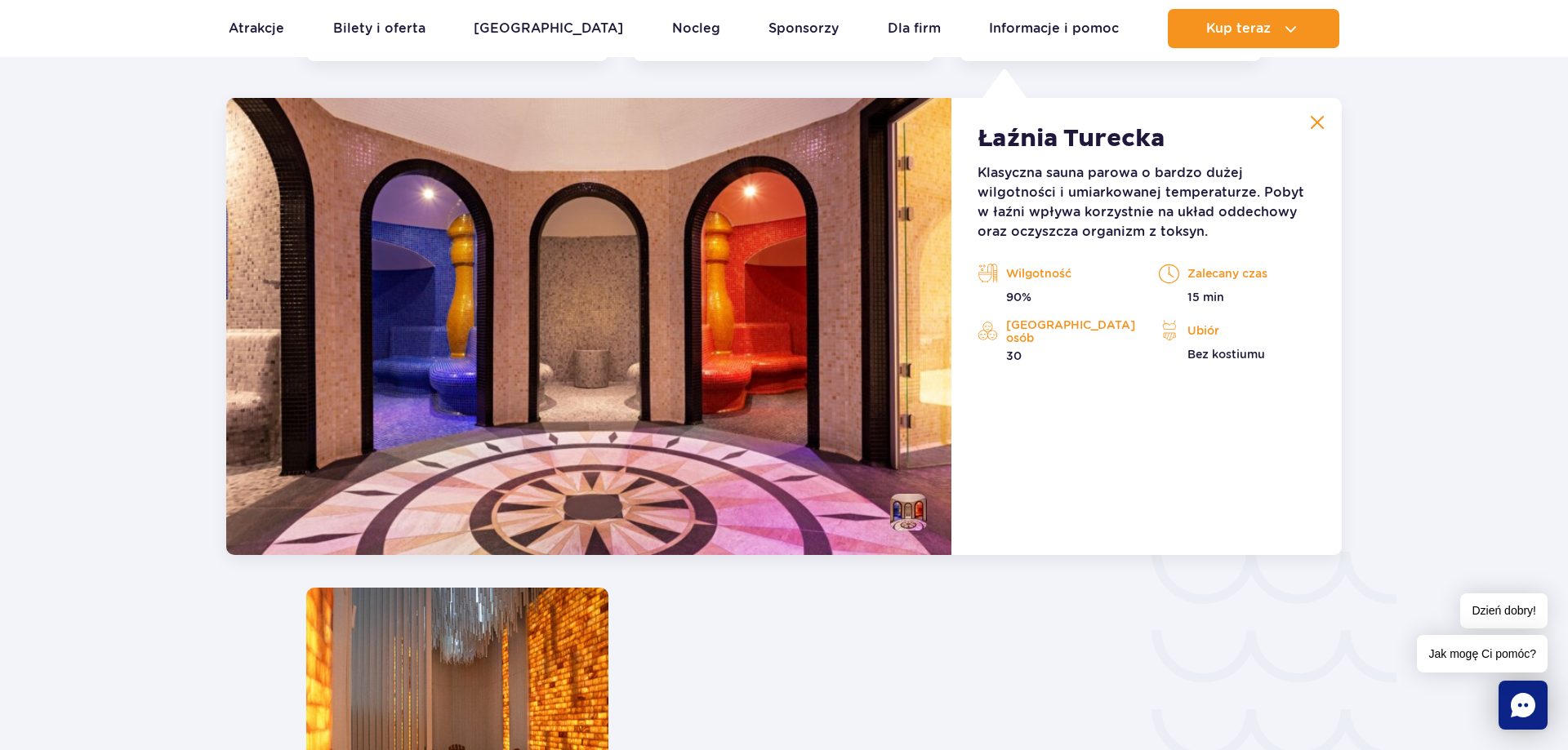
click at [1323, 120] on img at bounding box center [1316, 122] width 15 height 15
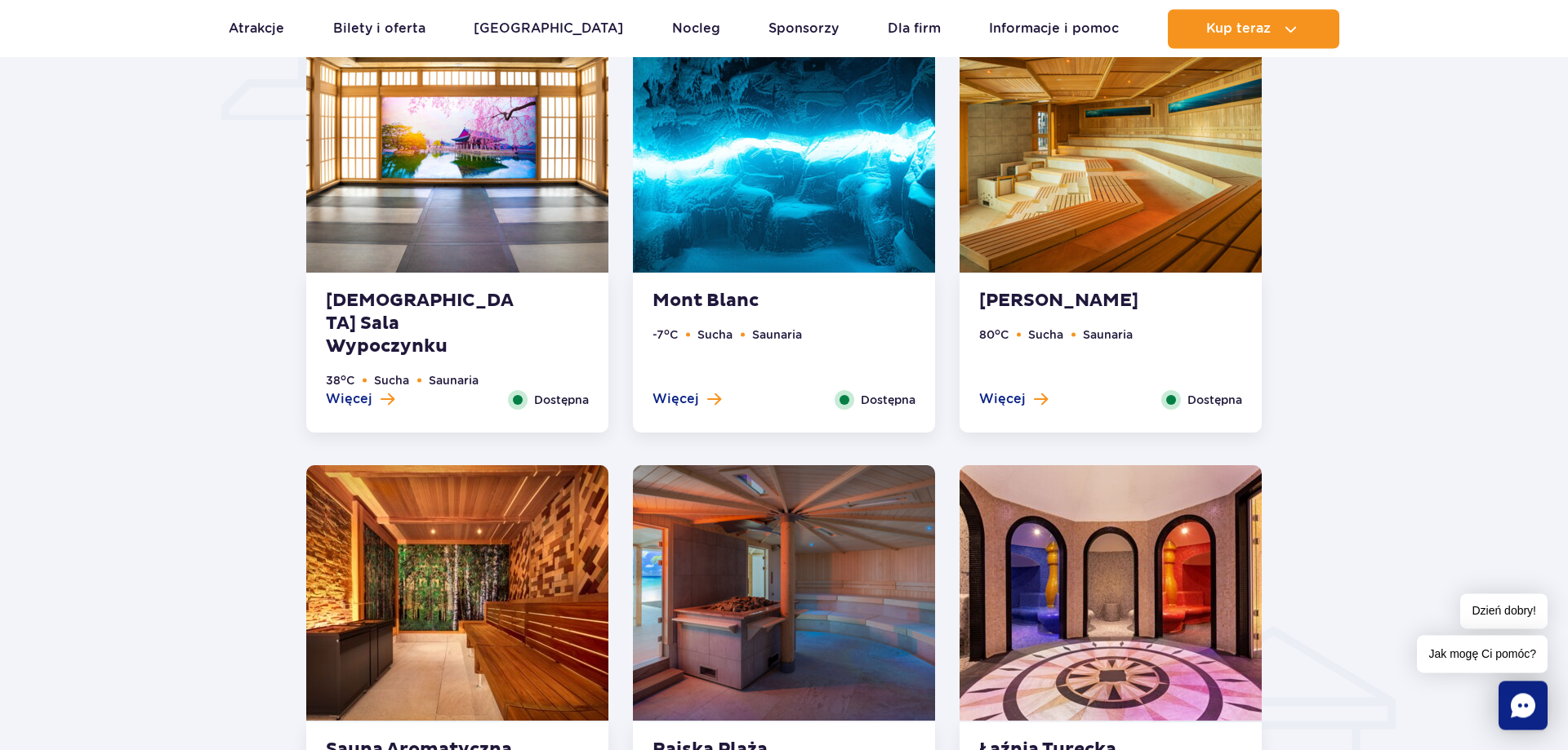
scroll to position [1432, 0]
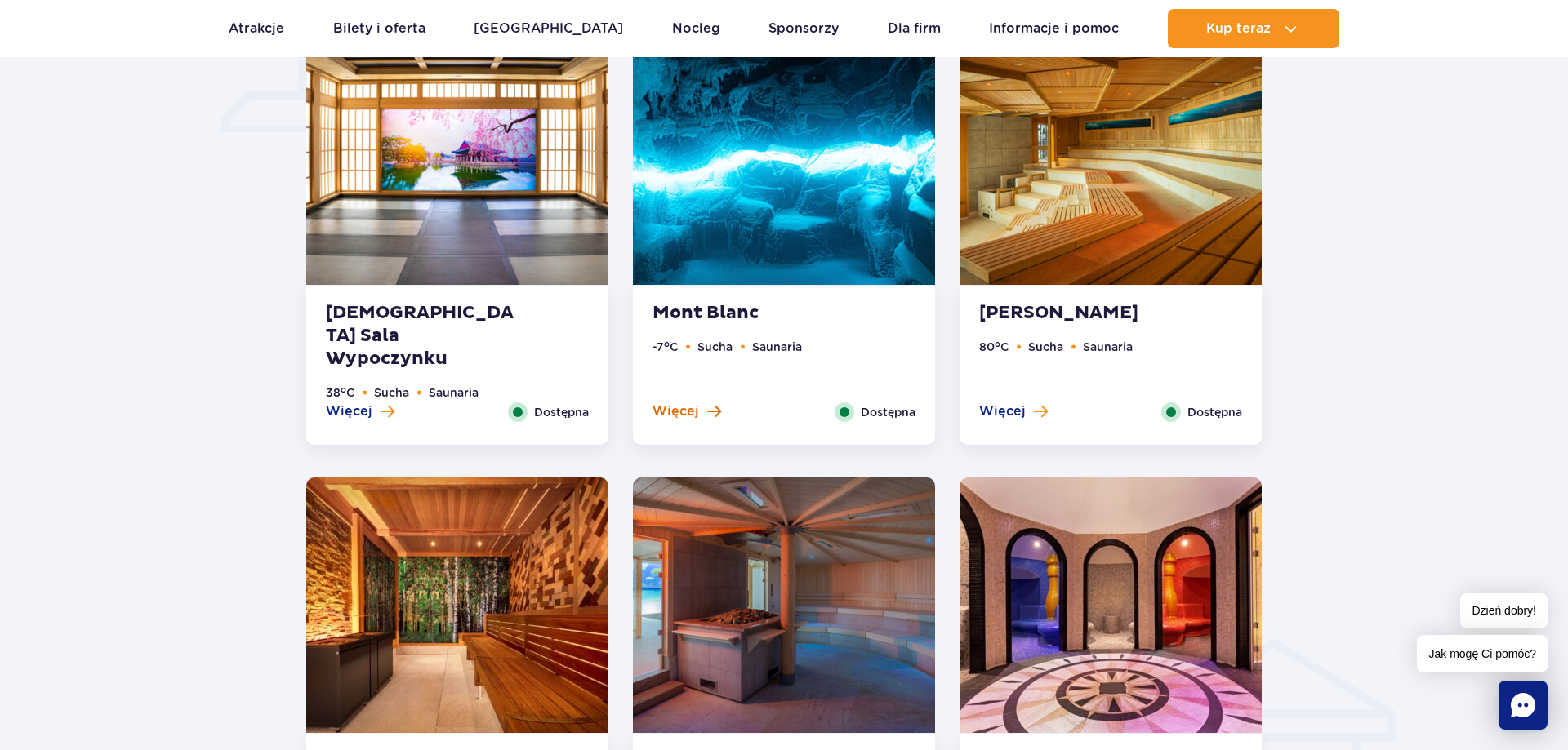
click at [713, 408] on span at bounding box center [714, 412] width 14 height 15
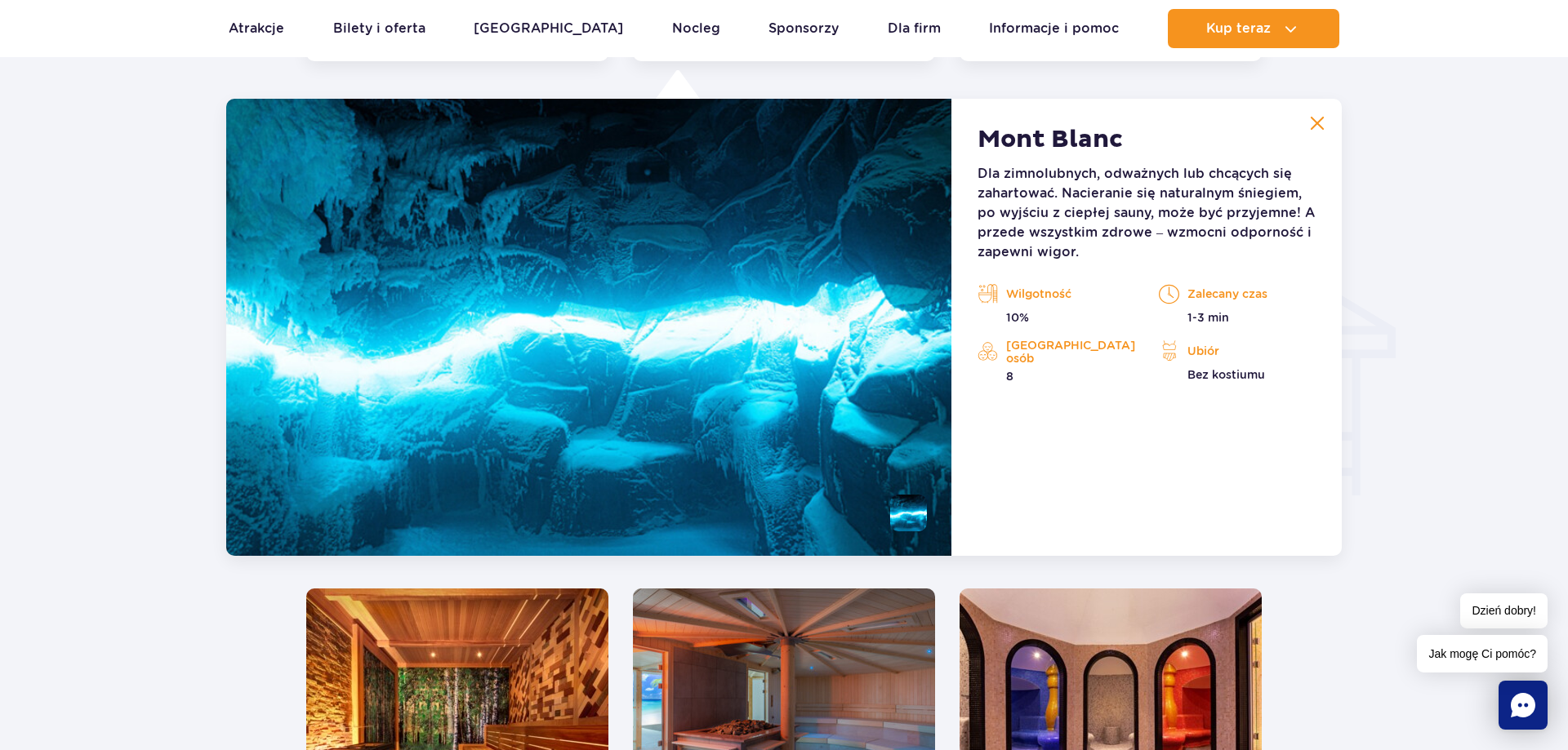
scroll to position [1816, 0]
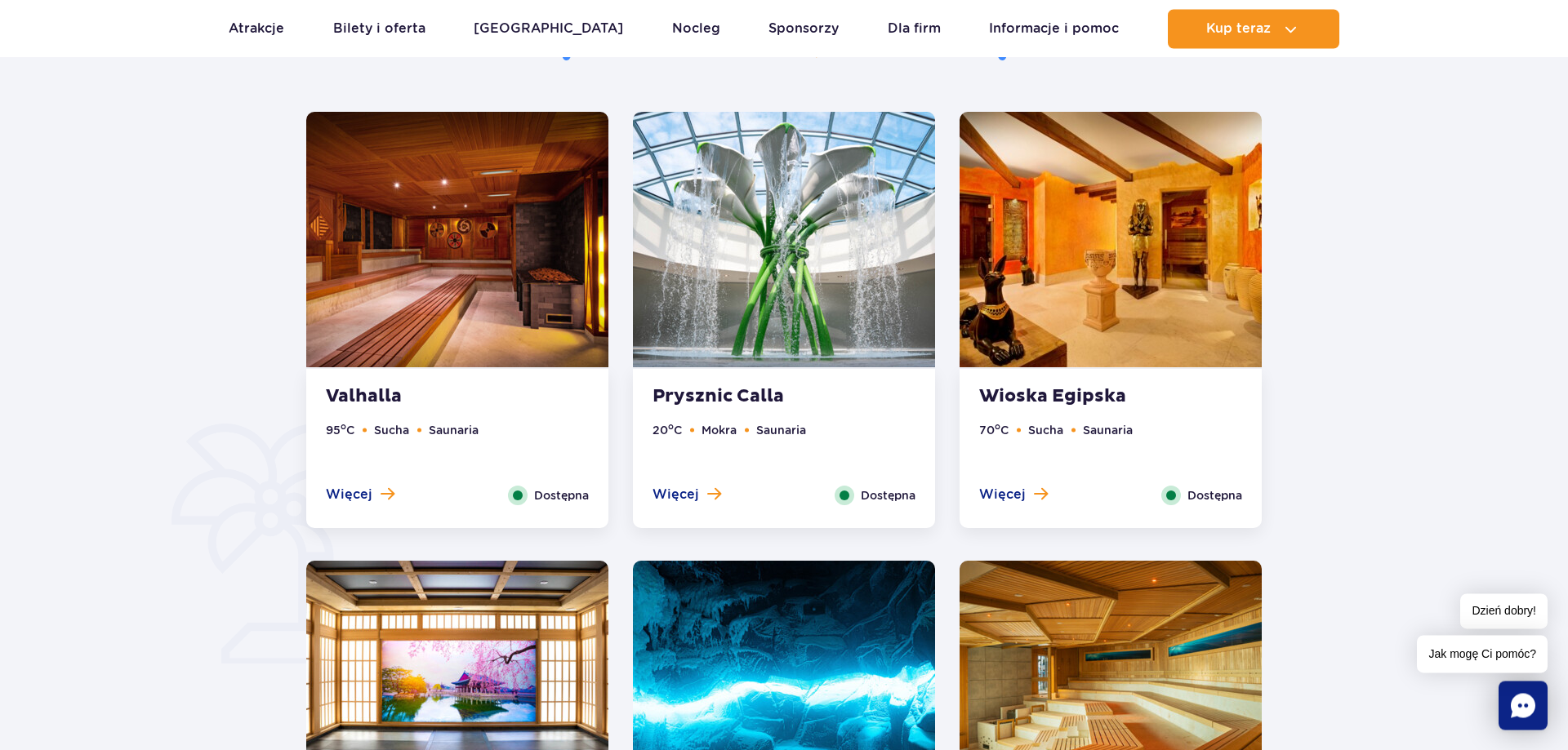
click at [719, 498] on div "Więcej Zamknij" at bounding box center [686, 496] width 93 height 19
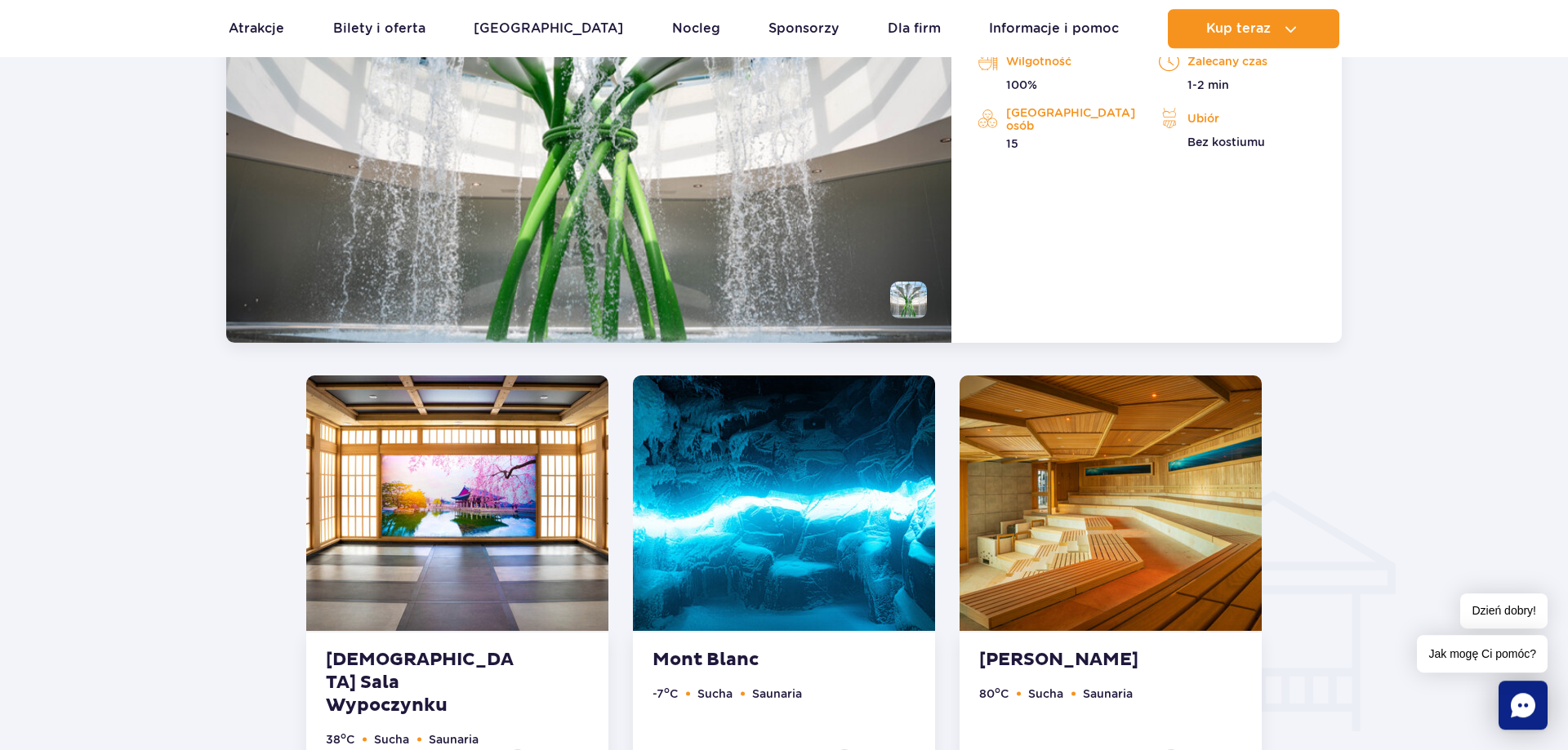
scroll to position [1617, 0]
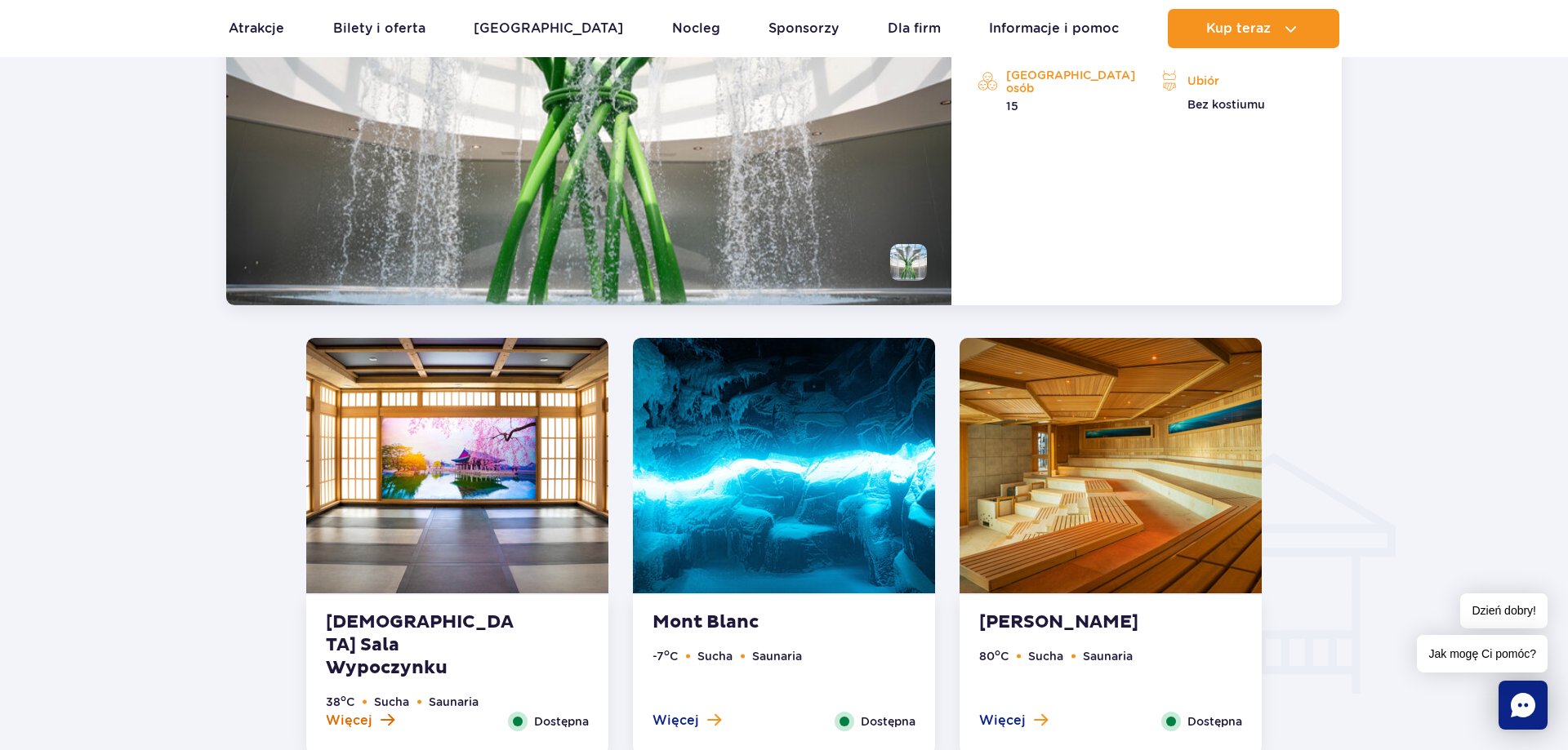
click at [383, 717] on span at bounding box center [388, 720] width 14 height 15
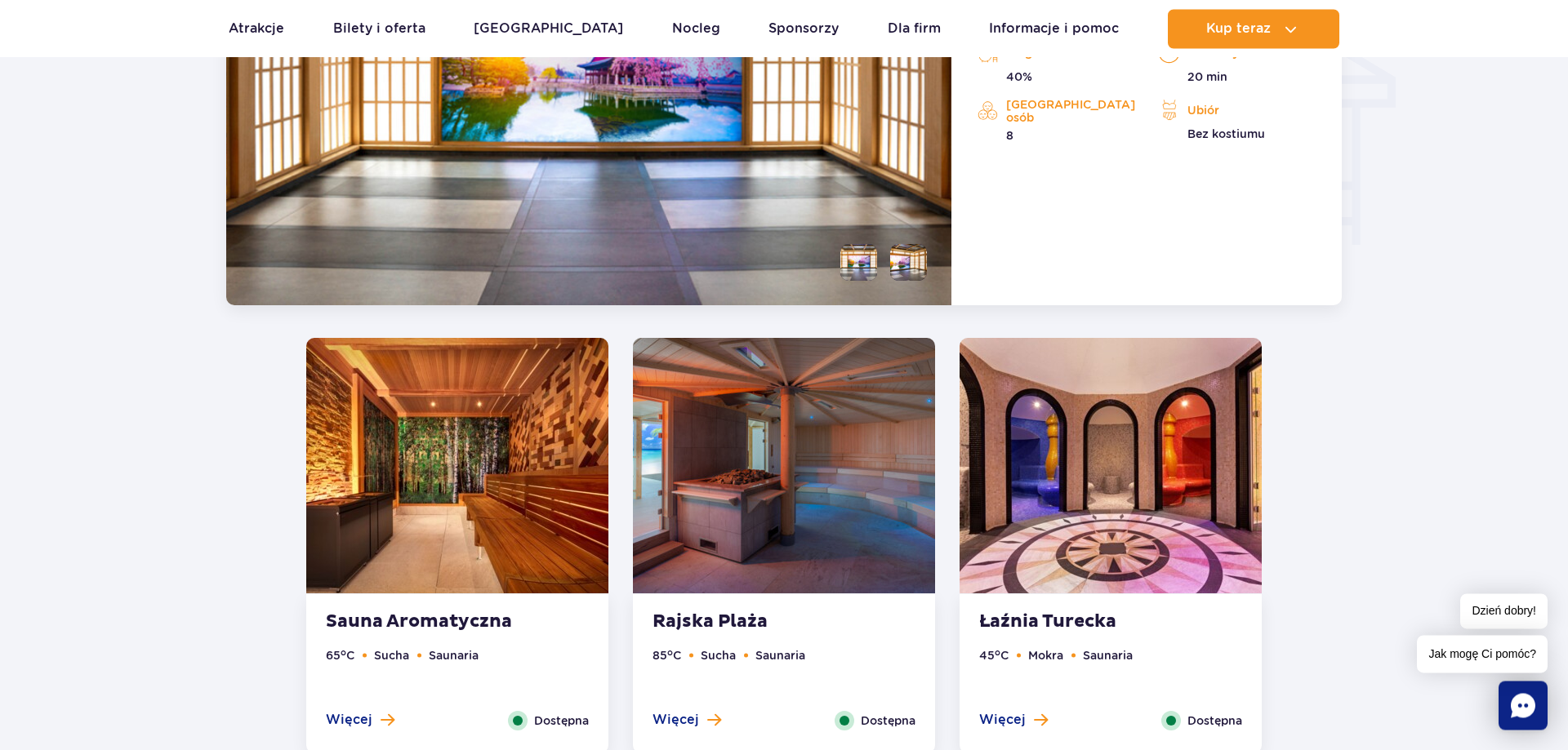
scroll to position [1567, 0]
